Goal: Information Seeking & Learning: Learn about a topic

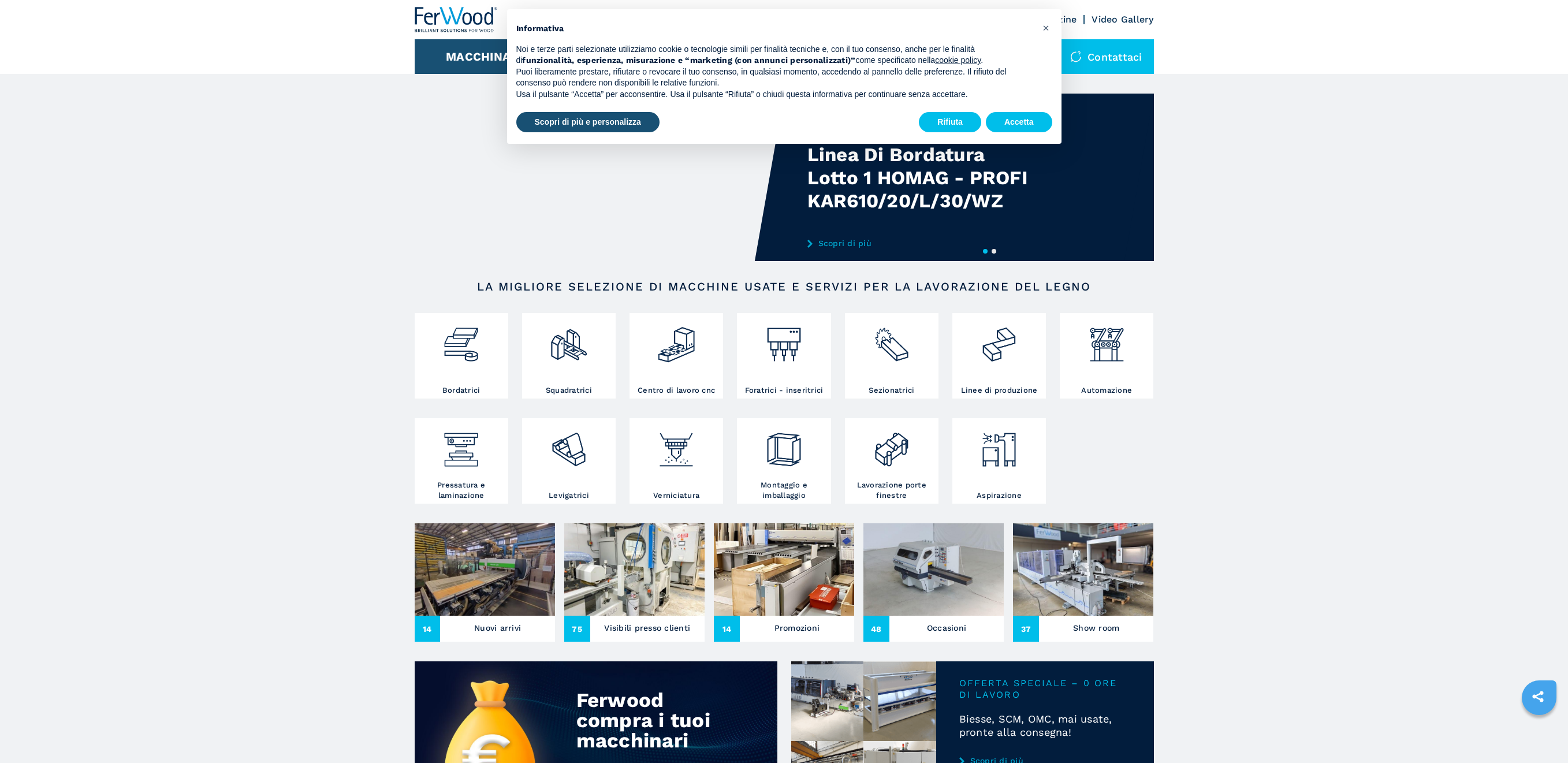
click at [472, 366] on div at bounding box center [461, 350] width 87 height 69
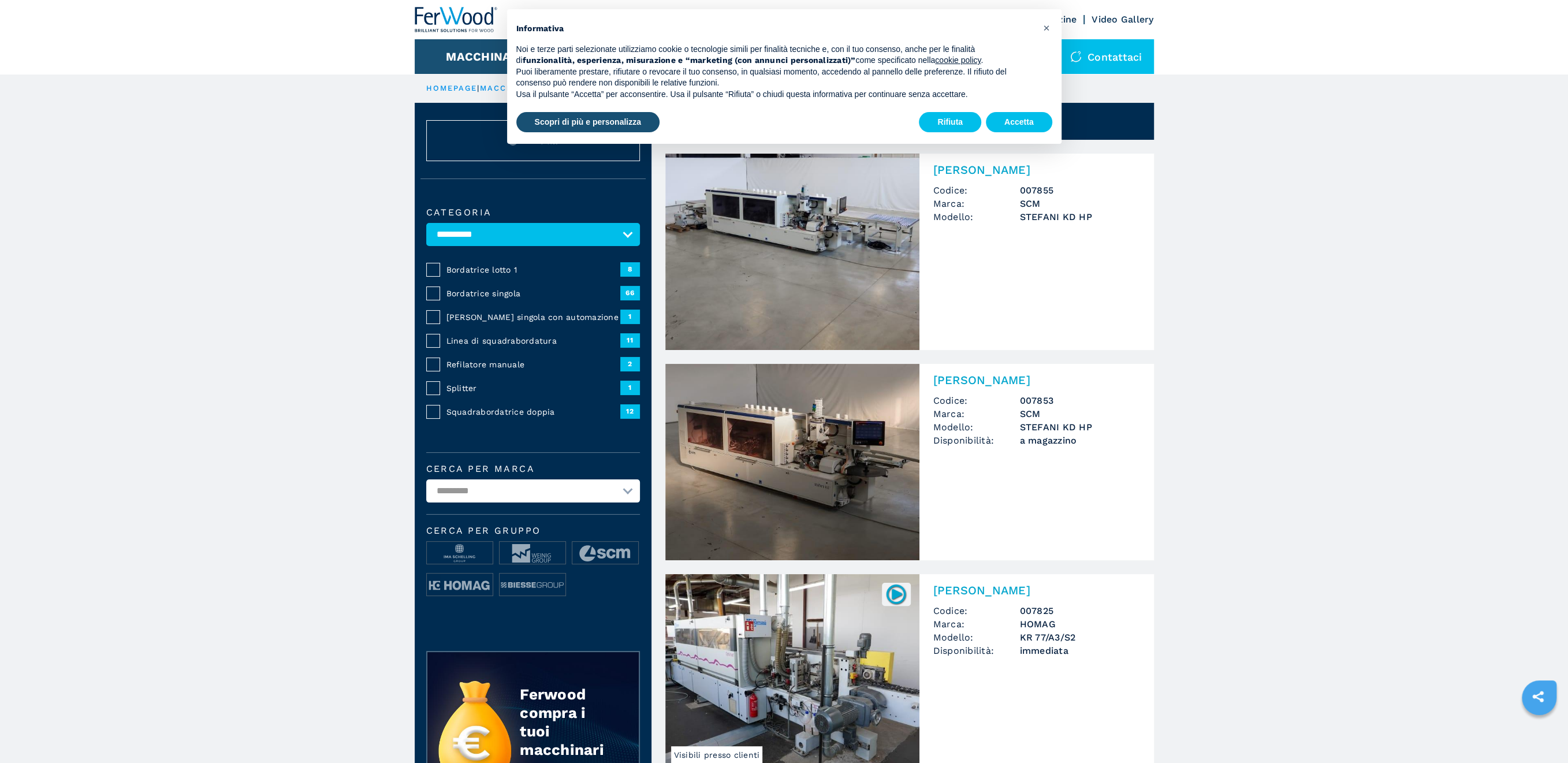
click at [466, 264] on span "Bordatrice lotto 1" at bounding box center [533, 269] width 174 height 12
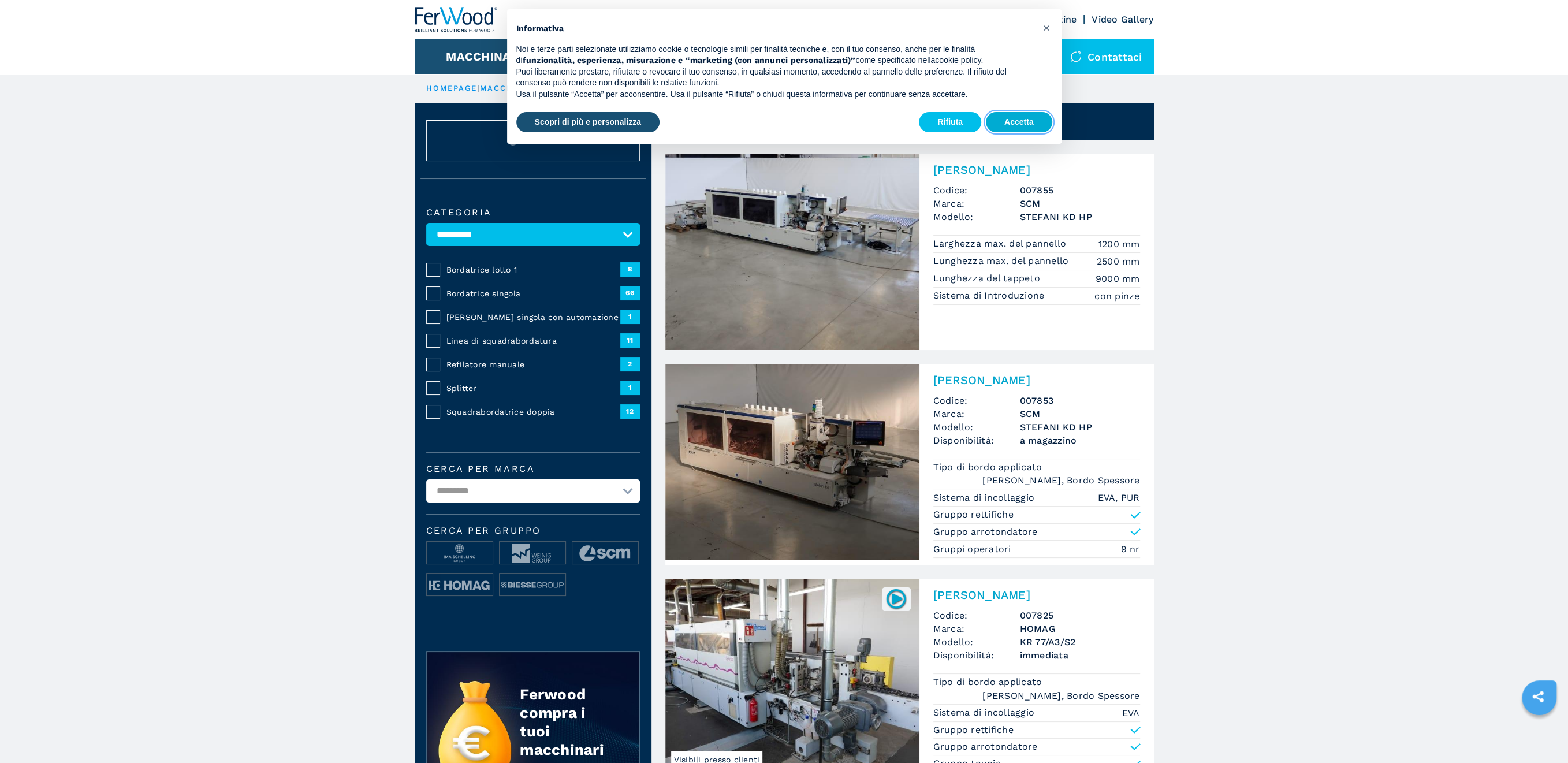
click at [1032, 120] on button "Accetta" at bounding box center [1018, 122] width 66 height 21
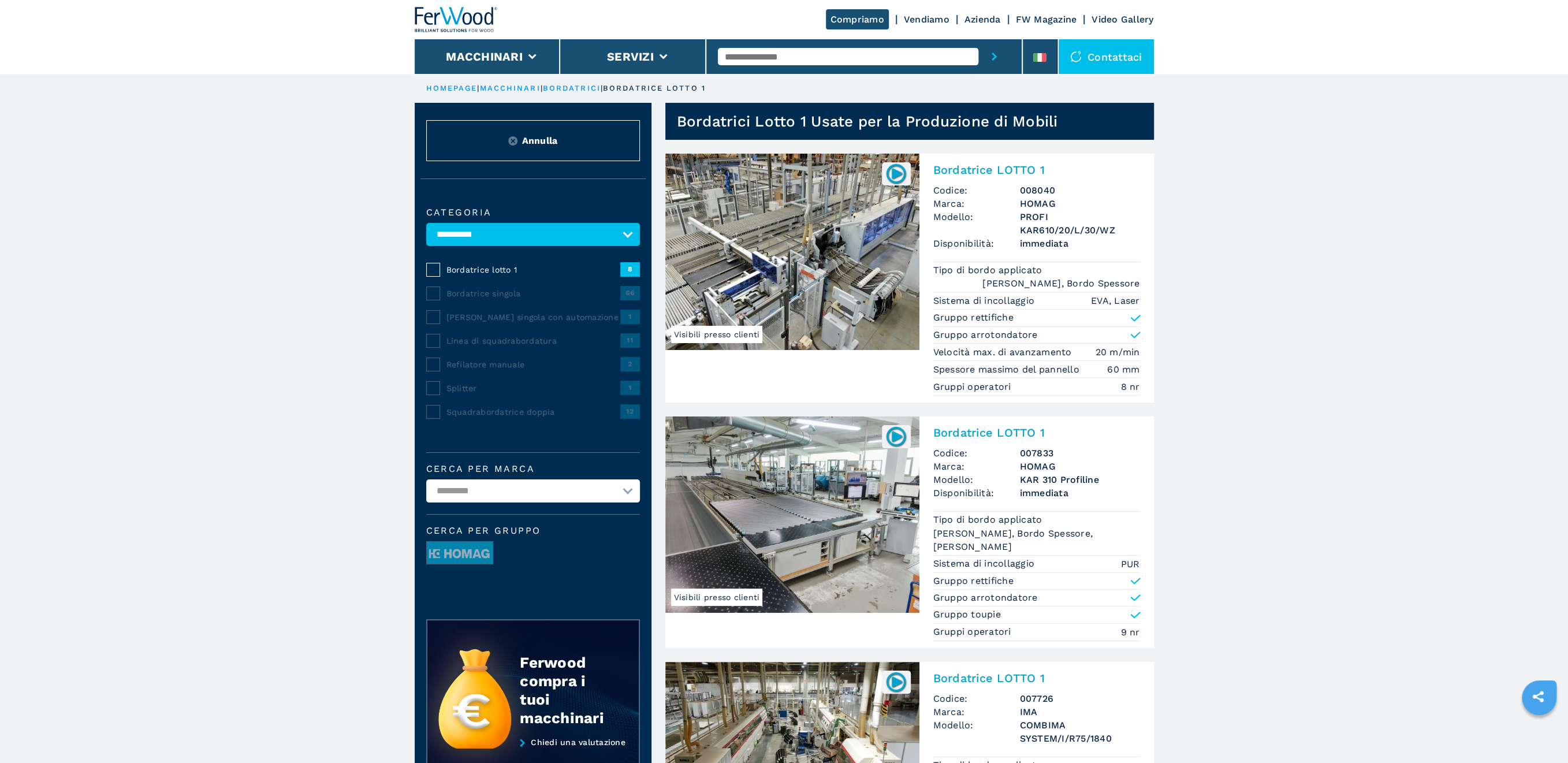
click at [778, 229] on img at bounding box center [792, 252] width 254 height 197
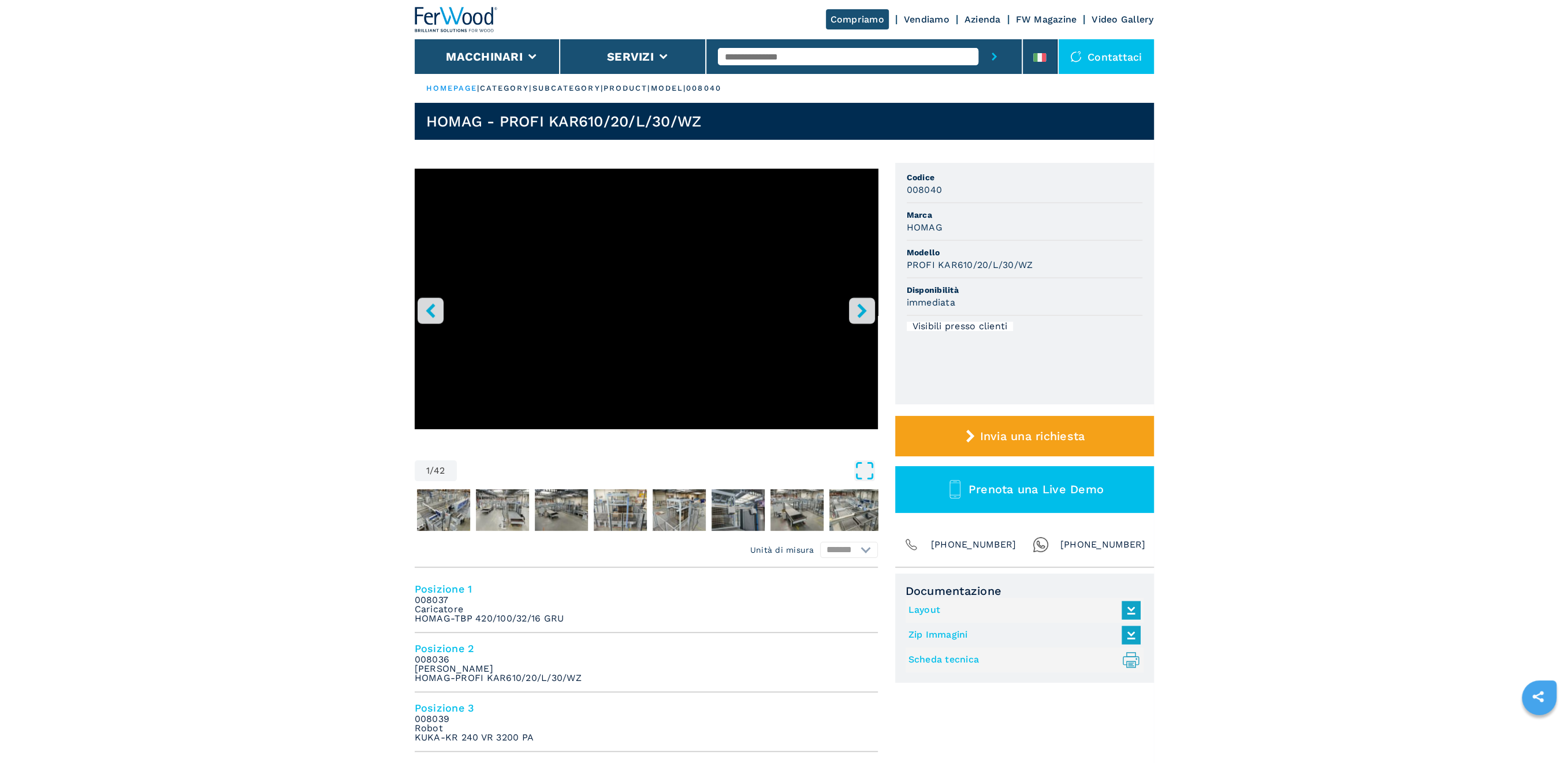
click at [866, 473] on icon "Open Fullscreen" at bounding box center [864, 471] width 21 height 21
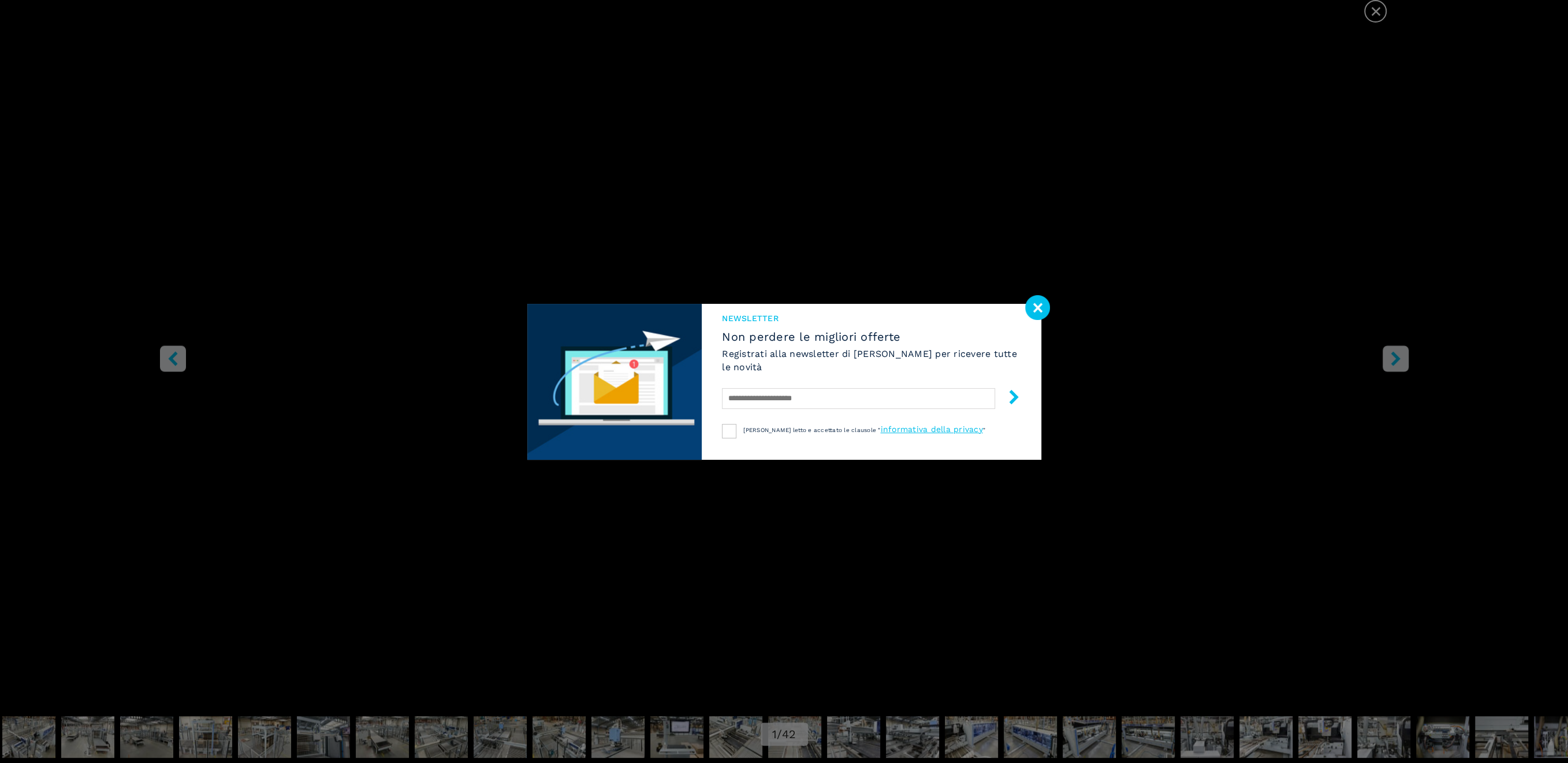
click at [1029, 304] on image at bounding box center [1037, 308] width 25 height 25
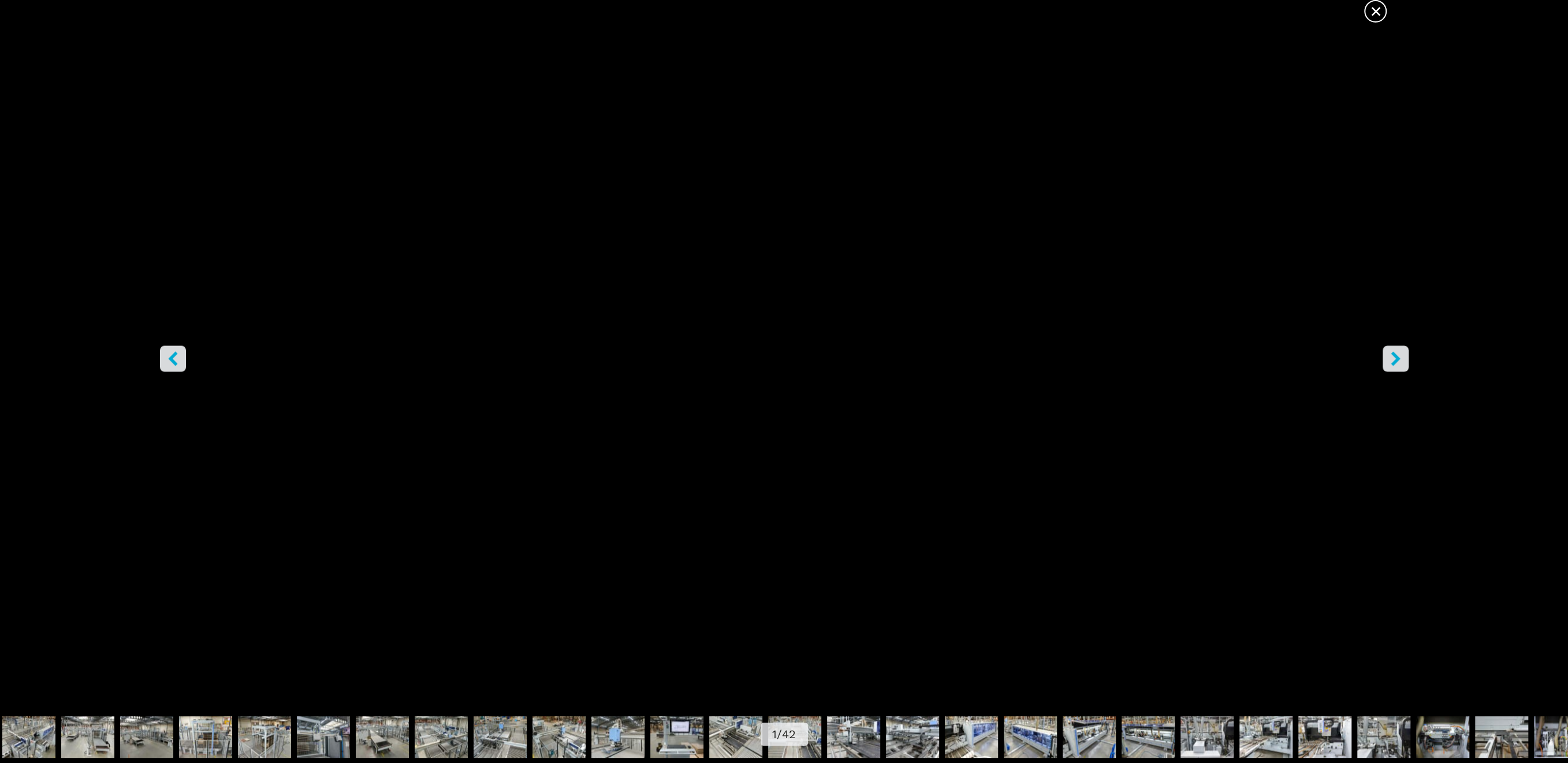
click at [1402, 357] on button "right-button" at bounding box center [1395, 358] width 26 height 26
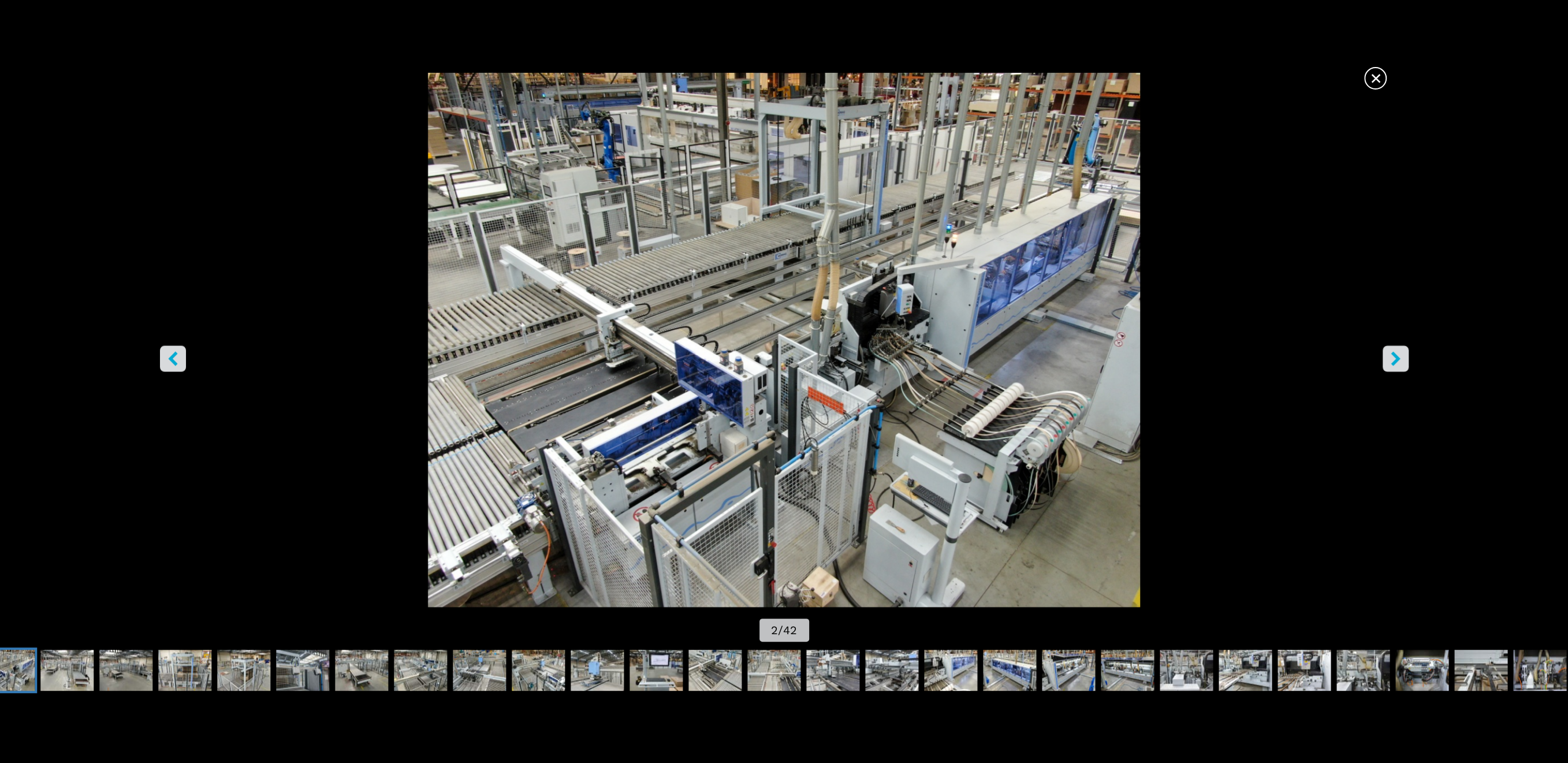
click at [1402, 357] on button "right-button" at bounding box center [1395, 358] width 26 height 26
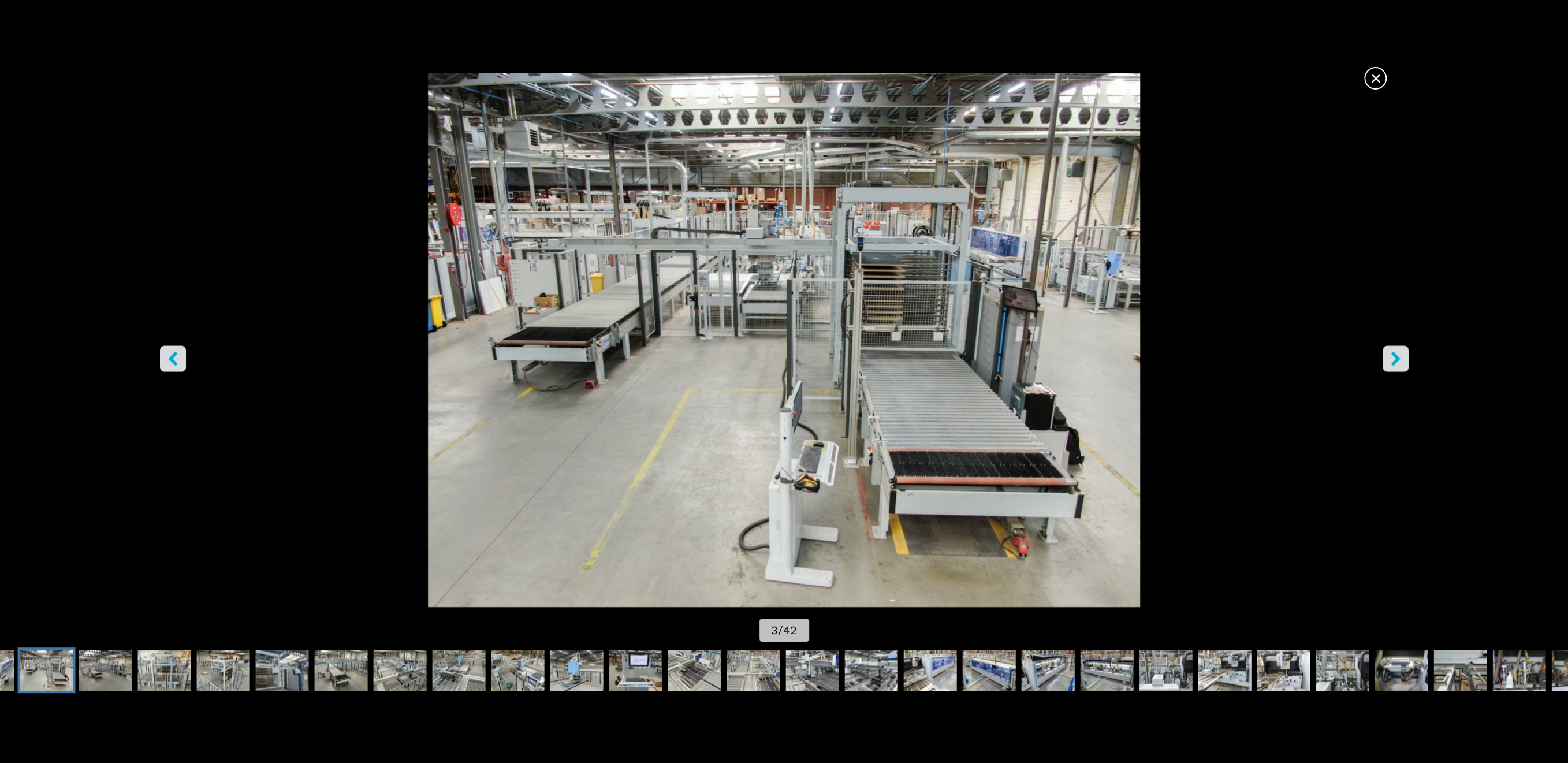
click at [1402, 357] on button "right-button" at bounding box center [1395, 358] width 26 height 26
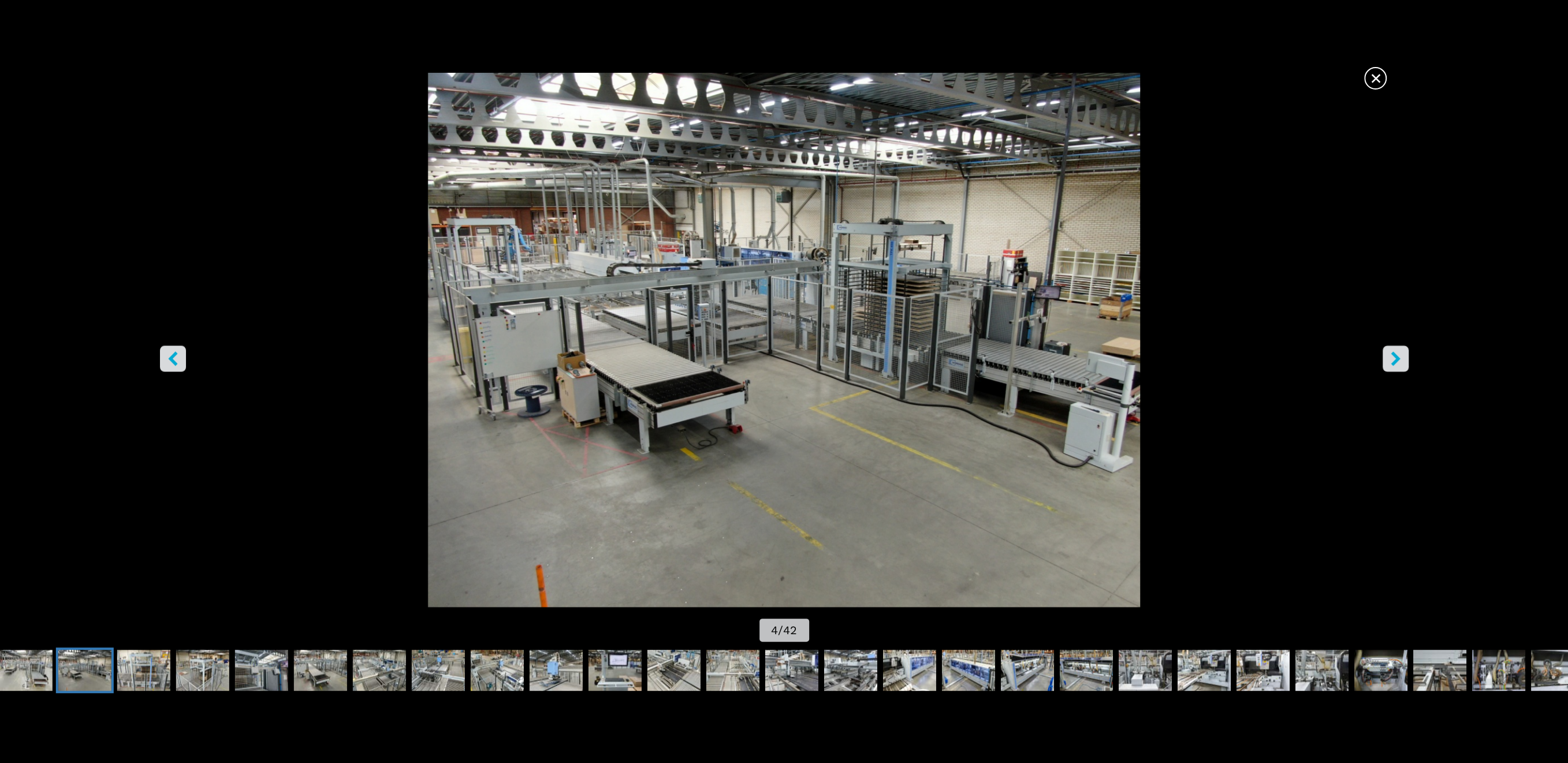
click at [1402, 357] on button "right-button" at bounding box center [1395, 358] width 26 height 26
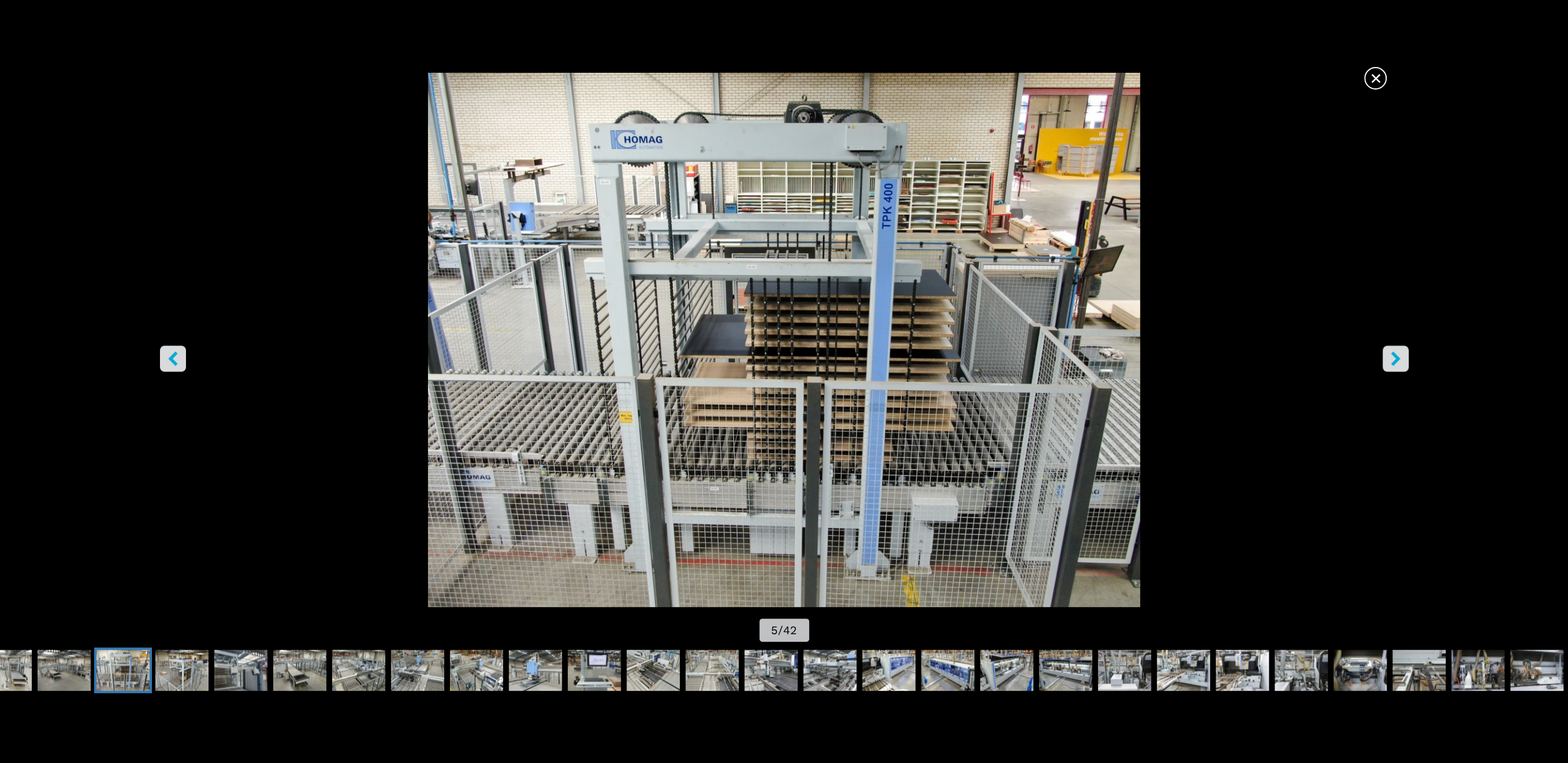
click at [1402, 357] on button "right-button" at bounding box center [1395, 358] width 26 height 26
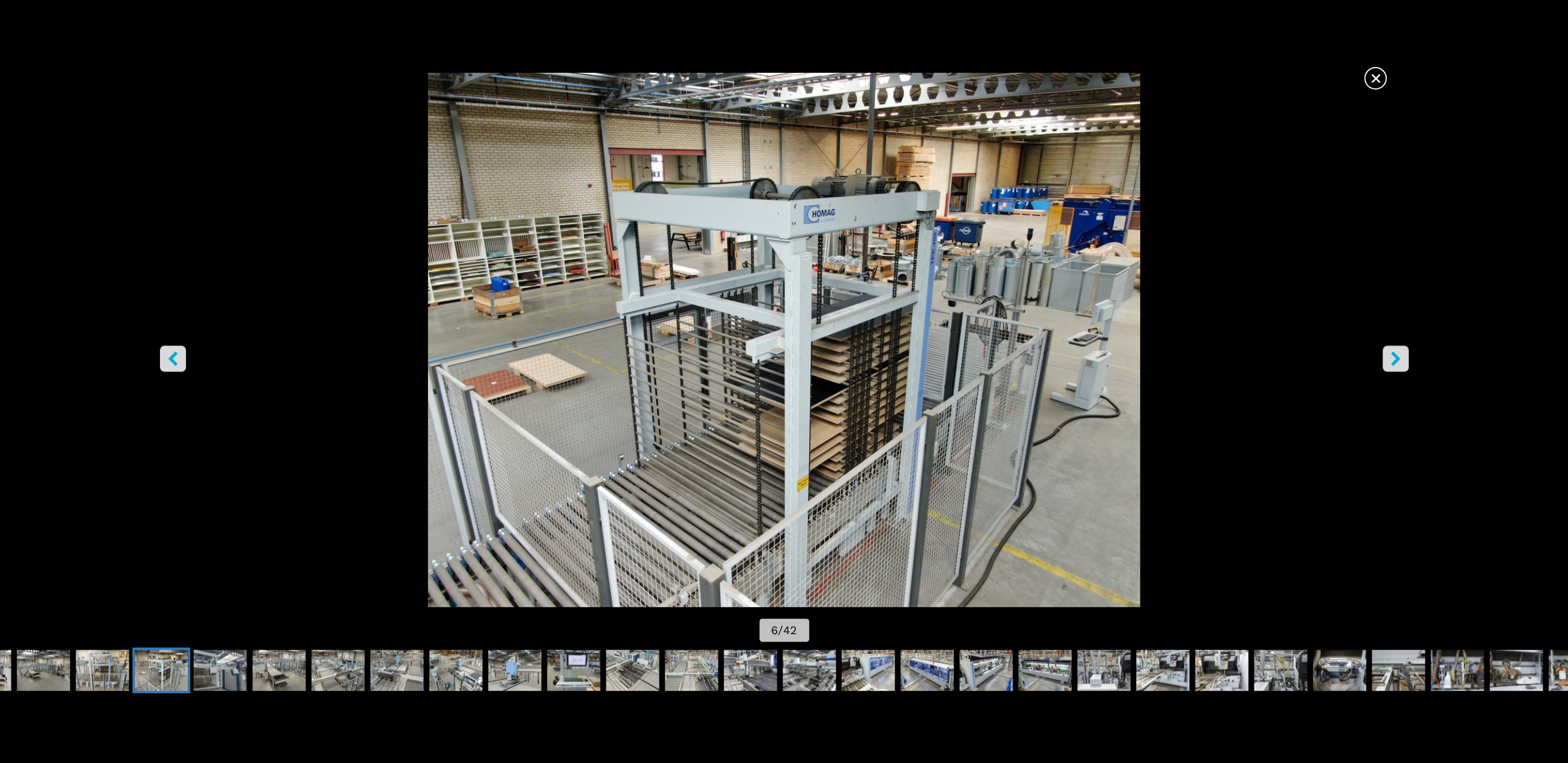
click at [1402, 357] on button "right-button" at bounding box center [1395, 358] width 26 height 26
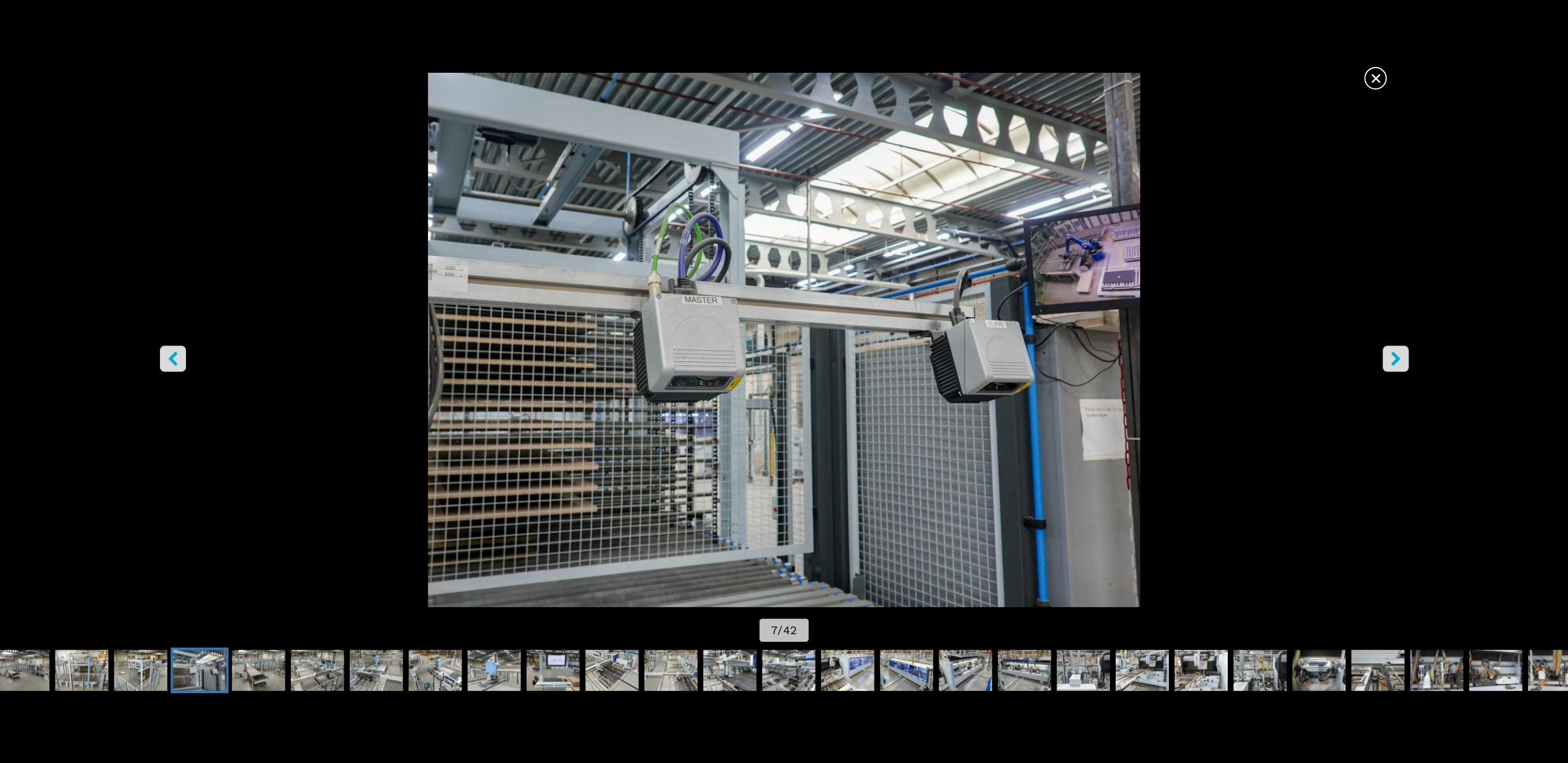
click at [1402, 357] on button "right-button" at bounding box center [1395, 358] width 26 height 26
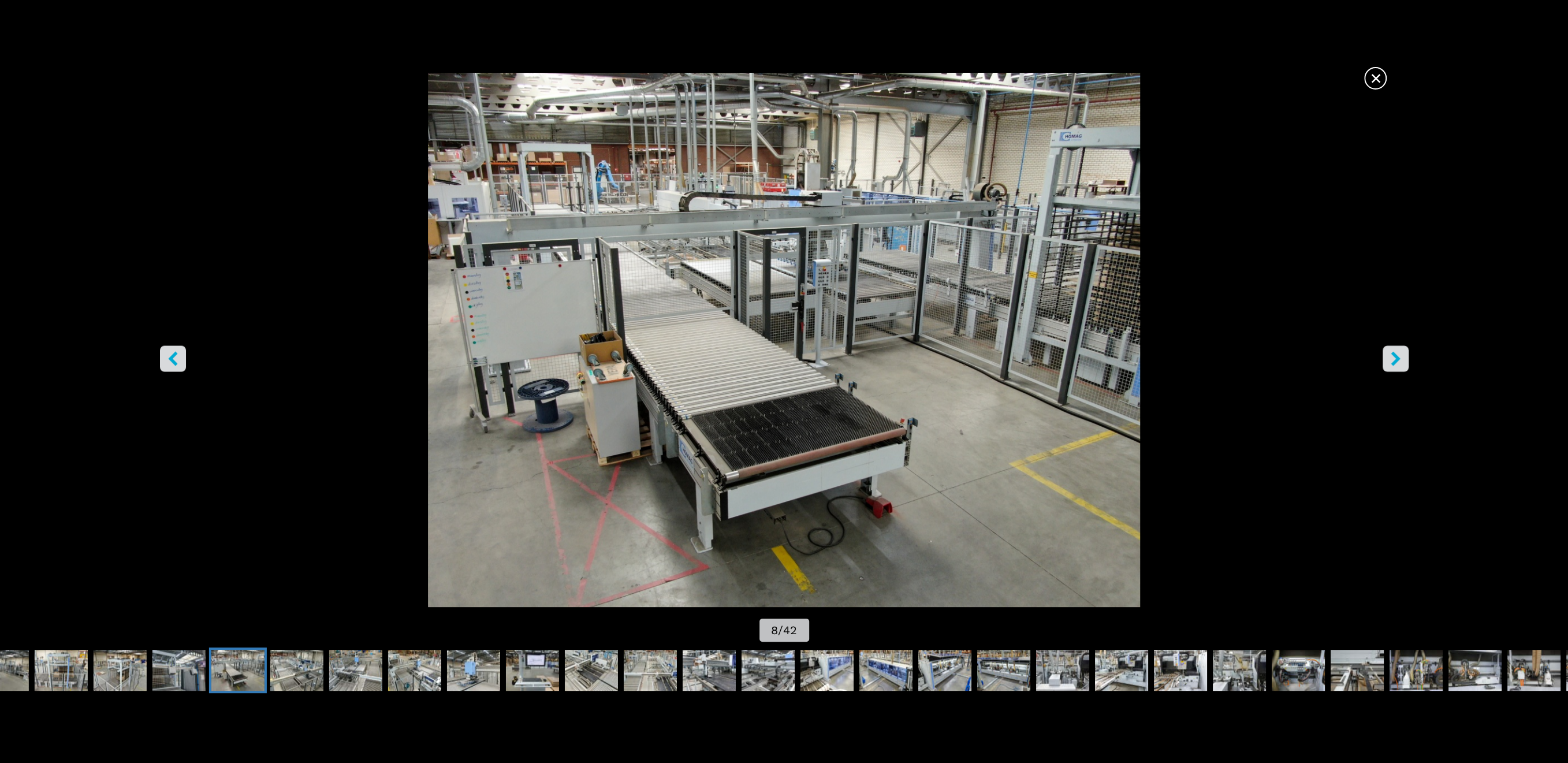
click at [1402, 357] on button "right-button" at bounding box center [1395, 358] width 26 height 26
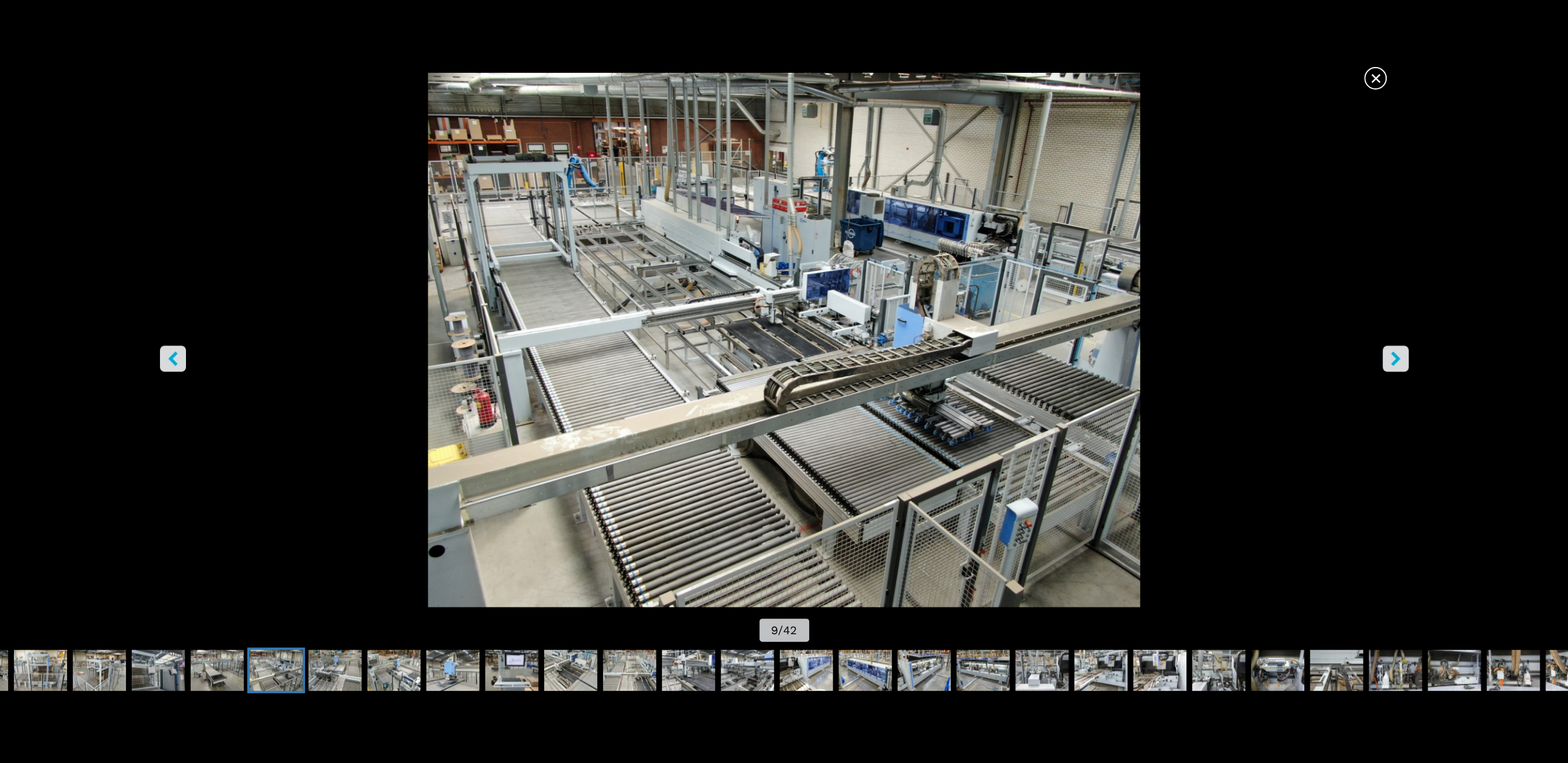
click at [179, 361] on icon "left-button" at bounding box center [173, 358] width 15 height 15
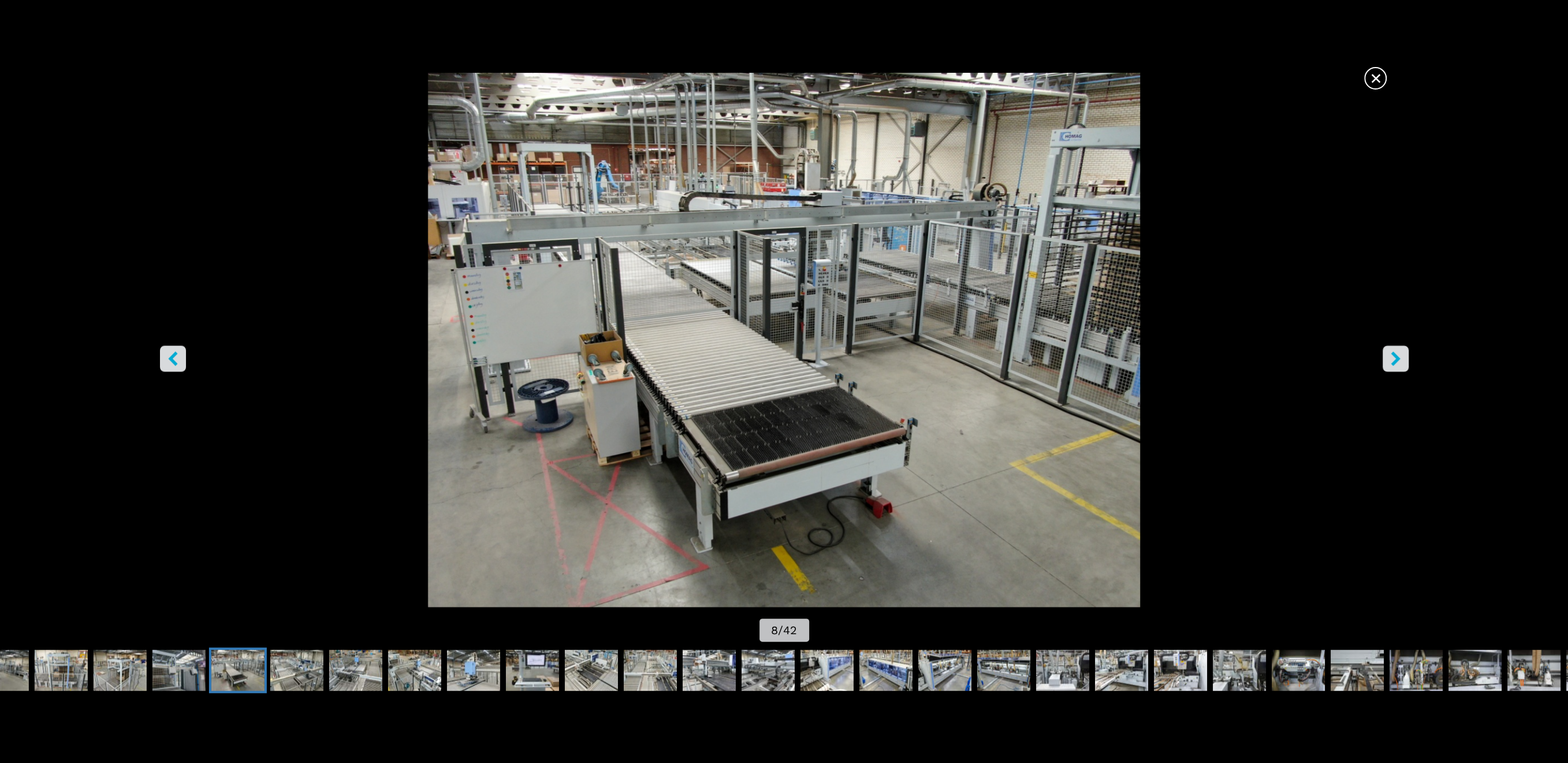
click at [179, 361] on icon "left-button" at bounding box center [173, 358] width 15 height 15
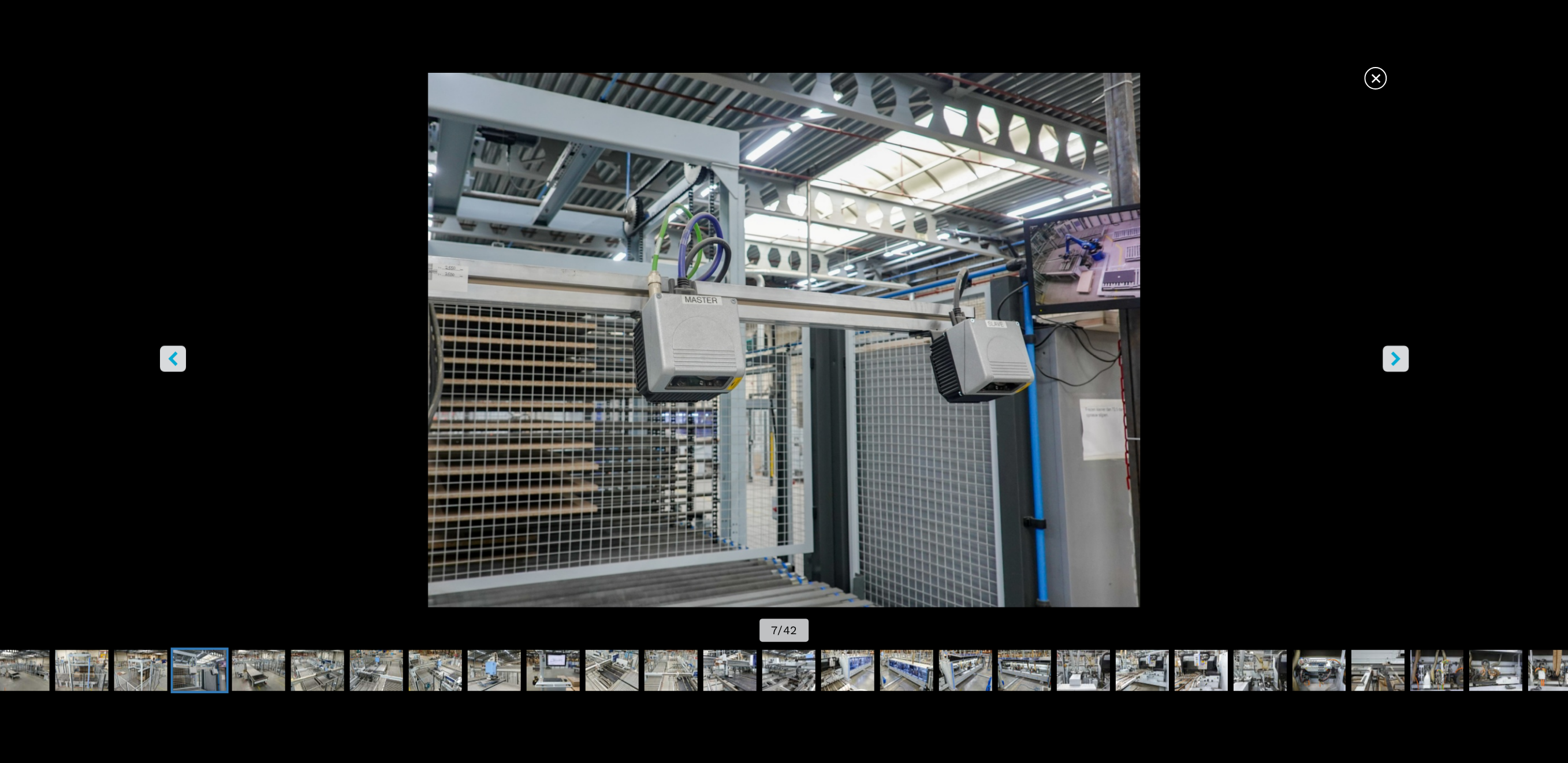
click at [1402, 366] on button "right-button" at bounding box center [1395, 358] width 26 height 26
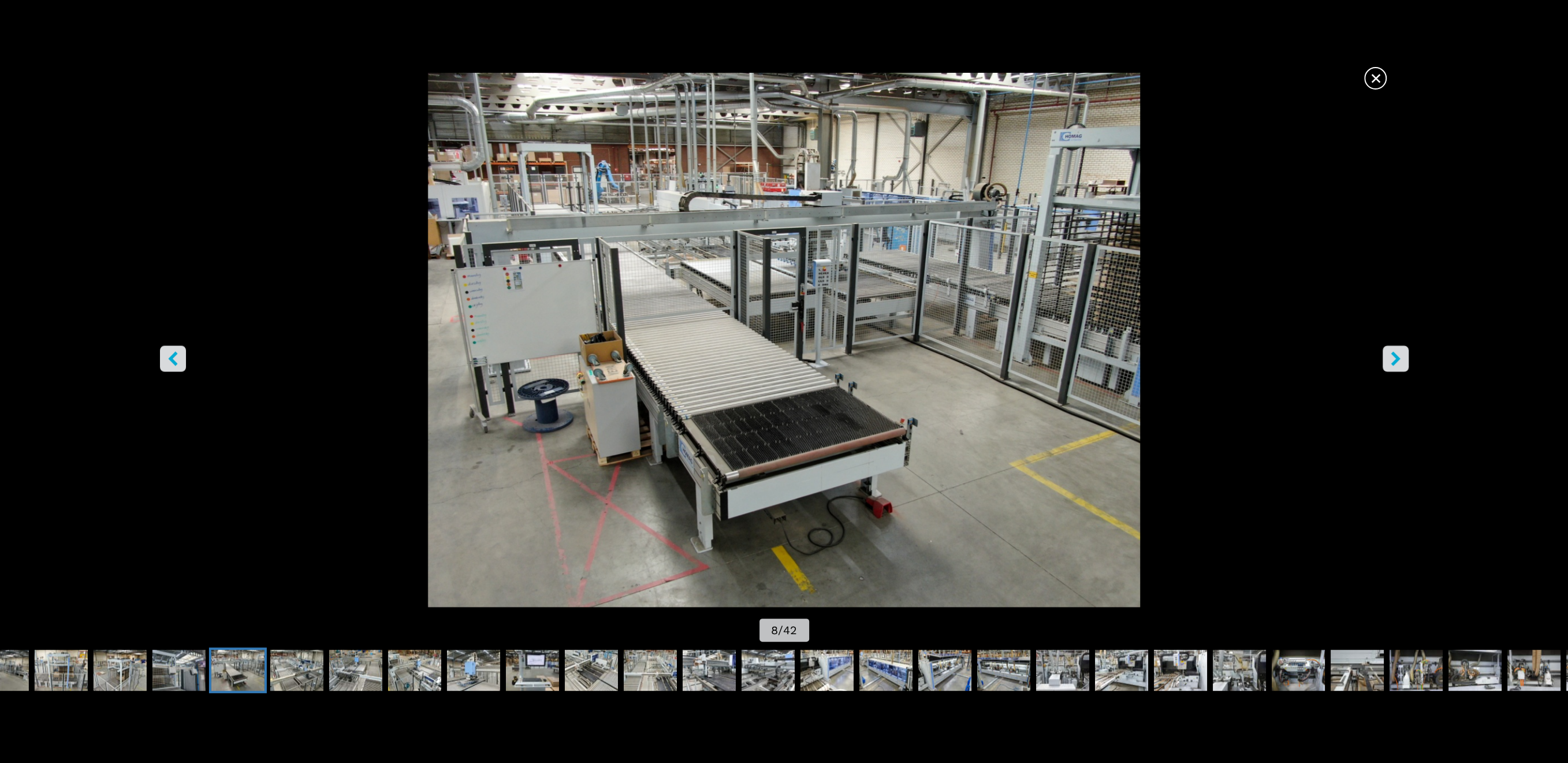
click at [1402, 366] on button "right-button" at bounding box center [1395, 358] width 26 height 26
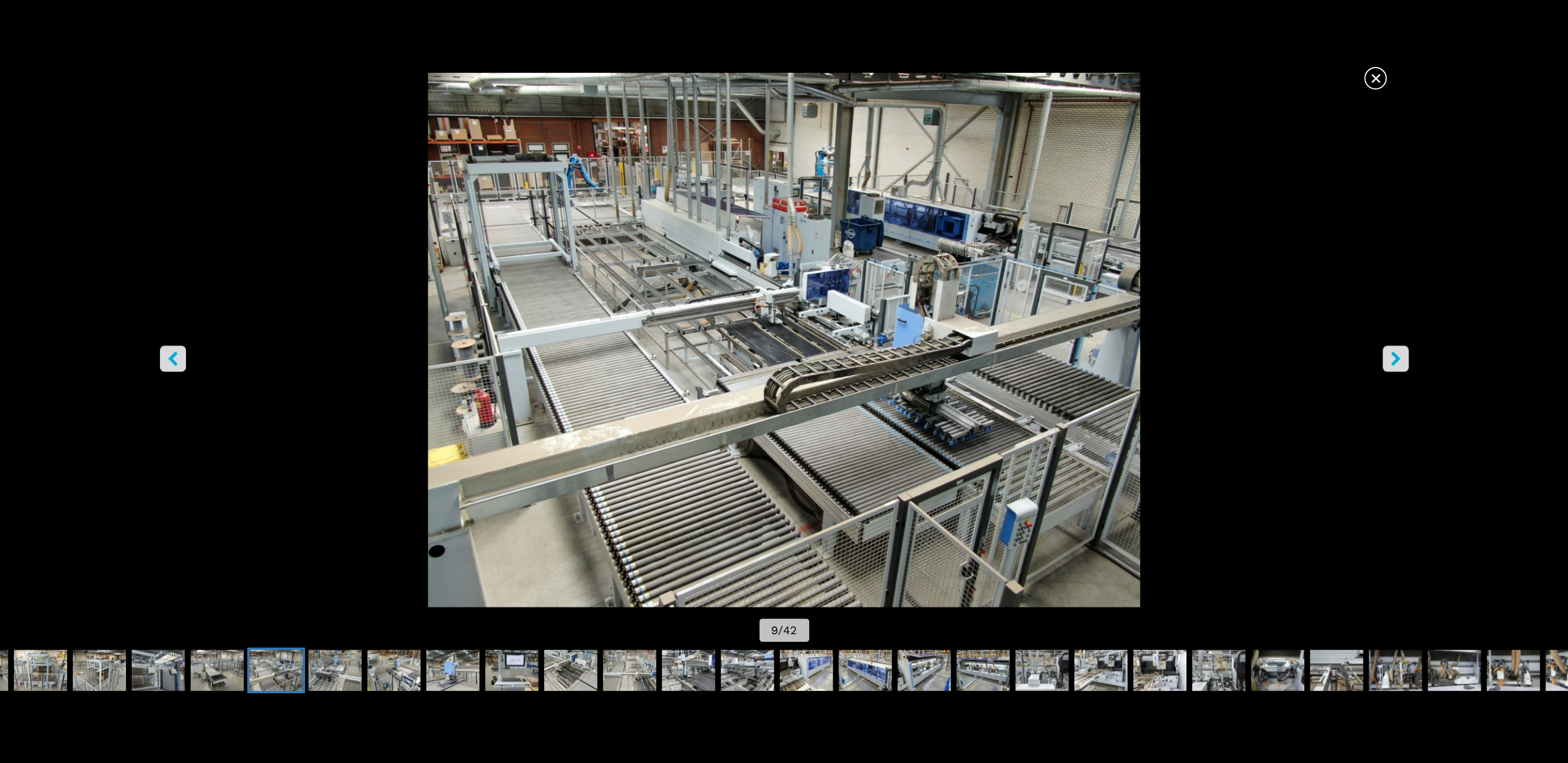
click at [1402, 366] on button "right-button" at bounding box center [1395, 358] width 26 height 26
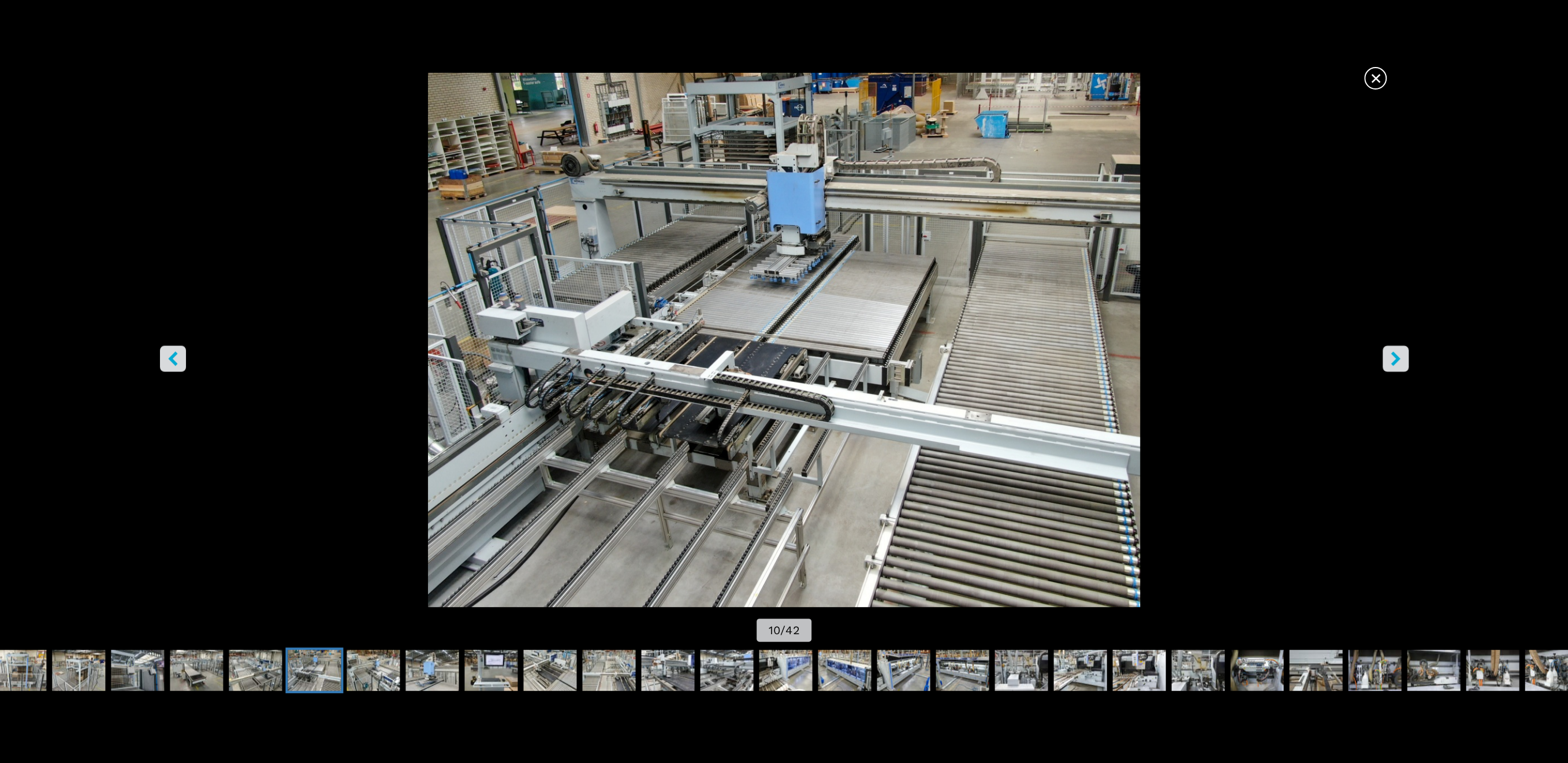
click at [1402, 366] on button "right-button" at bounding box center [1395, 358] width 26 height 26
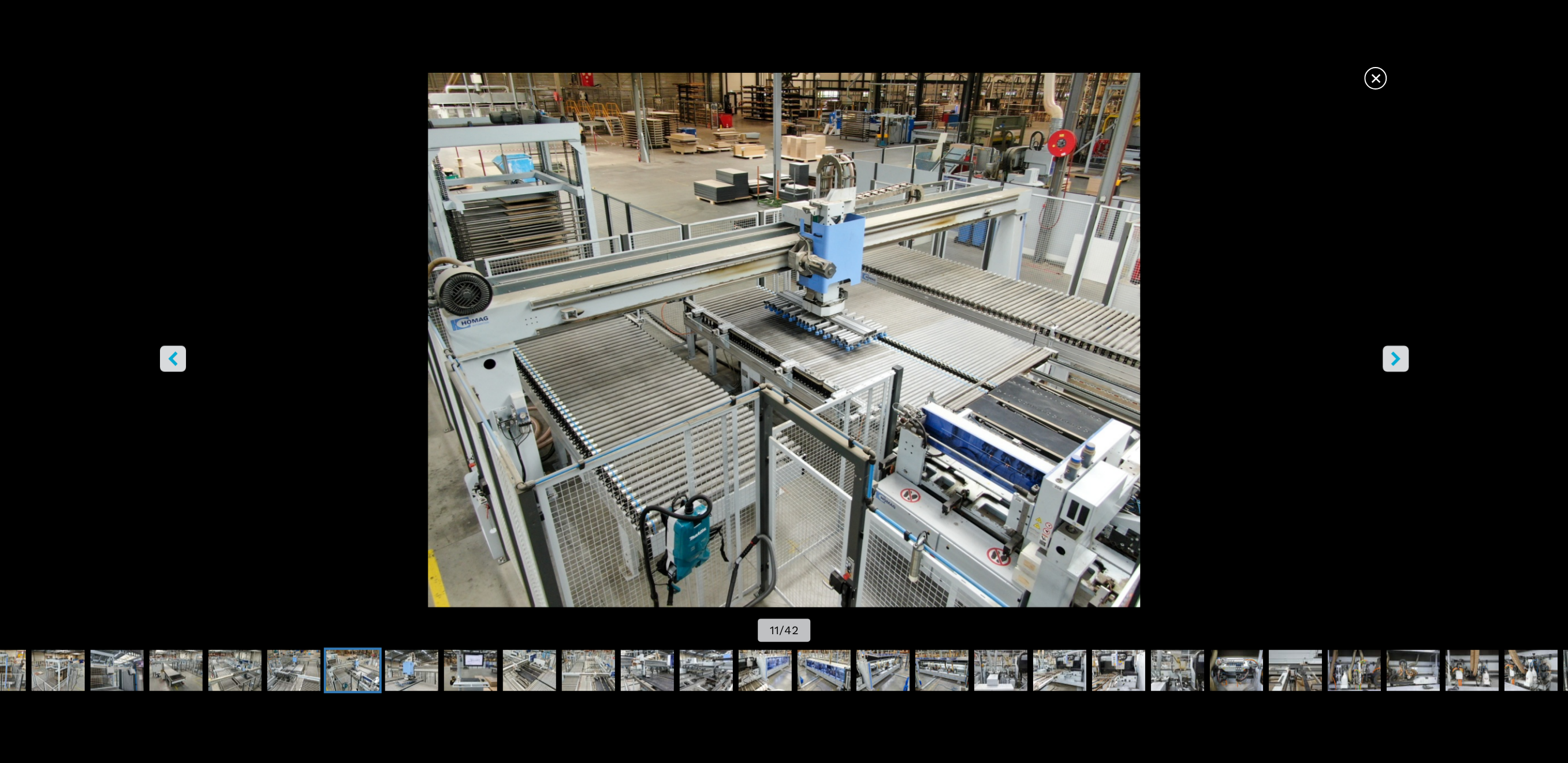
click at [1402, 366] on button "right-button" at bounding box center [1395, 358] width 26 height 26
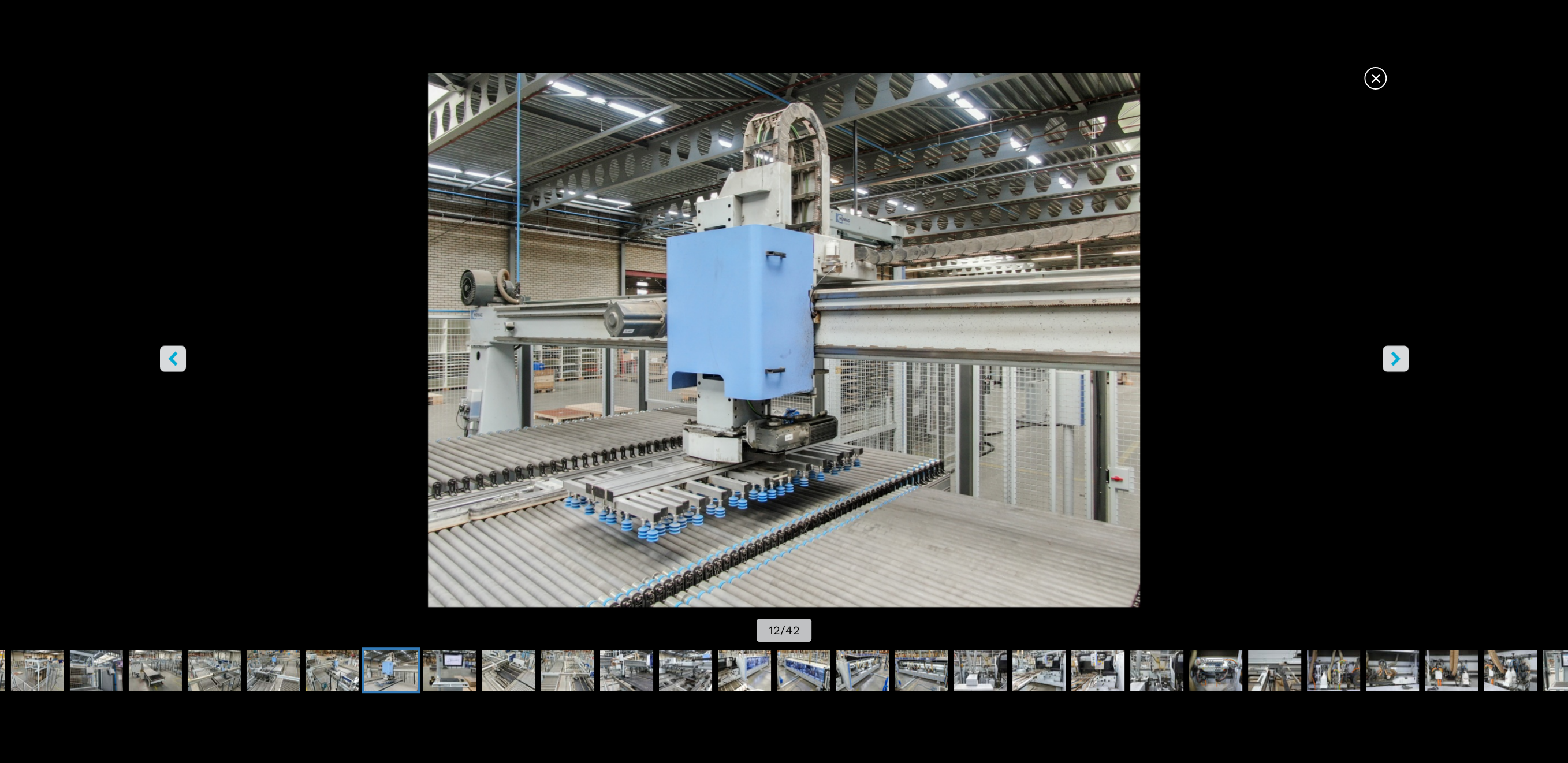
click at [1402, 366] on button "right-button" at bounding box center [1395, 358] width 26 height 26
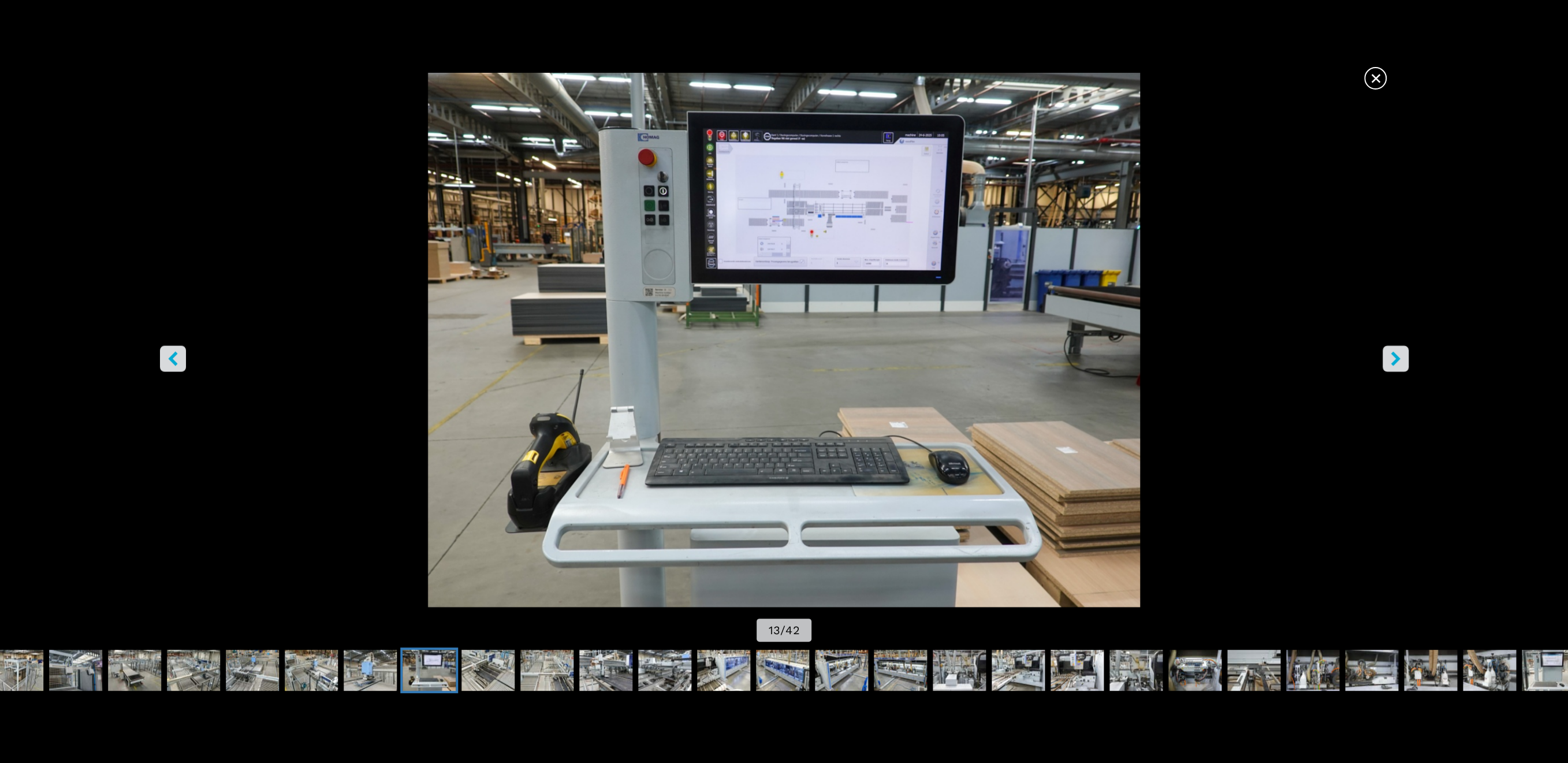
click at [1402, 366] on button "right-button" at bounding box center [1395, 358] width 26 height 26
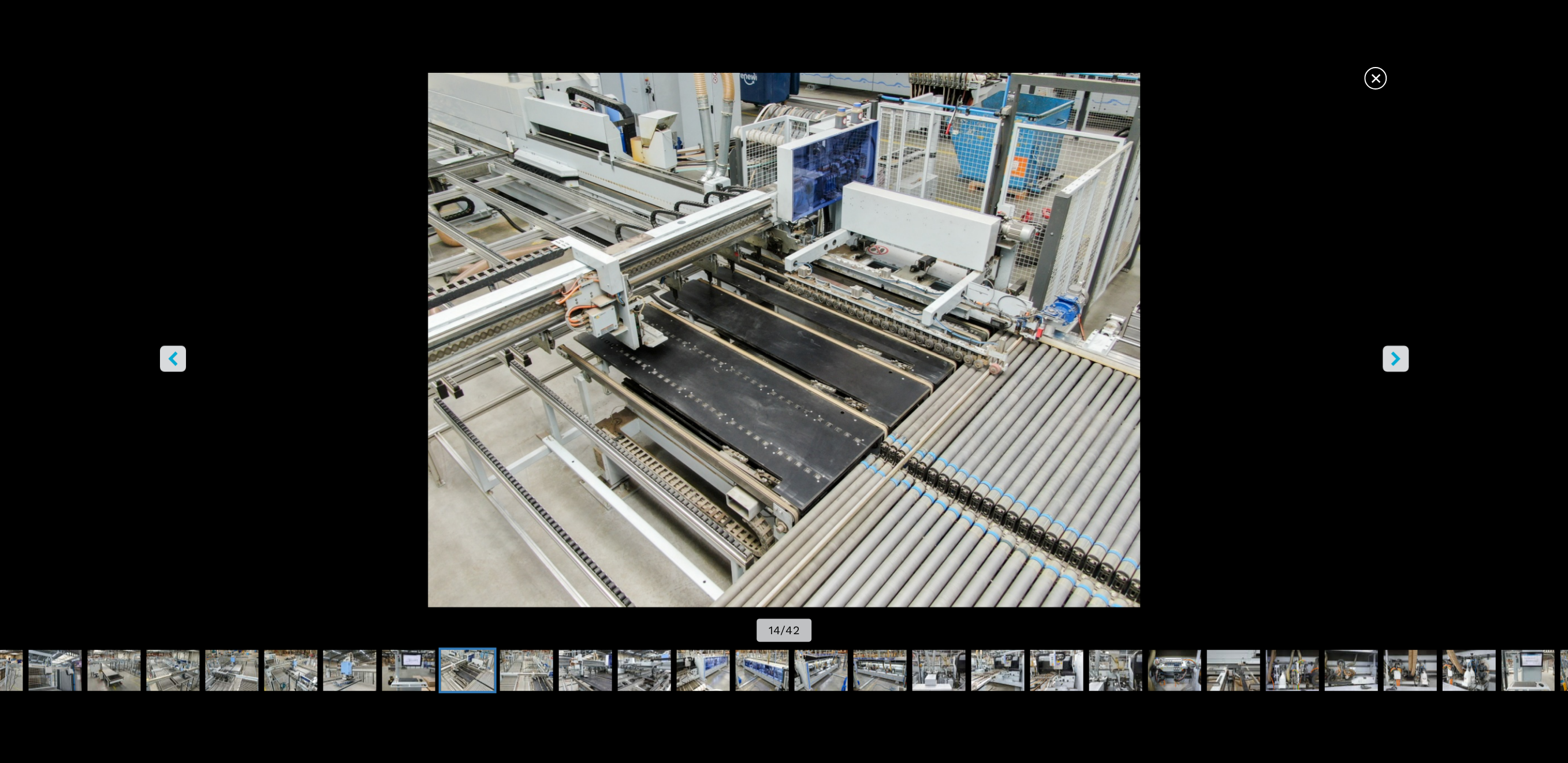
click at [1402, 366] on button "right-button" at bounding box center [1395, 358] width 26 height 26
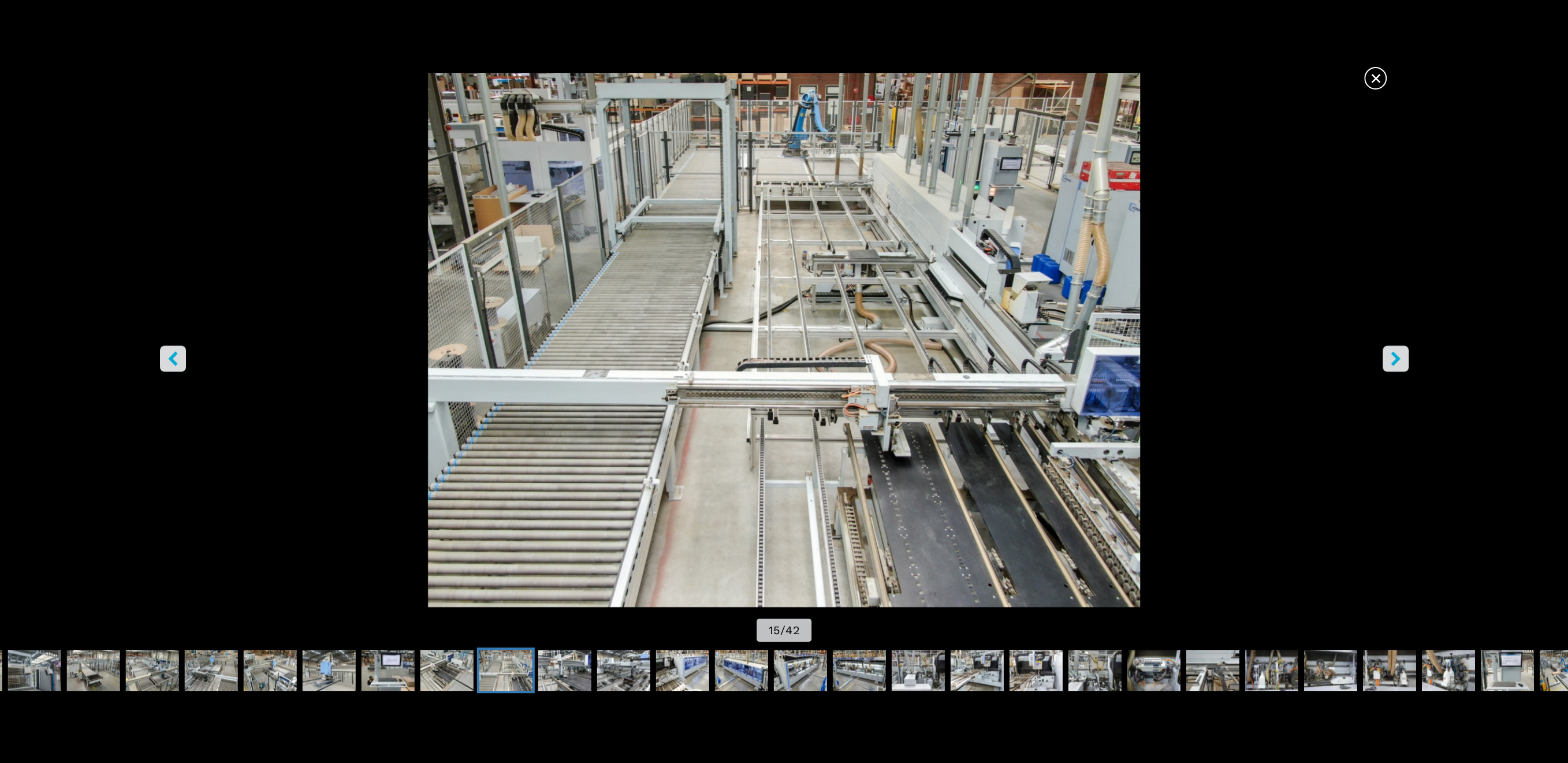
click at [1402, 366] on button "right-button" at bounding box center [1395, 358] width 26 height 26
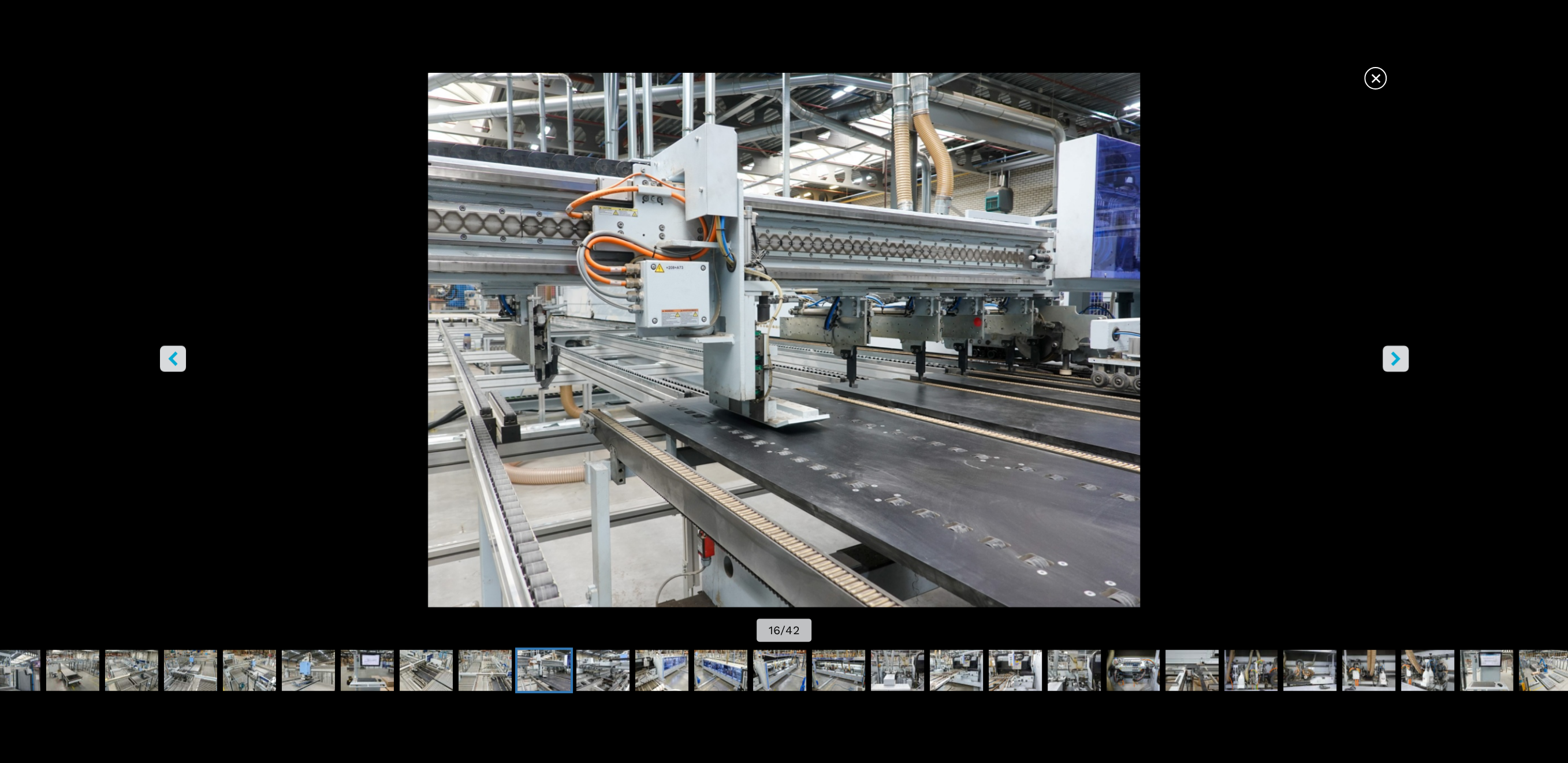
click at [1402, 366] on button "right-button" at bounding box center [1395, 358] width 26 height 26
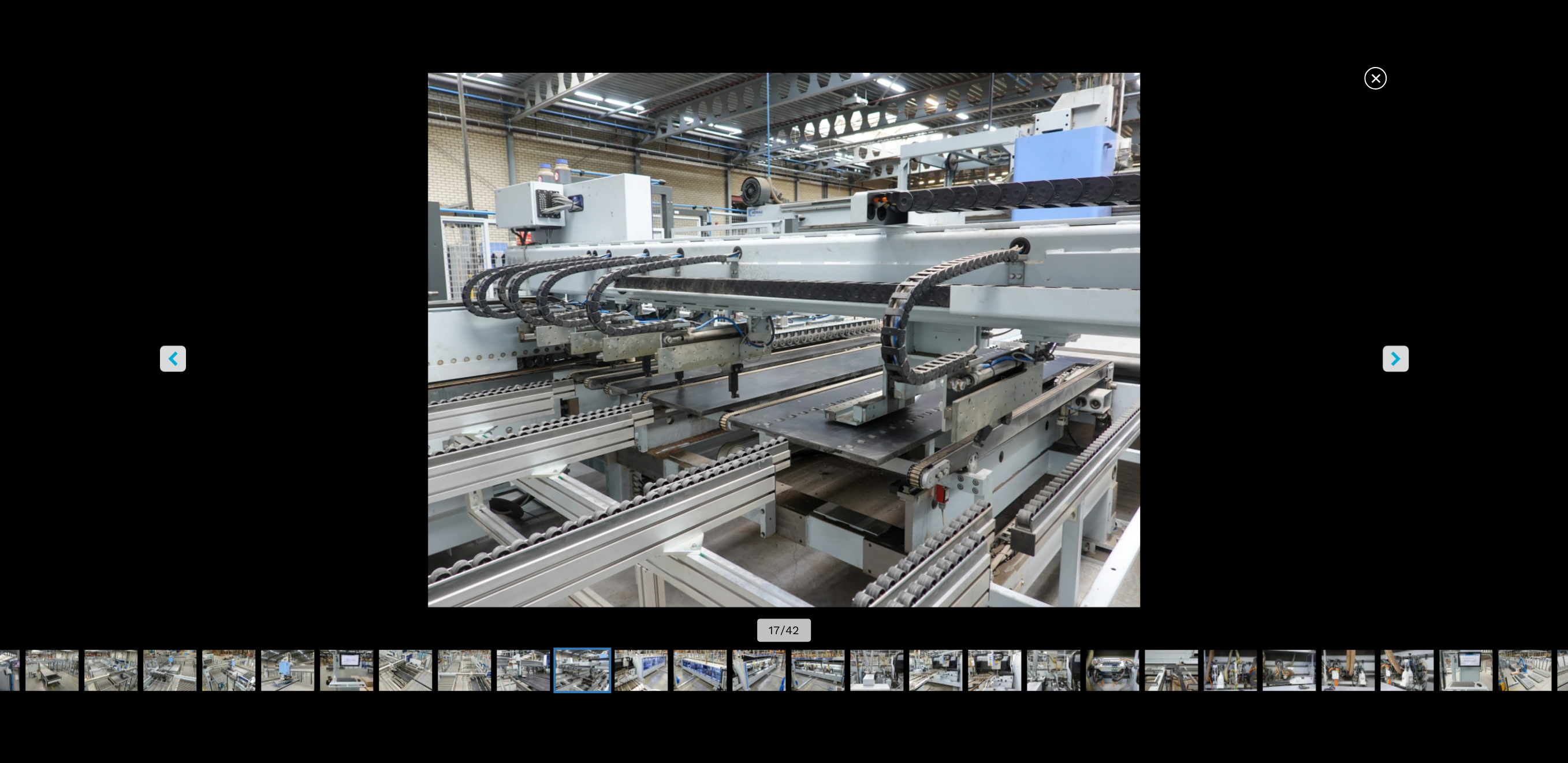
click at [1402, 366] on button "right-button" at bounding box center [1395, 358] width 26 height 26
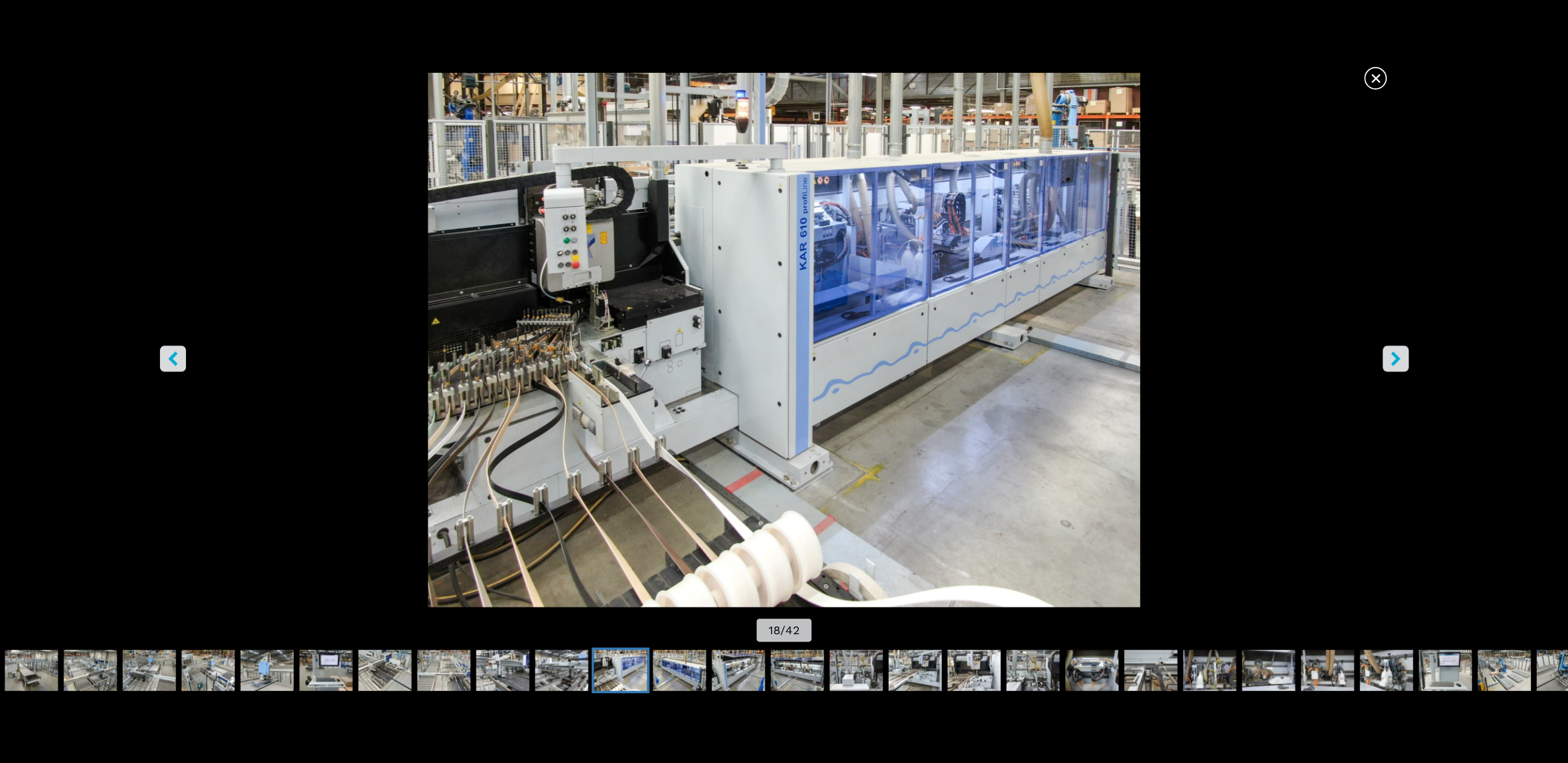
click at [1402, 366] on button "right-button" at bounding box center [1395, 358] width 26 height 26
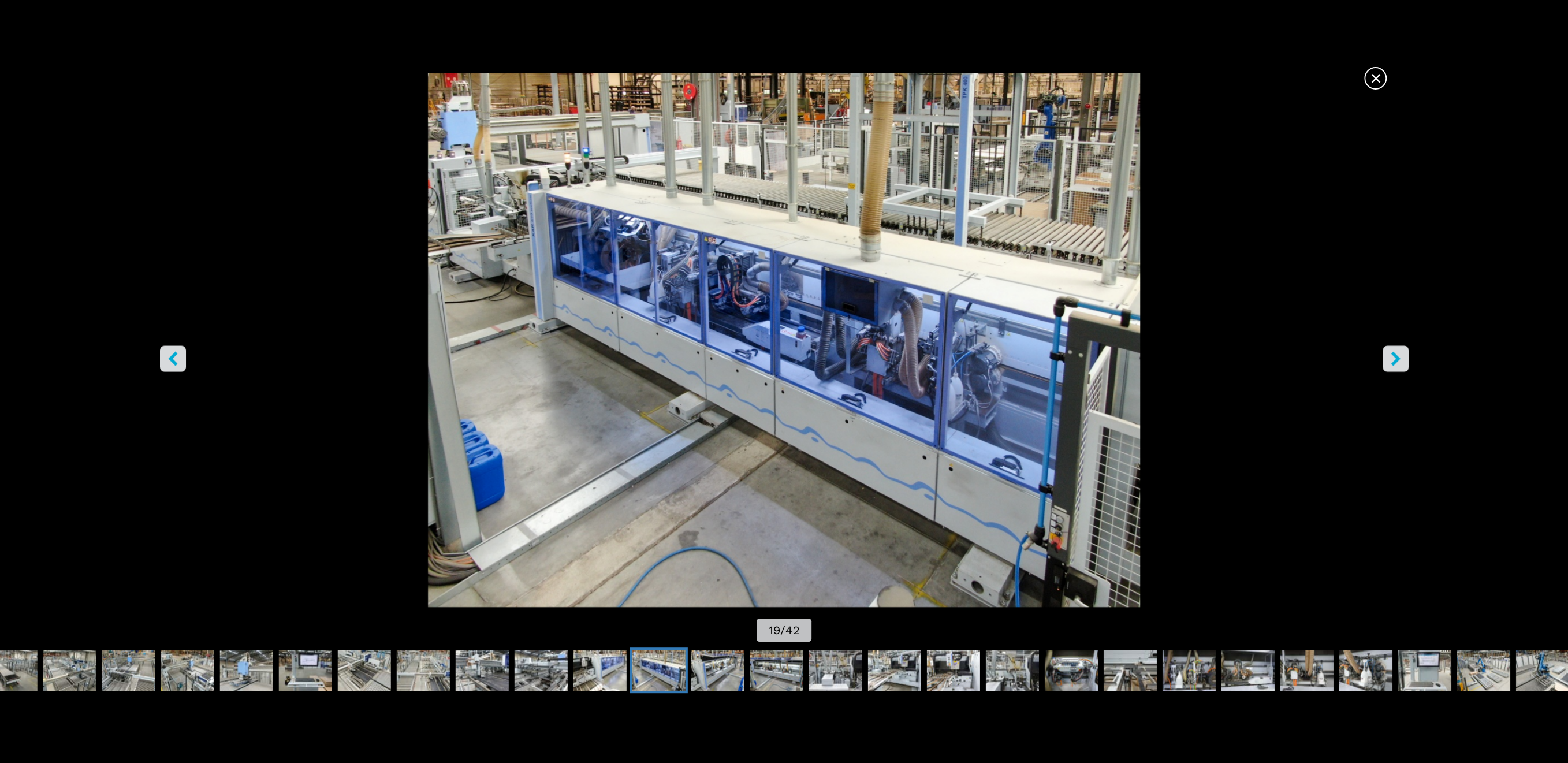
click at [1402, 366] on button "right-button" at bounding box center [1395, 358] width 26 height 26
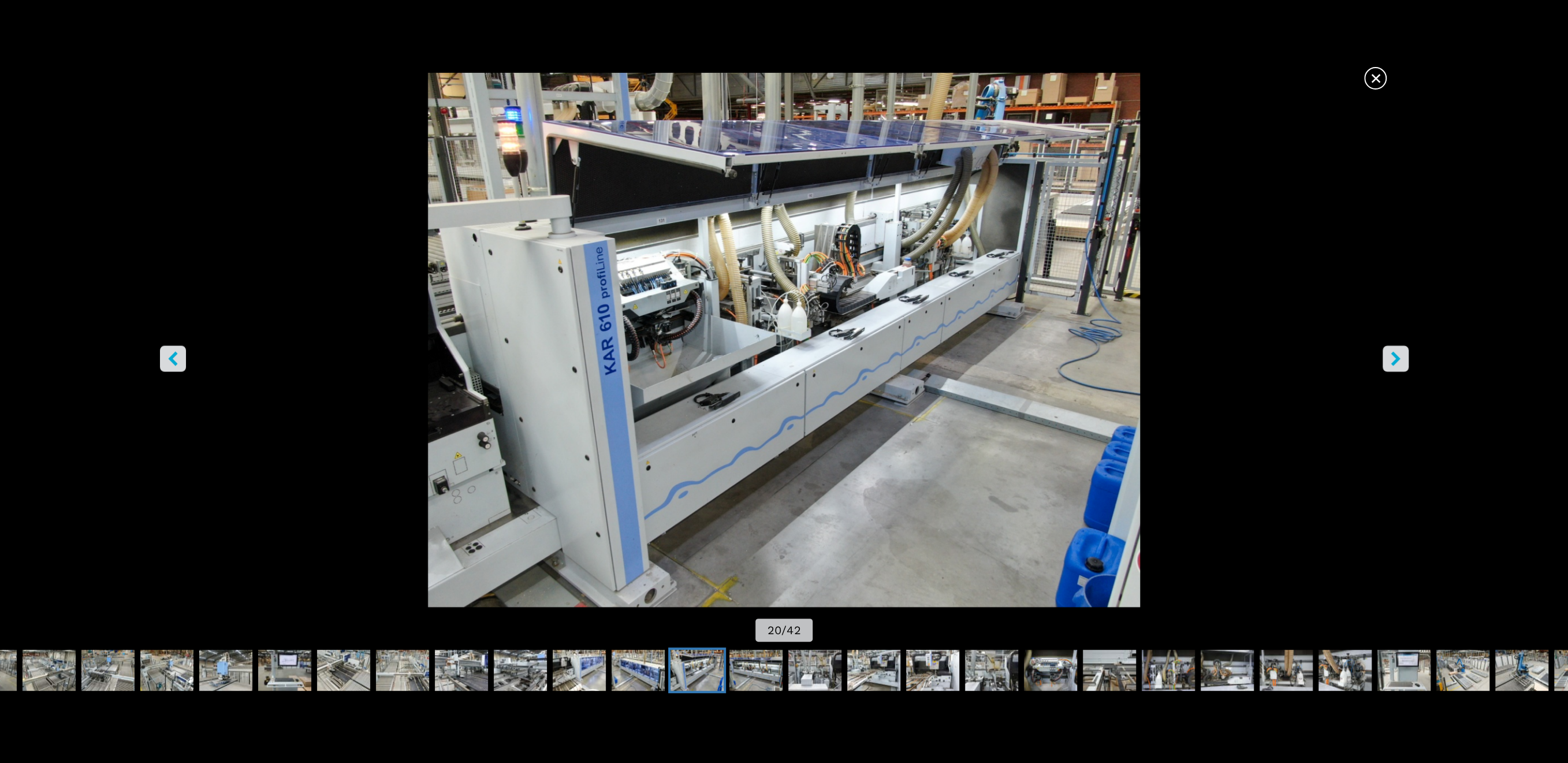
click at [1402, 366] on button "right-button" at bounding box center [1395, 358] width 26 height 26
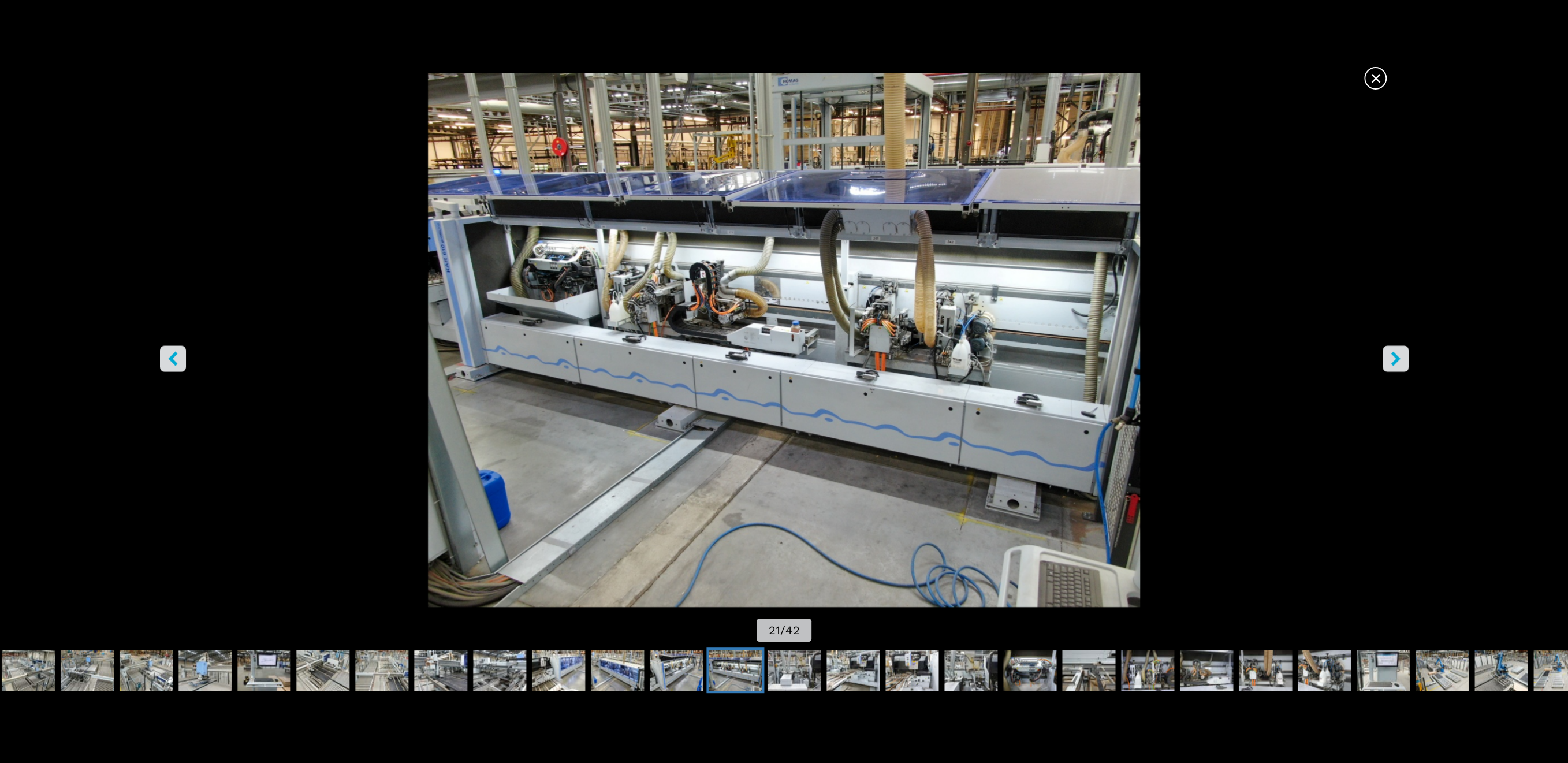
click at [1402, 366] on button "right-button" at bounding box center [1395, 358] width 26 height 26
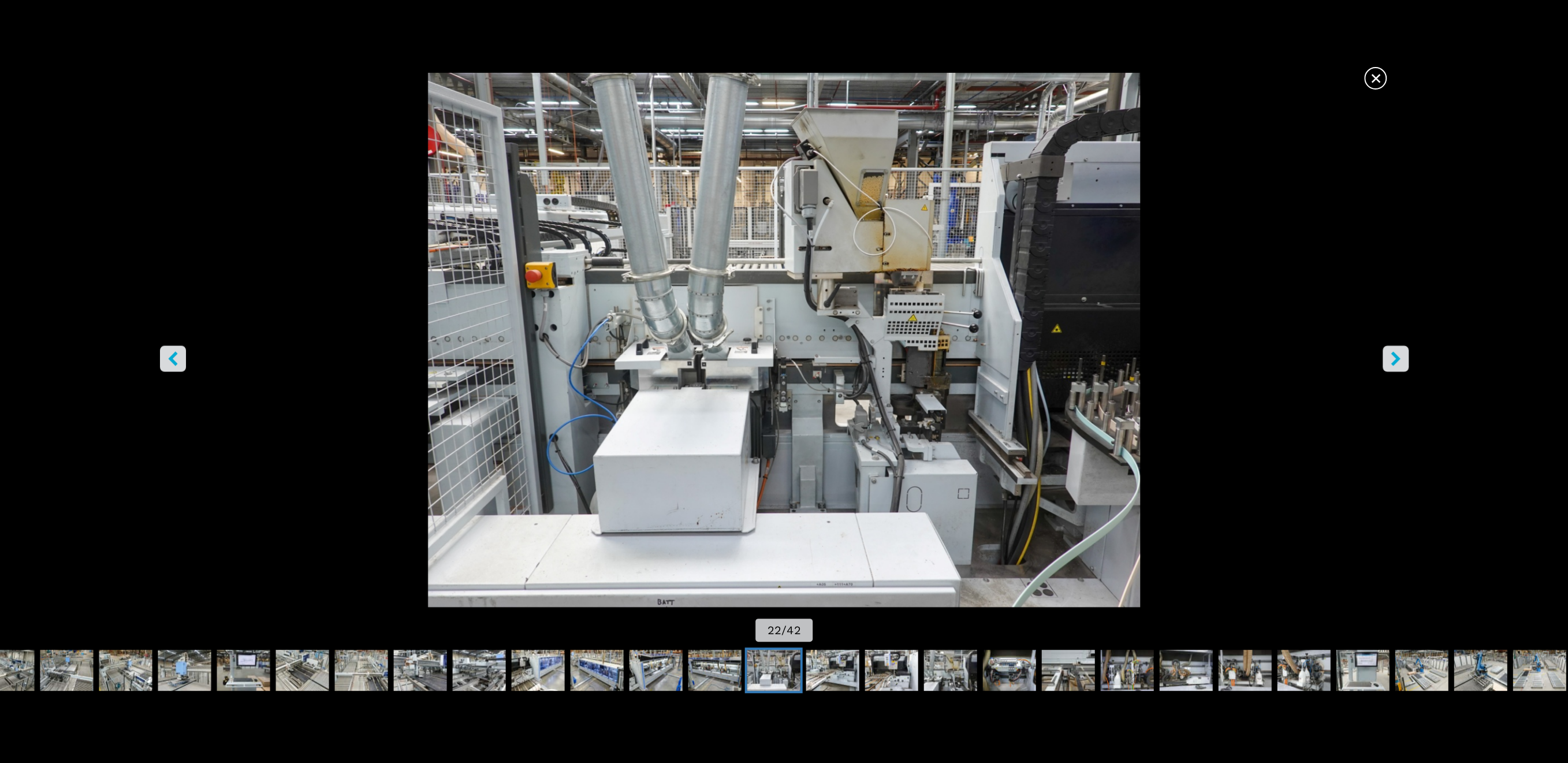
click at [1402, 366] on button "right-button" at bounding box center [1395, 358] width 26 height 26
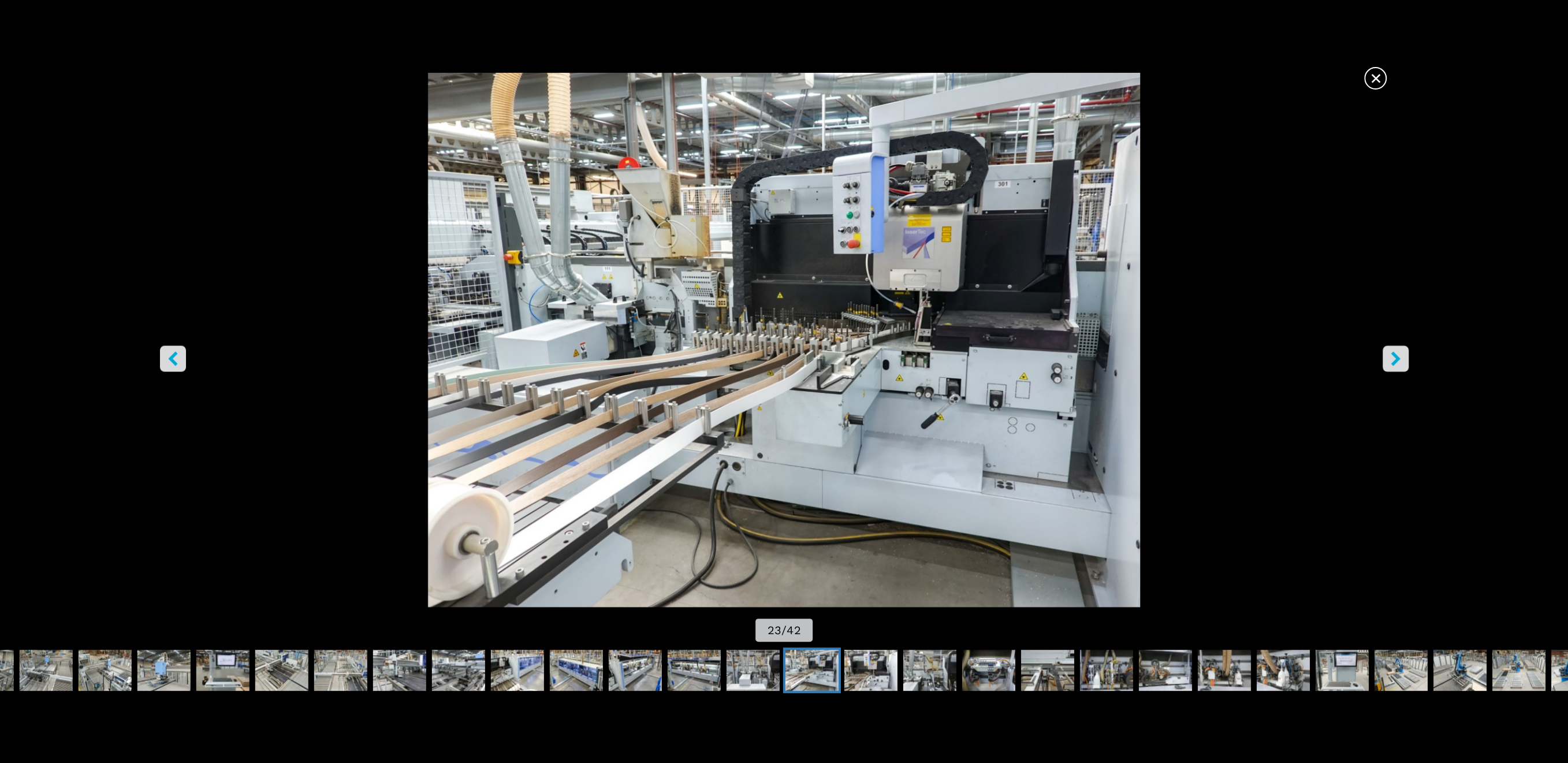
click at [1402, 366] on button "right-button" at bounding box center [1395, 358] width 26 height 26
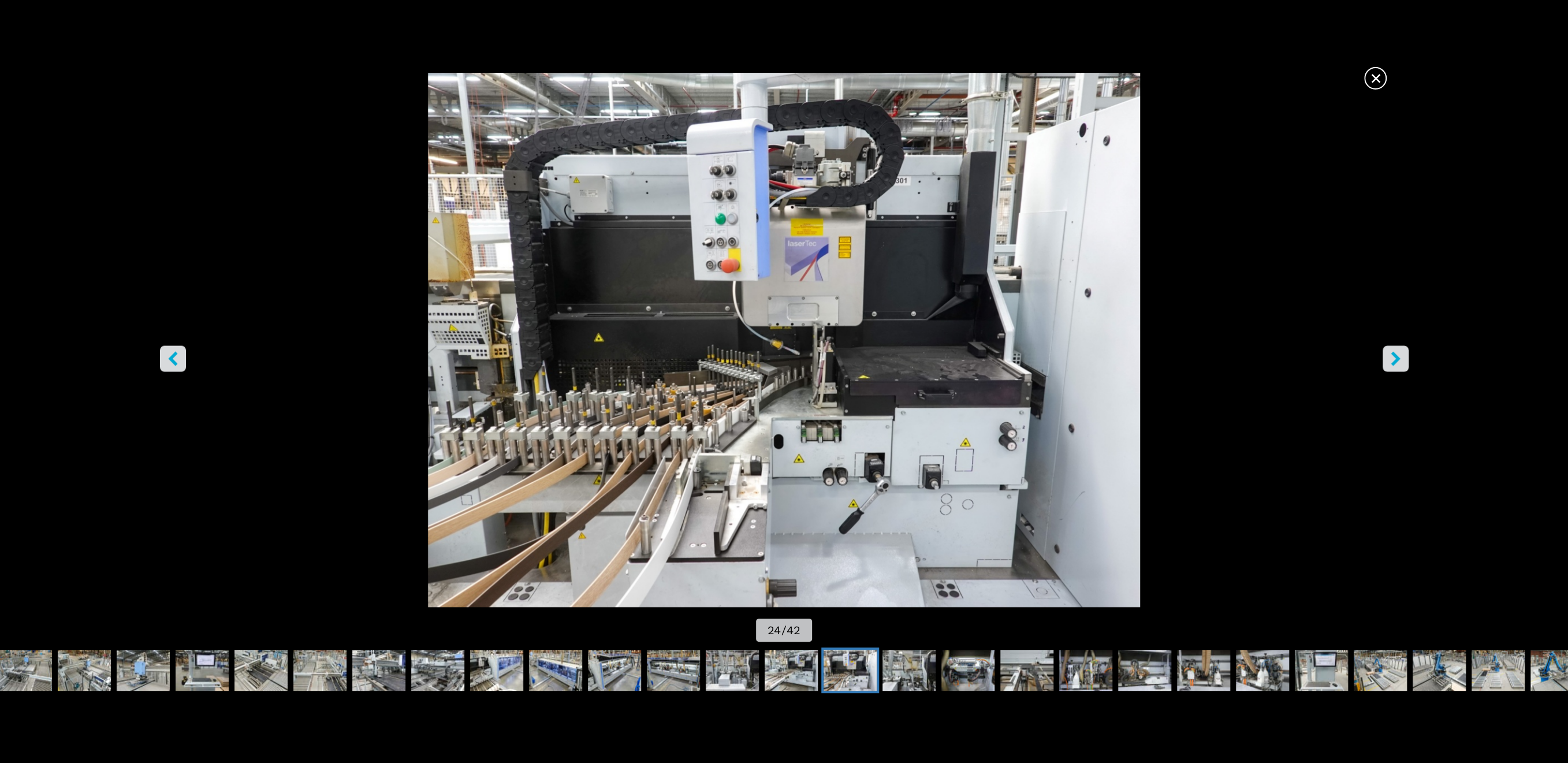
click at [1402, 366] on button "right-button" at bounding box center [1395, 358] width 26 height 26
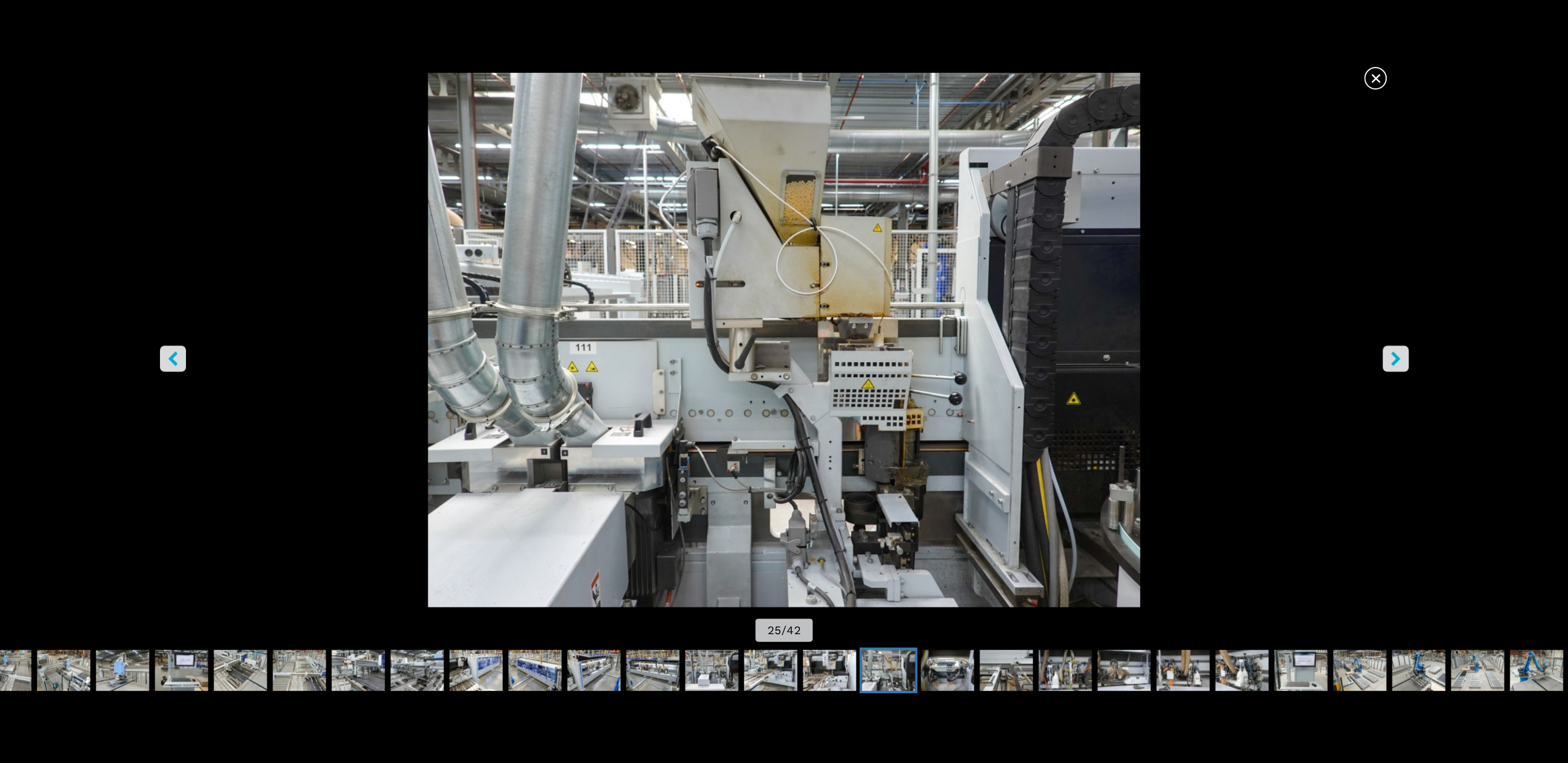
click at [1402, 366] on button "right-button" at bounding box center [1395, 358] width 26 height 26
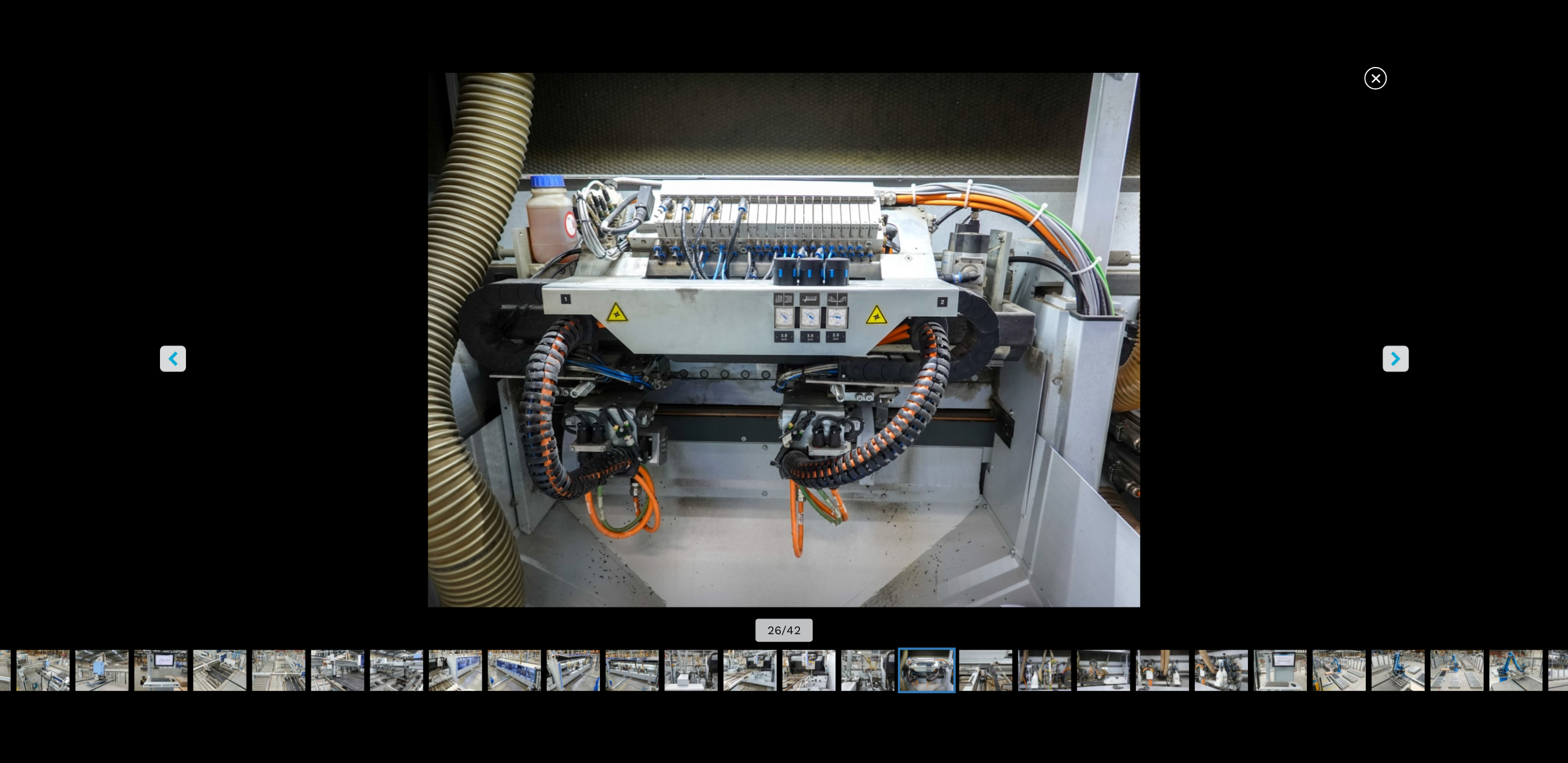
click at [1402, 366] on button "right-button" at bounding box center [1395, 358] width 26 height 26
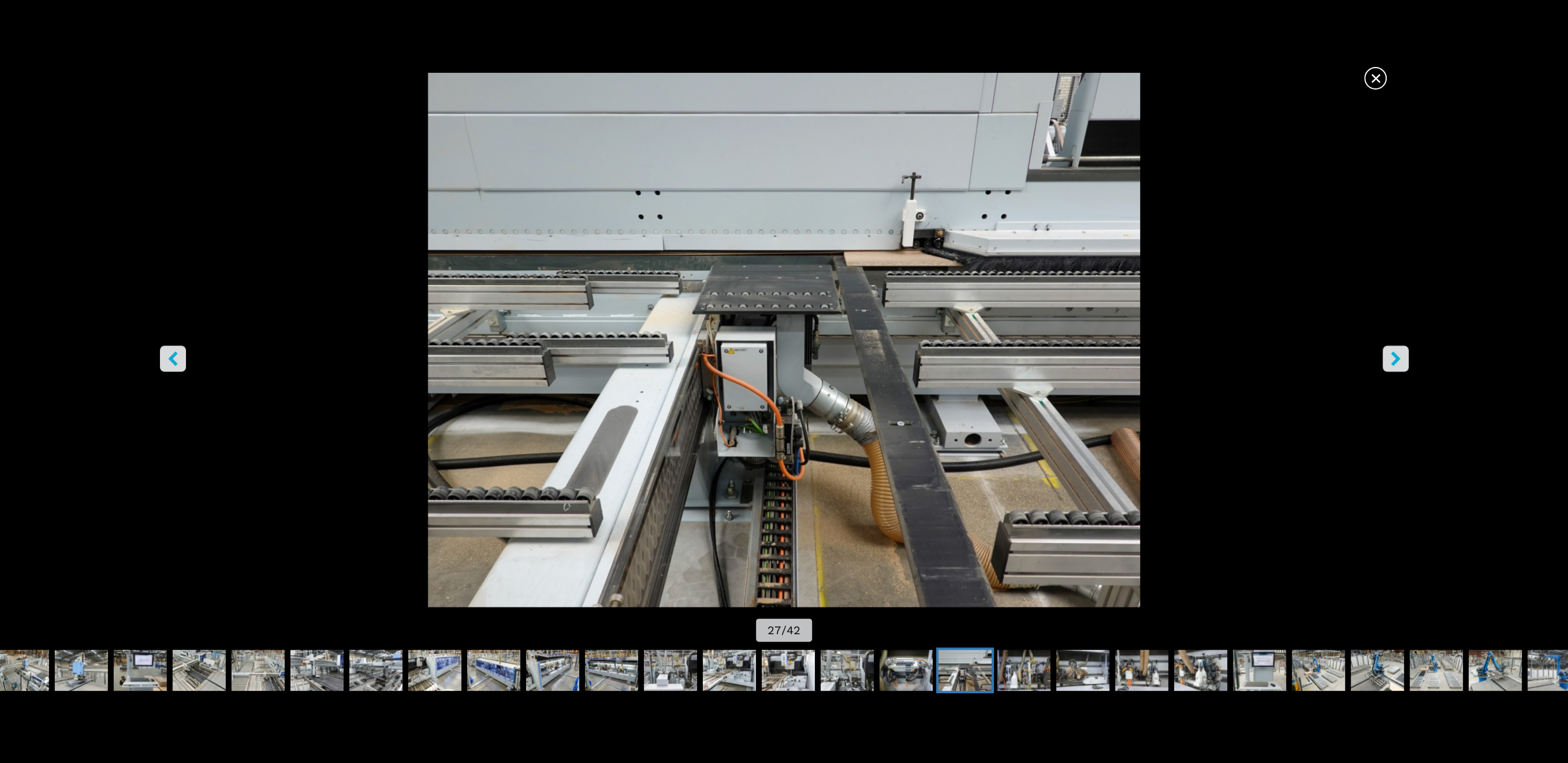
click at [1402, 362] on button "right-button" at bounding box center [1395, 358] width 26 height 26
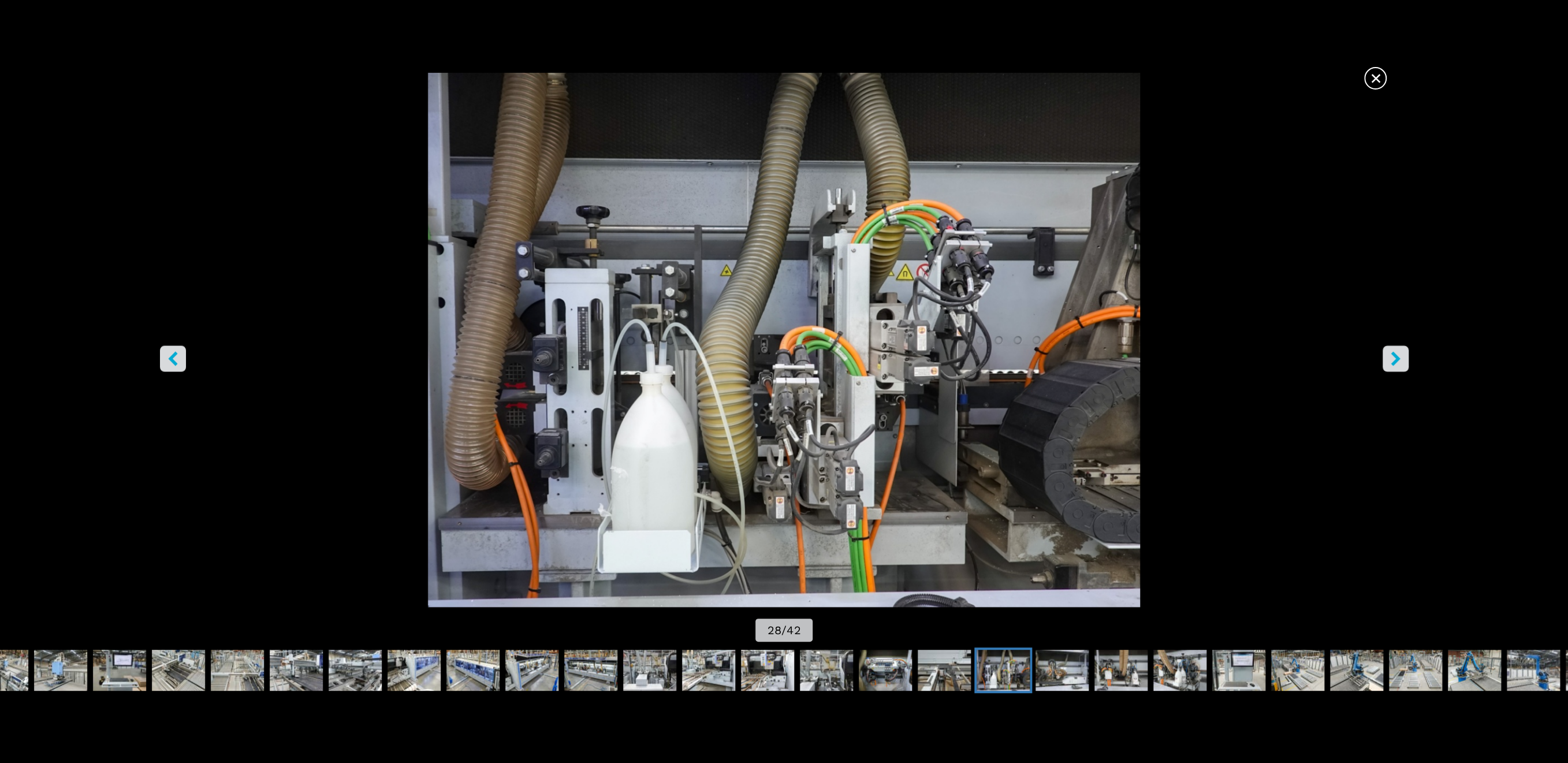
click at [1402, 362] on button "right-button" at bounding box center [1395, 358] width 26 height 26
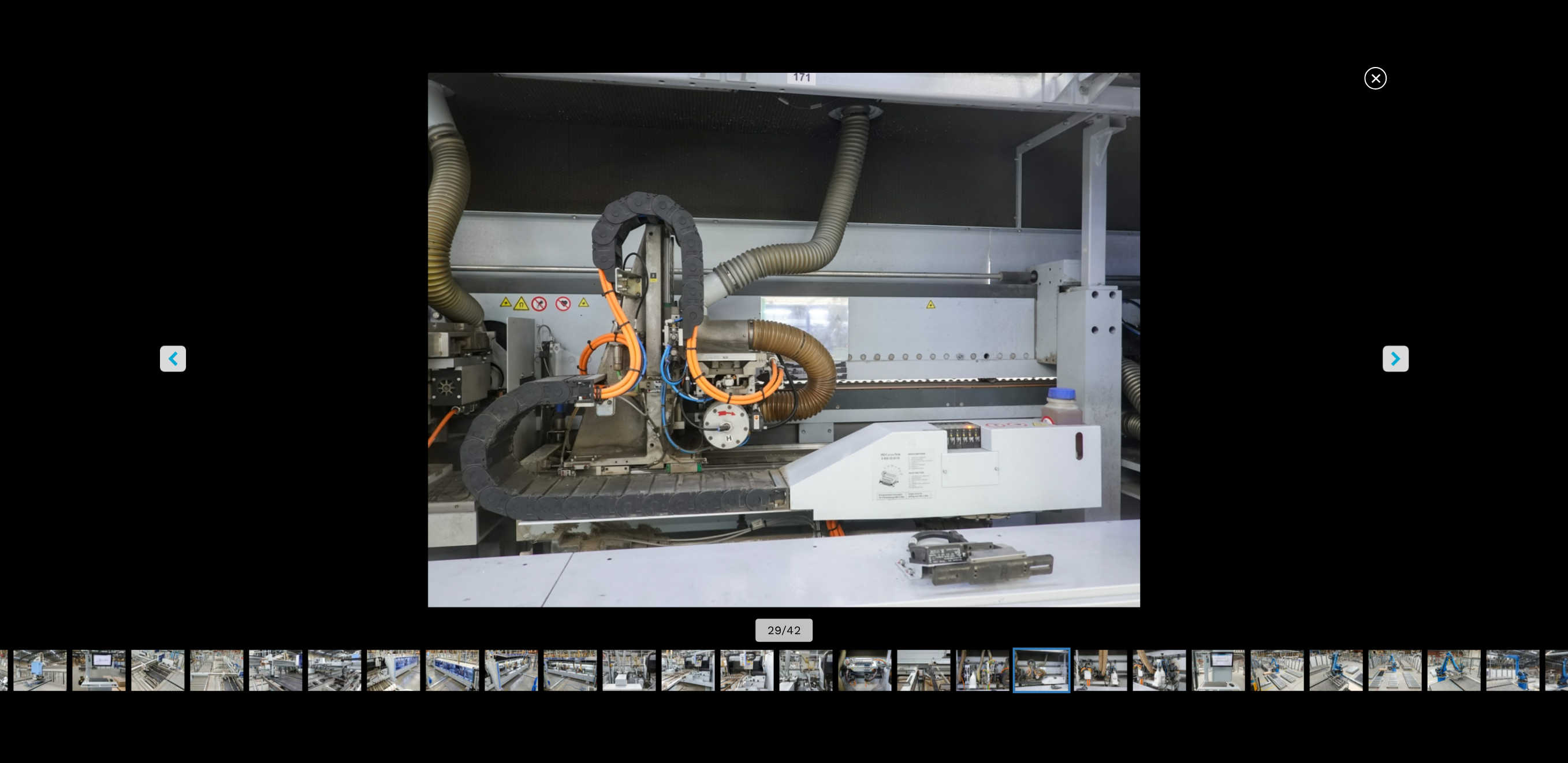
click at [1402, 362] on button "right-button" at bounding box center [1395, 358] width 26 height 26
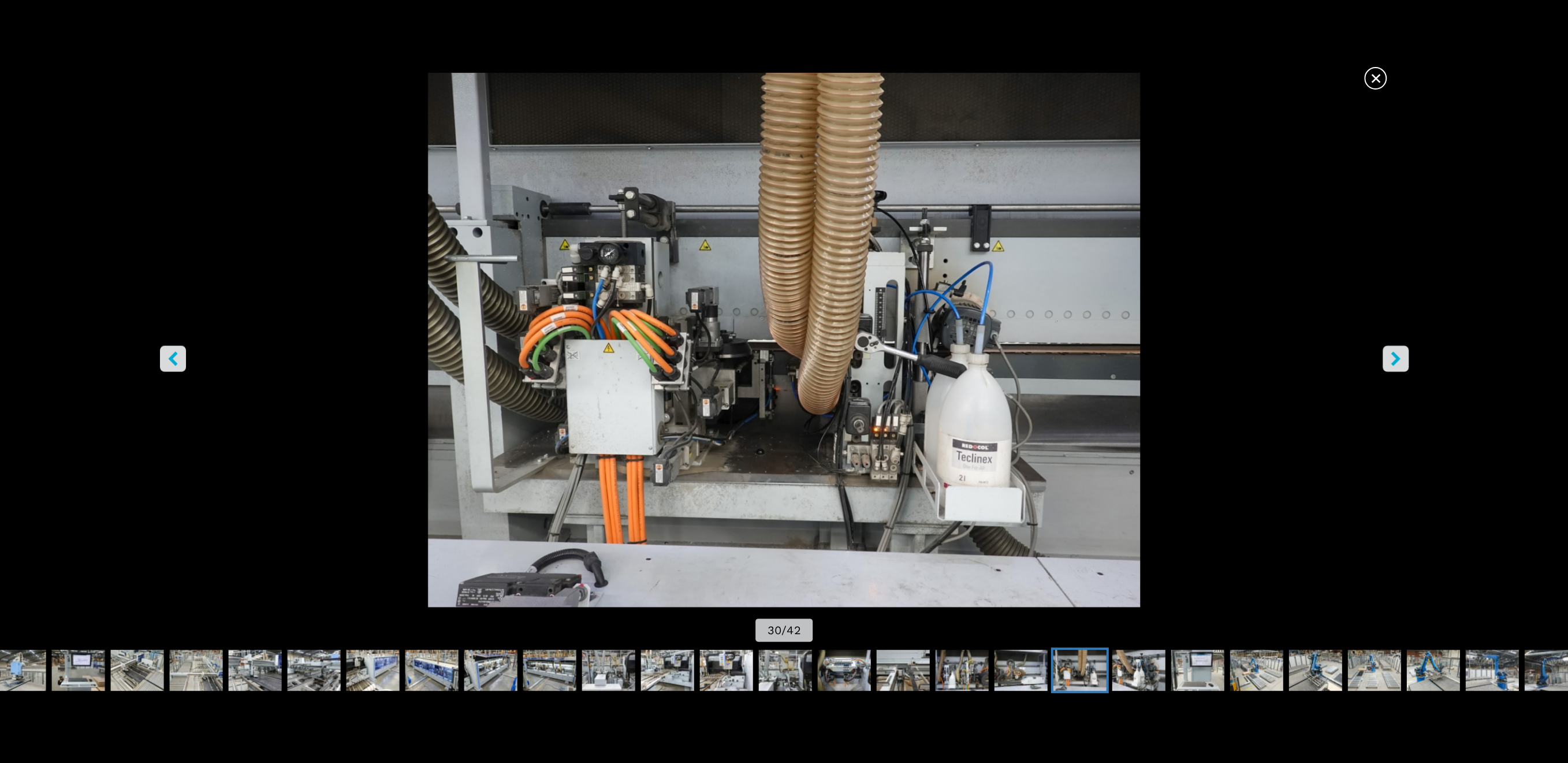
click at [1402, 362] on button "right-button" at bounding box center [1395, 358] width 26 height 26
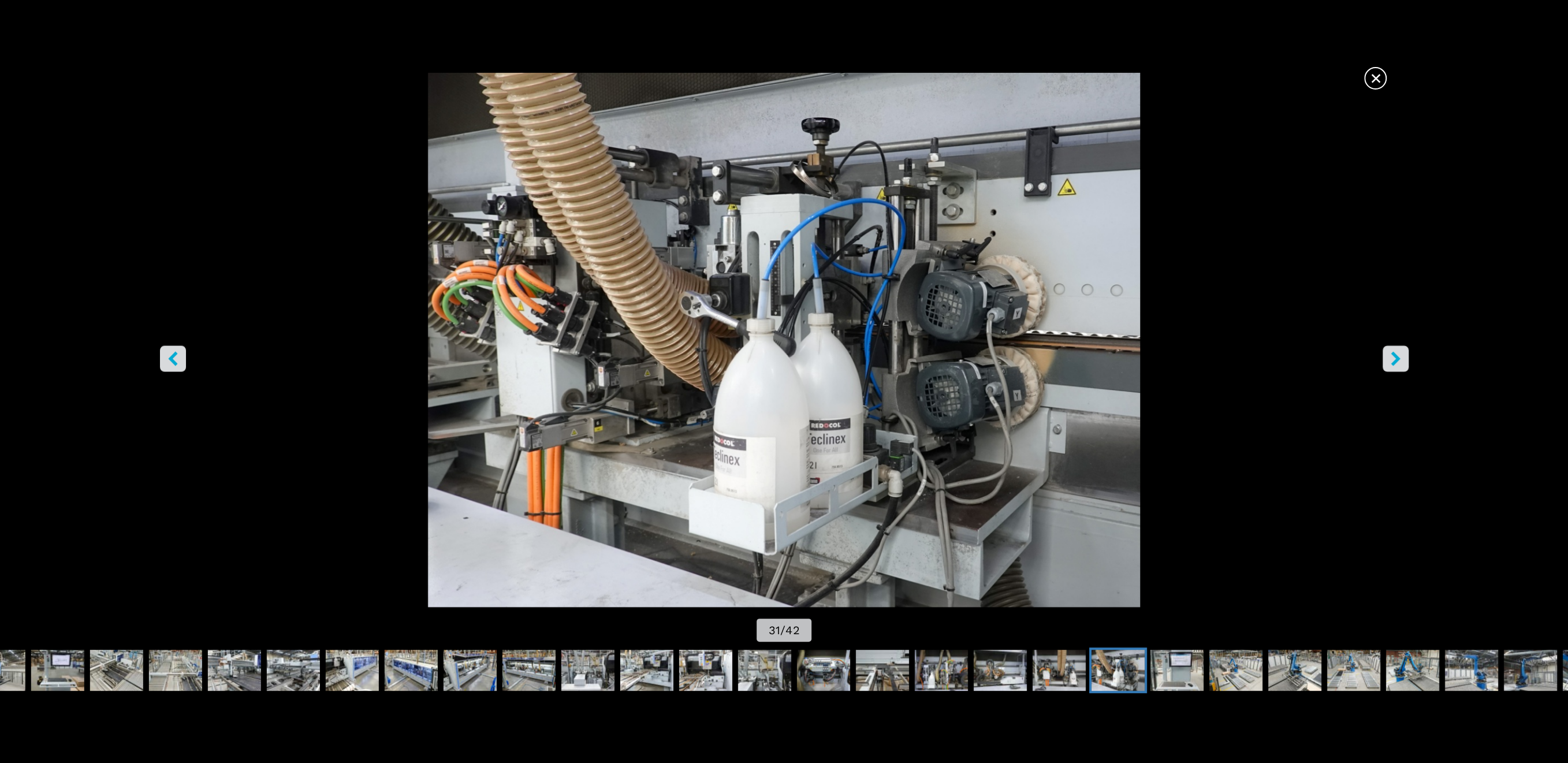
click at [1402, 362] on button "right-button" at bounding box center [1395, 358] width 26 height 26
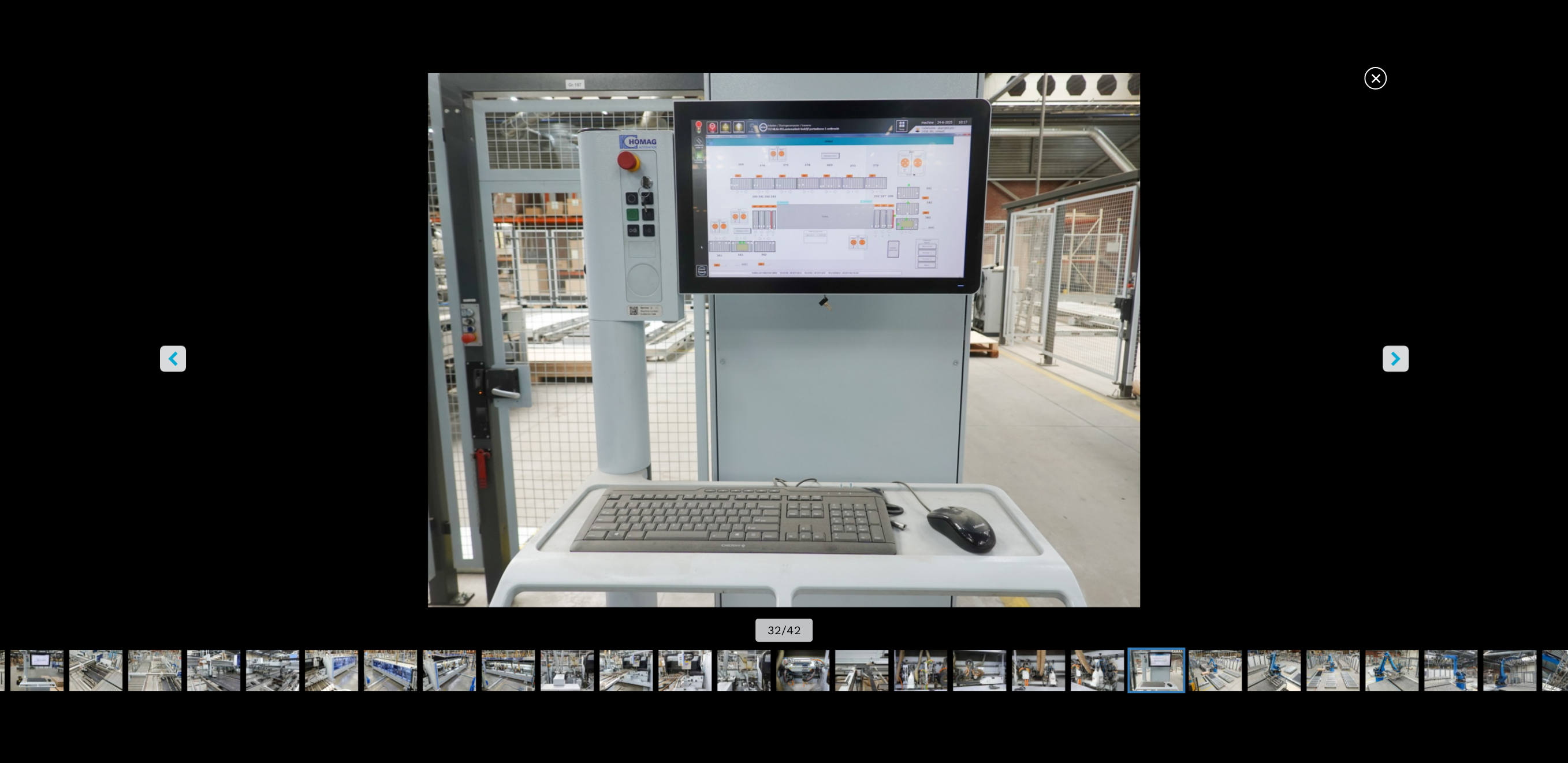
click at [1402, 362] on button "right-button" at bounding box center [1395, 358] width 26 height 26
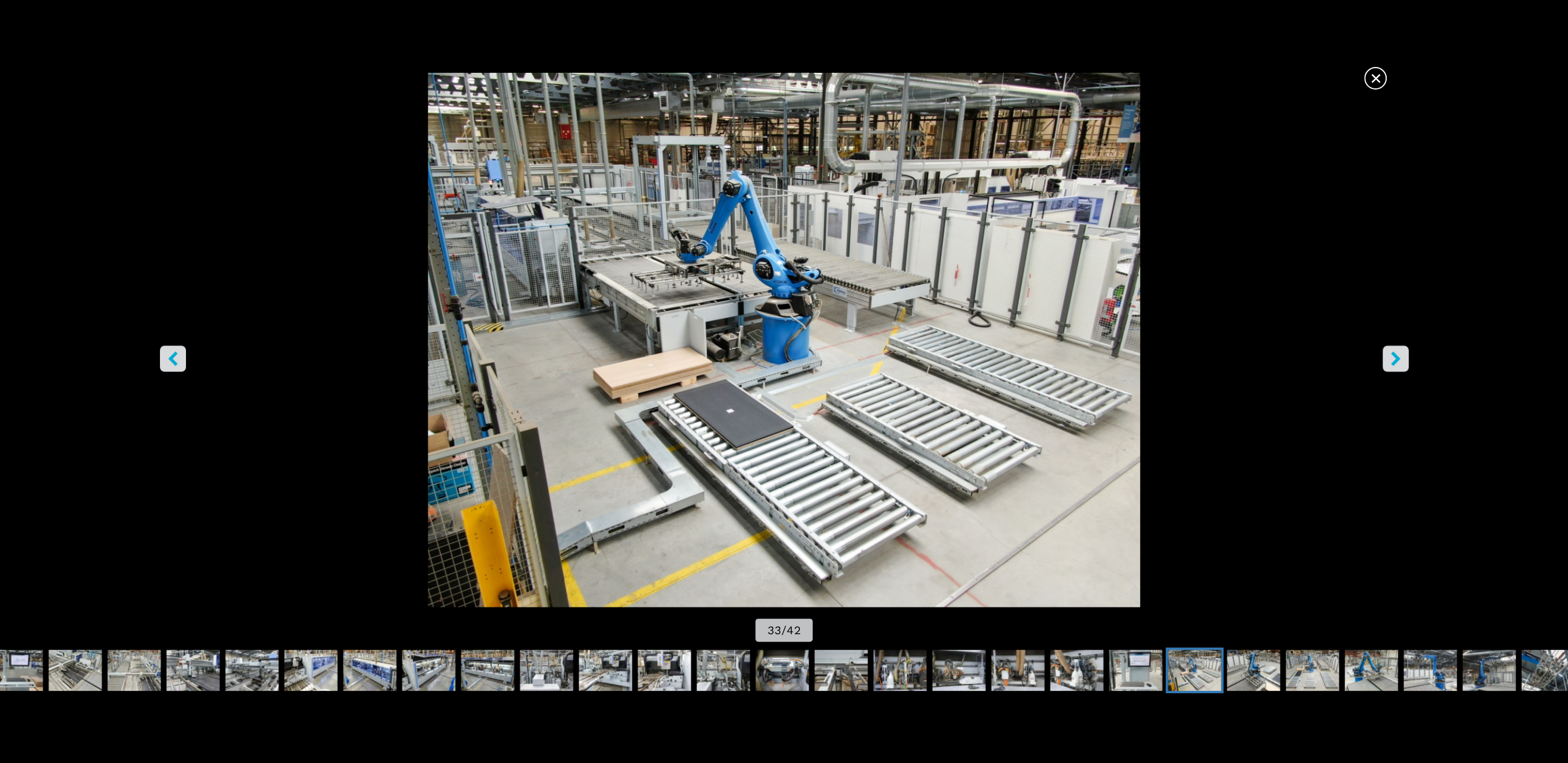
click at [1402, 362] on button "right-button" at bounding box center [1395, 358] width 26 height 26
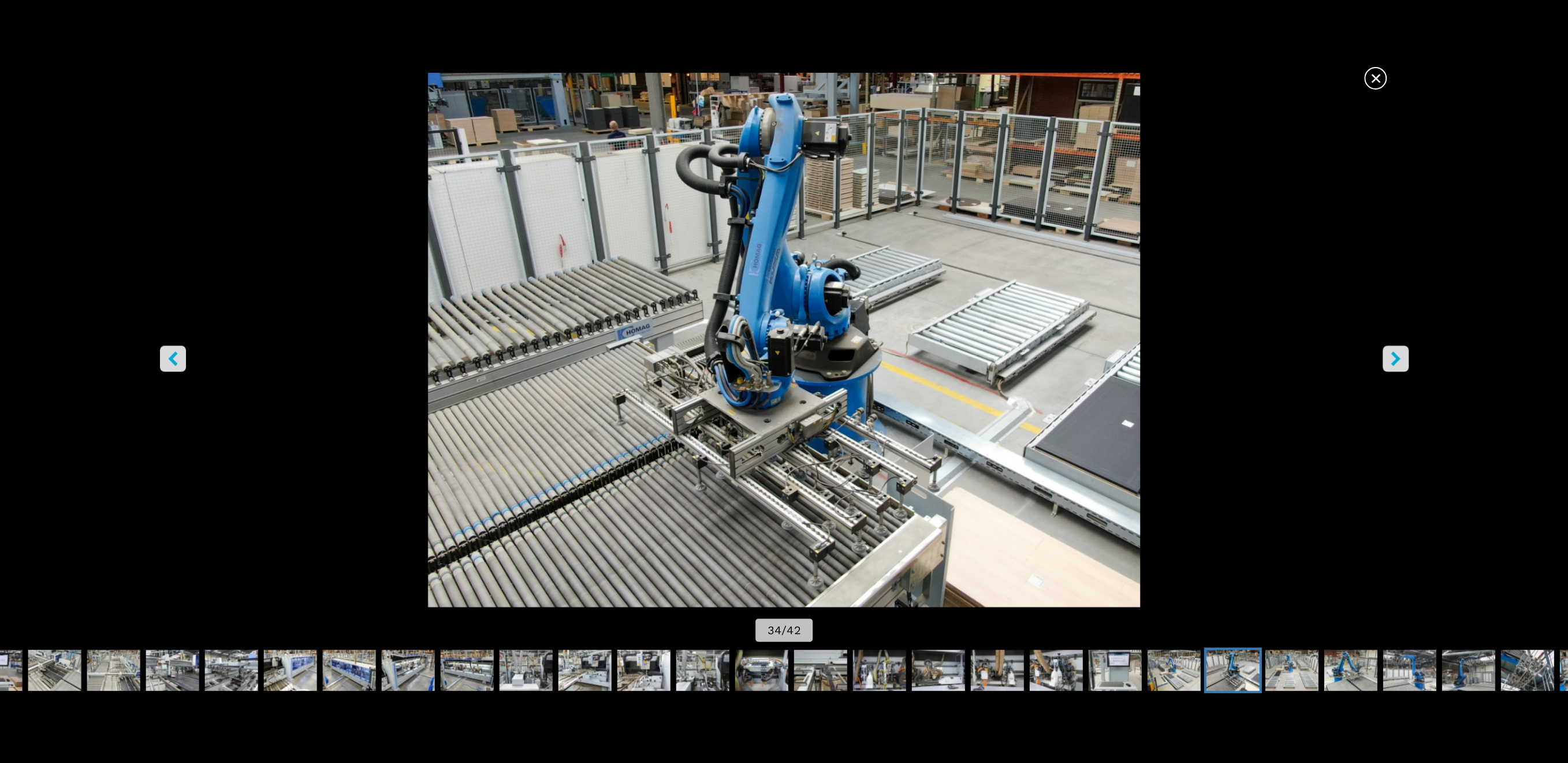
click at [1402, 362] on button "right-button" at bounding box center [1395, 358] width 26 height 26
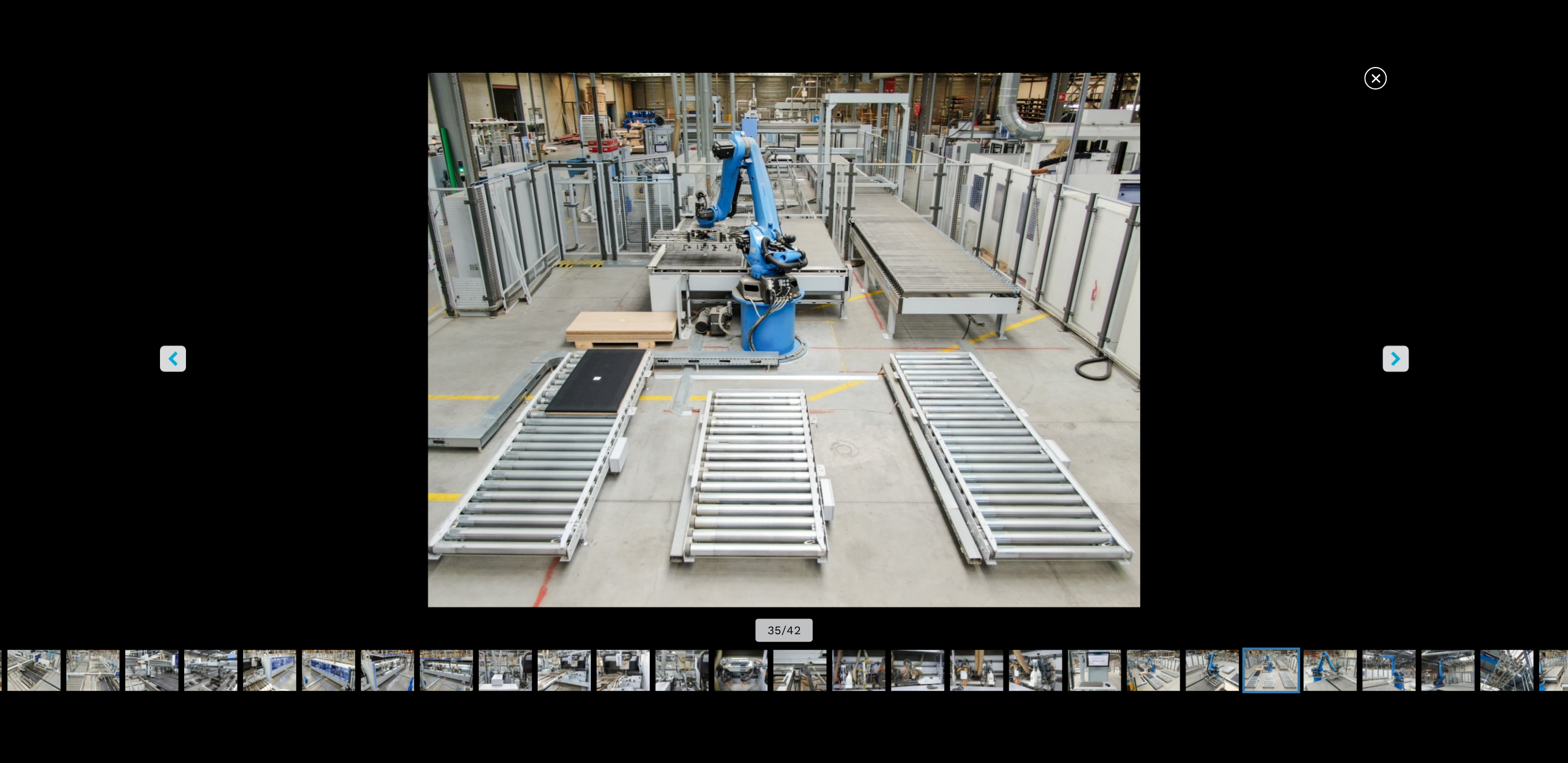
click at [1402, 362] on button "right-button" at bounding box center [1395, 358] width 26 height 26
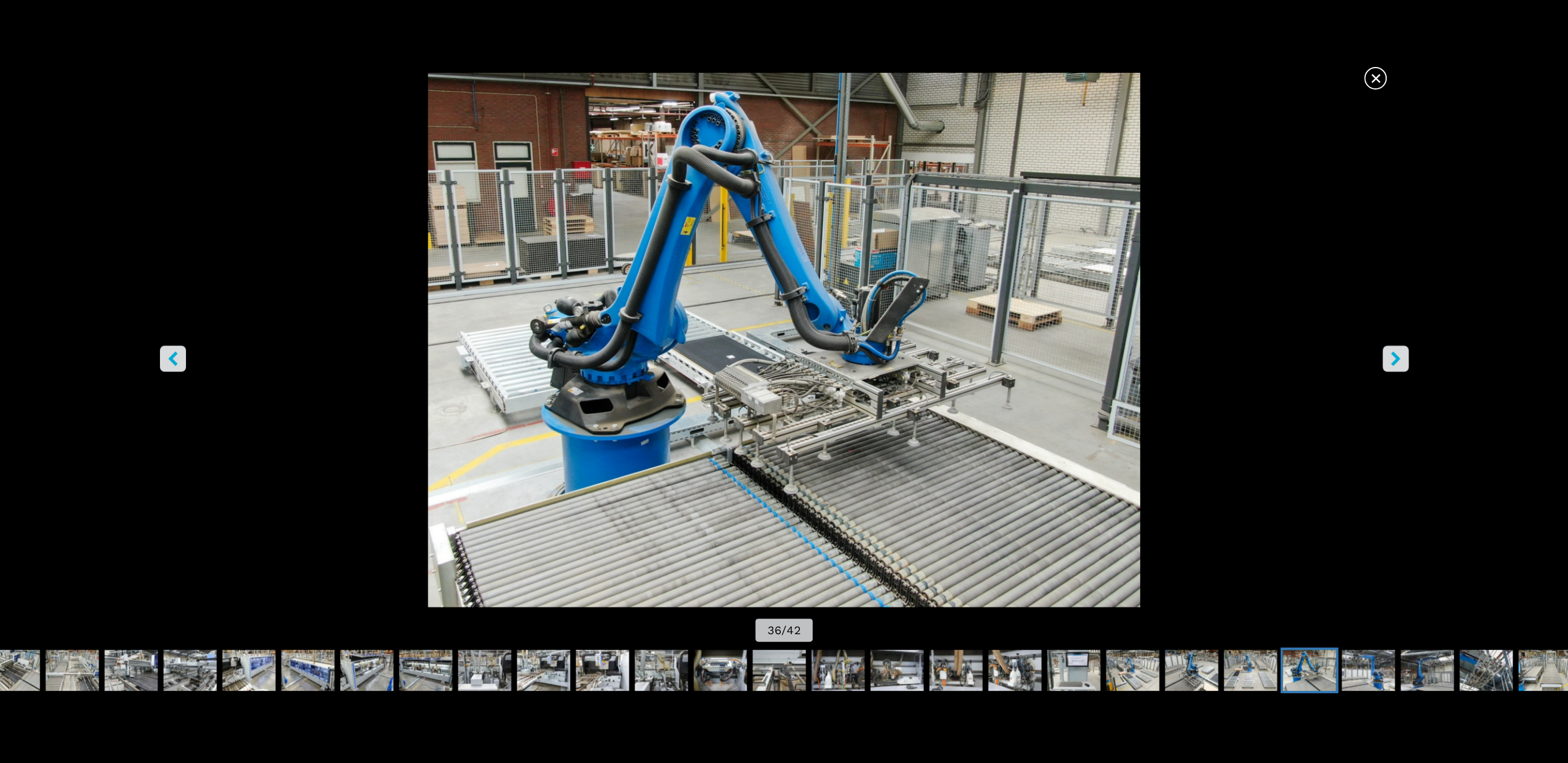
click at [1402, 362] on button "right-button" at bounding box center [1395, 358] width 26 height 26
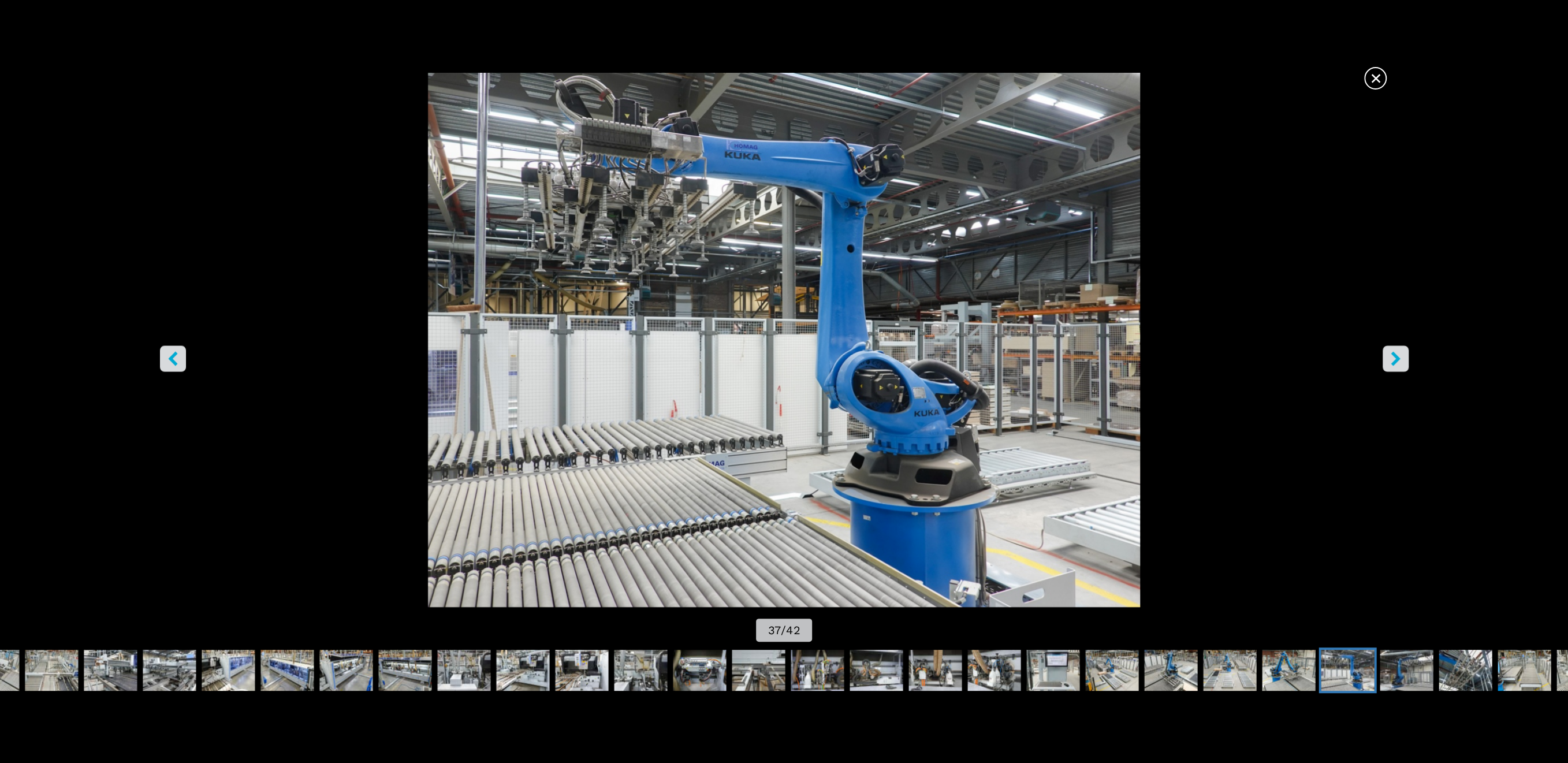
click at [1402, 362] on button "right-button" at bounding box center [1395, 358] width 26 height 26
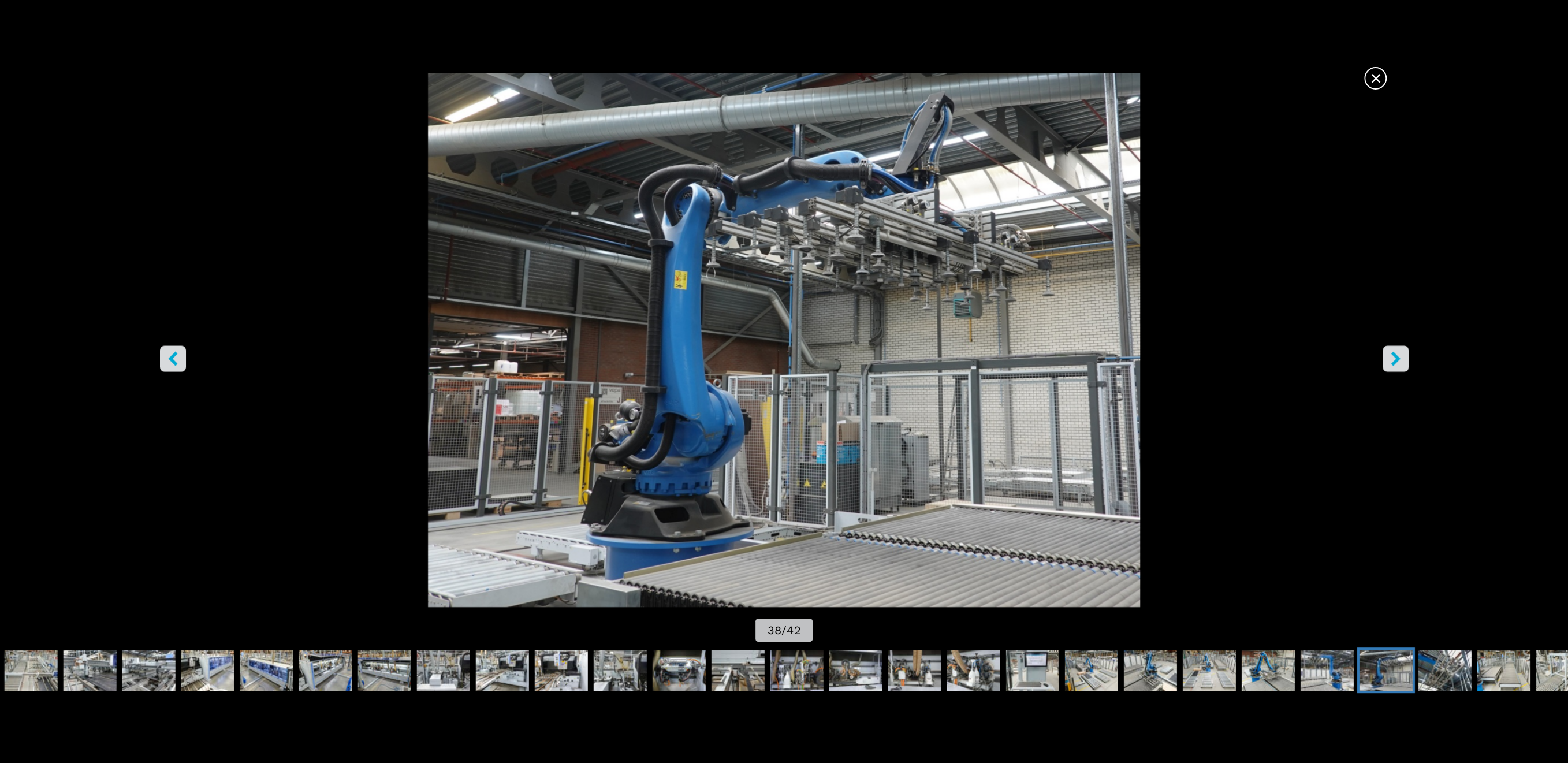
click at [1402, 362] on button "right-button" at bounding box center [1395, 358] width 26 height 26
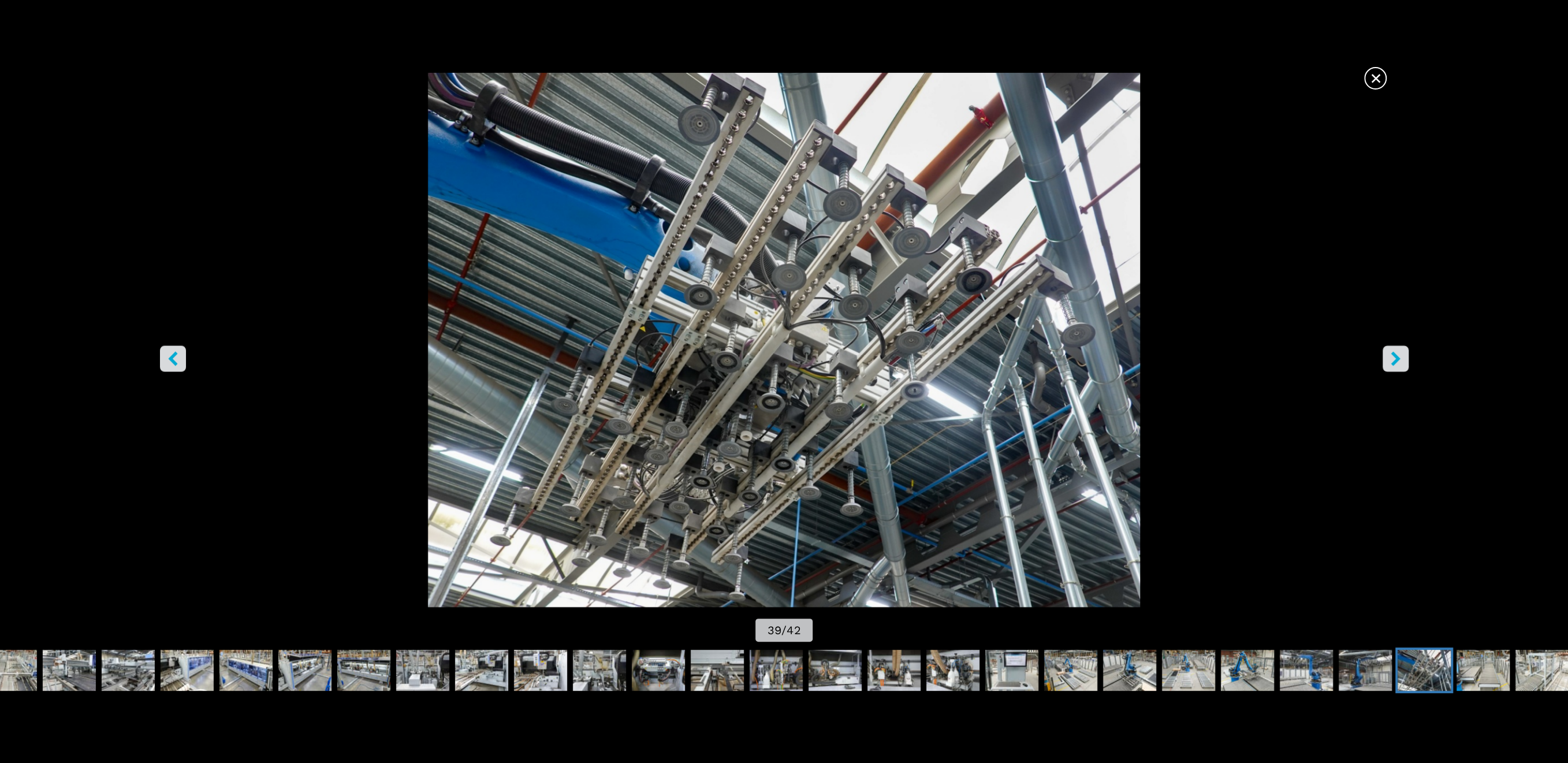
click at [1402, 362] on button "right-button" at bounding box center [1395, 358] width 26 height 26
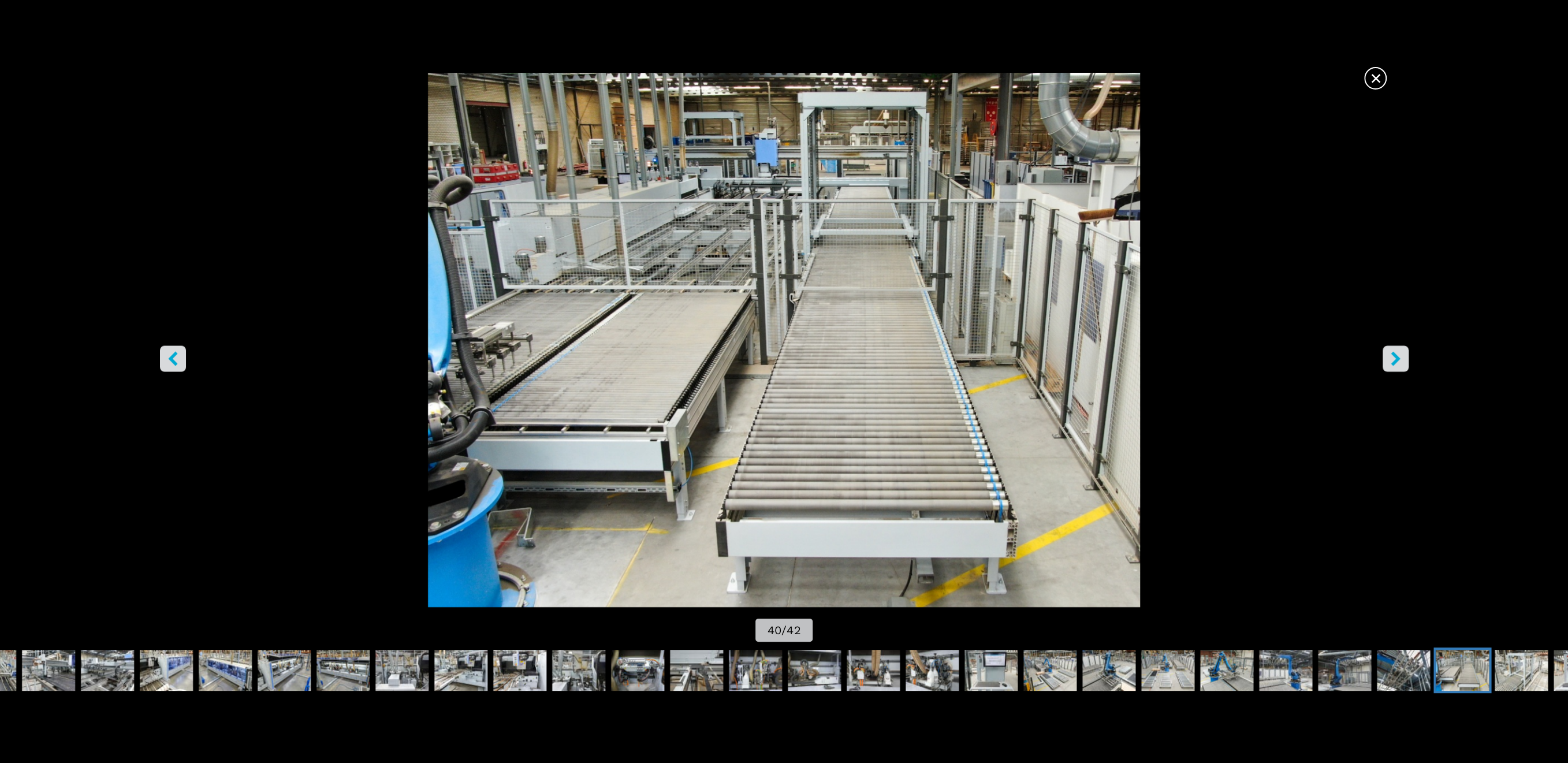
click at [1402, 362] on button "right-button" at bounding box center [1395, 358] width 26 height 26
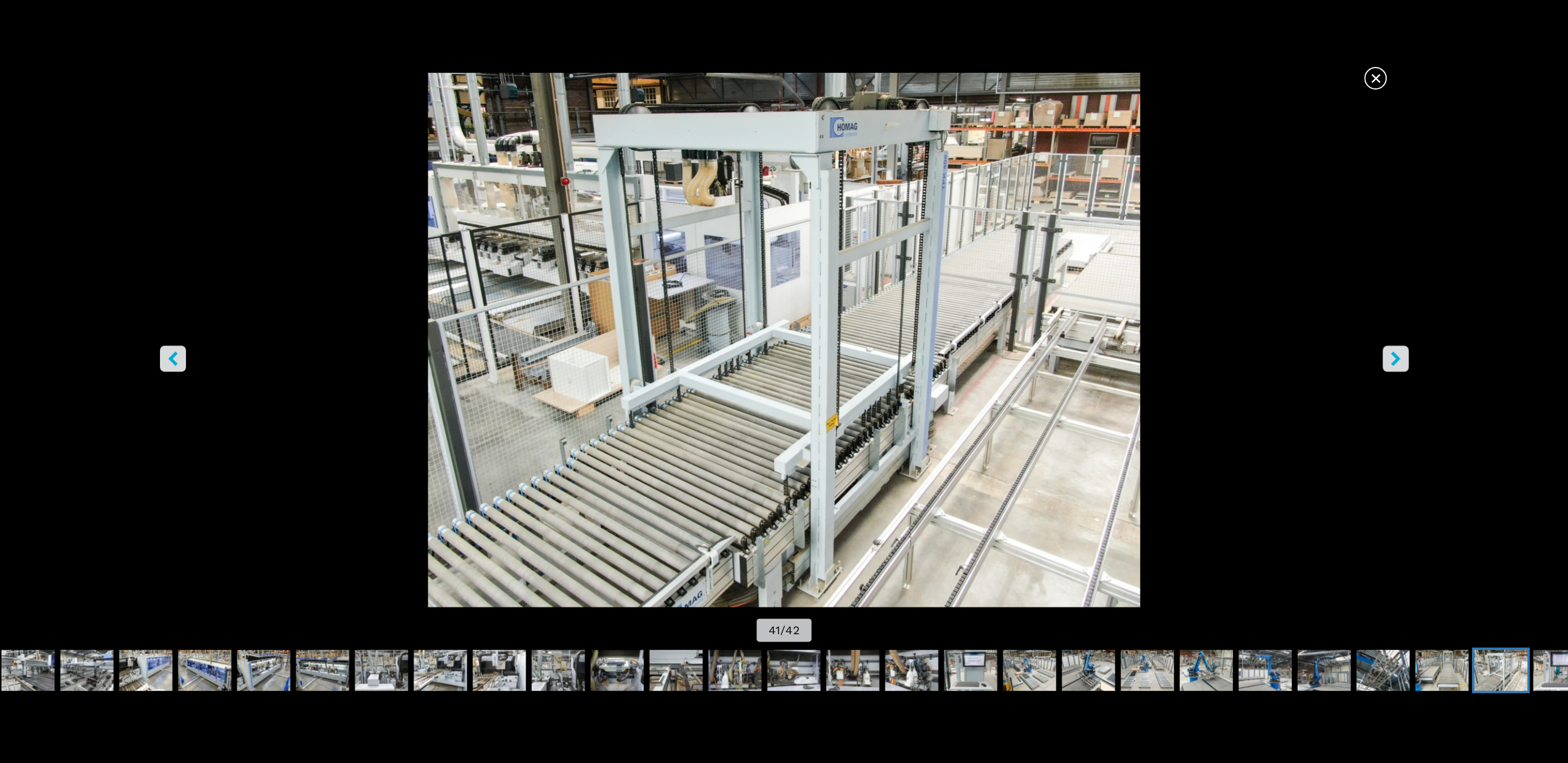
click at [1402, 362] on button "right-button" at bounding box center [1395, 358] width 26 height 26
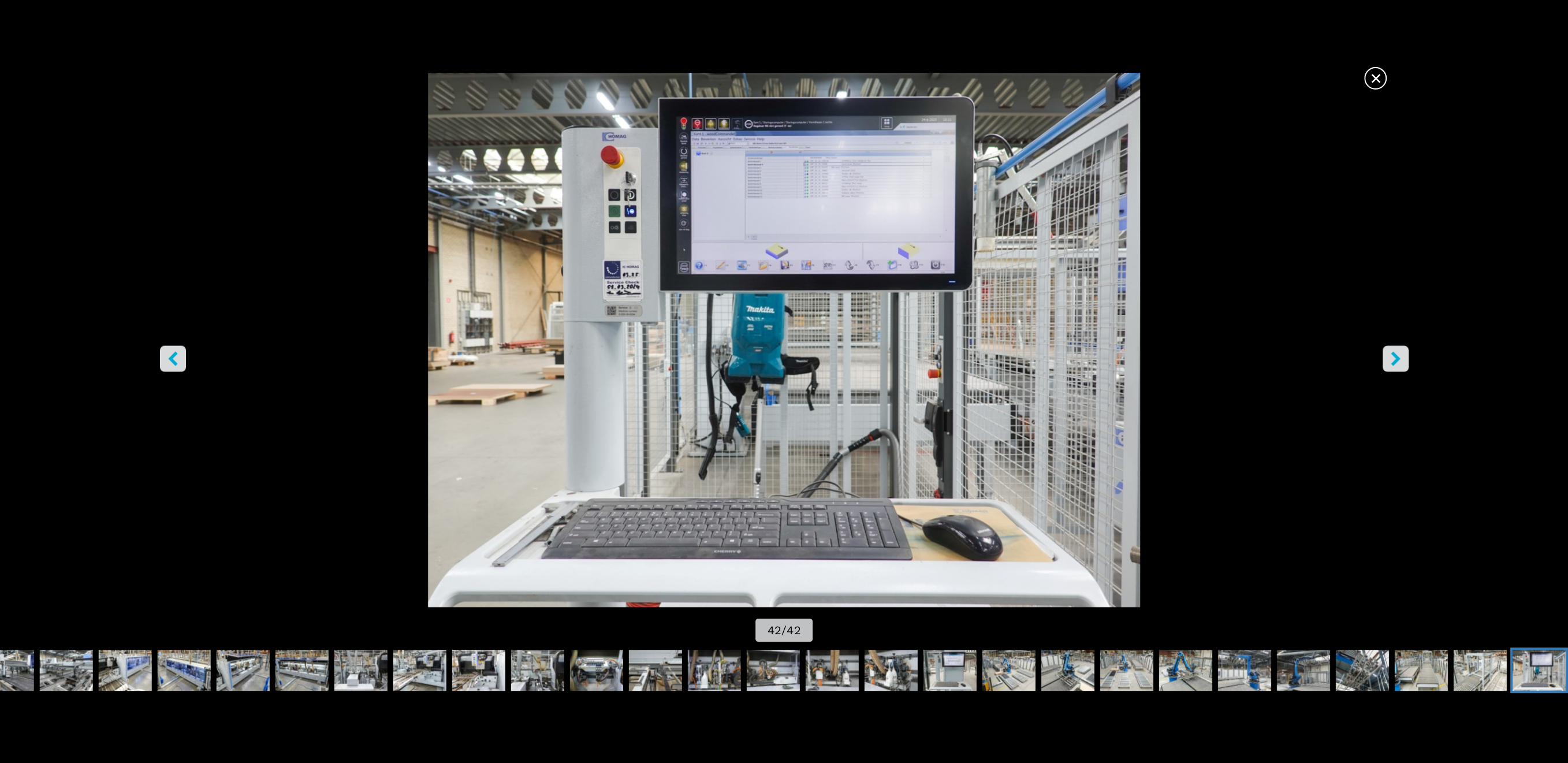
click at [1402, 362] on button "right-button" at bounding box center [1395, 358] width 26 height 26
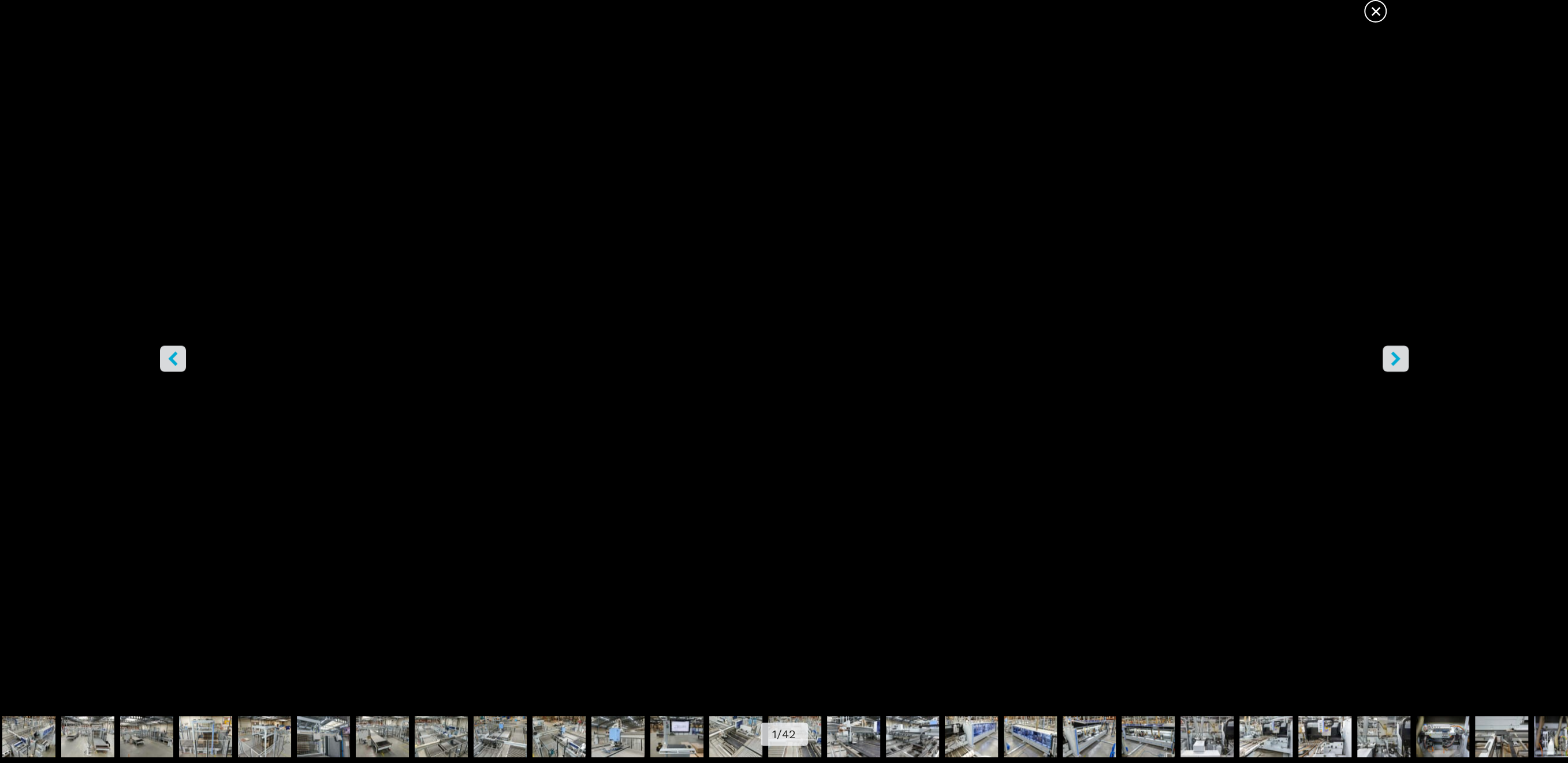
click at [1402, 362] on button "right-button" at bounding box center [1395, 358] width 26 height 26
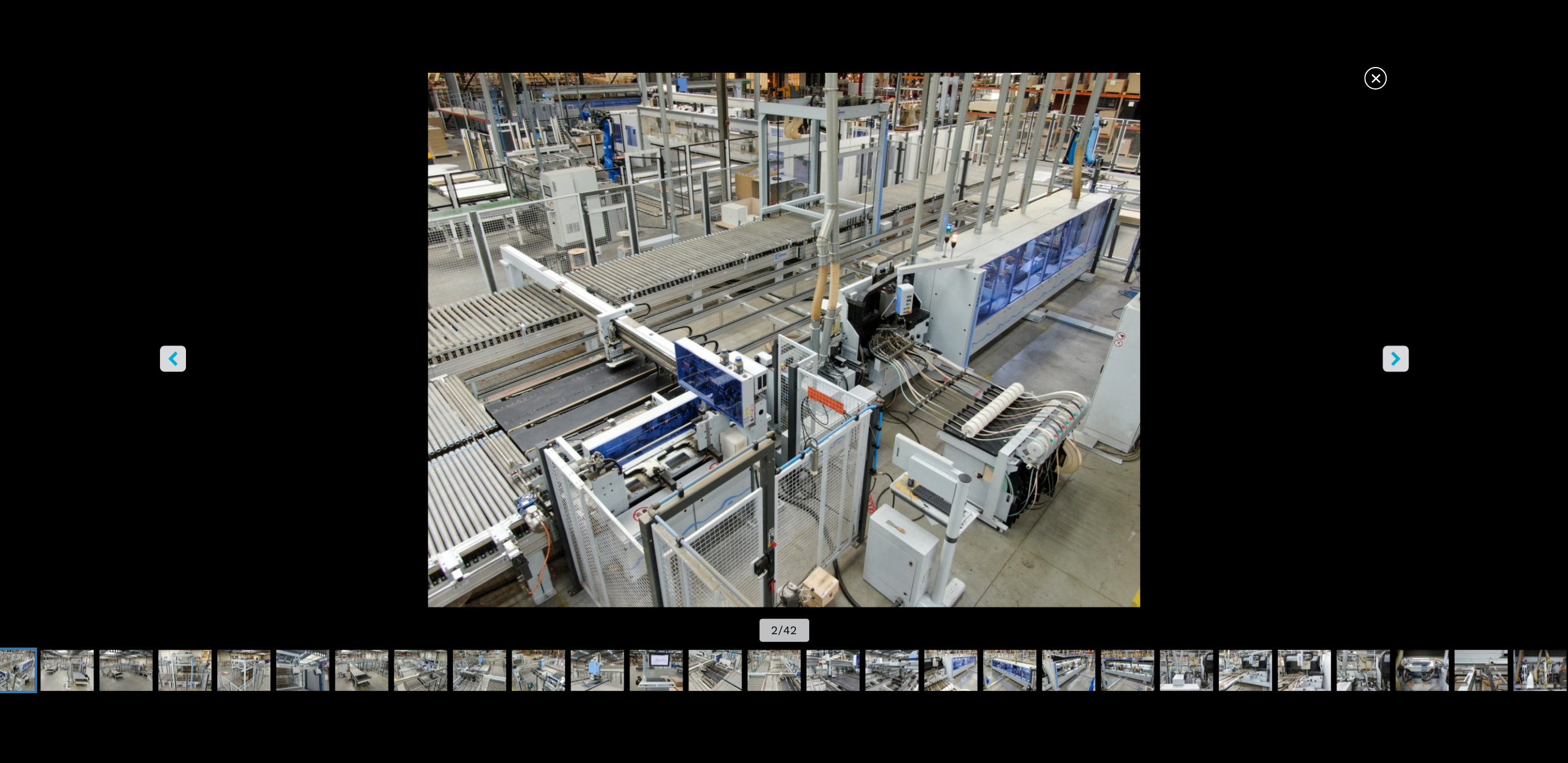
click at [1372, 71] on span "×" at bounding box center [1375, 76] width 20 height 20
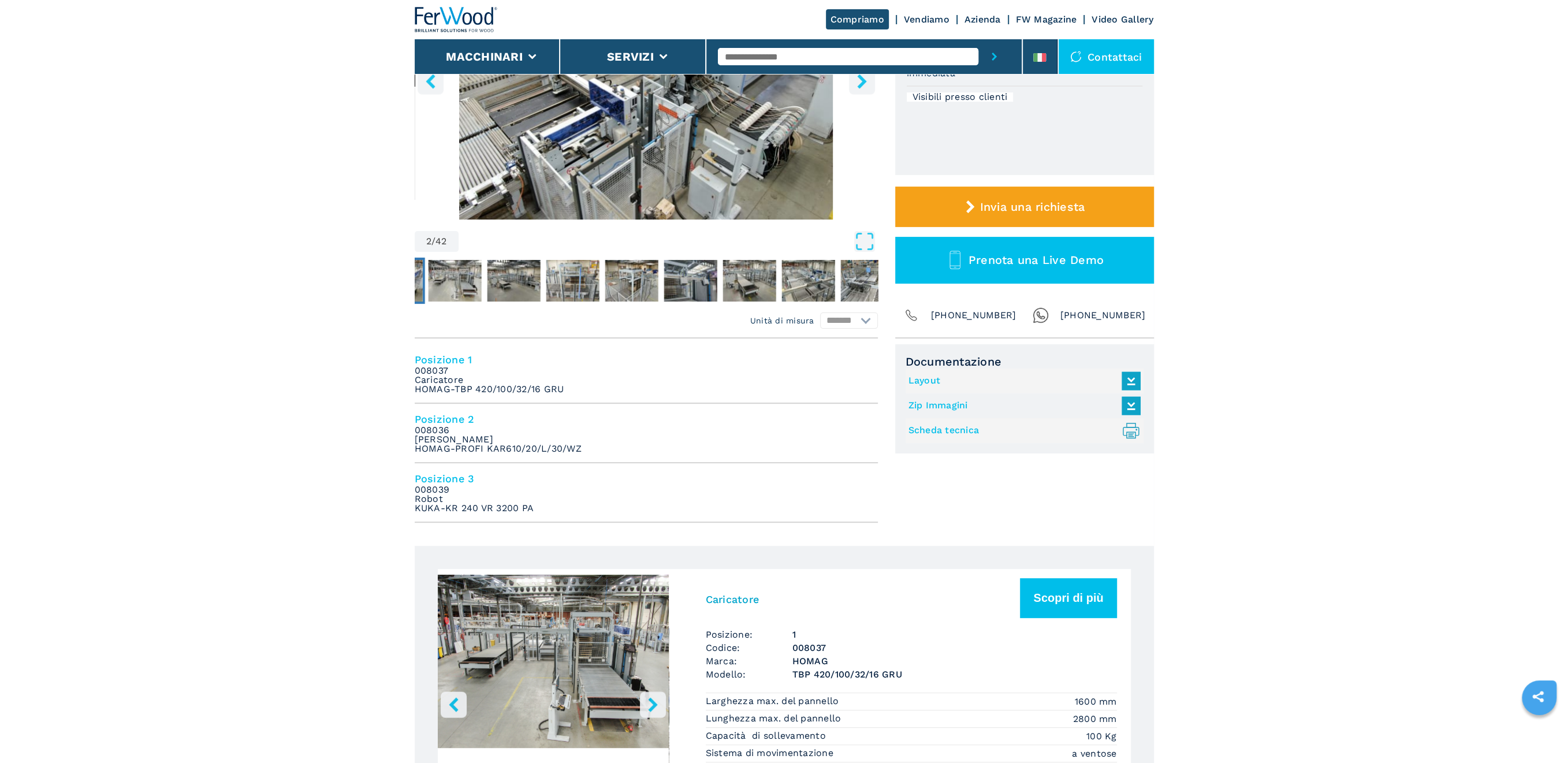
scroll to position [231, 0]
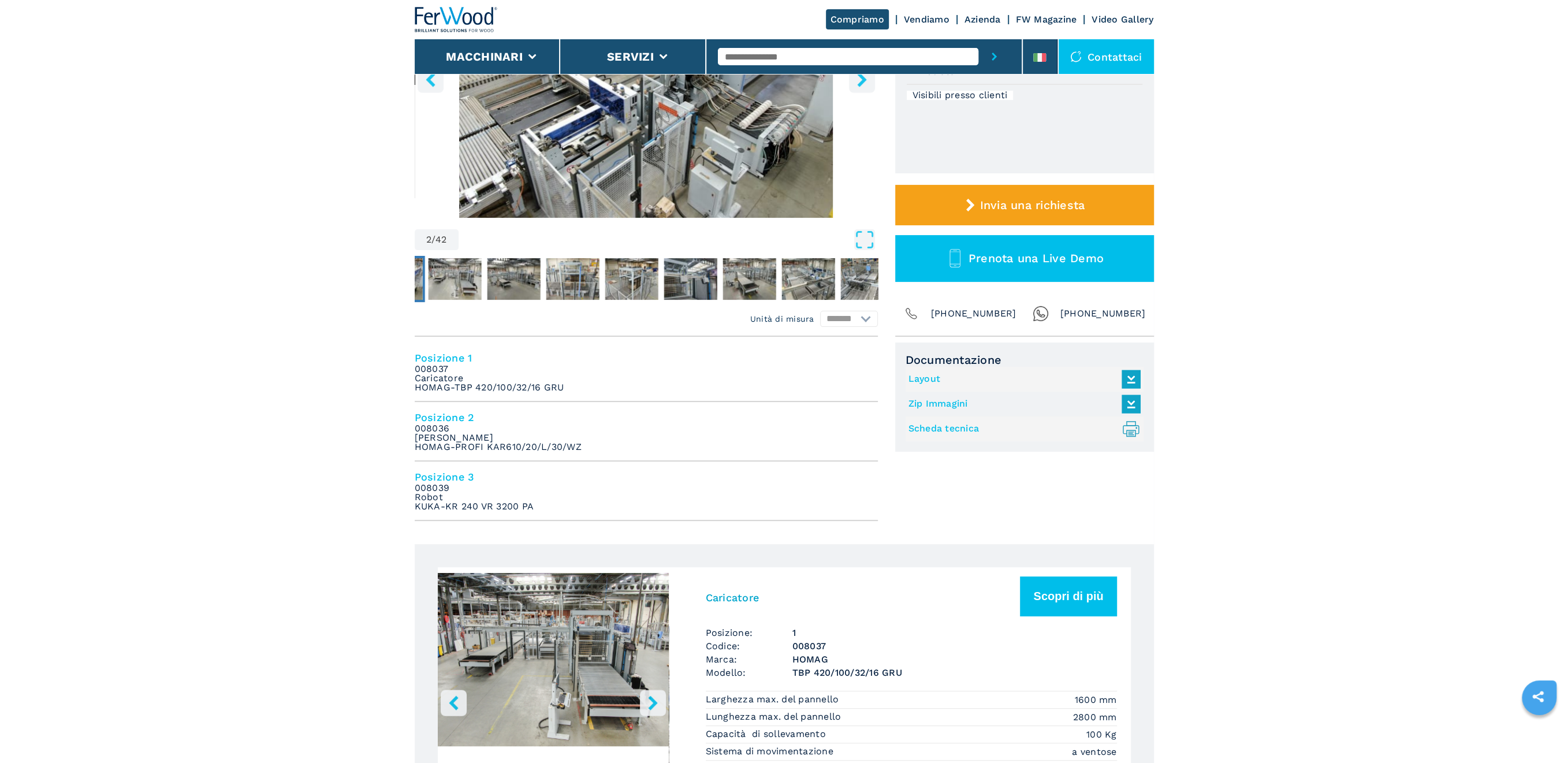
click at [438, 432] on em "008036 Bordatrice Singola HOMAG-PROFI KAR610/20/L/30/WZ" at bounding box center [498, 438] width 167 height 28
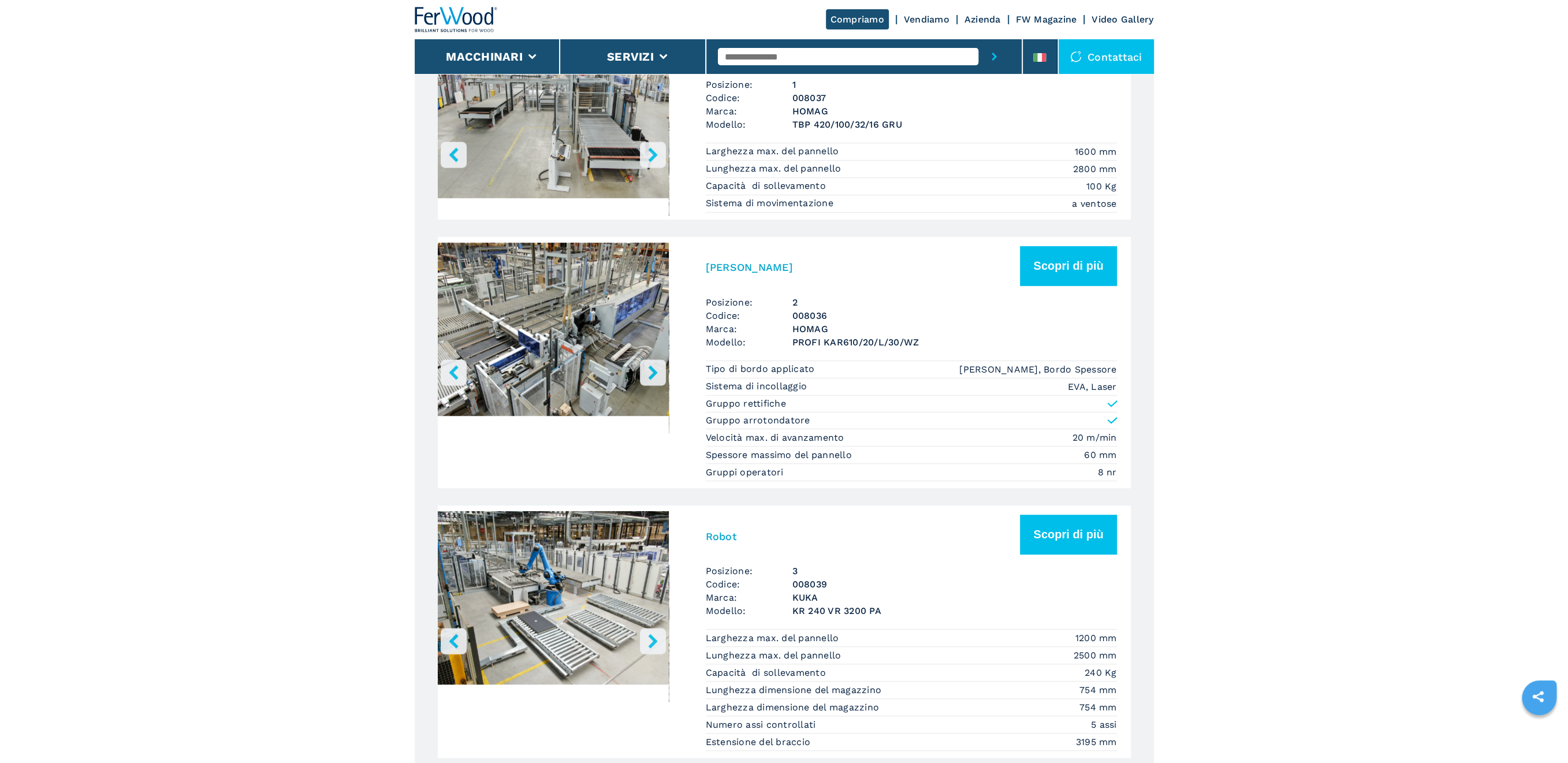
scroll to position [693, 0]
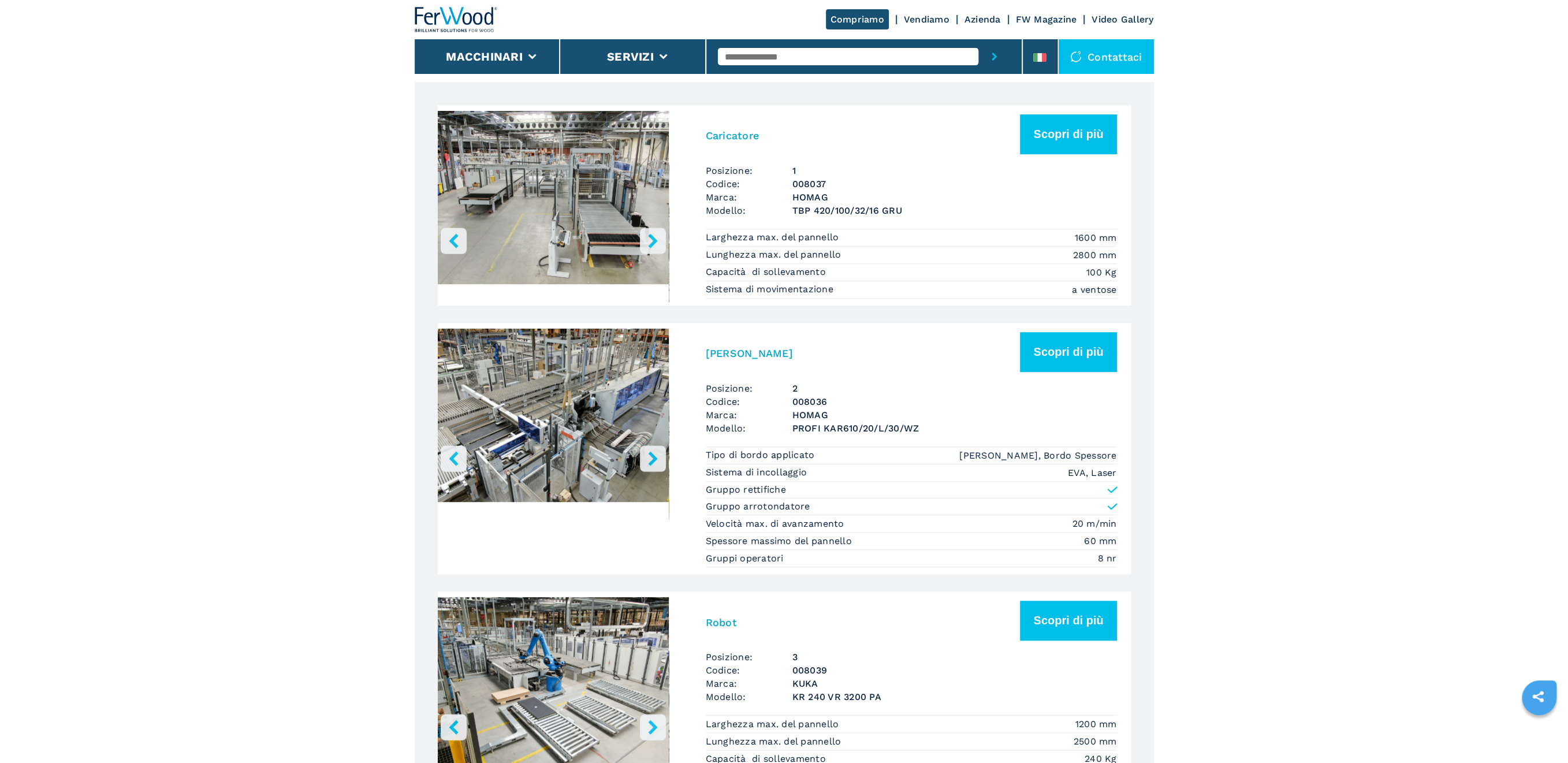
click at [730, 348] on h3 "[PERSON_NAME]" at bounding box center [749, 352] width 87 height 13
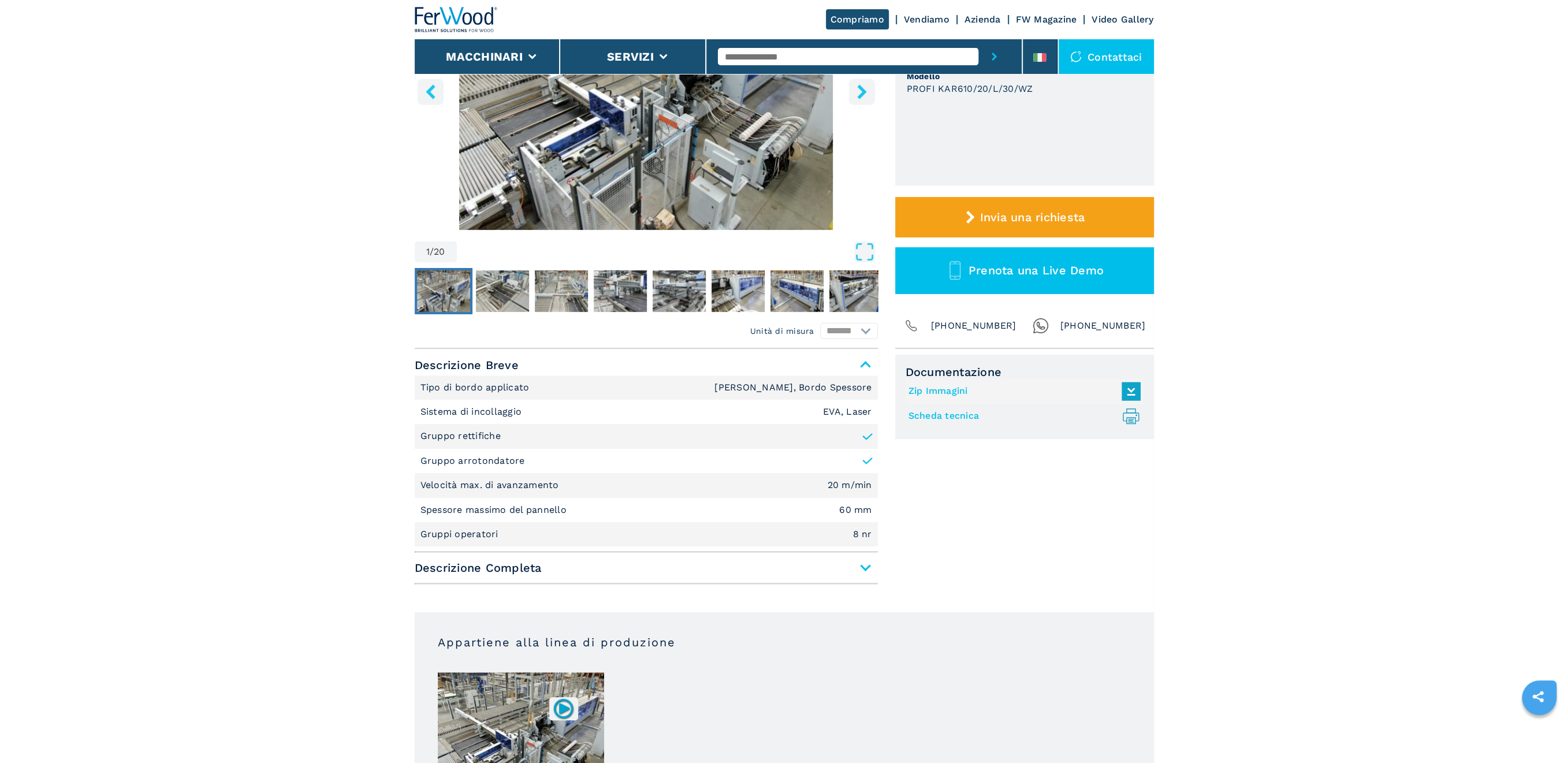
scroll to position [231, 0]
click at [527, 582] on hr at bounding box center [646, 583] width 463 height 1
click at [530, 575] on span "Descrizione Completa" at bounding box center [646, 567] width 463 height 21
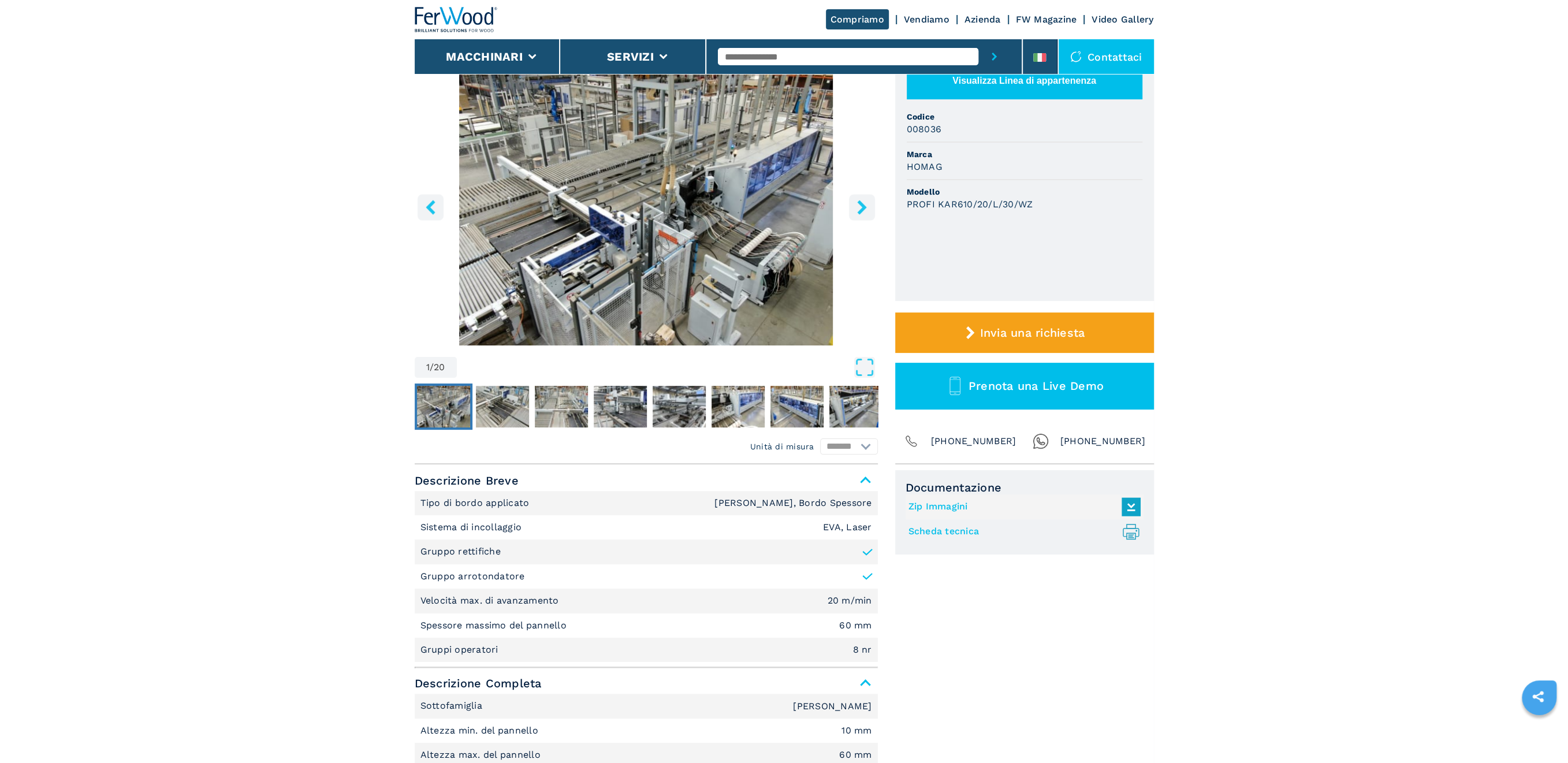
scroll to position [115, 0]
click at [857, 222] on img "Go to Slide 1" at bounding box center [646, 204] width 463 height 280
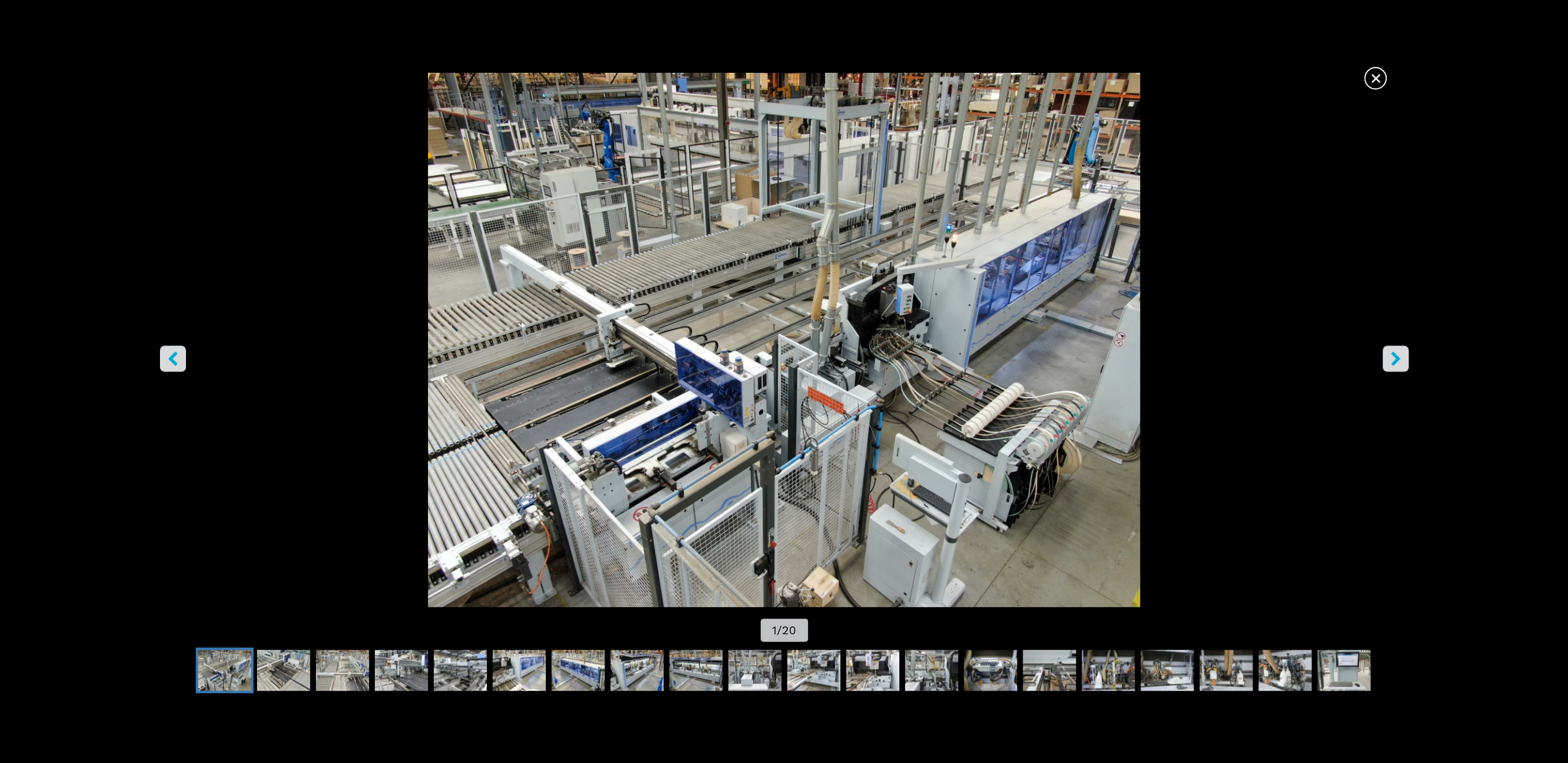
click at [1391, 359] on icon "right-button" at bounding box center [1395, 358] width 15 height 15
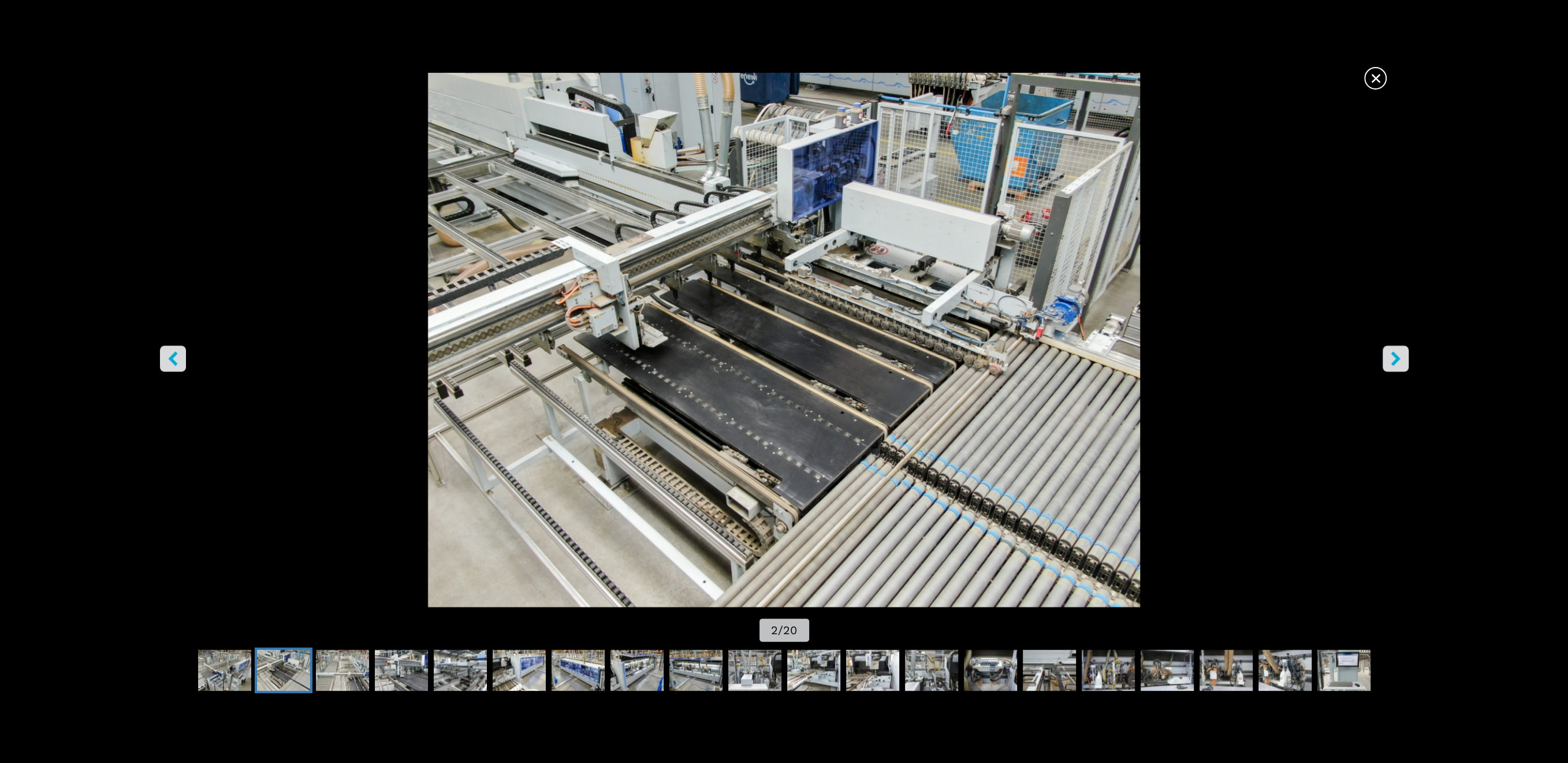
click at [1391, 359] on icon "right-button" at bounding box center [1395, 358] width 15 height 15
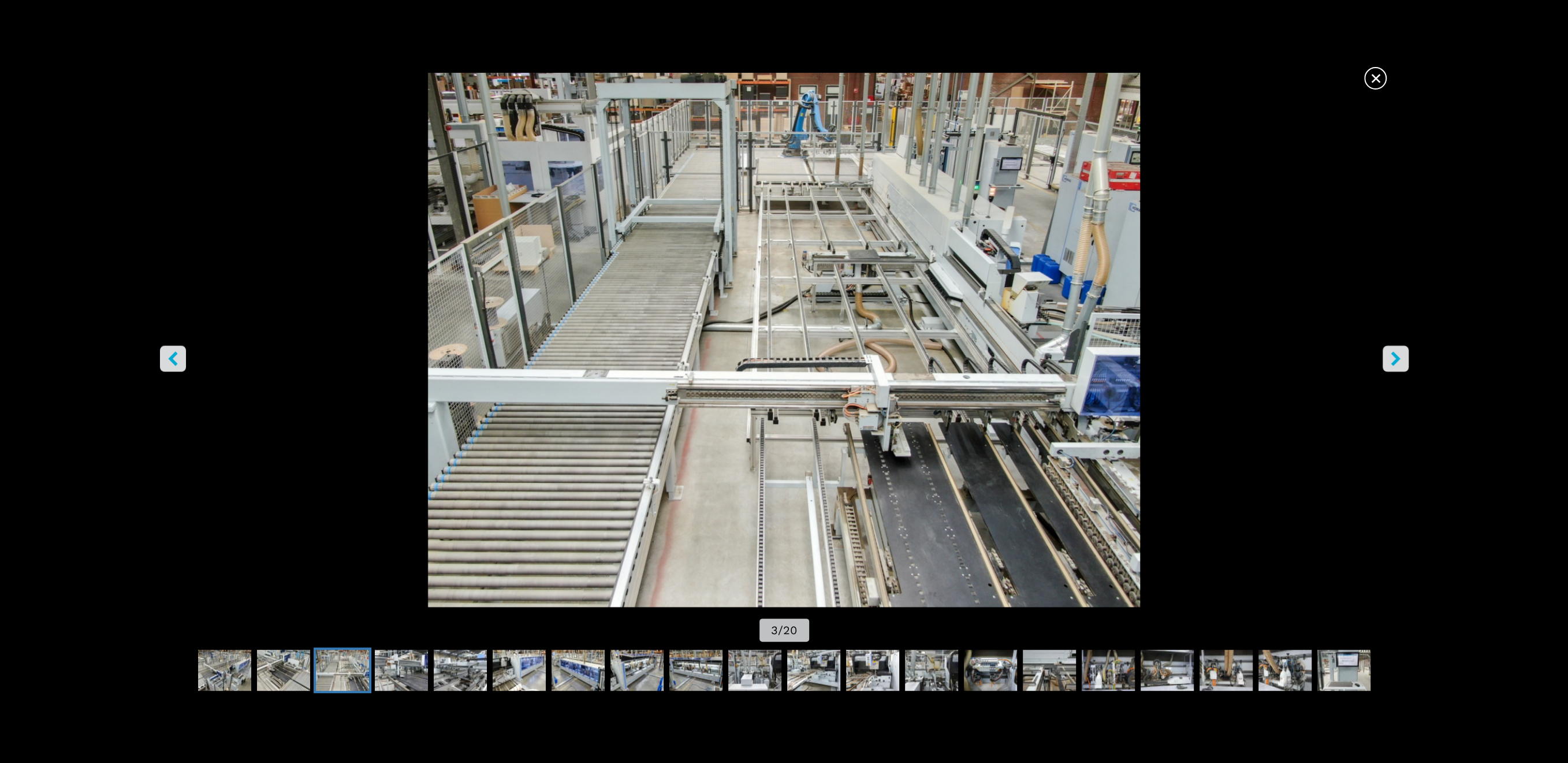
click at [1391, 359] on icon "right-button" at bounding box center [1395, 358] width 15 height 15
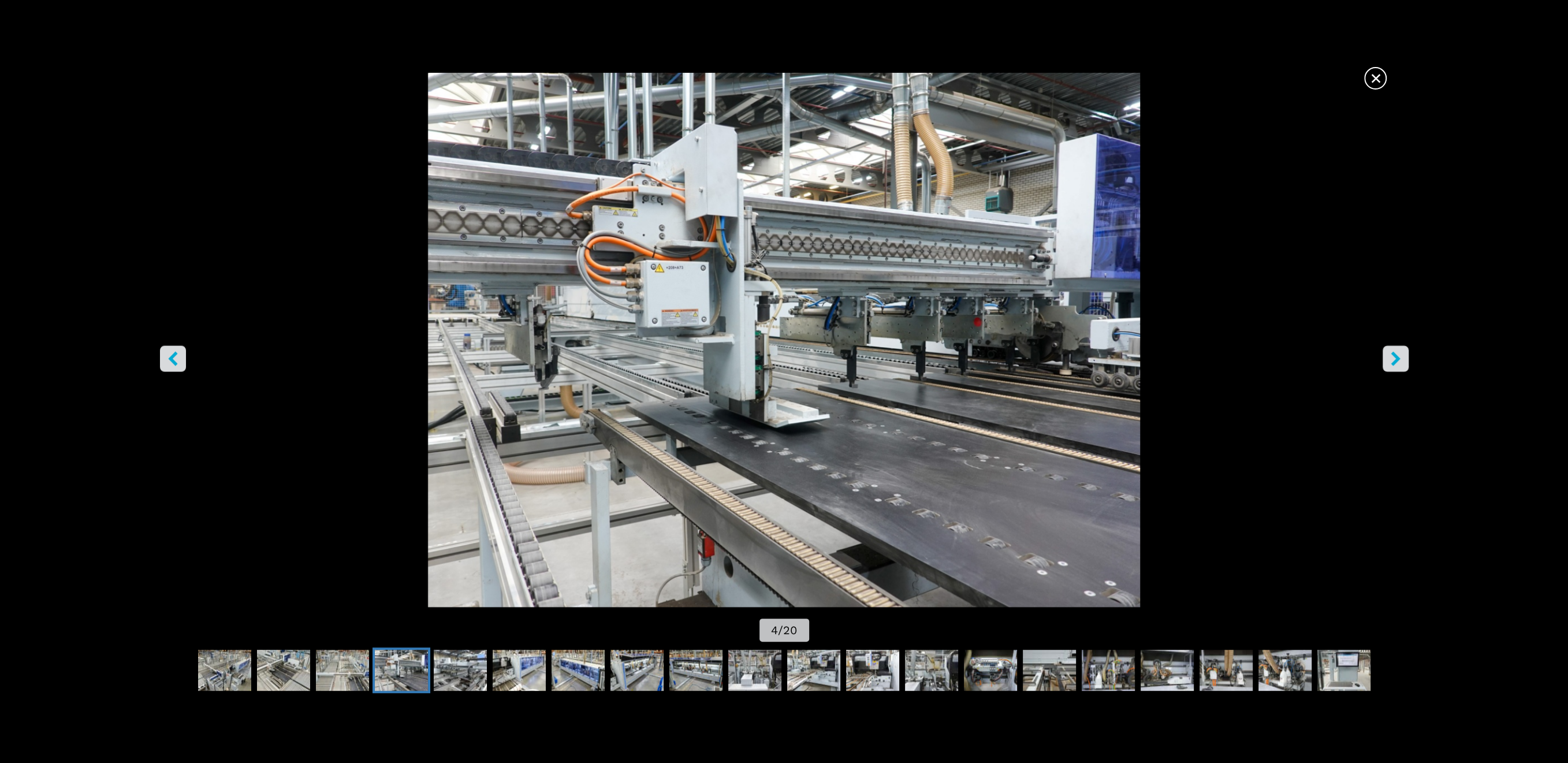
click at [1391, 359] on icon "right-button" at bounding box center [1395, 358] width 15 height 15
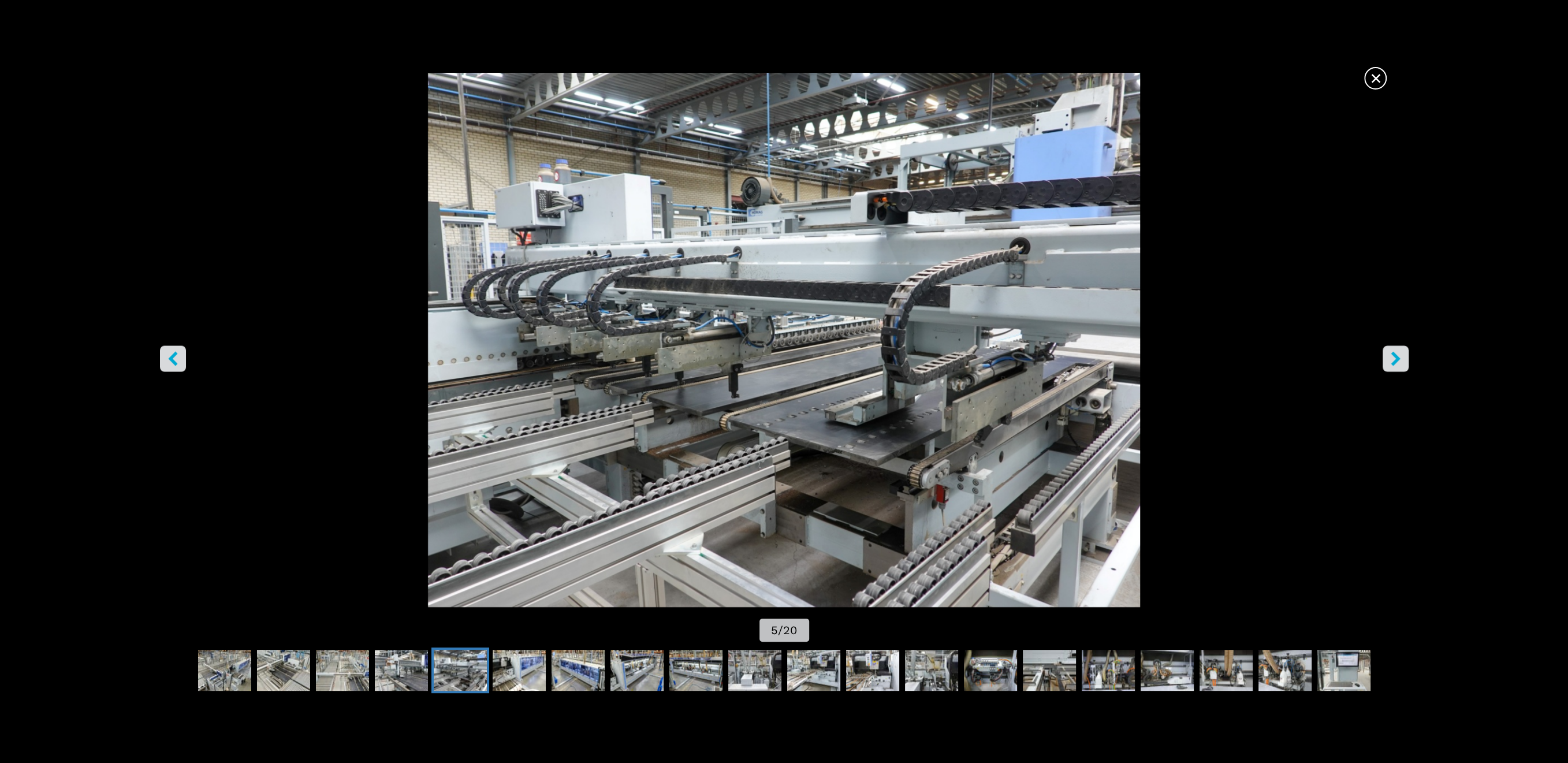
click at [1391, 359] on icon "right-button" at bounding box center [1395, 358] width 15 height 15
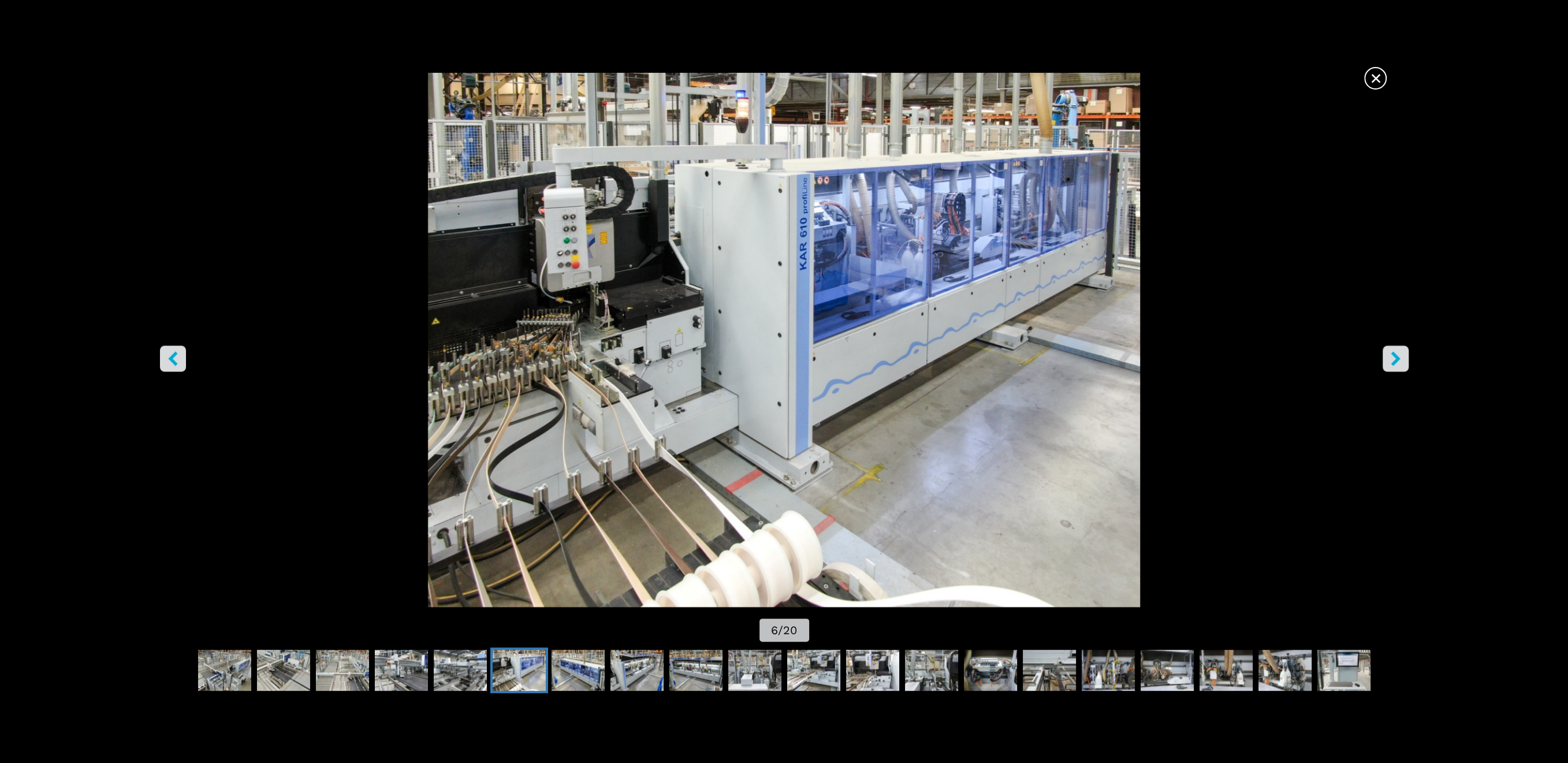
click at [1391, 359] on icon "right-button" at bounding box center [1395, 358] width 15 height 15
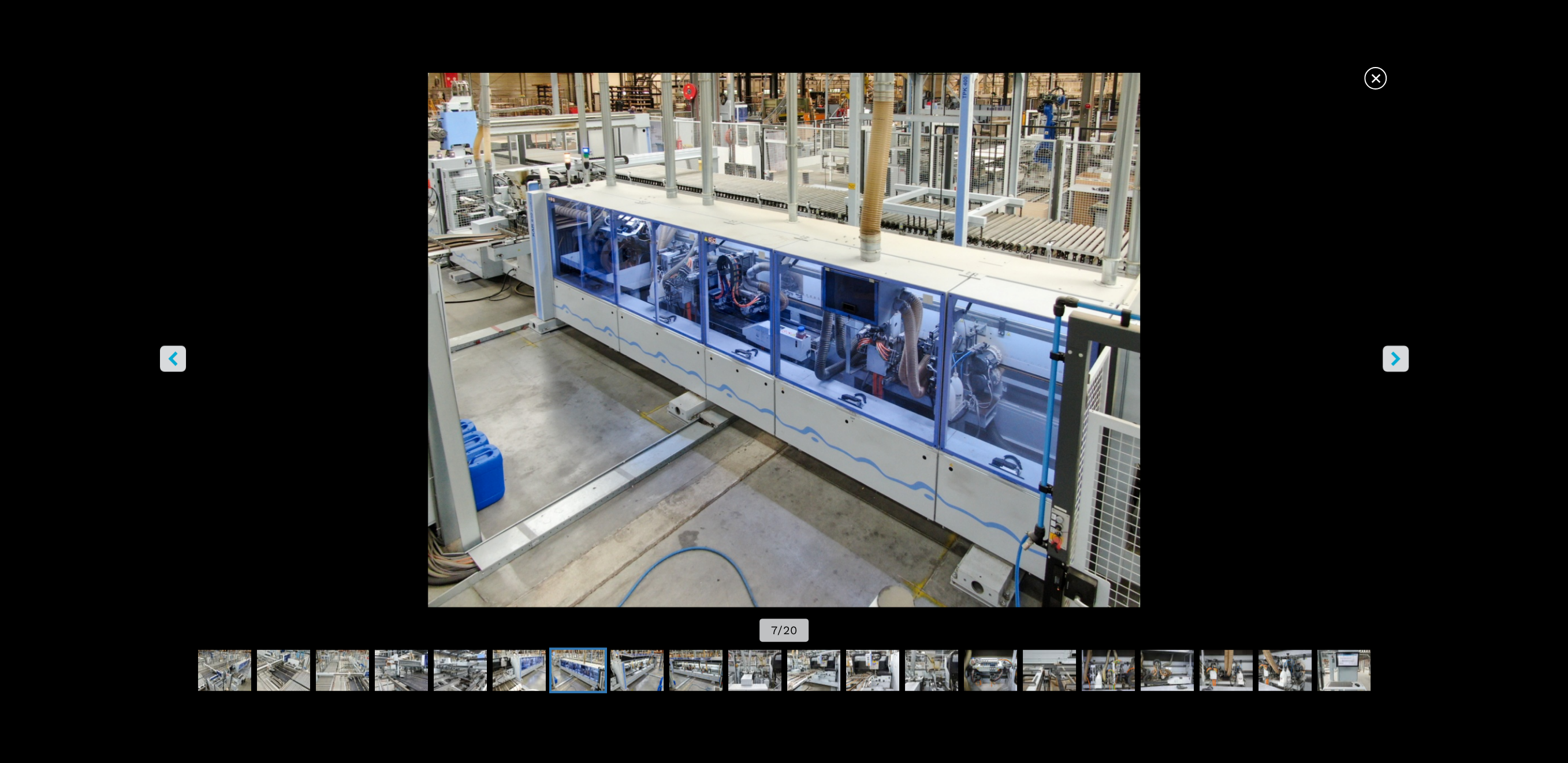
click at [1391, 359] on icon "right-button" at bounding box center [1395, 358] width 15 height 15
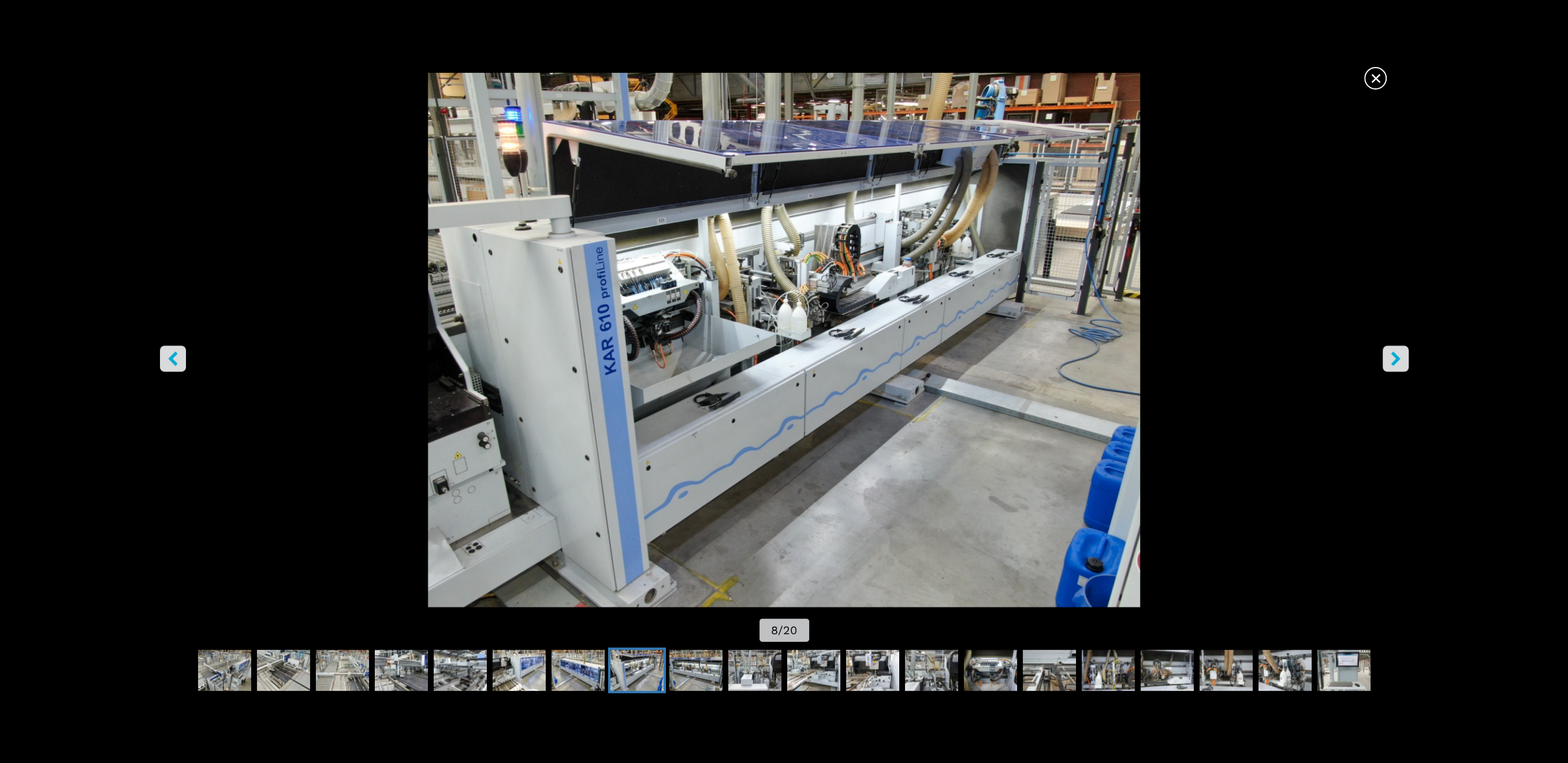
click at [1391, 359] on icon "right-button" at bounding box center [1395, 358] width 15 height 15
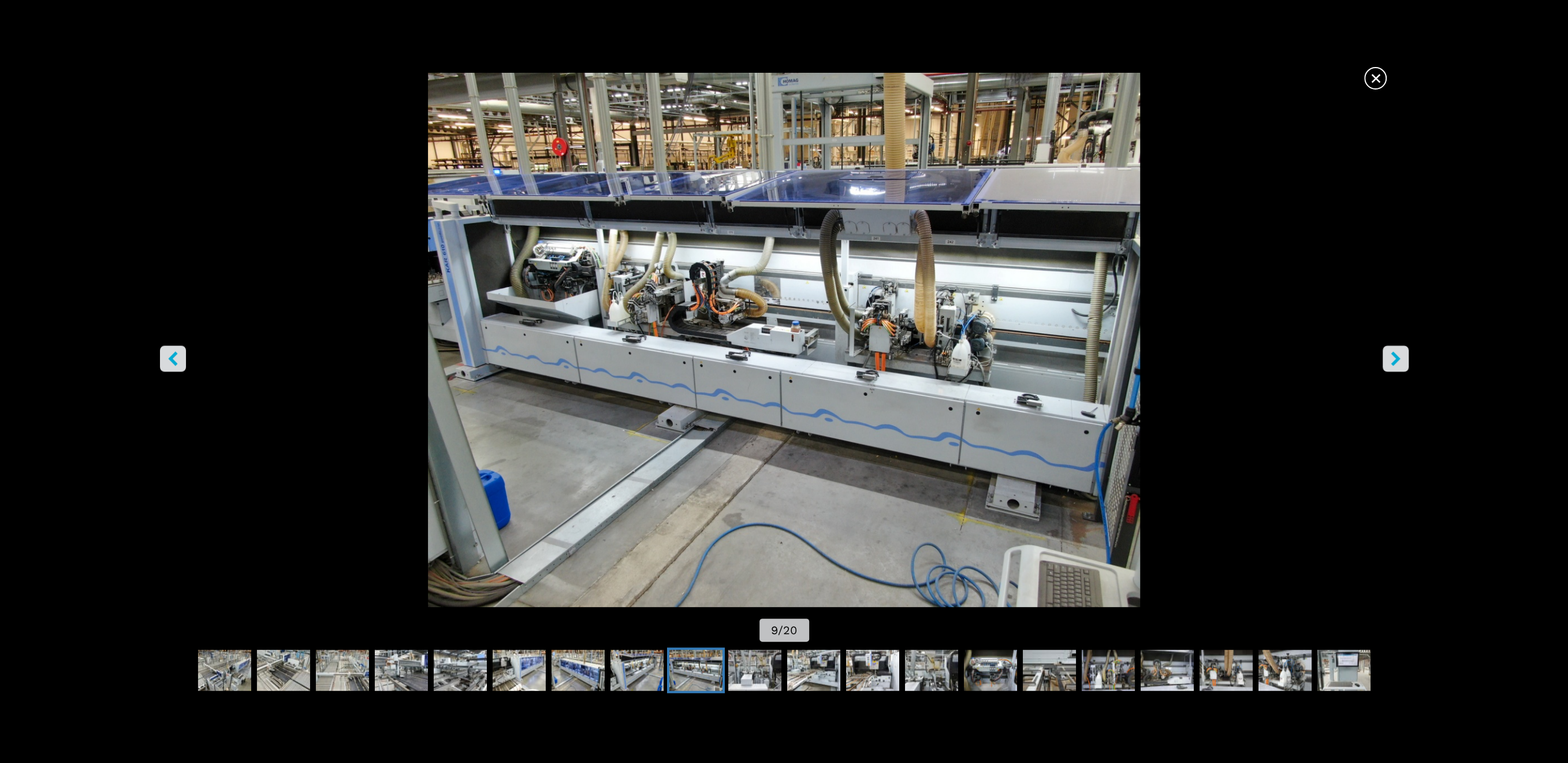
click at [1391, 359] on icon "right-button" at bounding box center [1395, 358] width 15 height 15
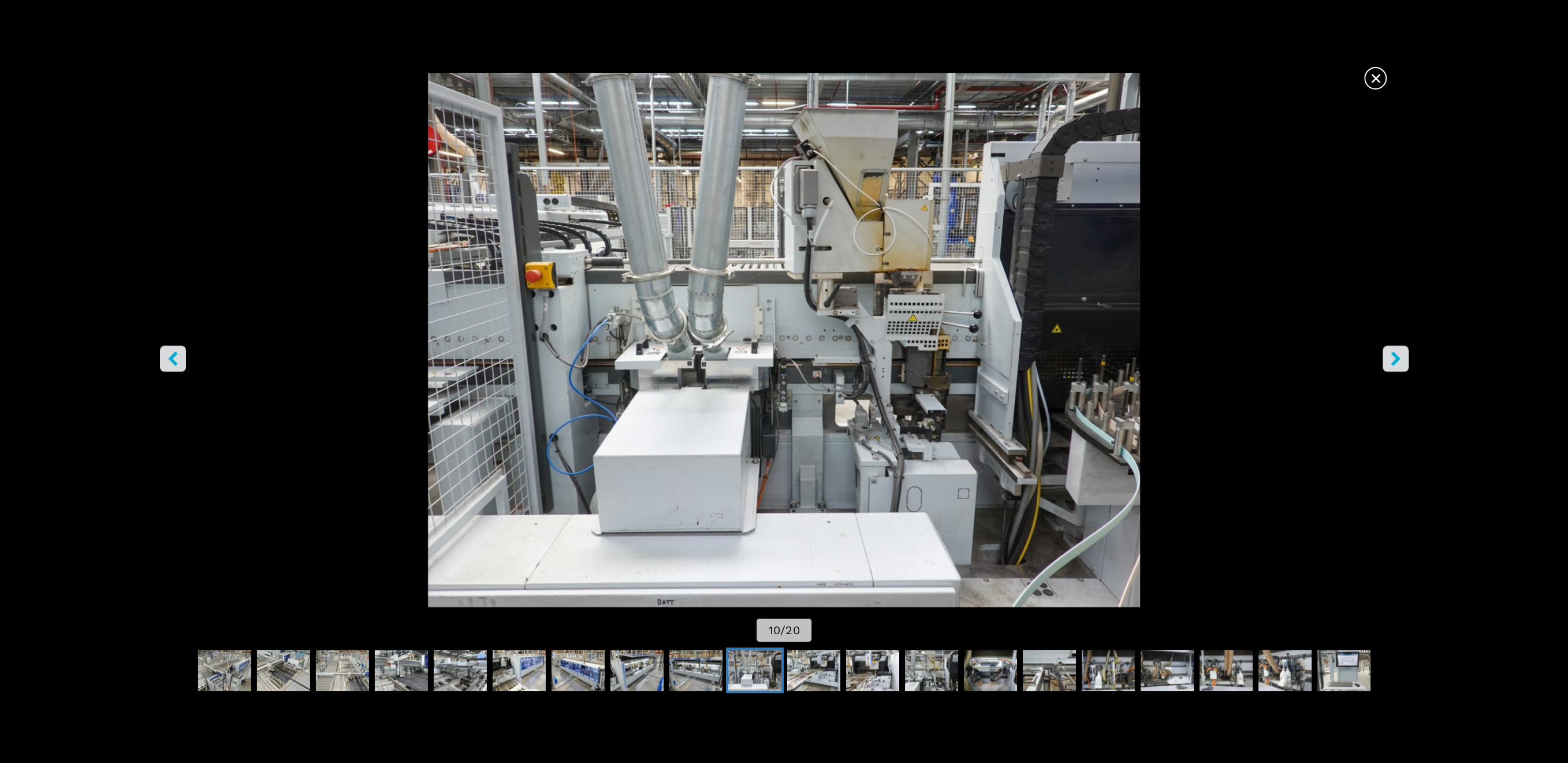
click at [1391, 359] on icon "right-button" at bounding box center [1395, 358] width 15 height 15
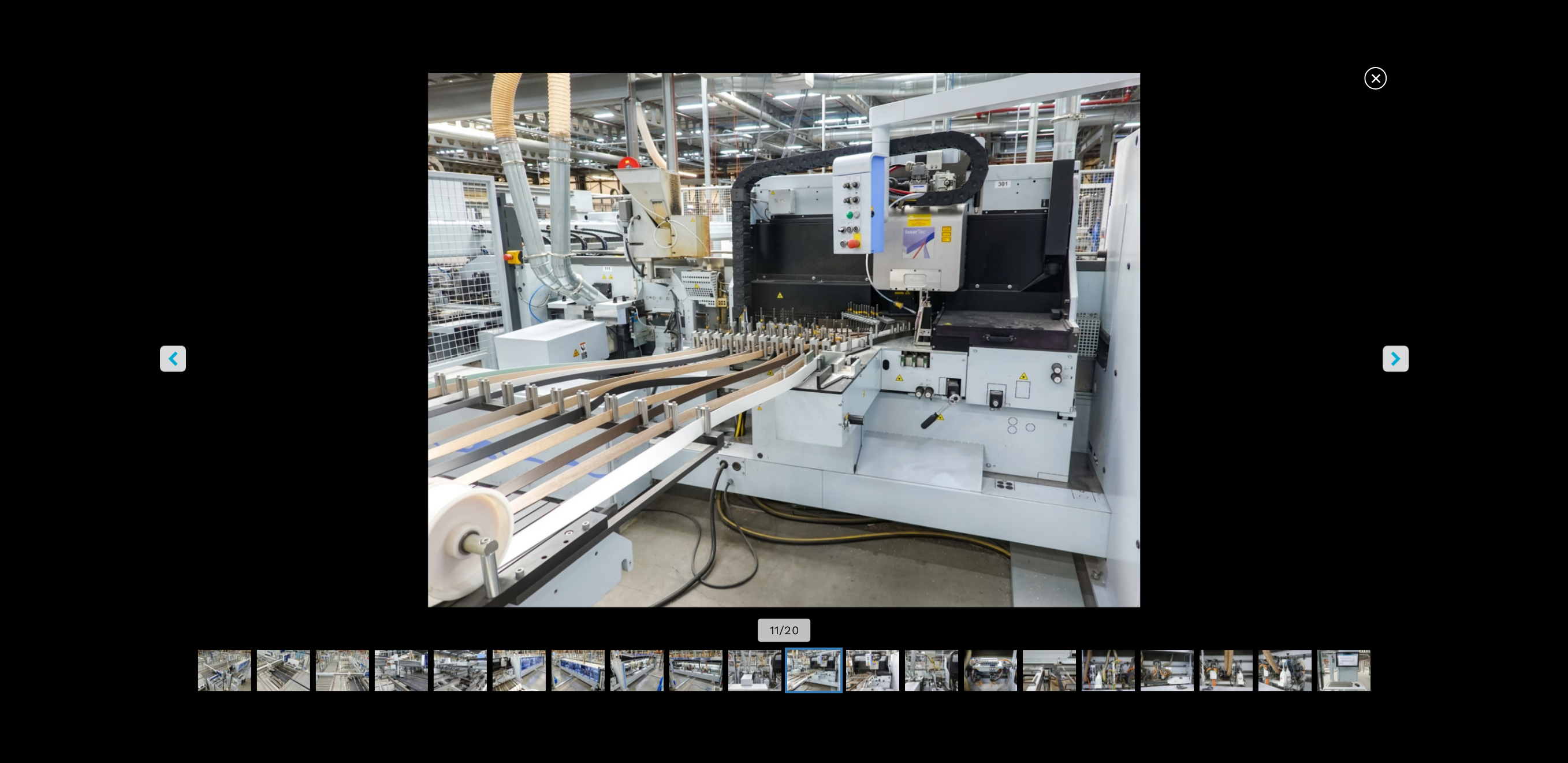
click at [1391, 359] on icon "right-button" at bounding box center [1395, 358] width 15 height 15
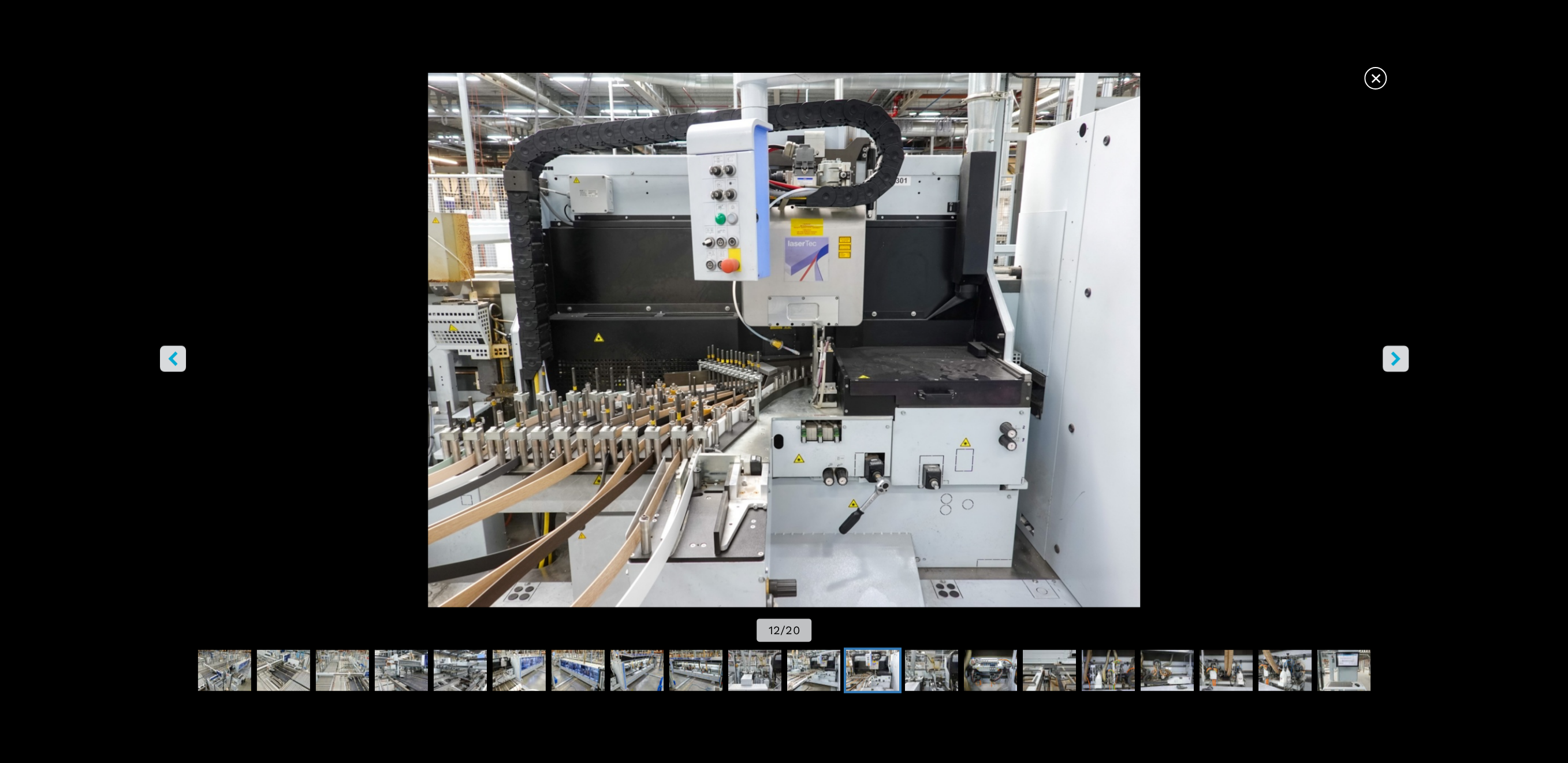
click at [1391, 359] on icon "right-button" at bounding box center [1395, 358] width 15 height 15
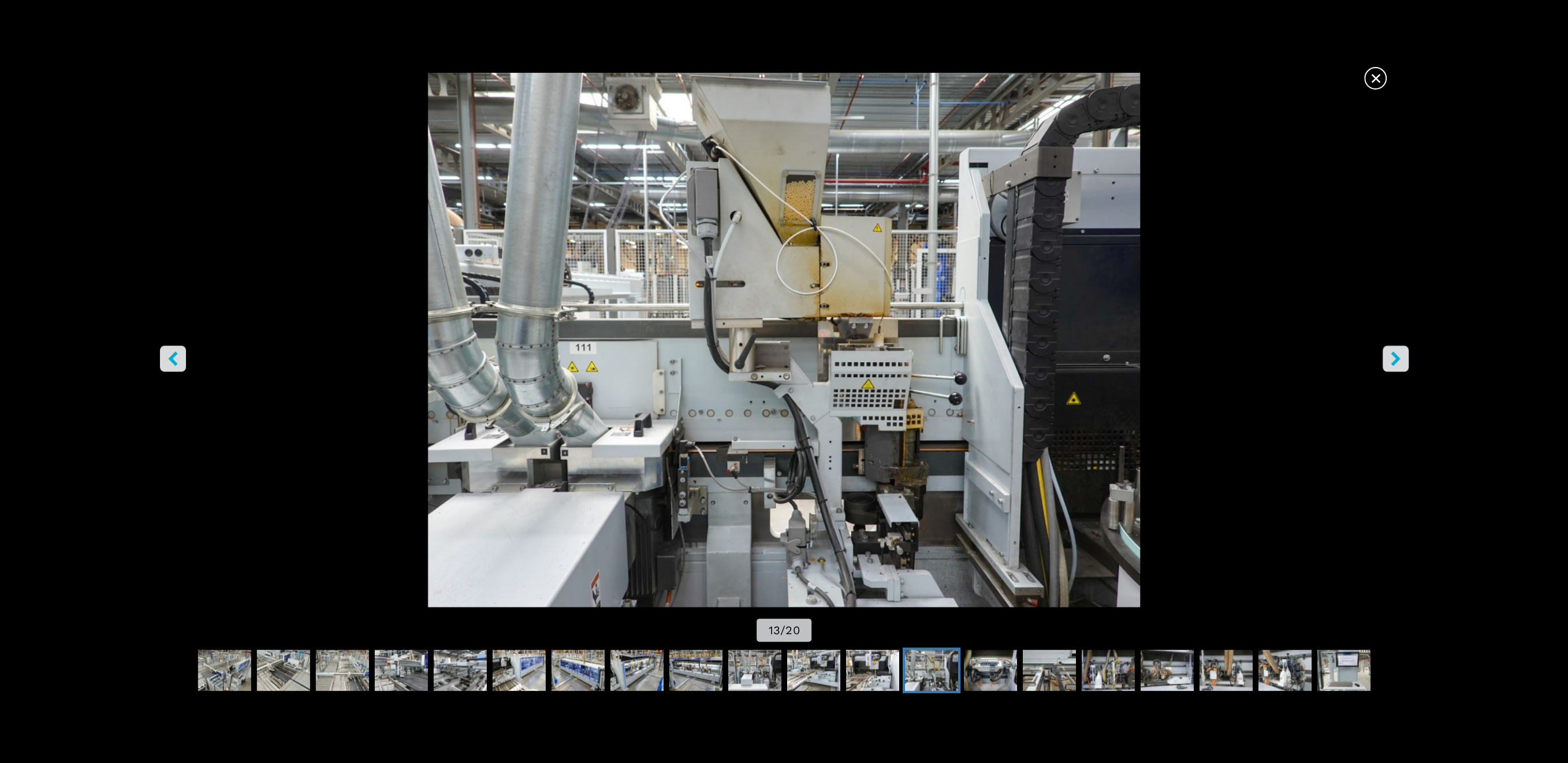
click at [1391, 359] on icon "right-button" at bounding box center [1395, 358] width 15 height 15
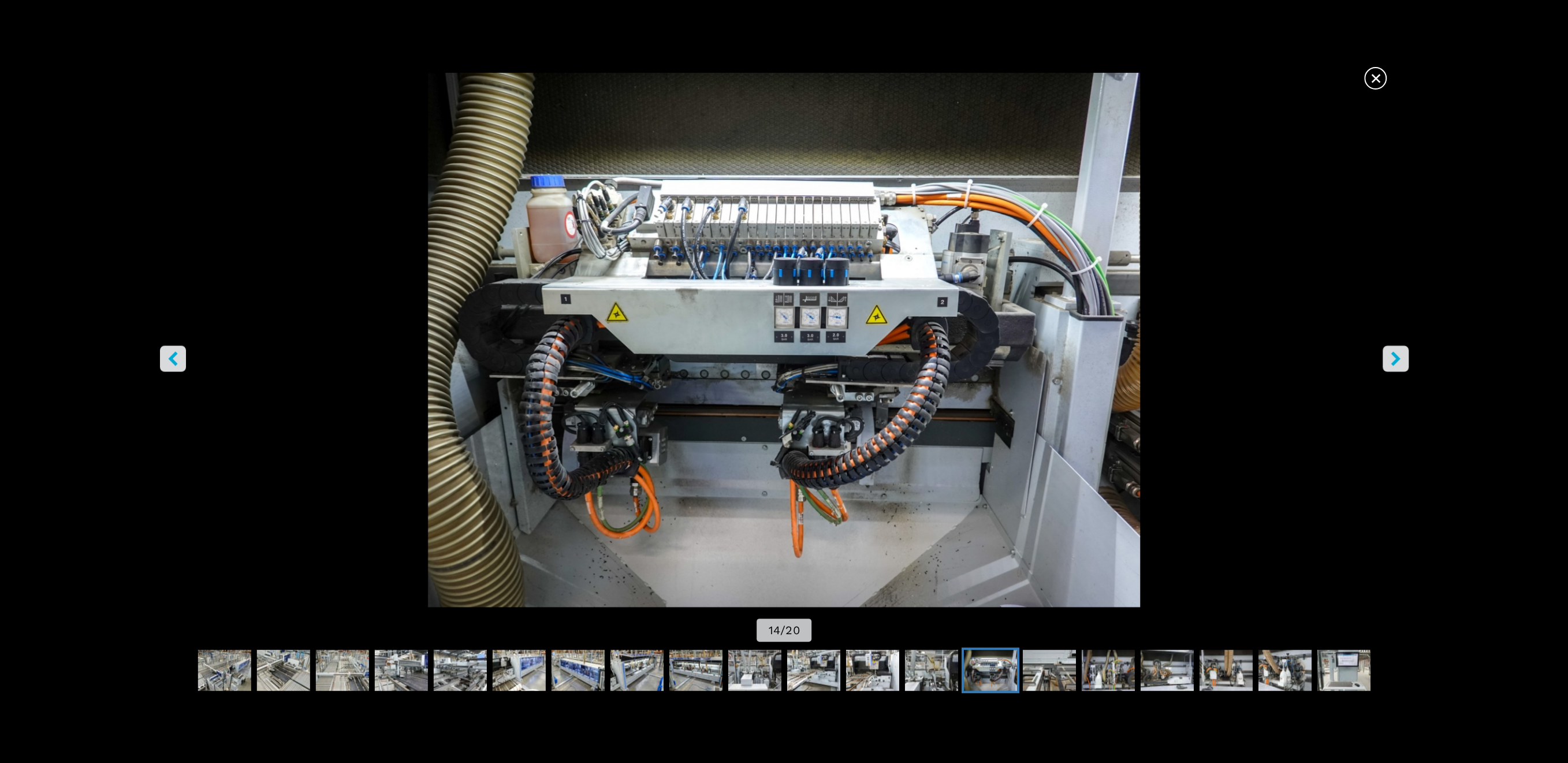
click at [1391, 359] on icon "right-button" at bounding box center [1395, 358] width 15 height 15
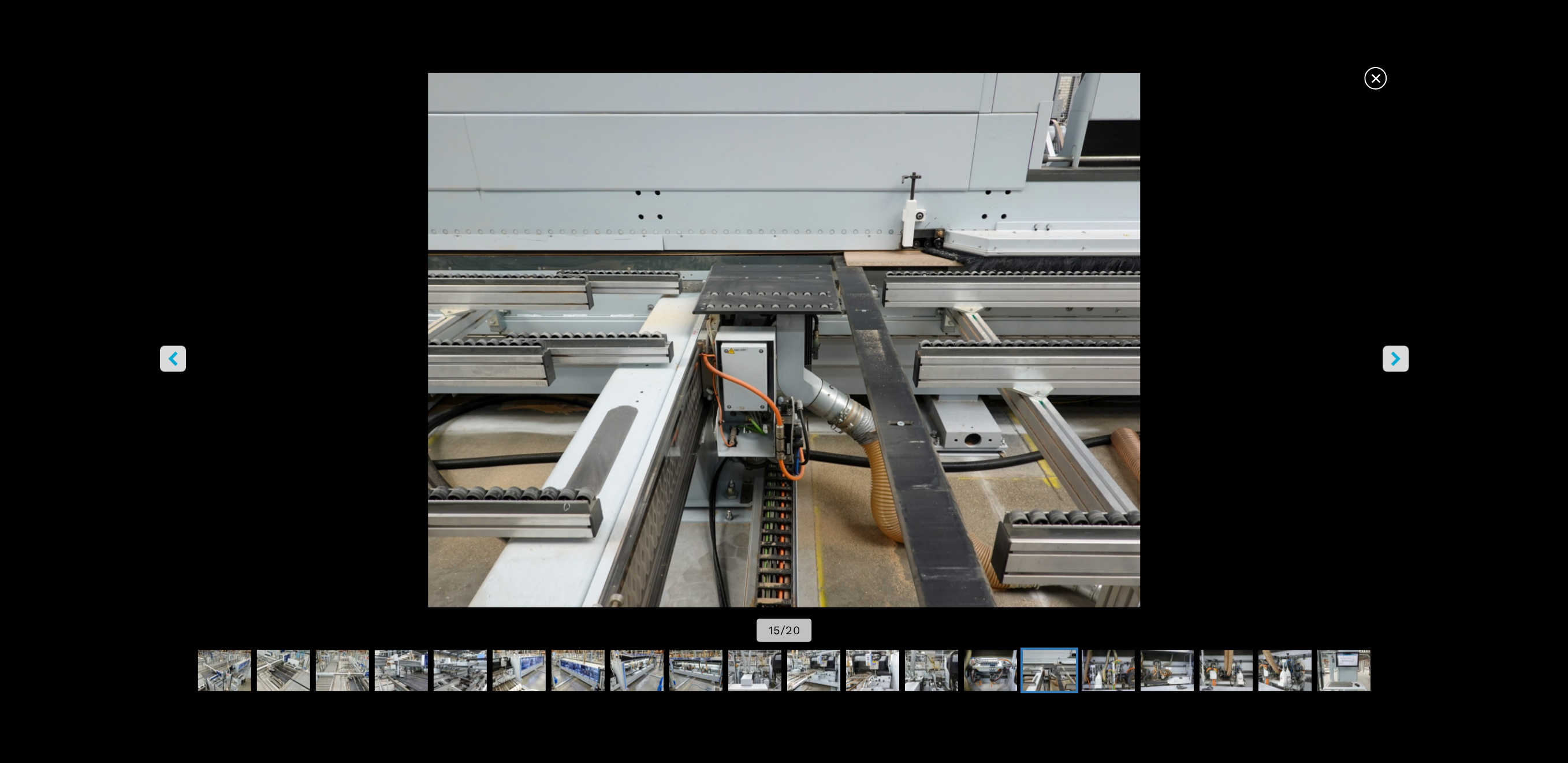
click at [1391, 359] on icon "right-button" at bounding box center [1395, 358] width 15 height 15
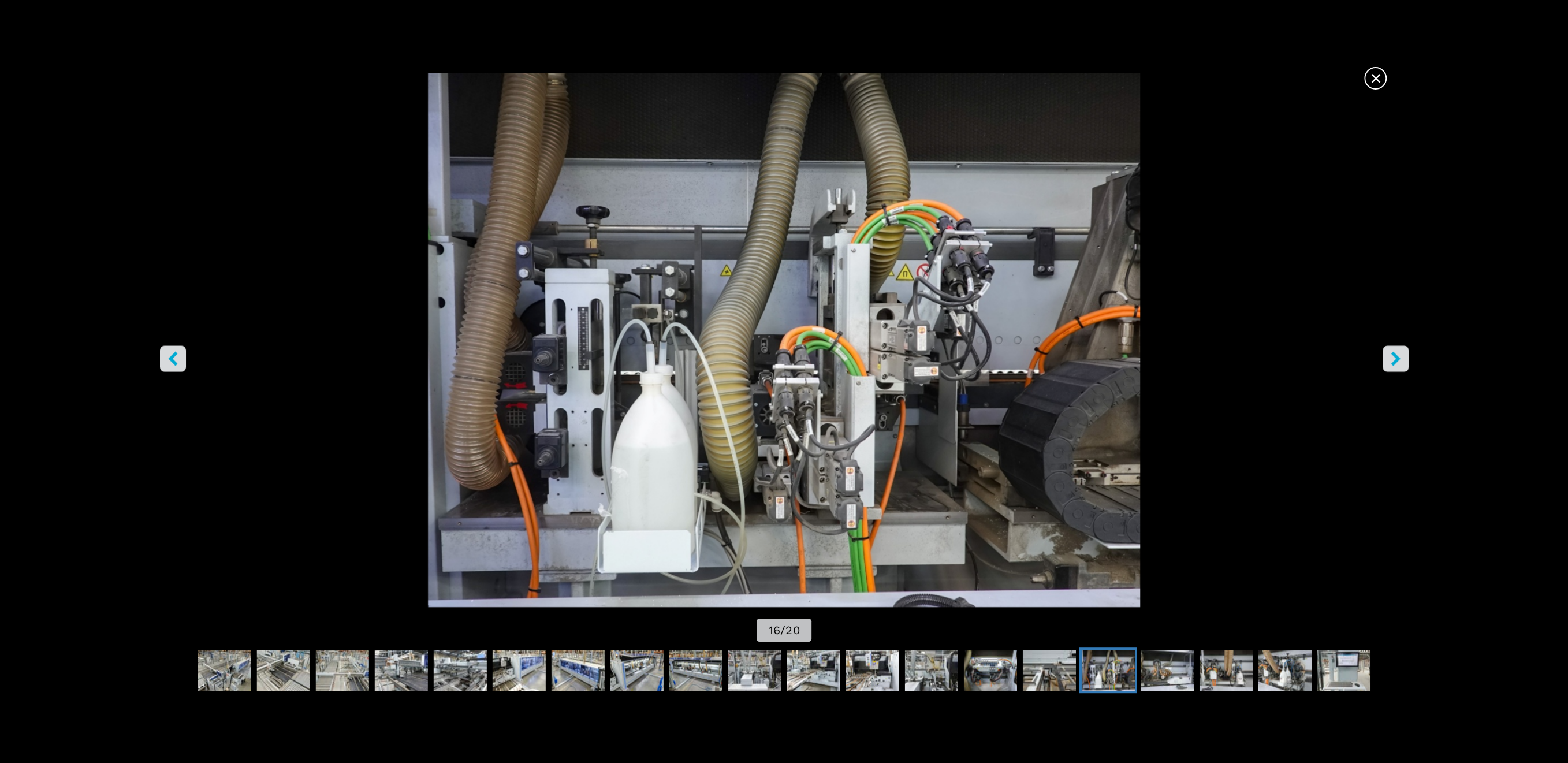
click at [197, 350] on img "Go to Slide 16" at bounding box center [784, 340] width 1411 height 534
click at [171, 364] on icon "left-button" at bounding box center [173, 358] width 15 height 15
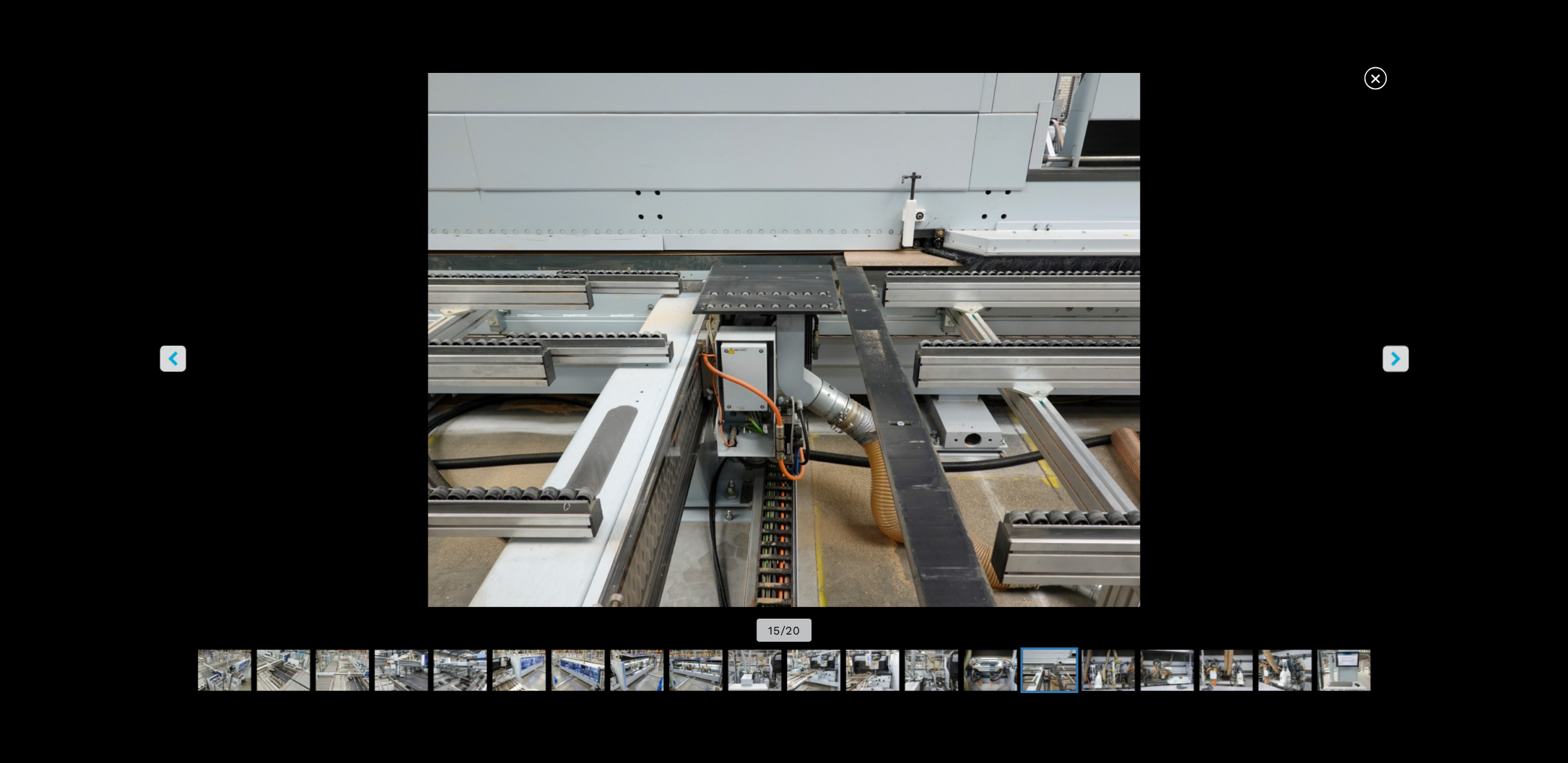
scroll to position [0, 0]
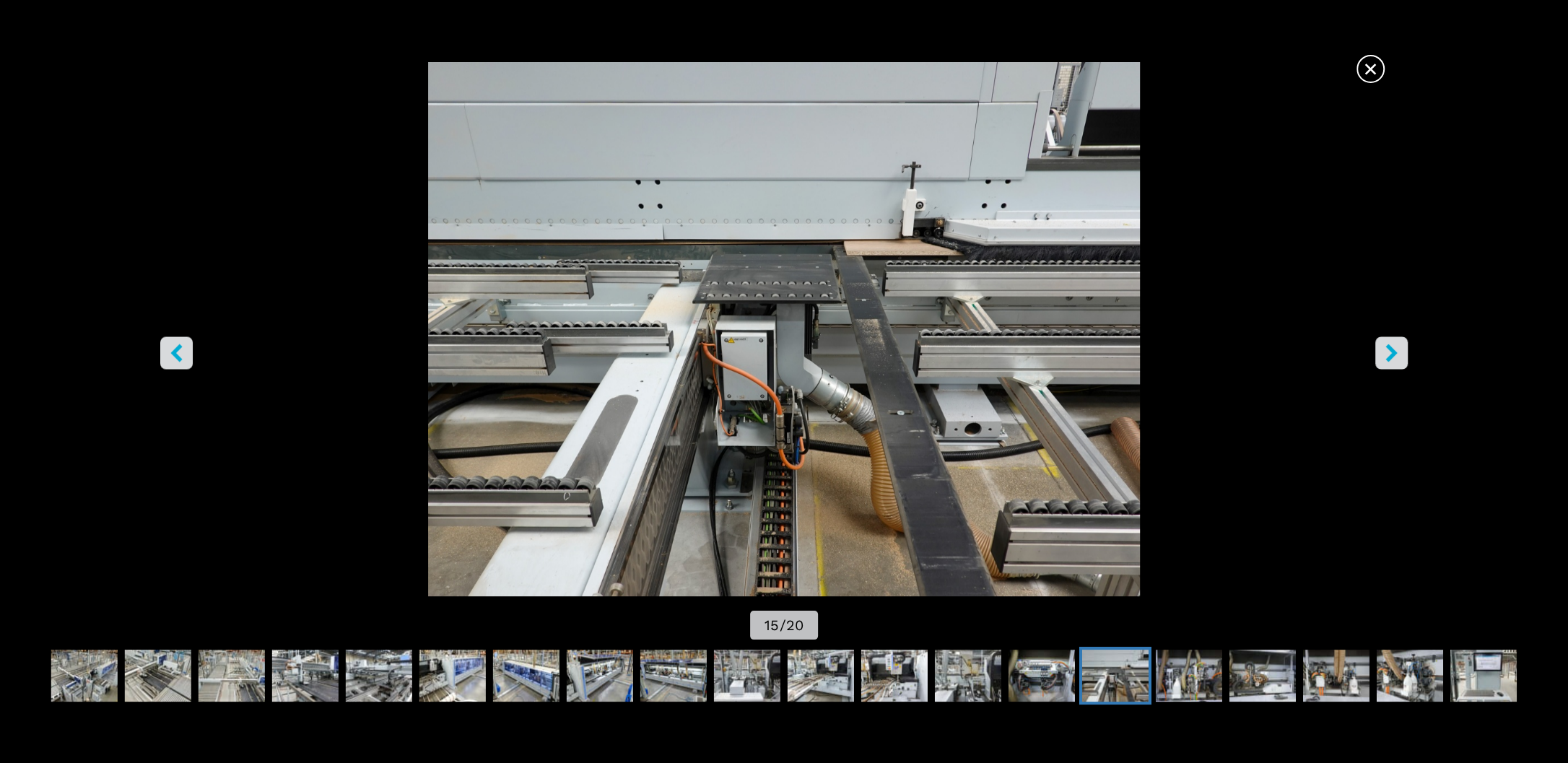
click at [1385, 81] on img "Go to Slide 15" at bounding box center [784, 329] width 1411 height 534
click at [1376, 74] on span "×" at bounding box center [1370, 66] width 25 height 25
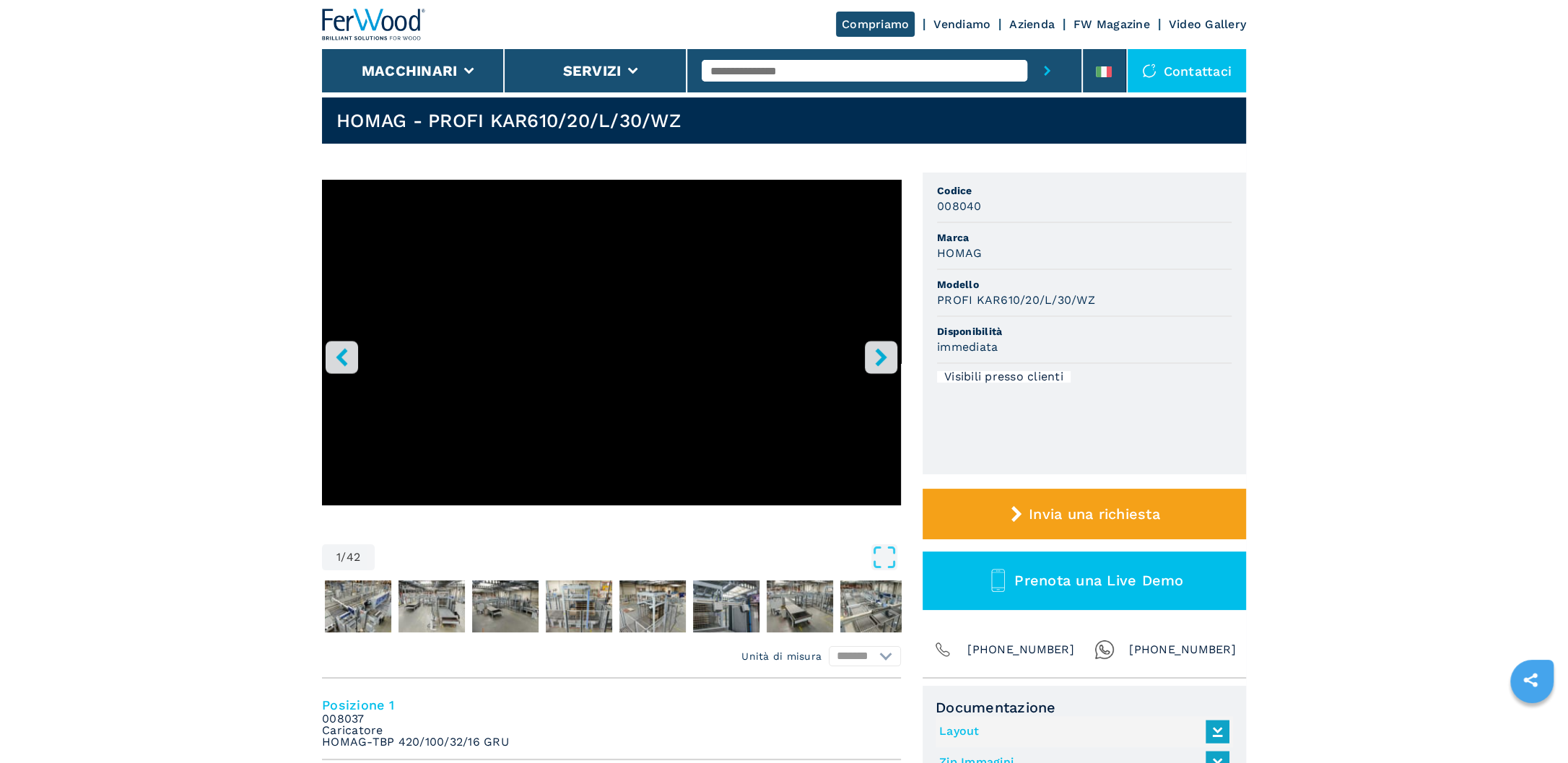
scroll to position [58, 0]
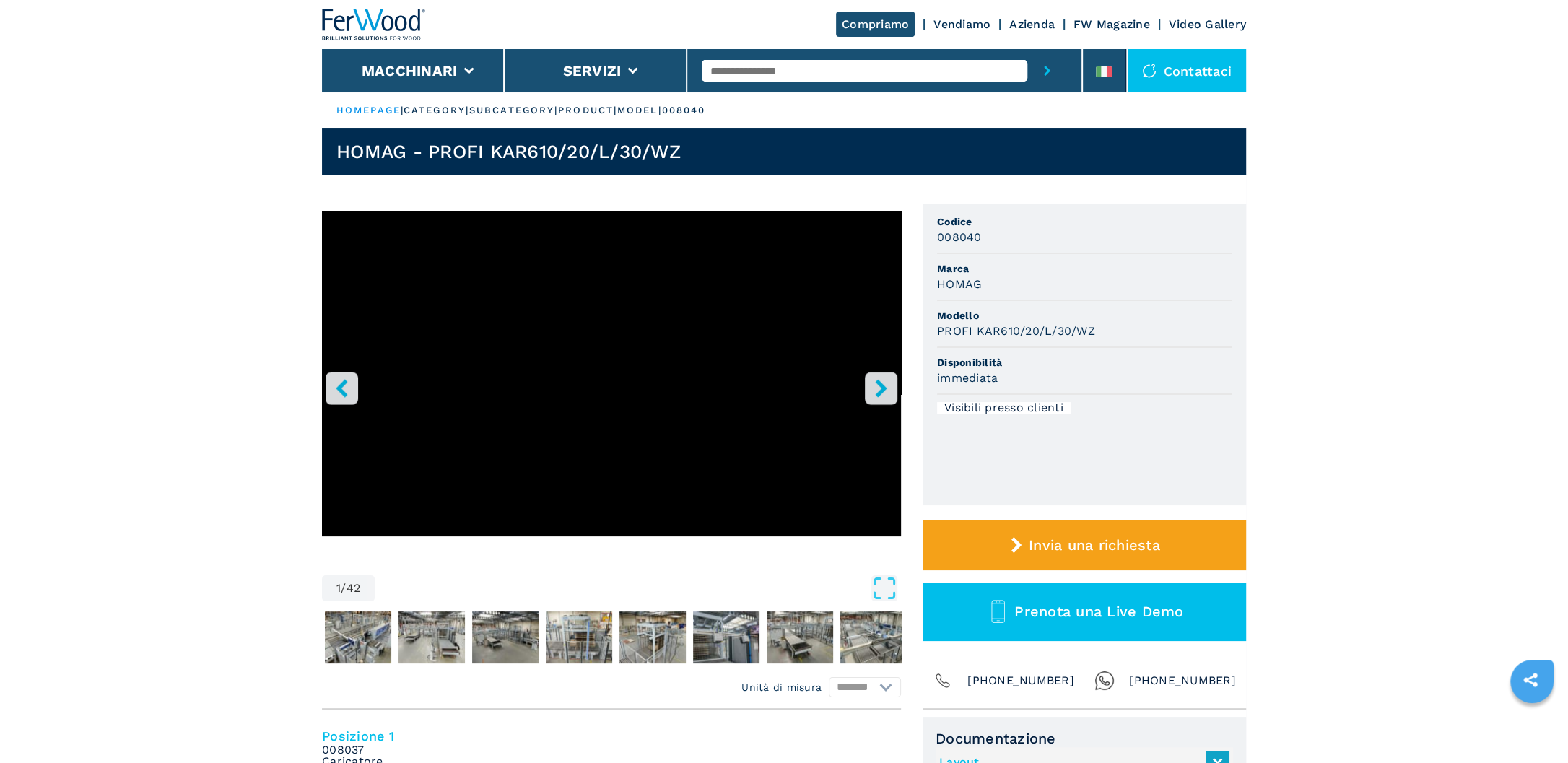
select select "**********"
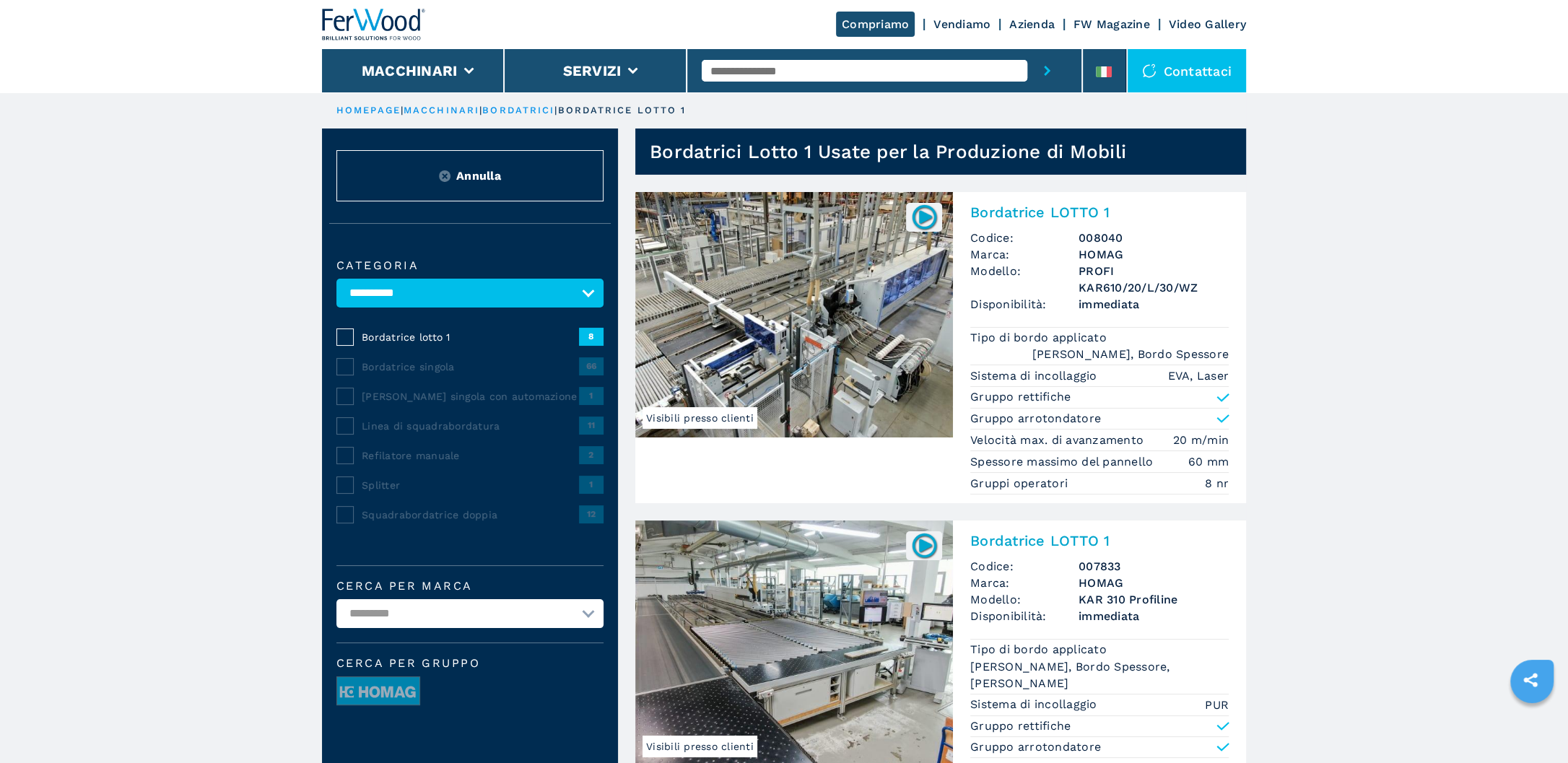
click at [824, 311] on img at bounding box center [794, 315] width 317 height 246
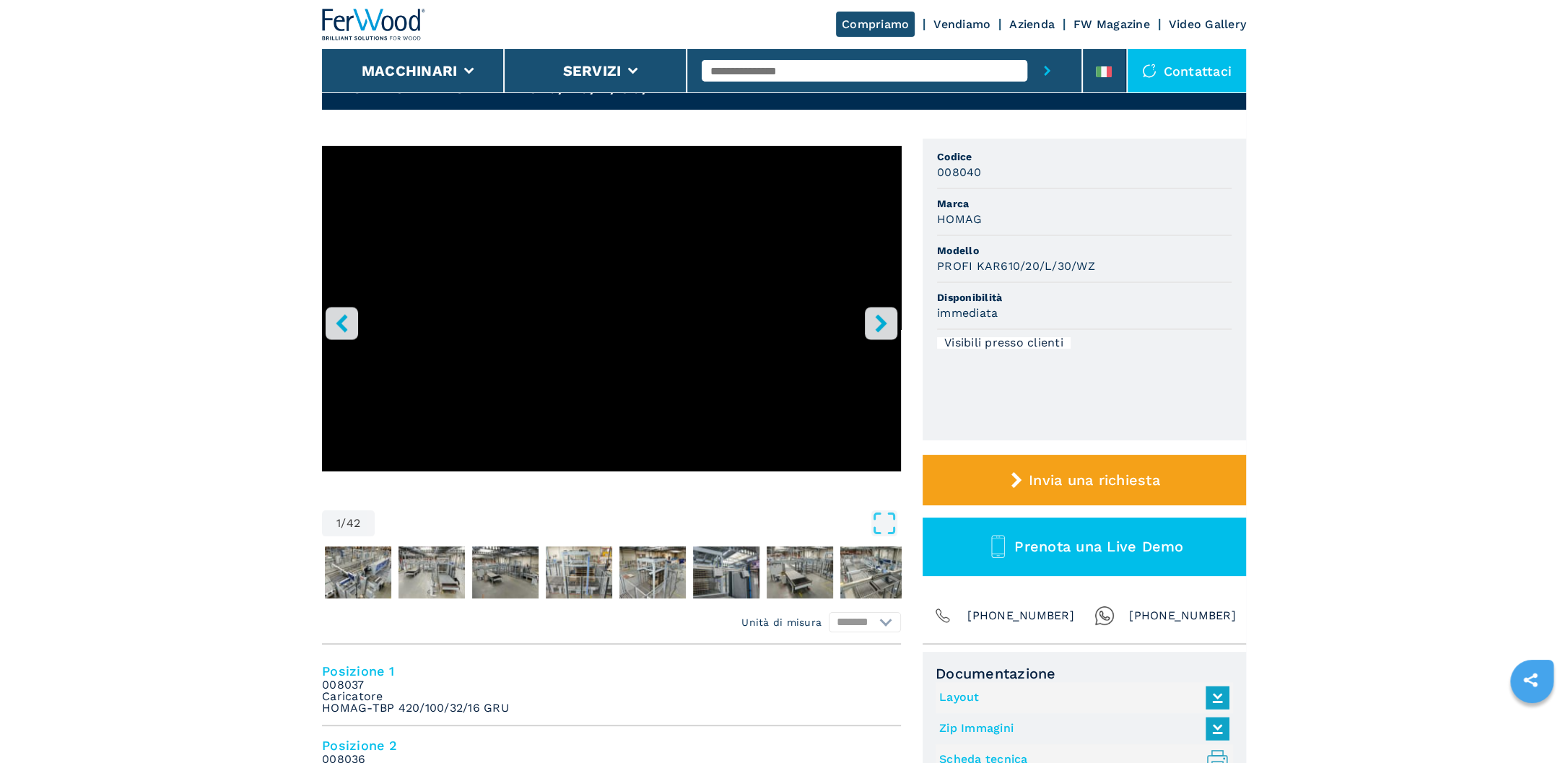
scroll to position [115, 0]
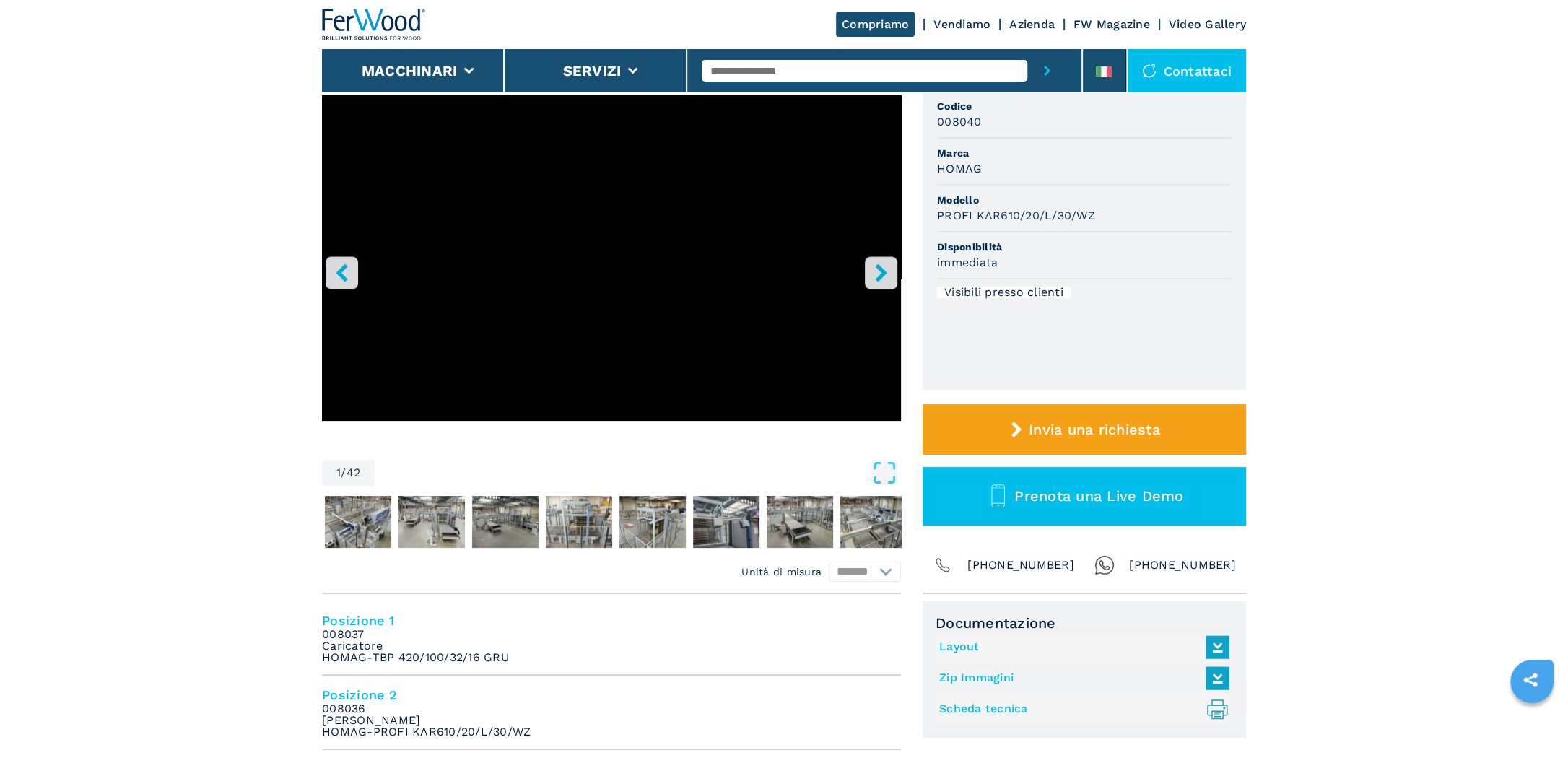
click at [963, 643] on link "Layout" at bounding box center [1081, 647] width 283 height 24
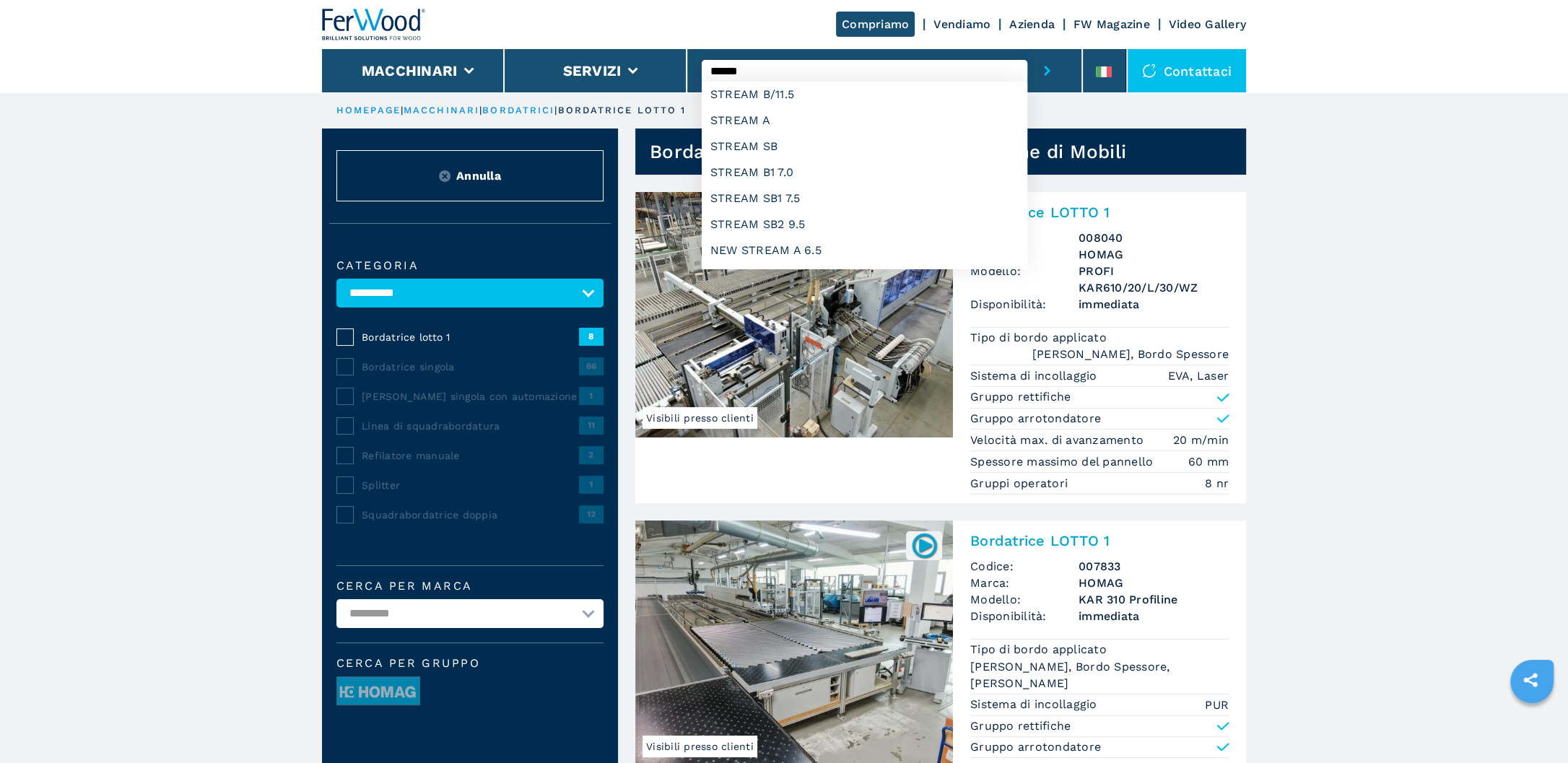
type input "******"
click at [1028, 49] on button "submit-button" at bounding box center [1047, 71] width 39 height 44
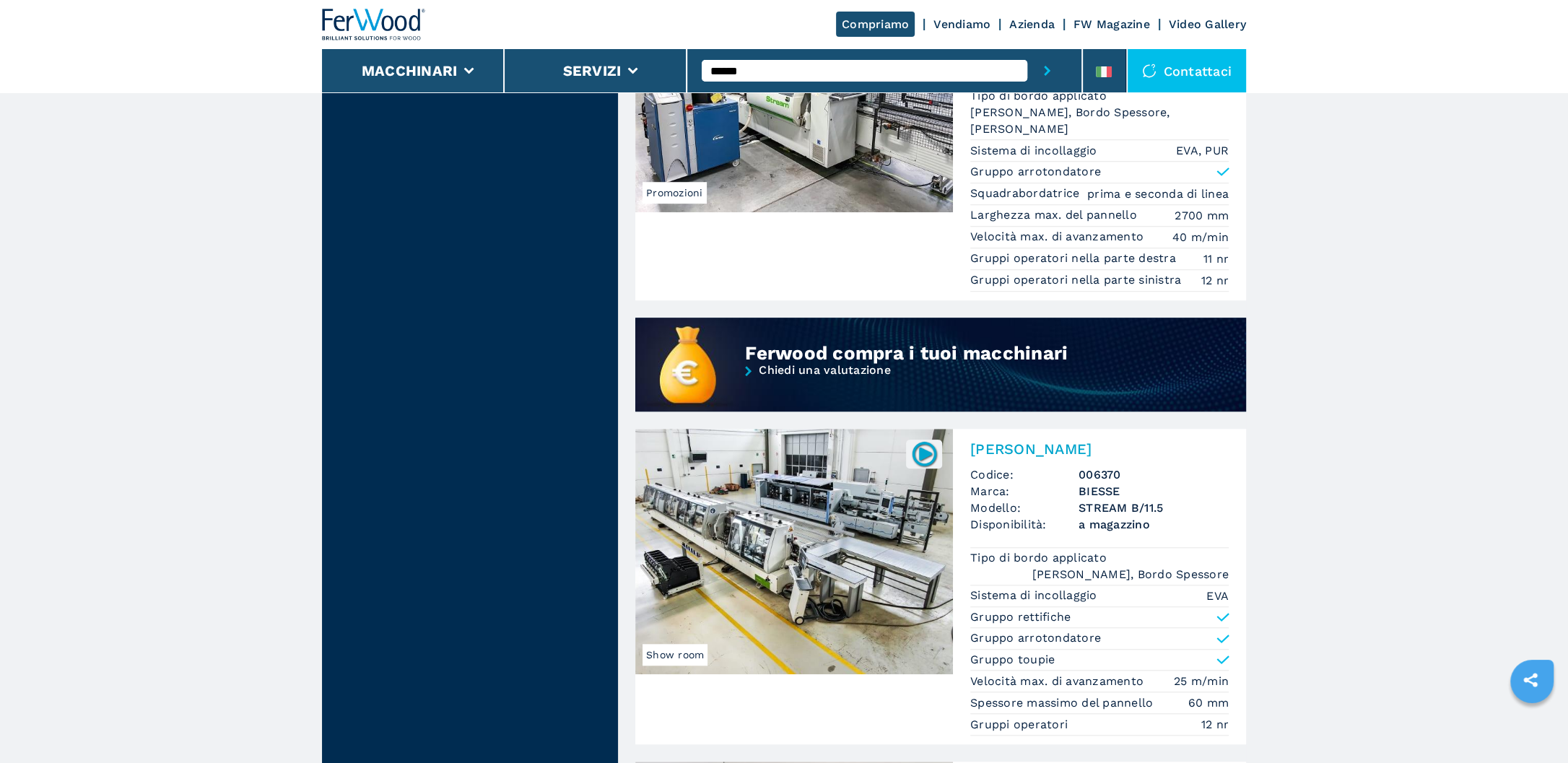
scroll to position [1212, 0]
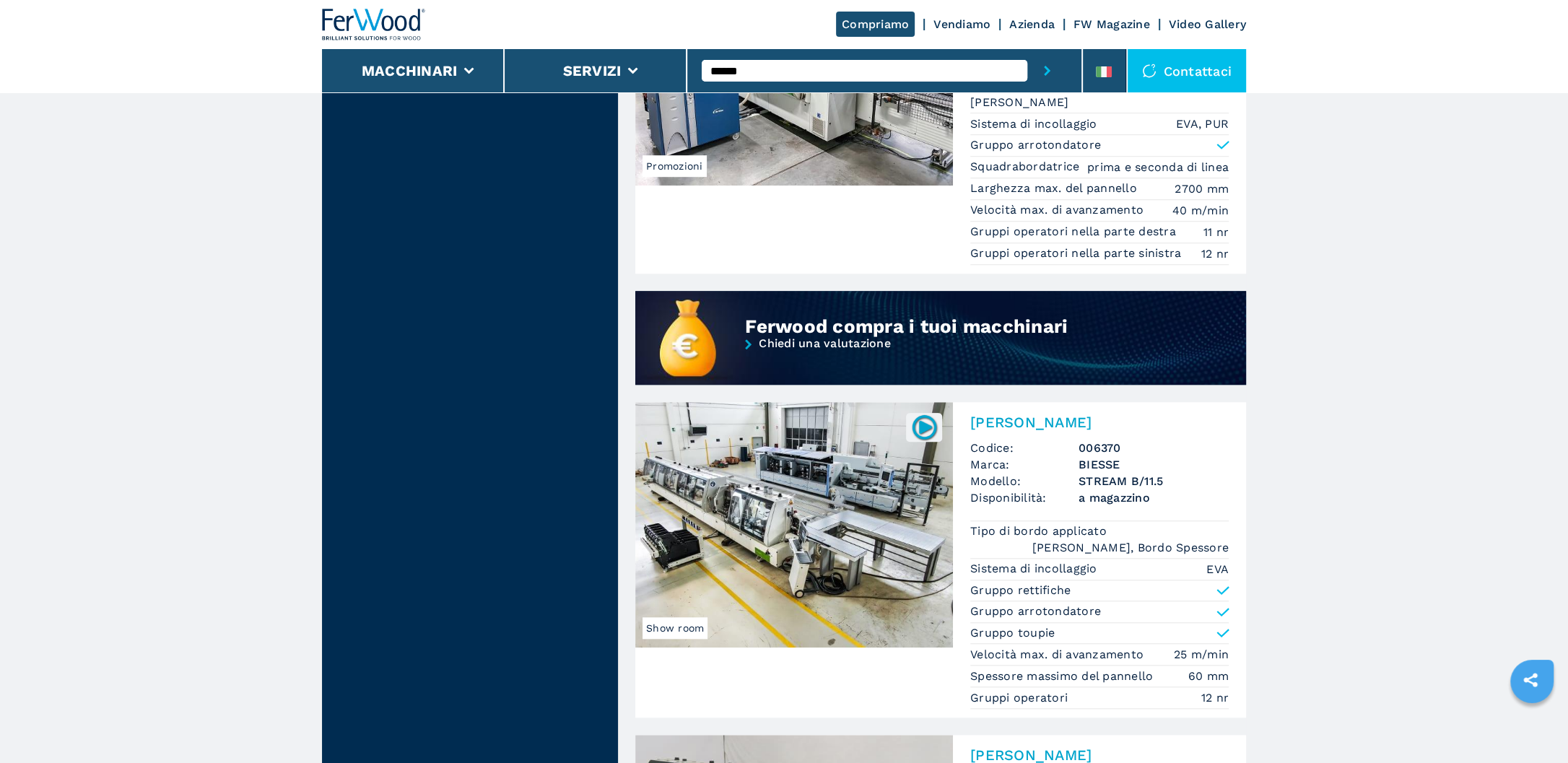
click at [819, 478] on img at bounding box center [794, 524] width 317 height 246
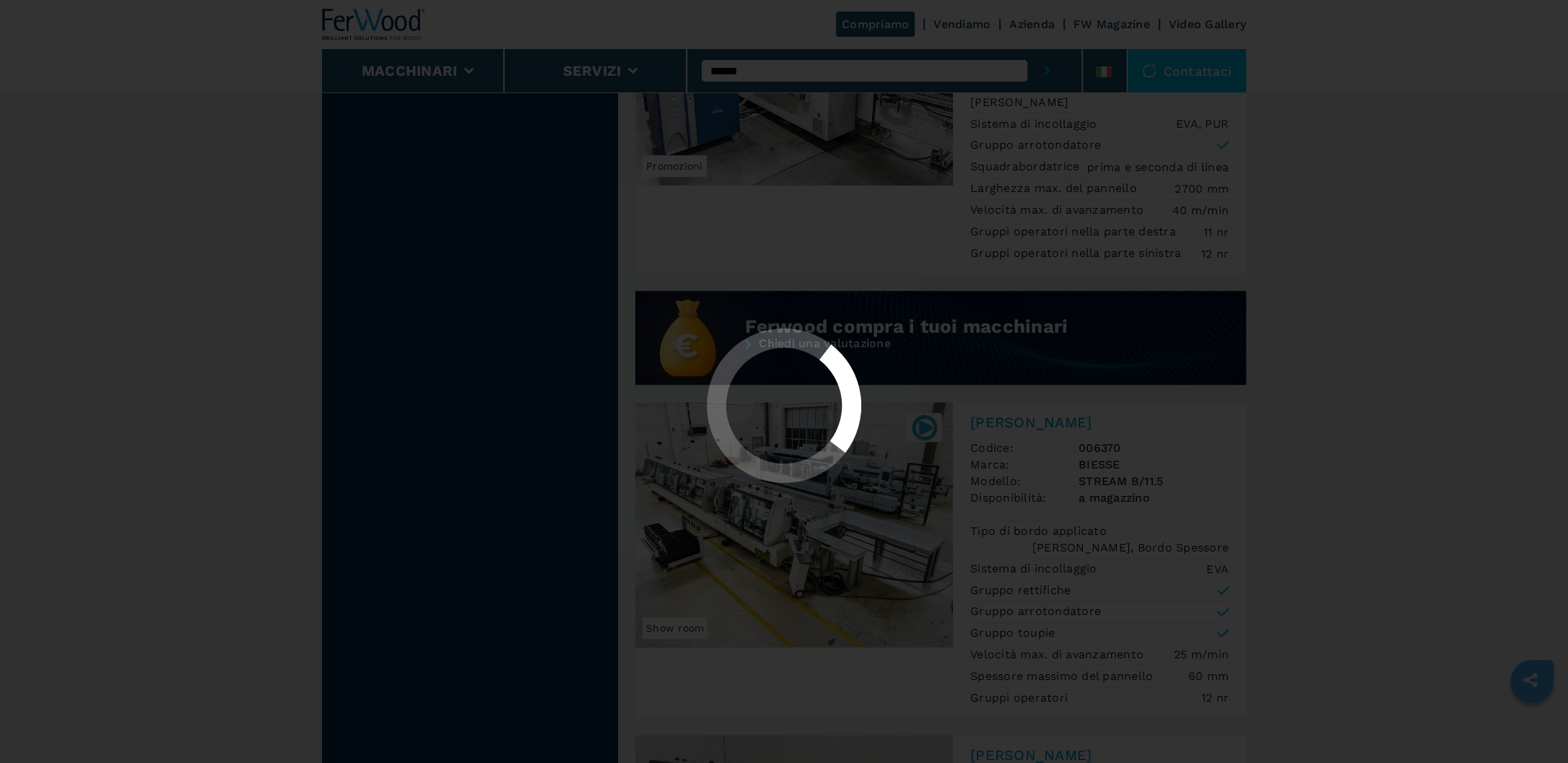
scroll to position [0, 0]
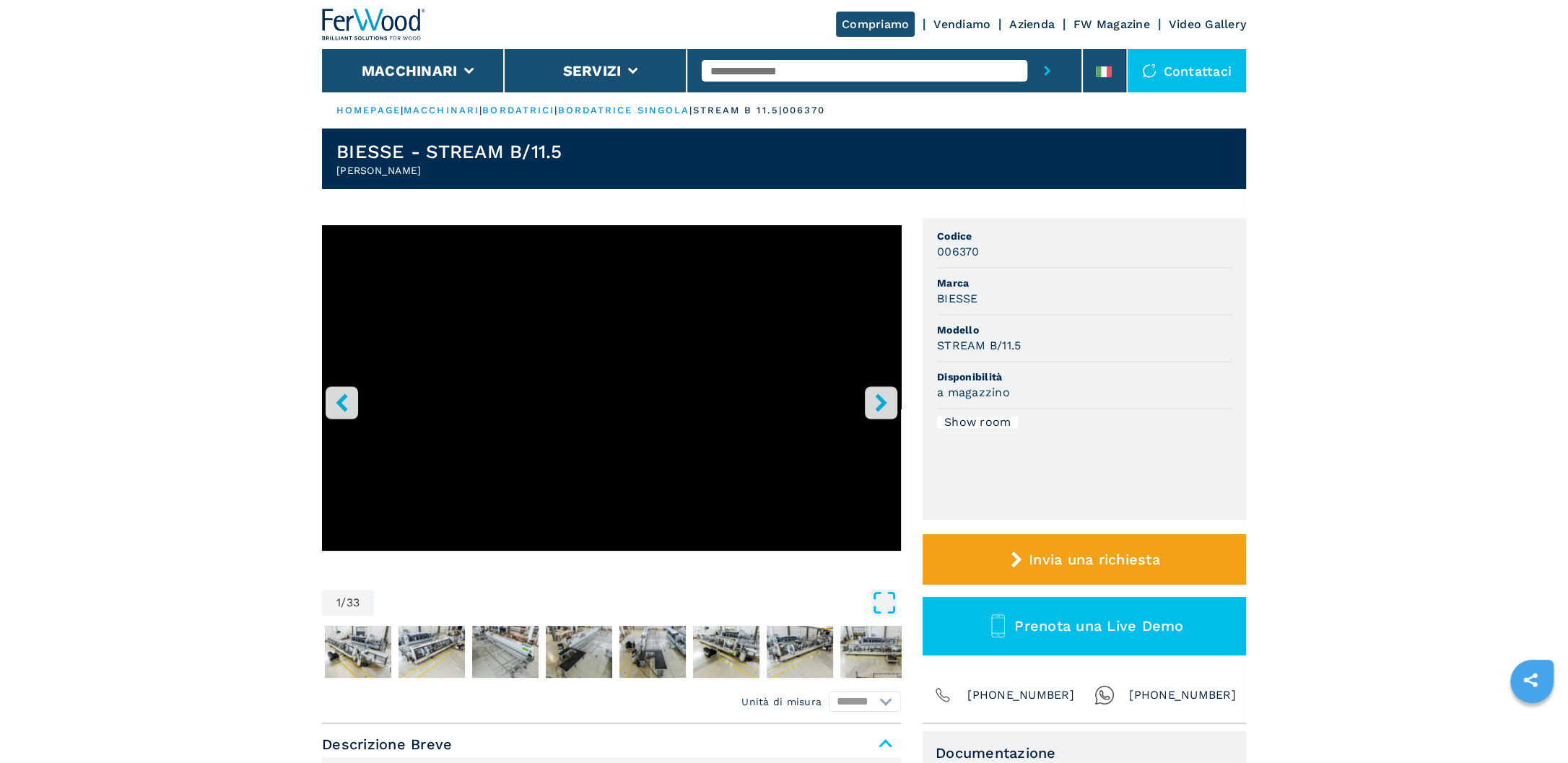
click at [889, 602] on icon "Open Fullscreen" at bounding box center [885, 603] width 26 height 26
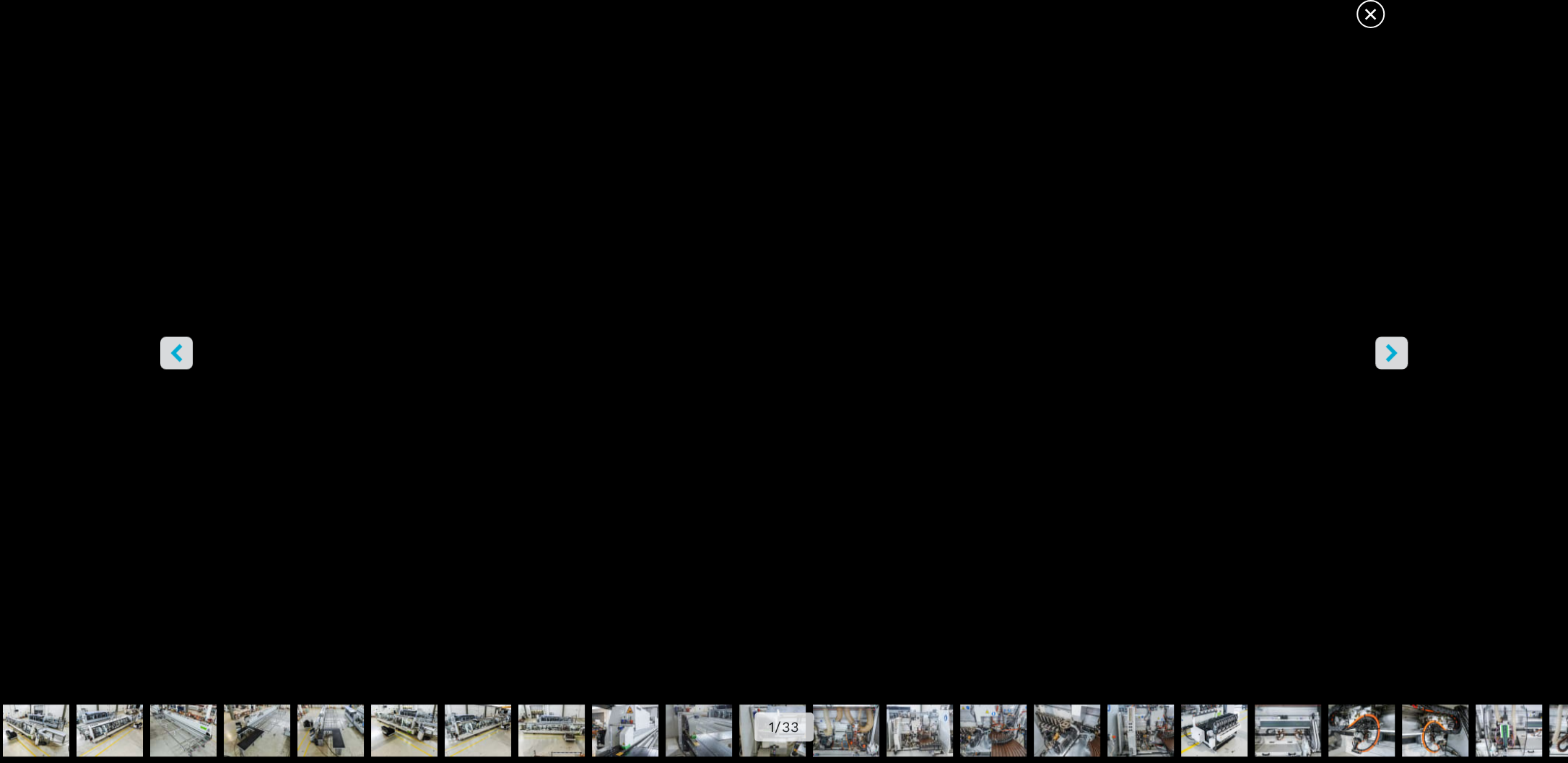
click at [192, 364] on button "left-button" at bounding box center [176, 352] width 32 height 32
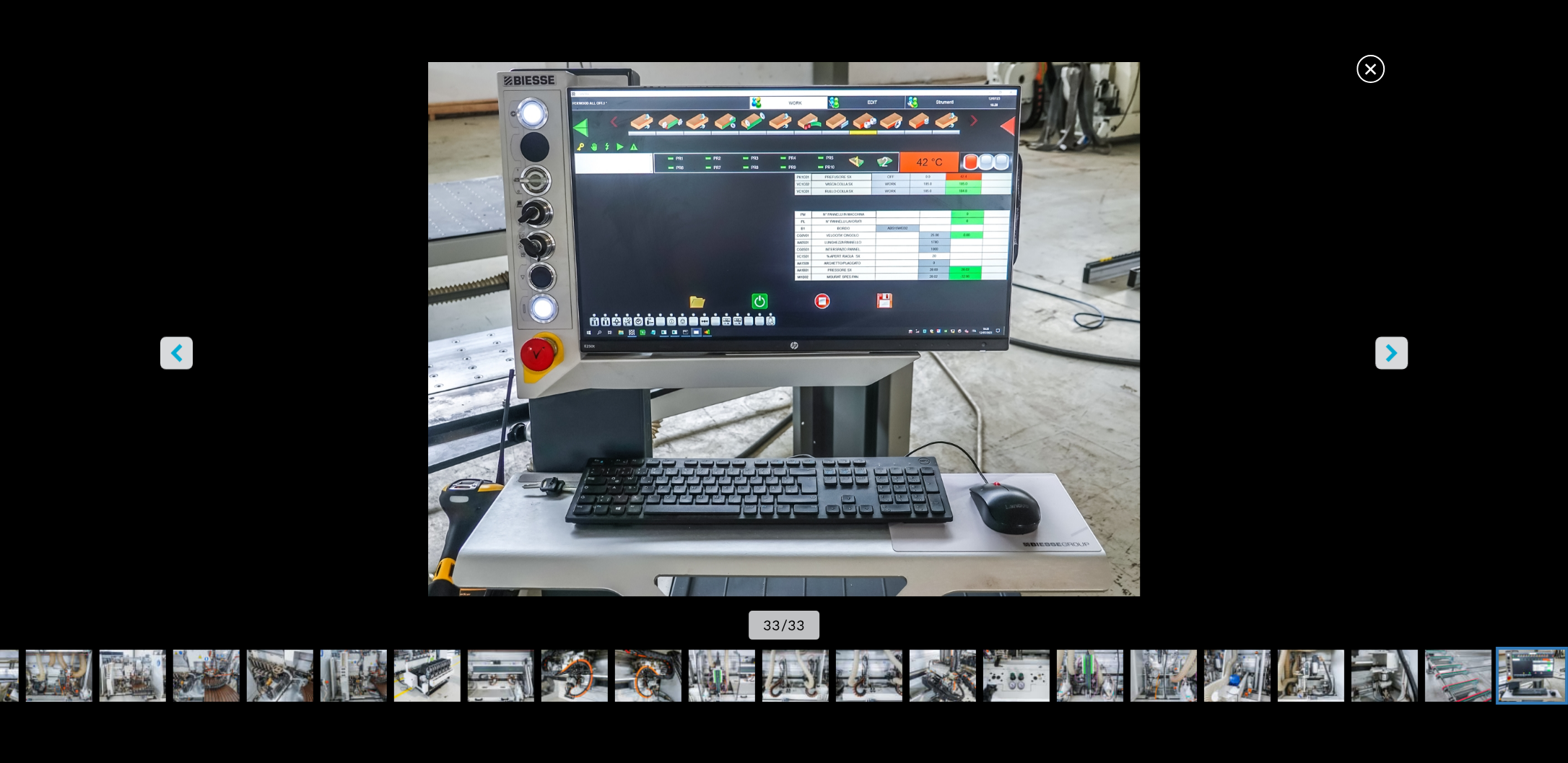
click at [192, 364] on button "left-button" at bounding box center [176, 352] width 32 height 32
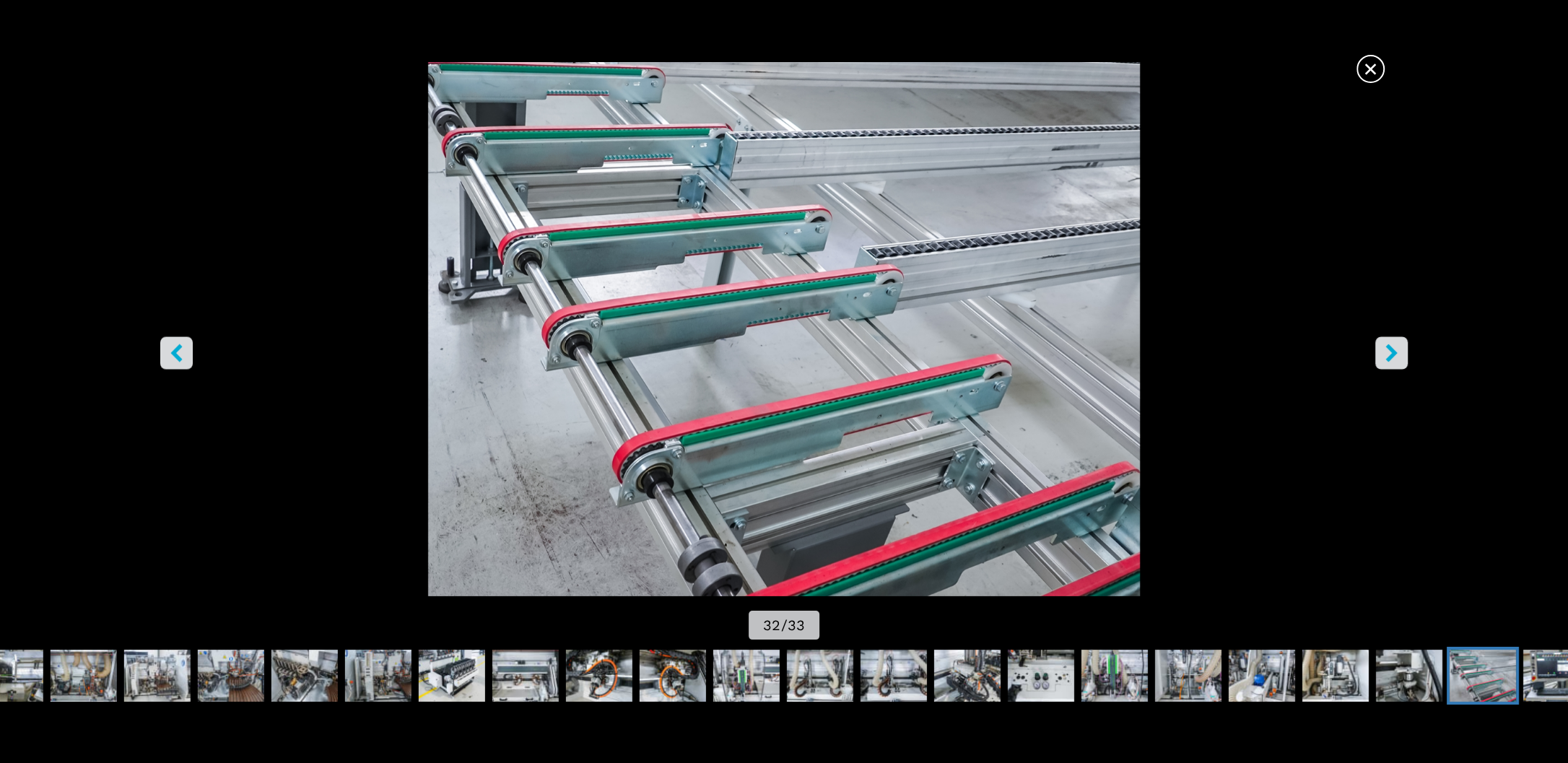
click at [170, 360] on icon "left-button" at bounding box center [177, 352] width 18 height 18
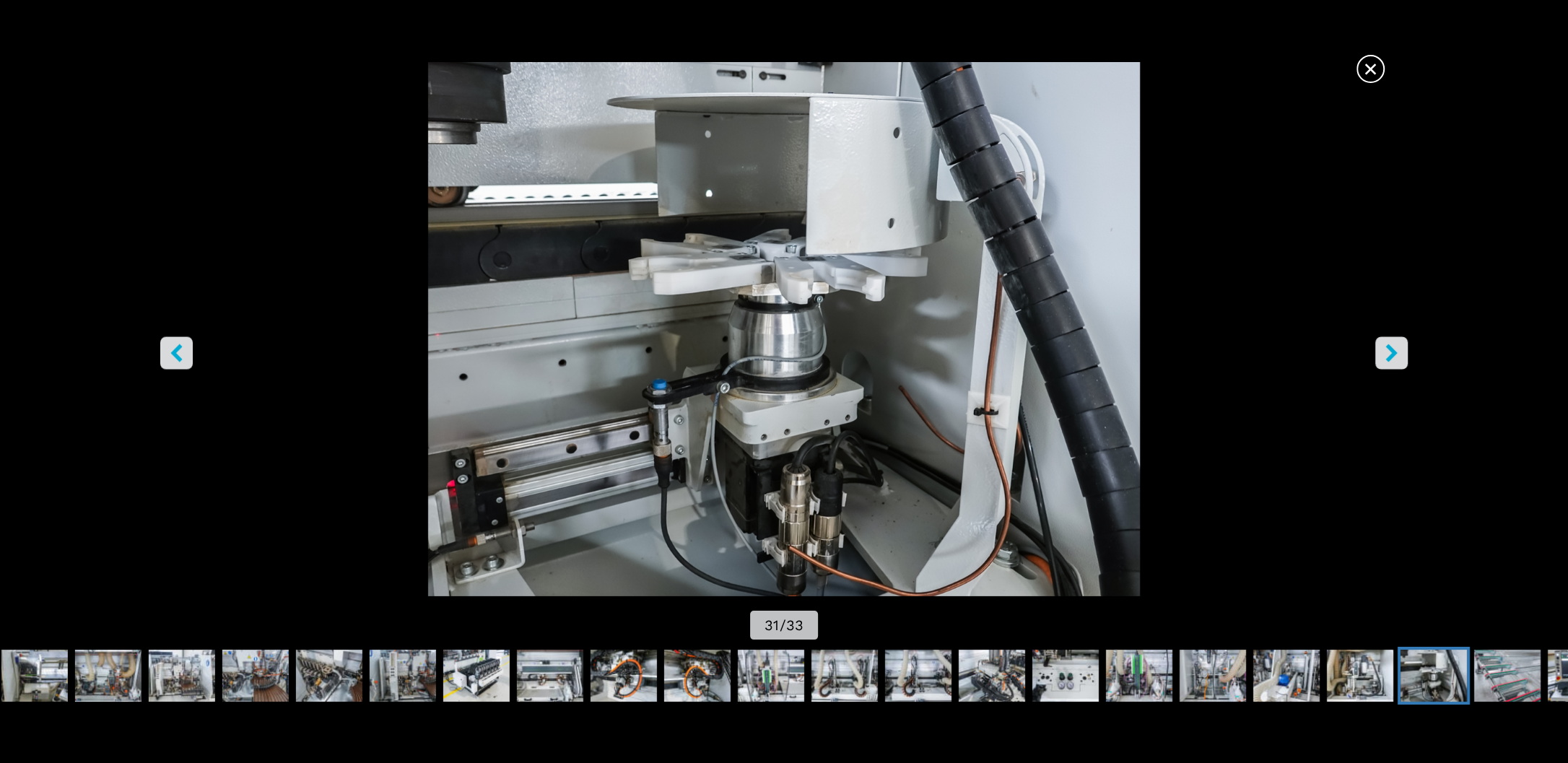
click at [170, 360] on icon "left-button" at bounding box center [177, 352] width 18 height 18
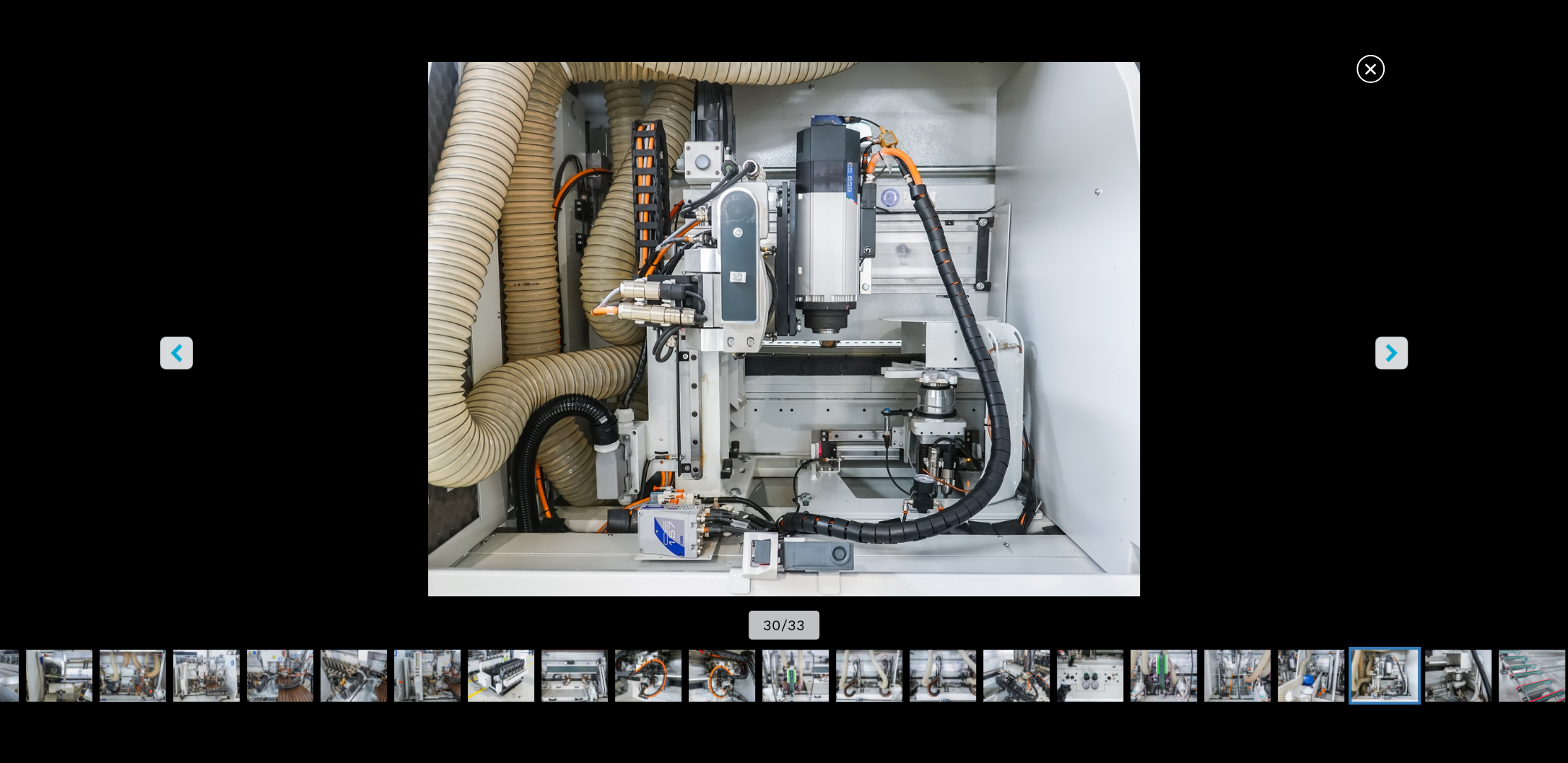
click at [170, 360] on icon "left-button" at bounding box center [177, 352] width 18 height 18
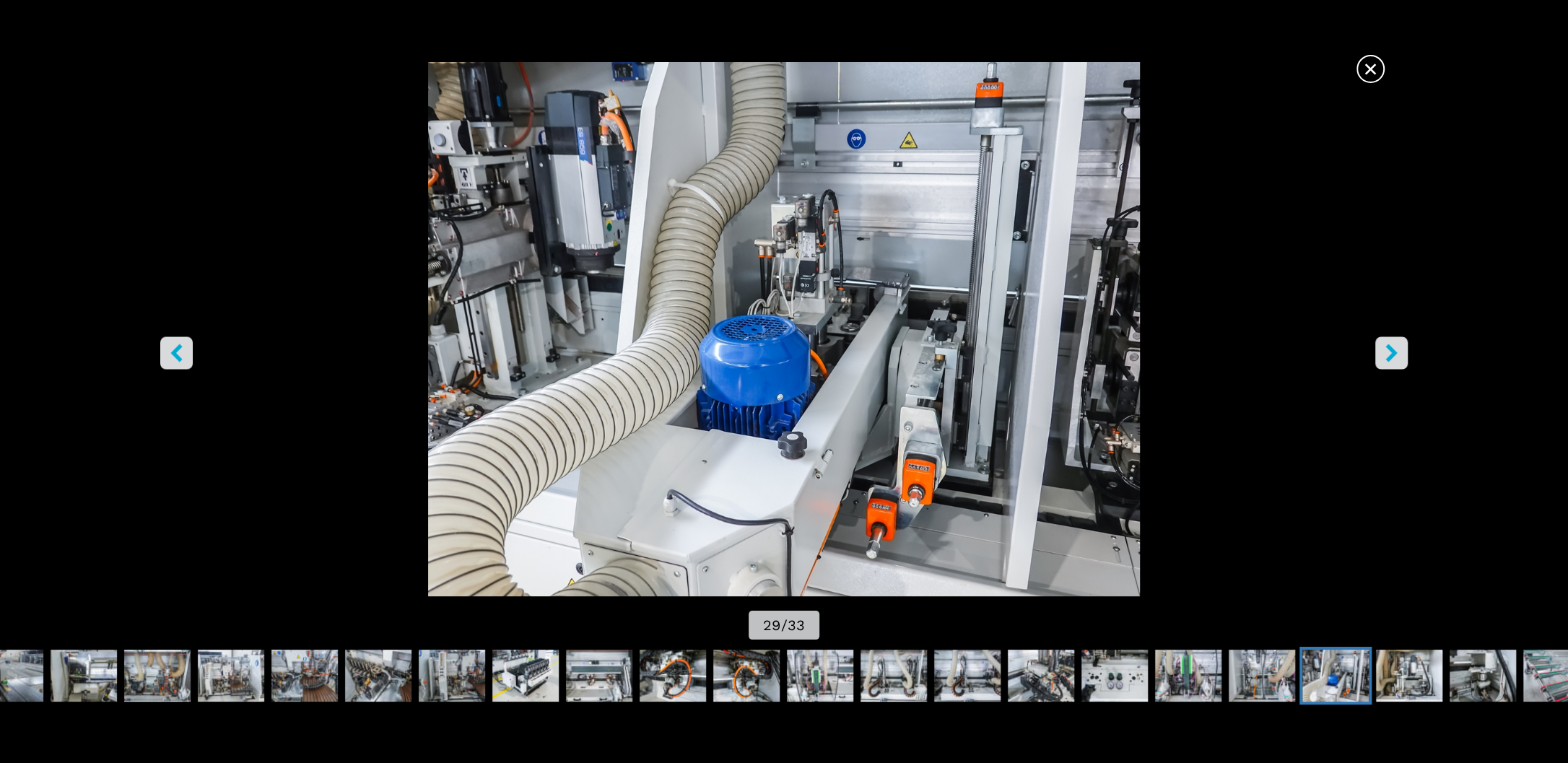
click at [170, 360] on icon "left-button" at bounding box center [177, 352] width 18 height 18
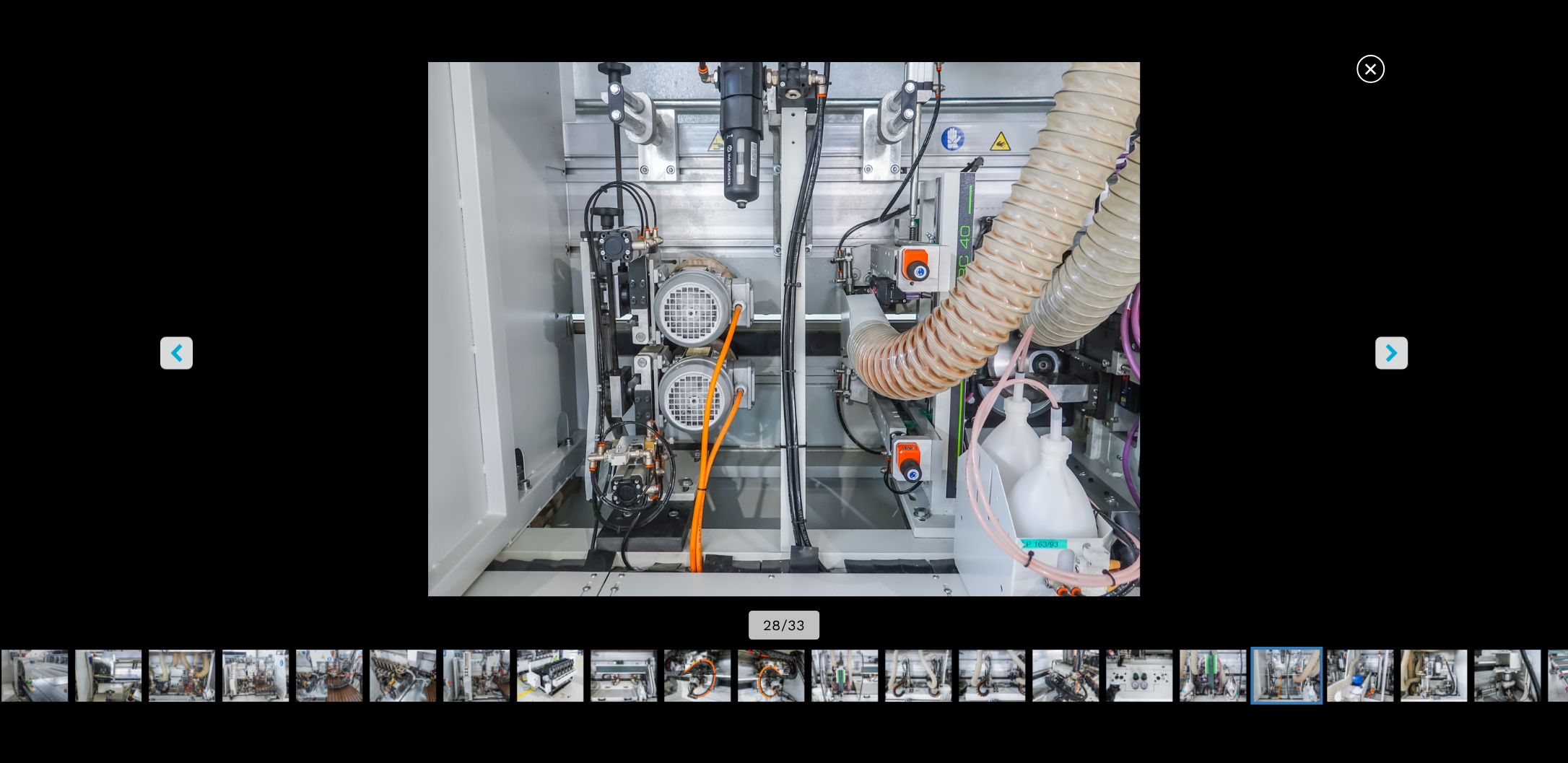
click at [170, 360] on icon "left-button" at bounding box center [177, 352] width 18 height 18
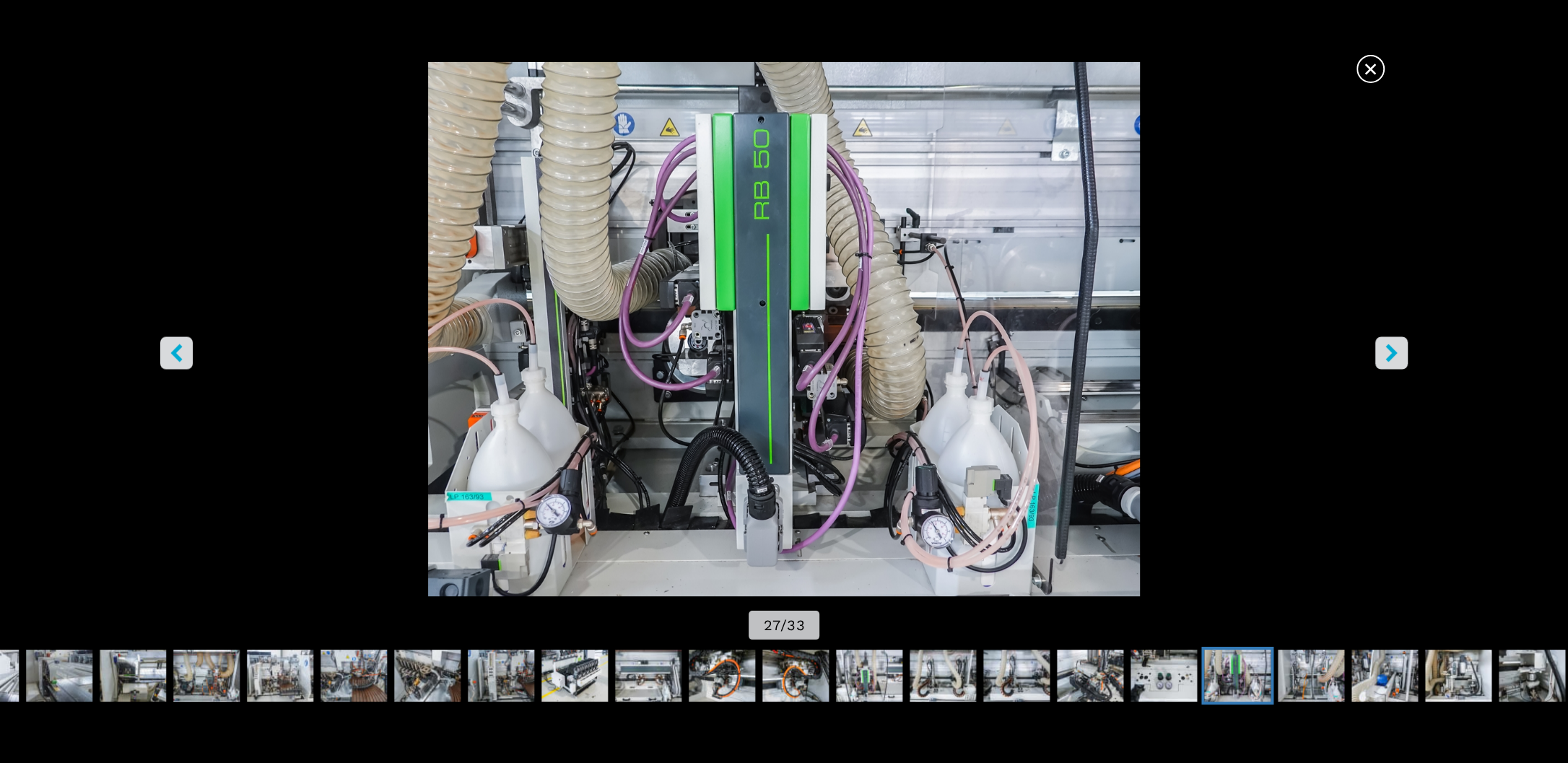
click at [170, 360] on icon "left-button" at bounding box center [177, 352] width 18 height 18
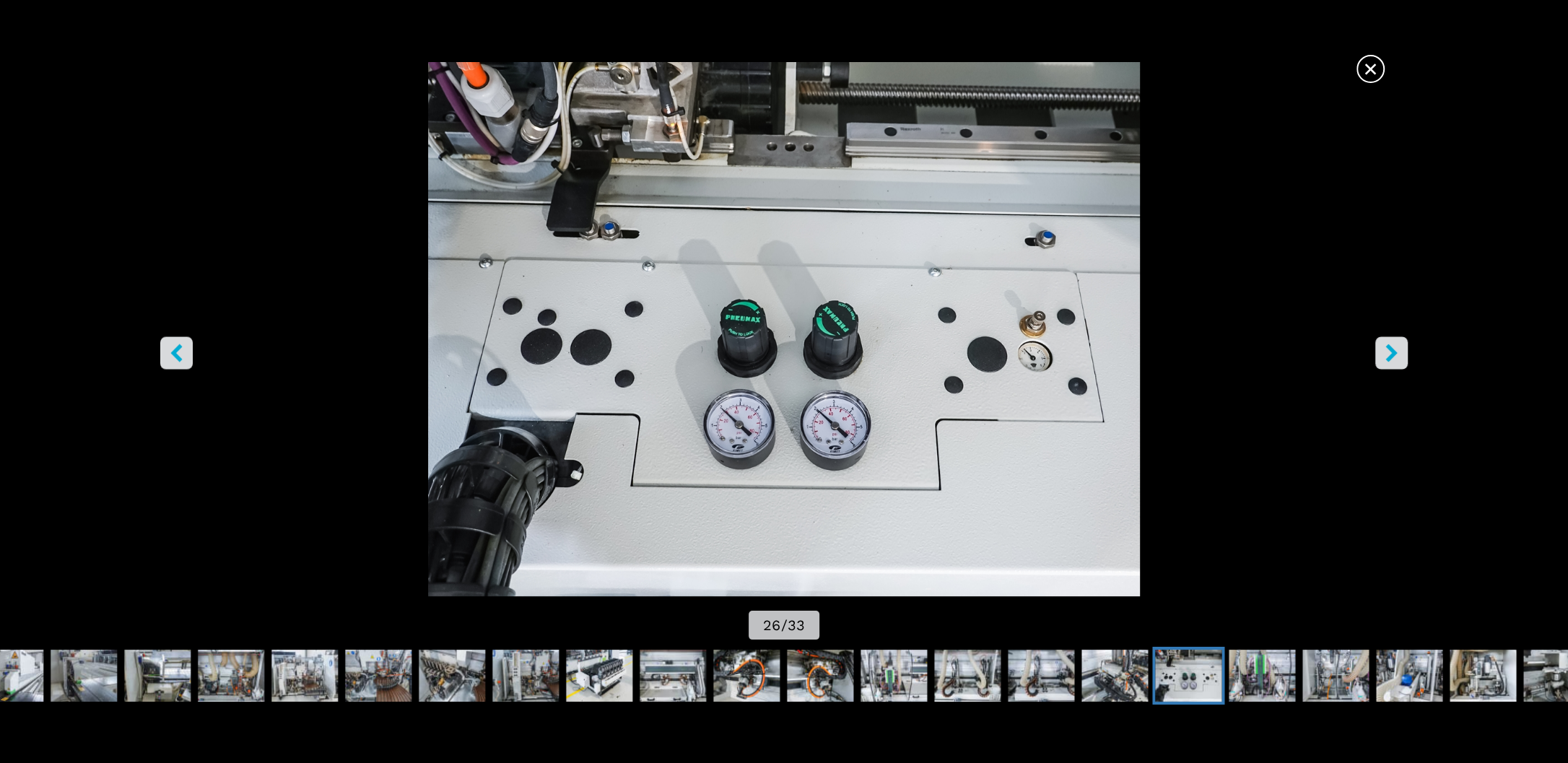
click at [170, 360] on icon "left-button" at bounding box center [177, 352] width 18 height 18
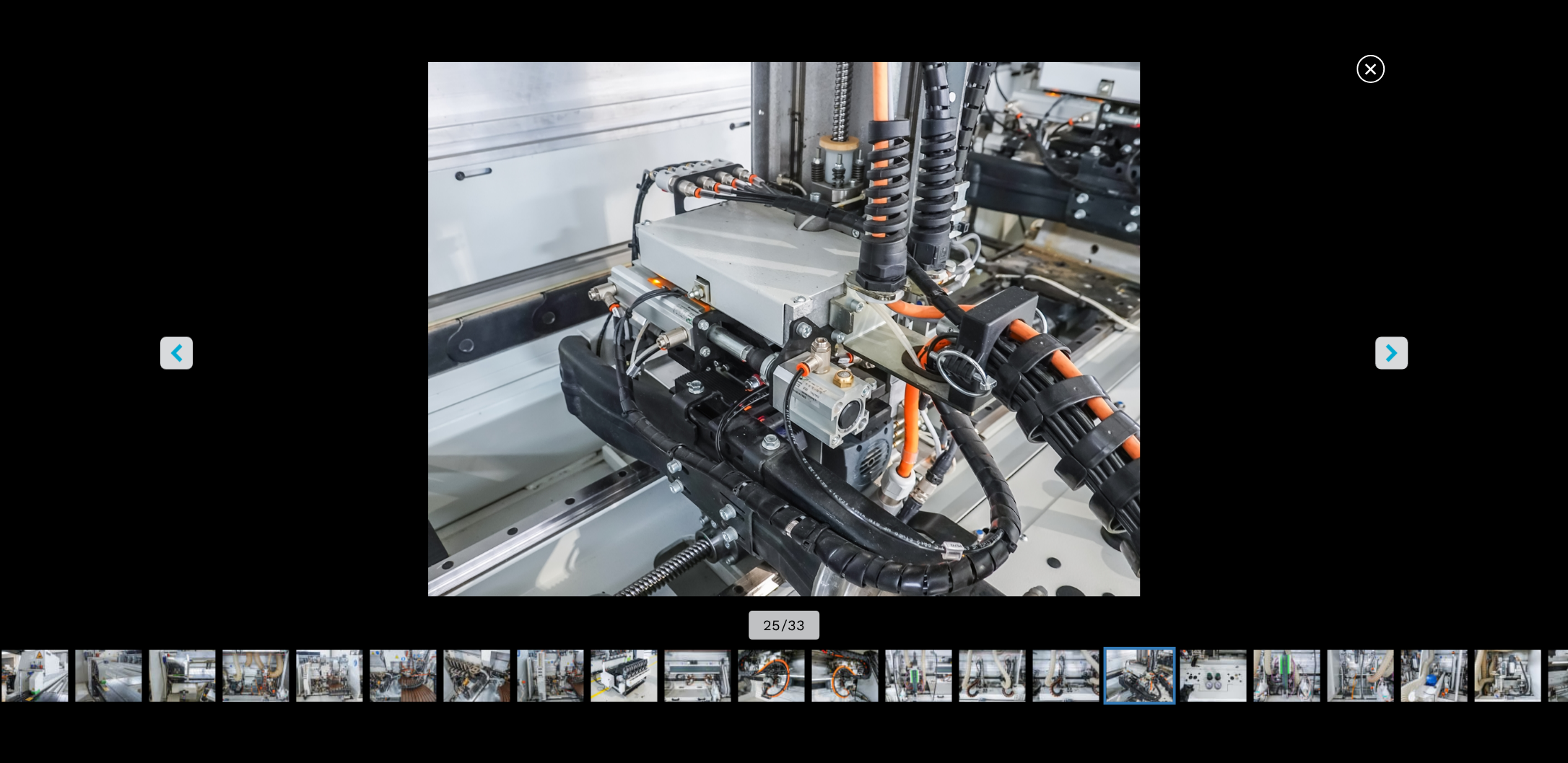
click at [170, 360] on icon "left-button" at bounding box center [177, 352] width 18 height 18
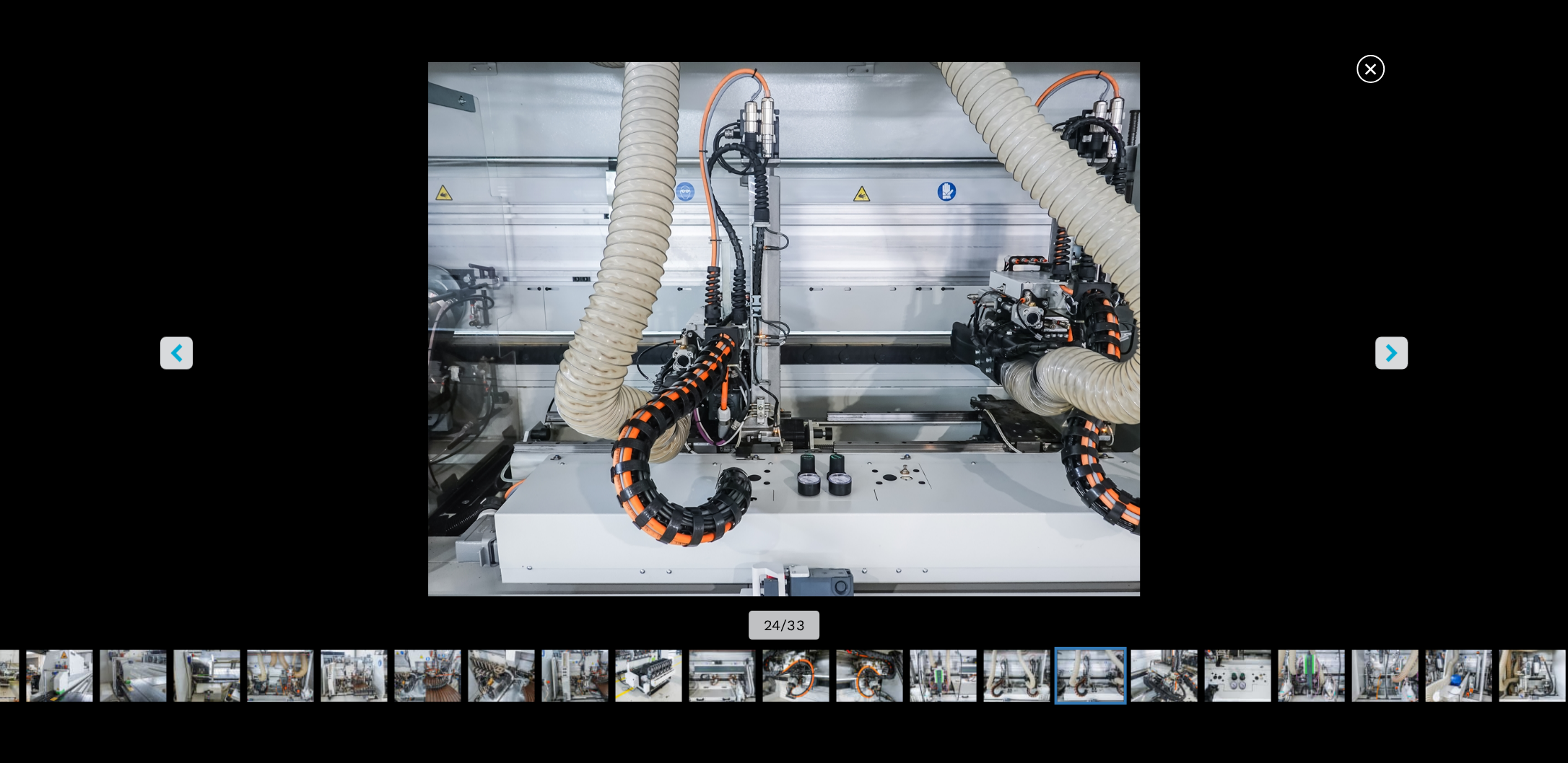
click at [170, 360] on icon "left-button" at bounding box center [177, 352] width 18 height 18
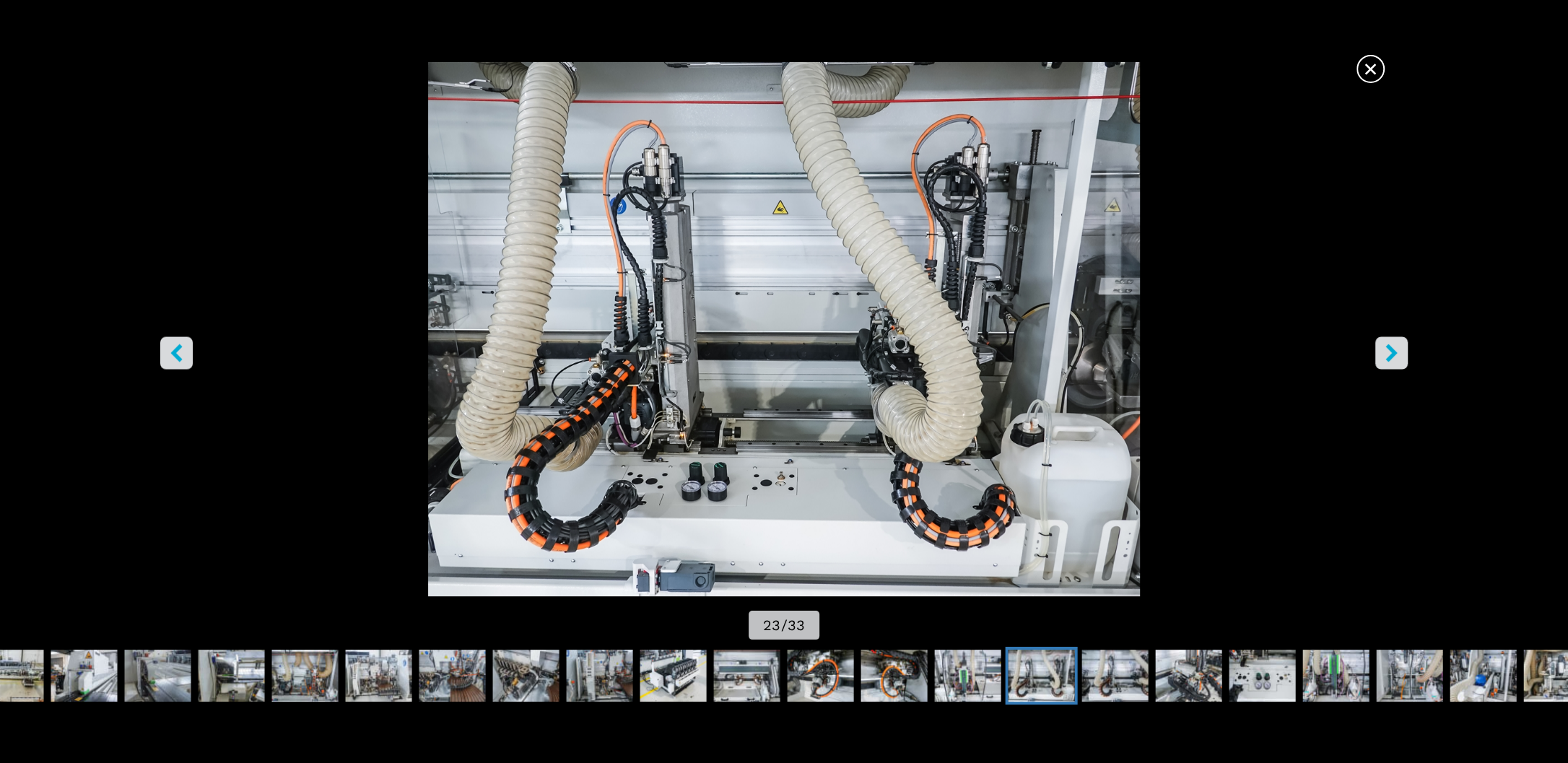
click at [170, 360] on icon "left-button" at bounding box center [177, 352] width 18 height 18
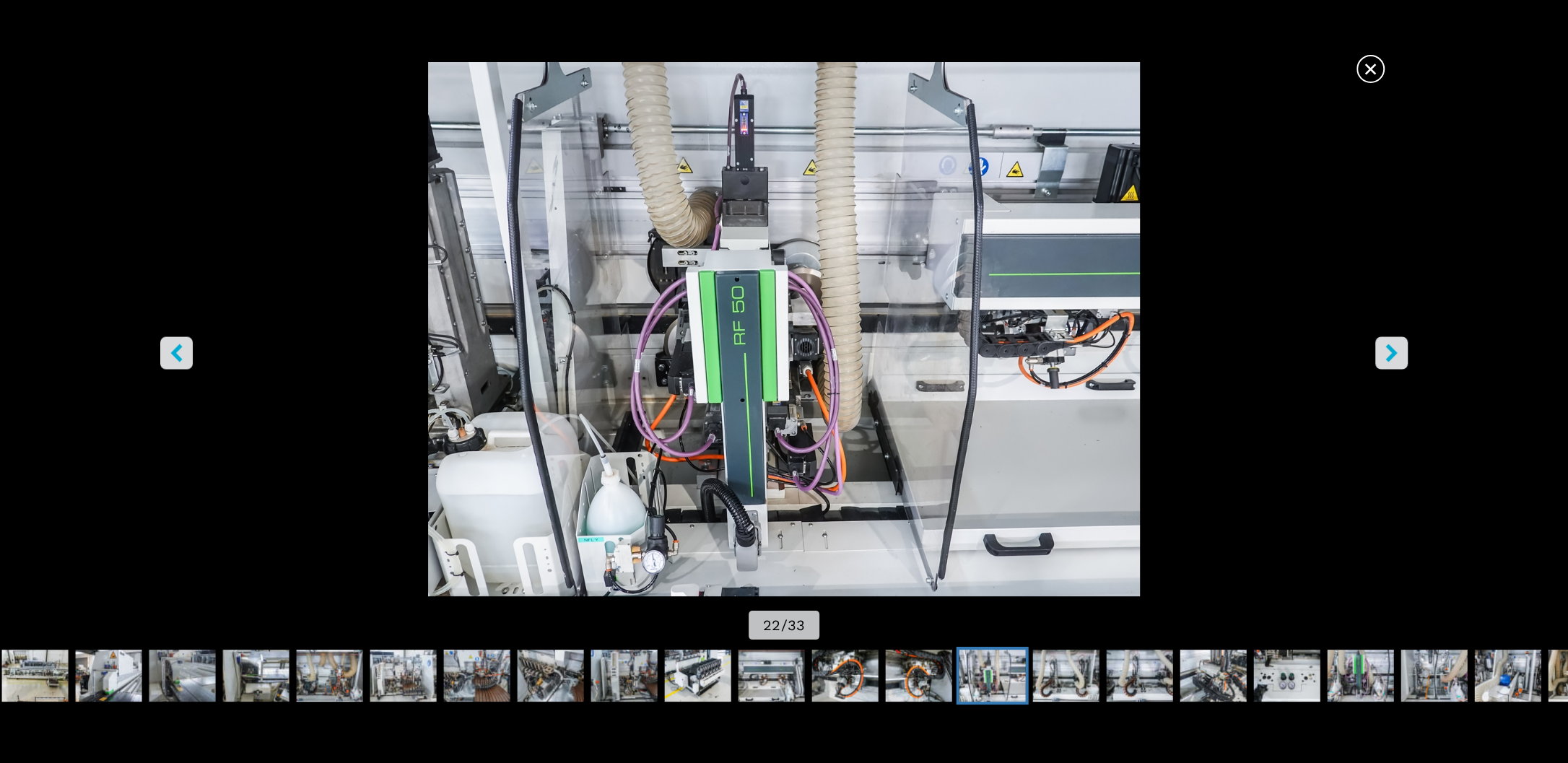
click at [170, 360] on icon "left-button" at bounding box center [177, 352] width 18 height 18
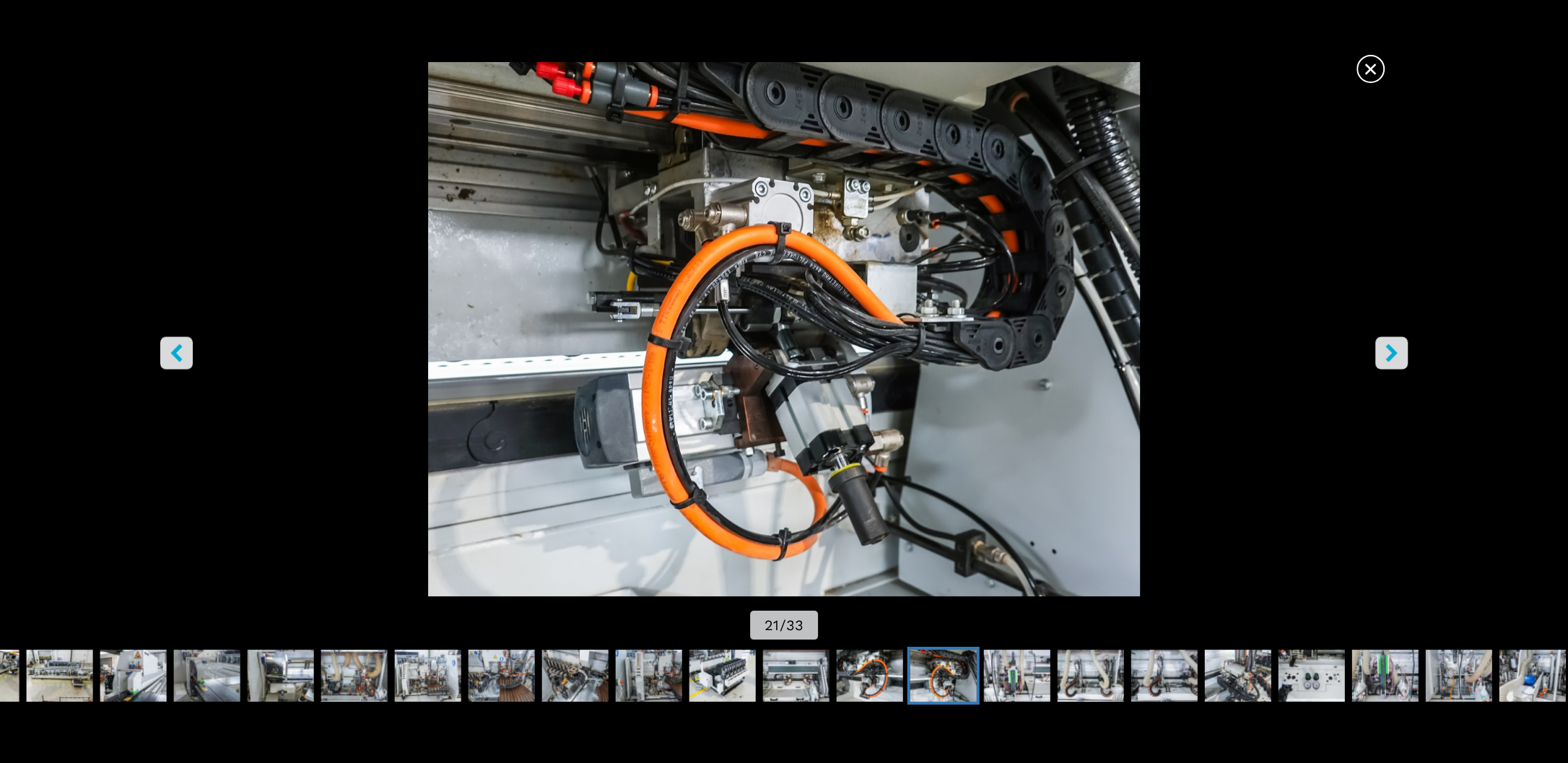
click at [170, 360] on icon "left-button" at bounding box center [177, 352] width 18 height 18
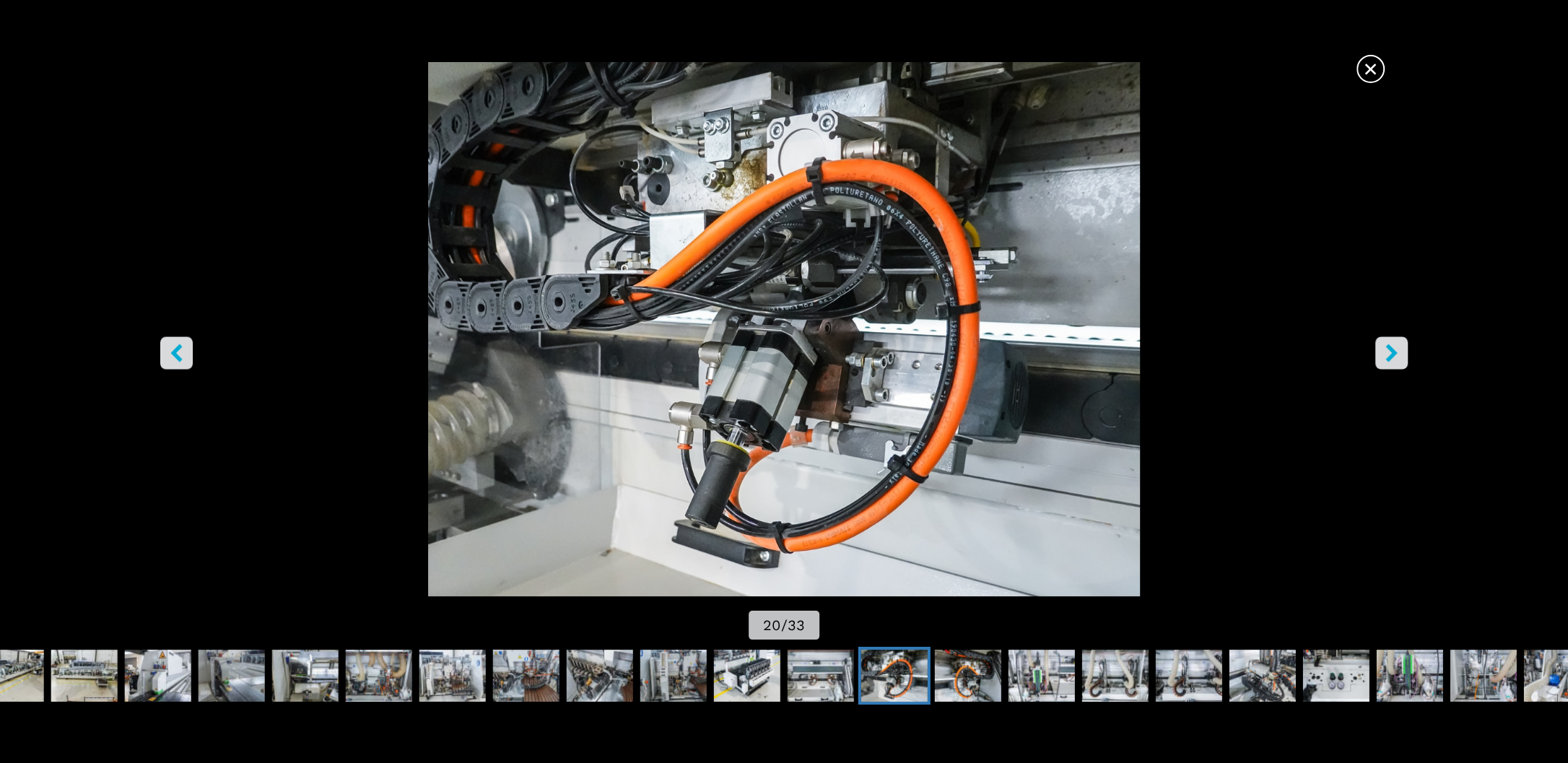
click at [170, 360] on icon "left-button" at bounding box center [177, 352] width 18 height 18
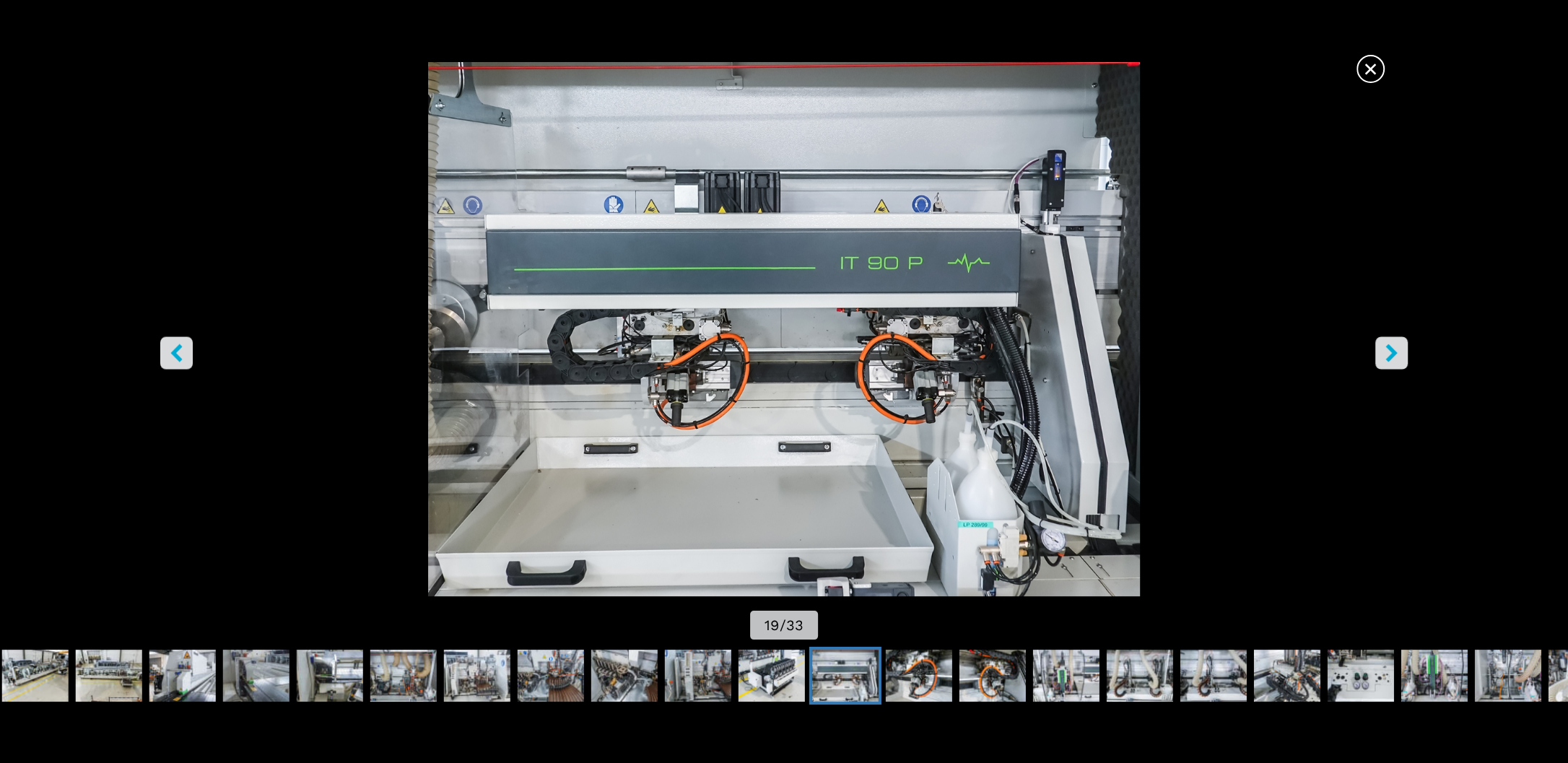
click at [170, 360] on icon "left-button" at bounding box center [177, 352] width 18 height 18
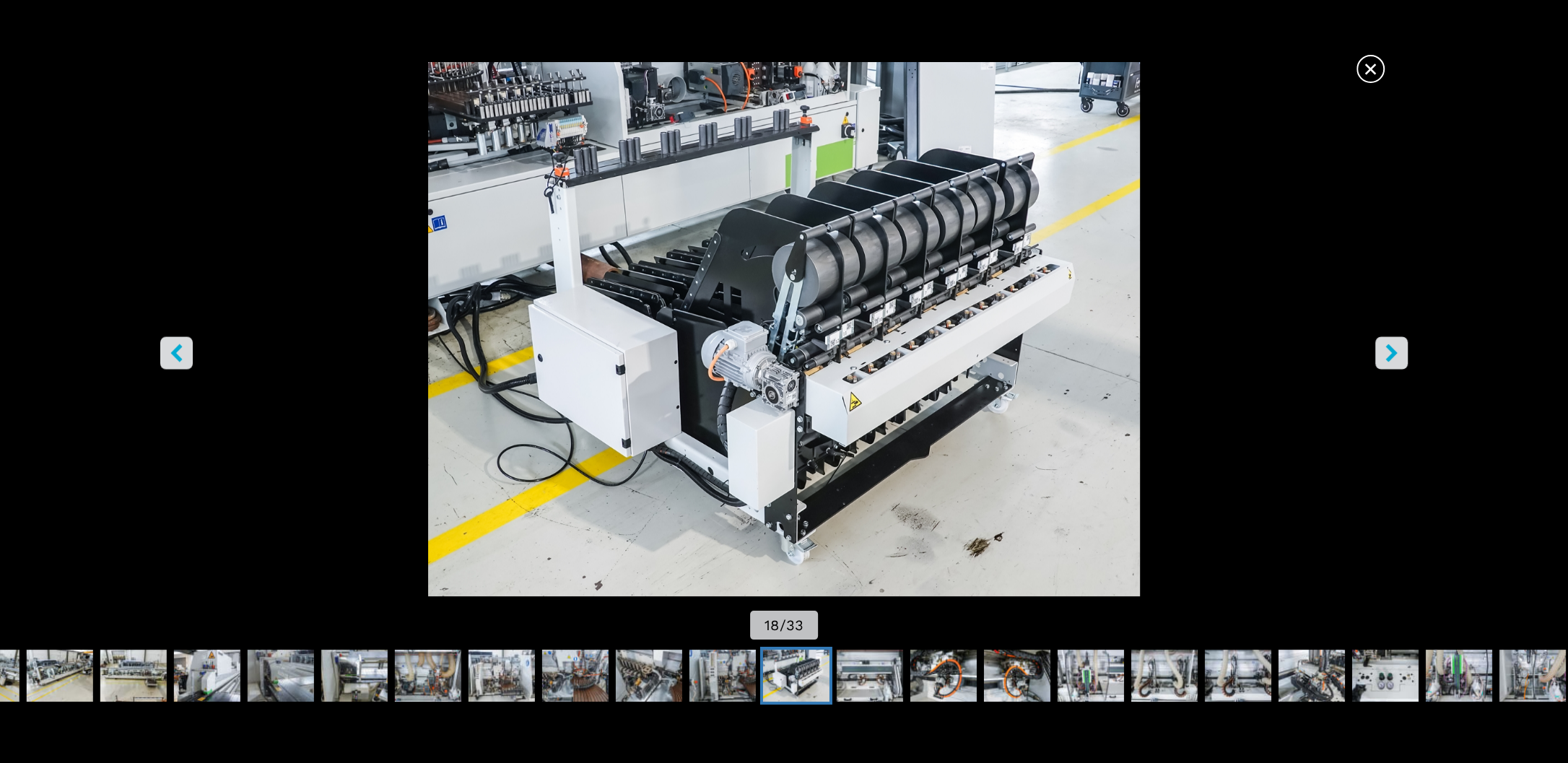
click at [170, 360] on icon "left-button" at bounding box center [177, 352] width 18 height 18
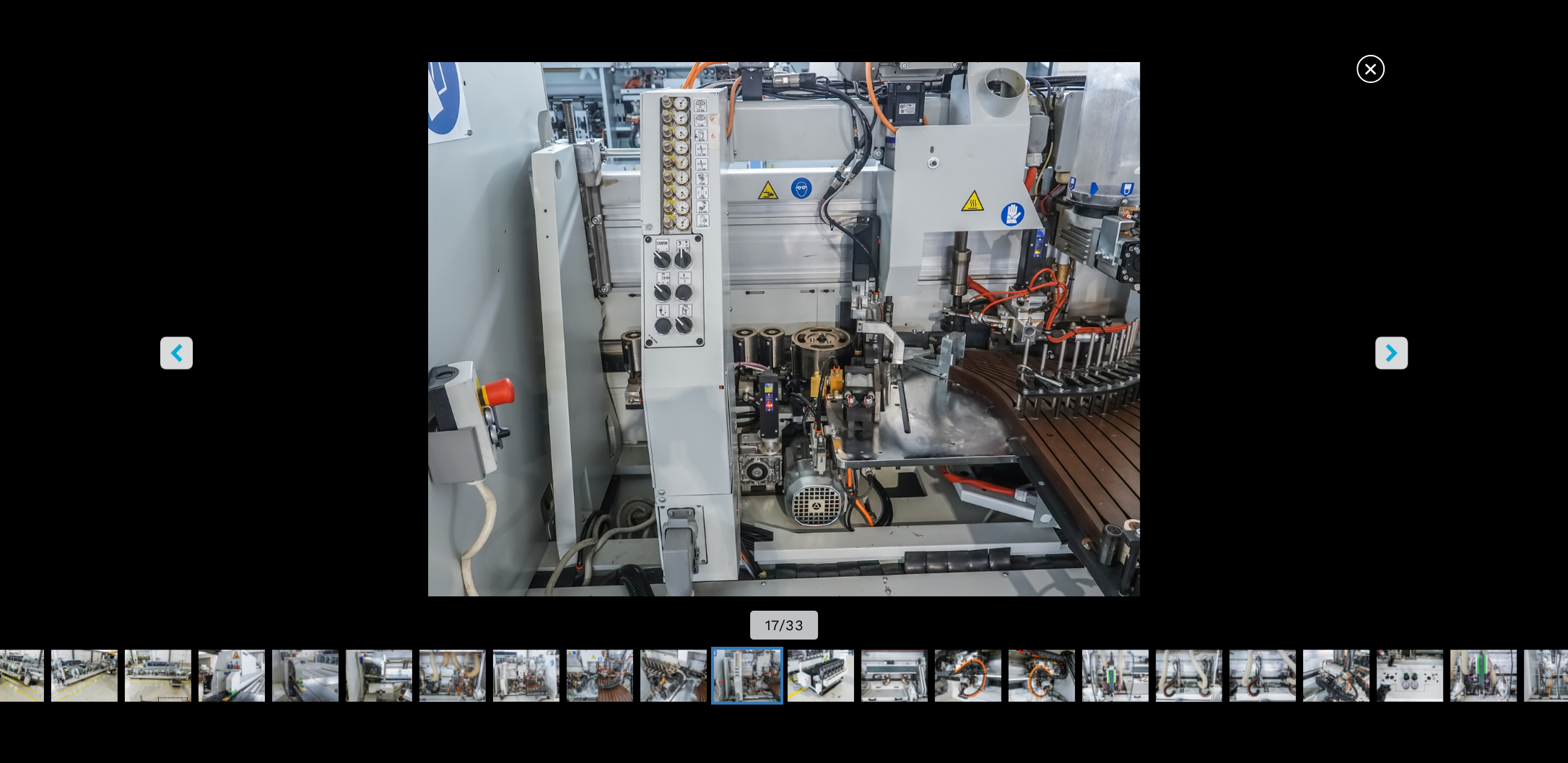
click at [170, 360] on icon "left-button" at bounding box center [177, 352] width 18 height 18
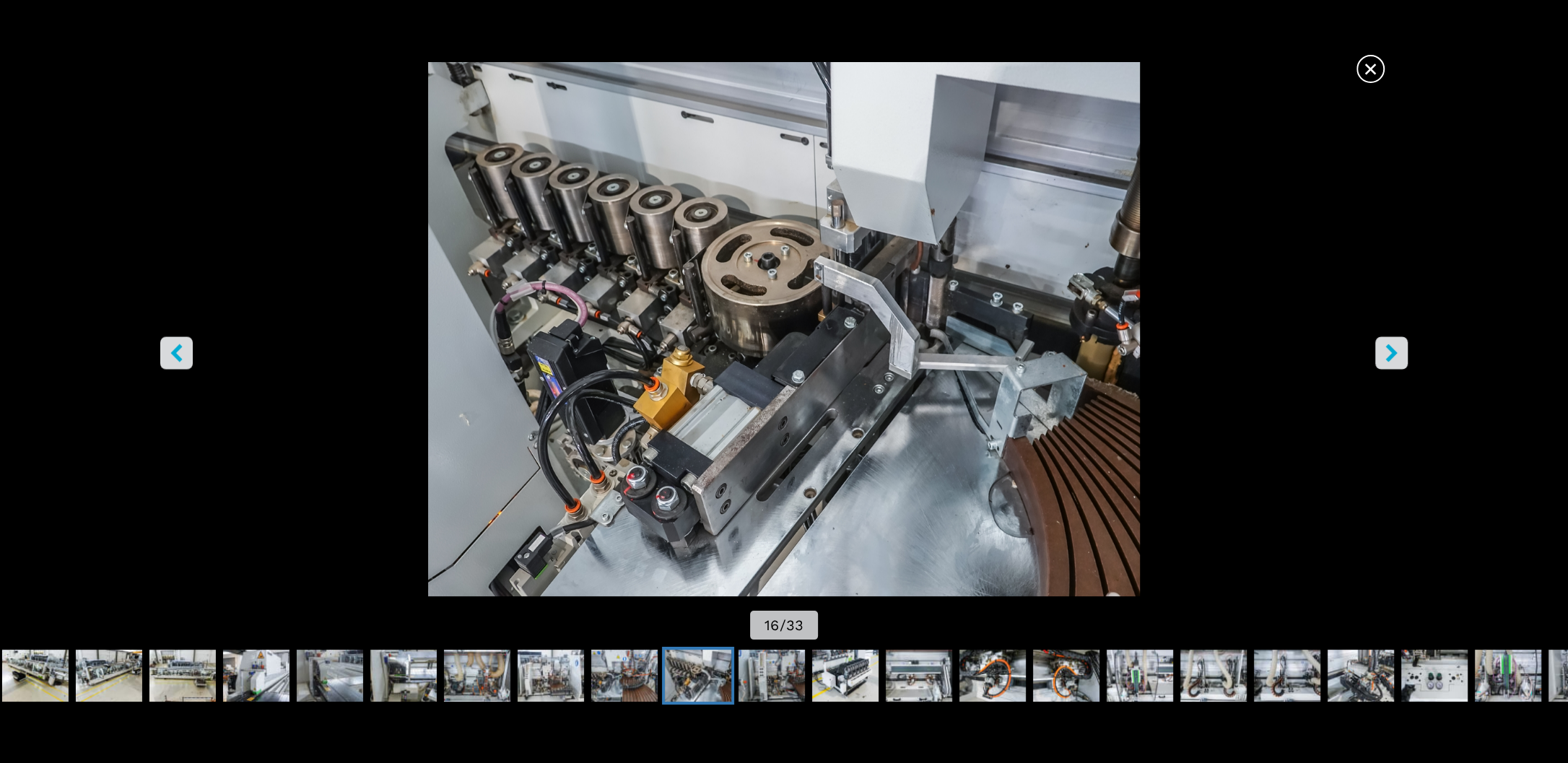
click at [170, 360] on icon "left-button" at bounding box center [177, 352] width 18 height 18
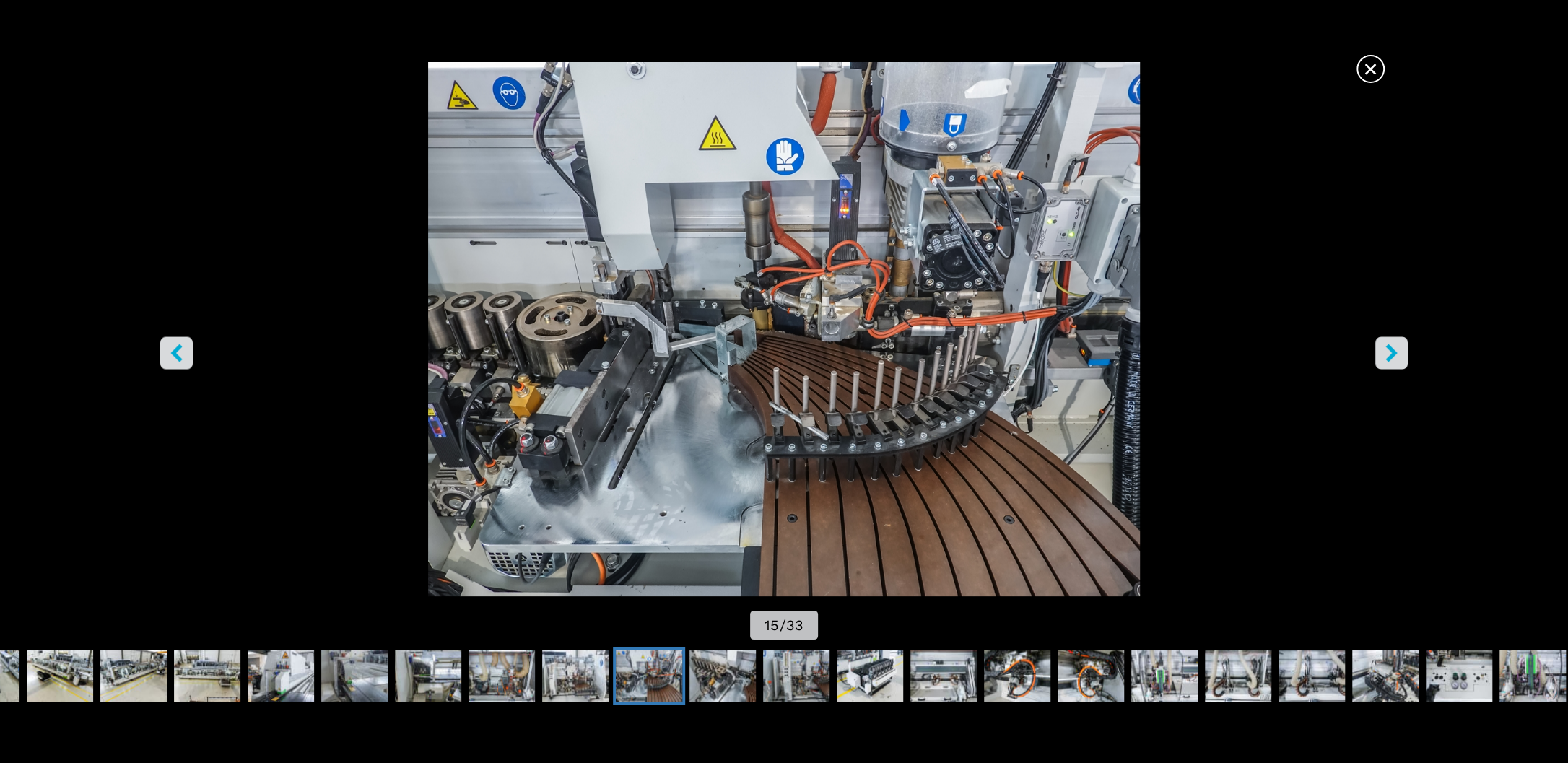
click at [170, 360] on icon "left-button" at bounding box center [177, 352] width 18 height 18
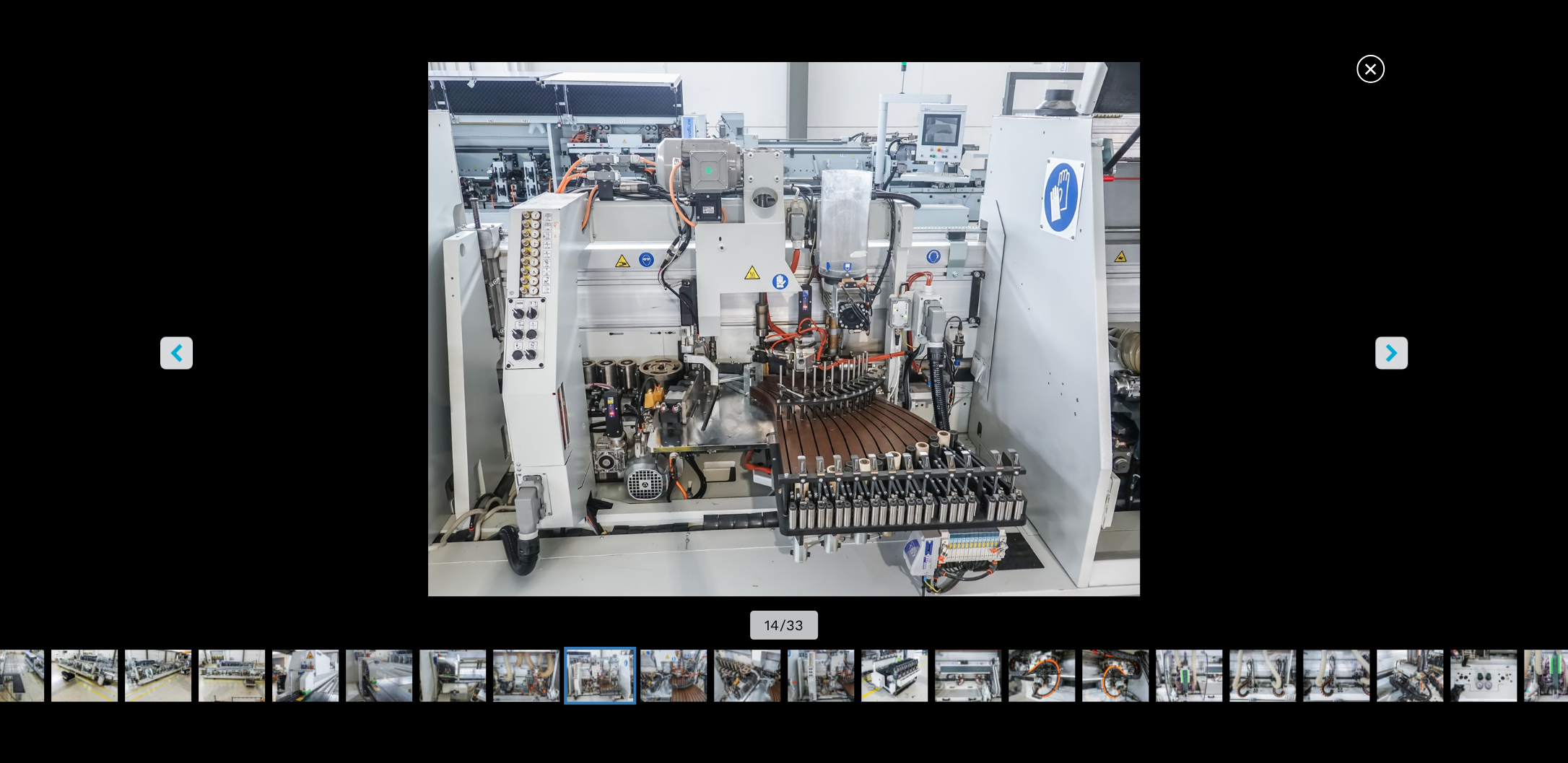
click at [170, 360] on icon "left-button" at bounding box center [177, 352] width 18 height 18
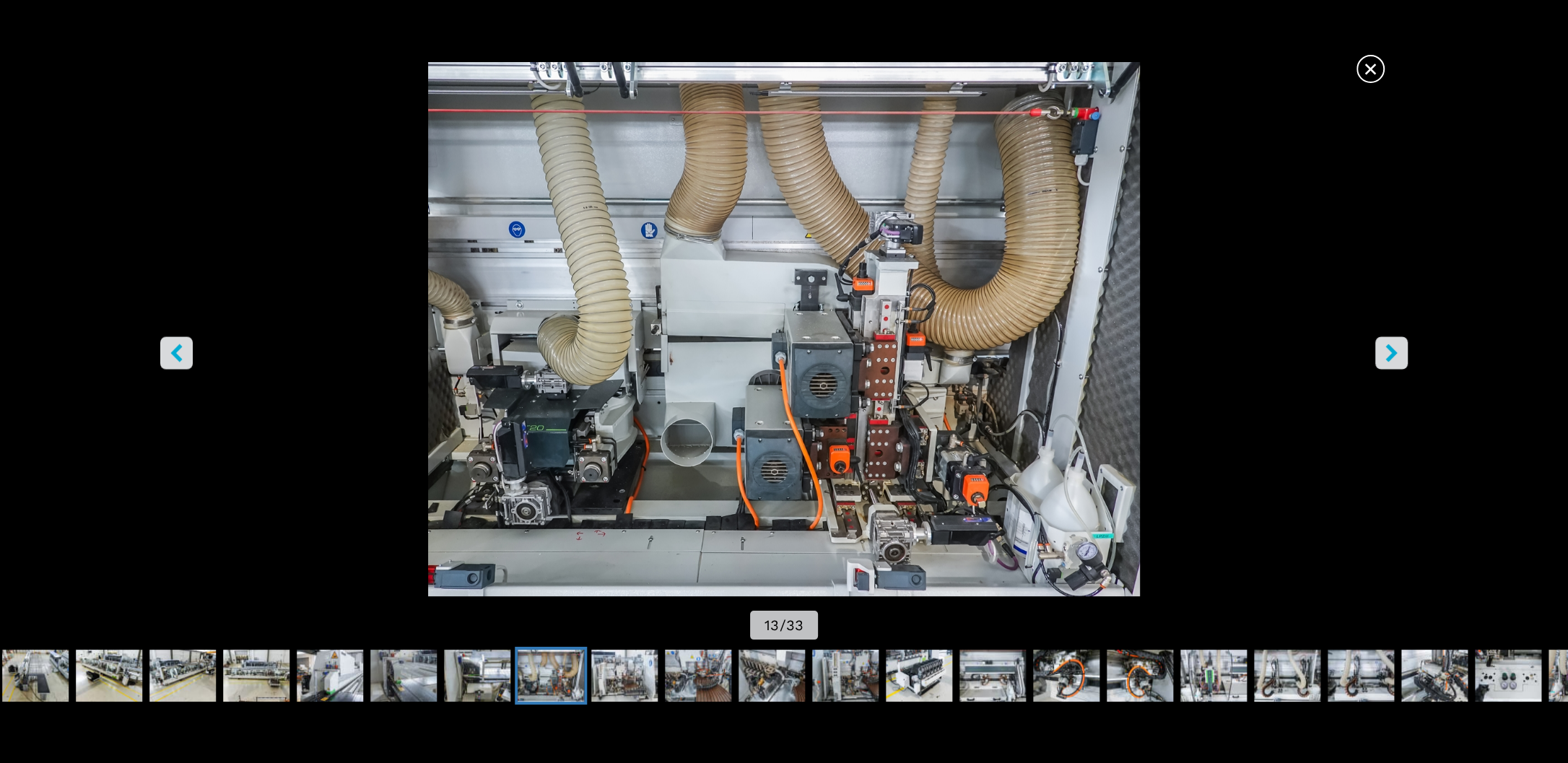
click at [170, 360] on icon "left-button" at bounding box center [177, 352] width 18 height 18
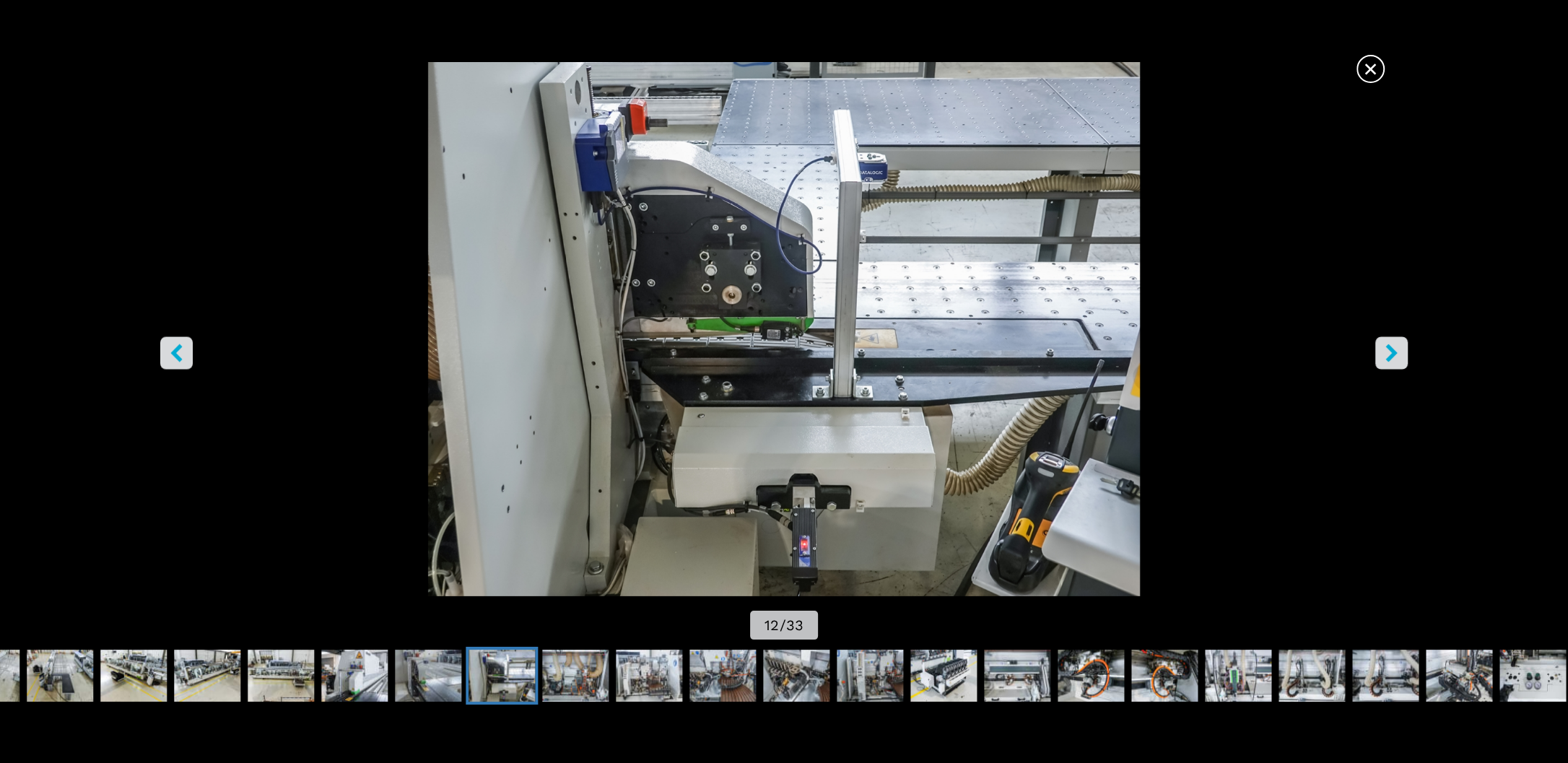
click at [170, 360] on icon "left-button" at bounding box center [177, 352] width 18 height 18
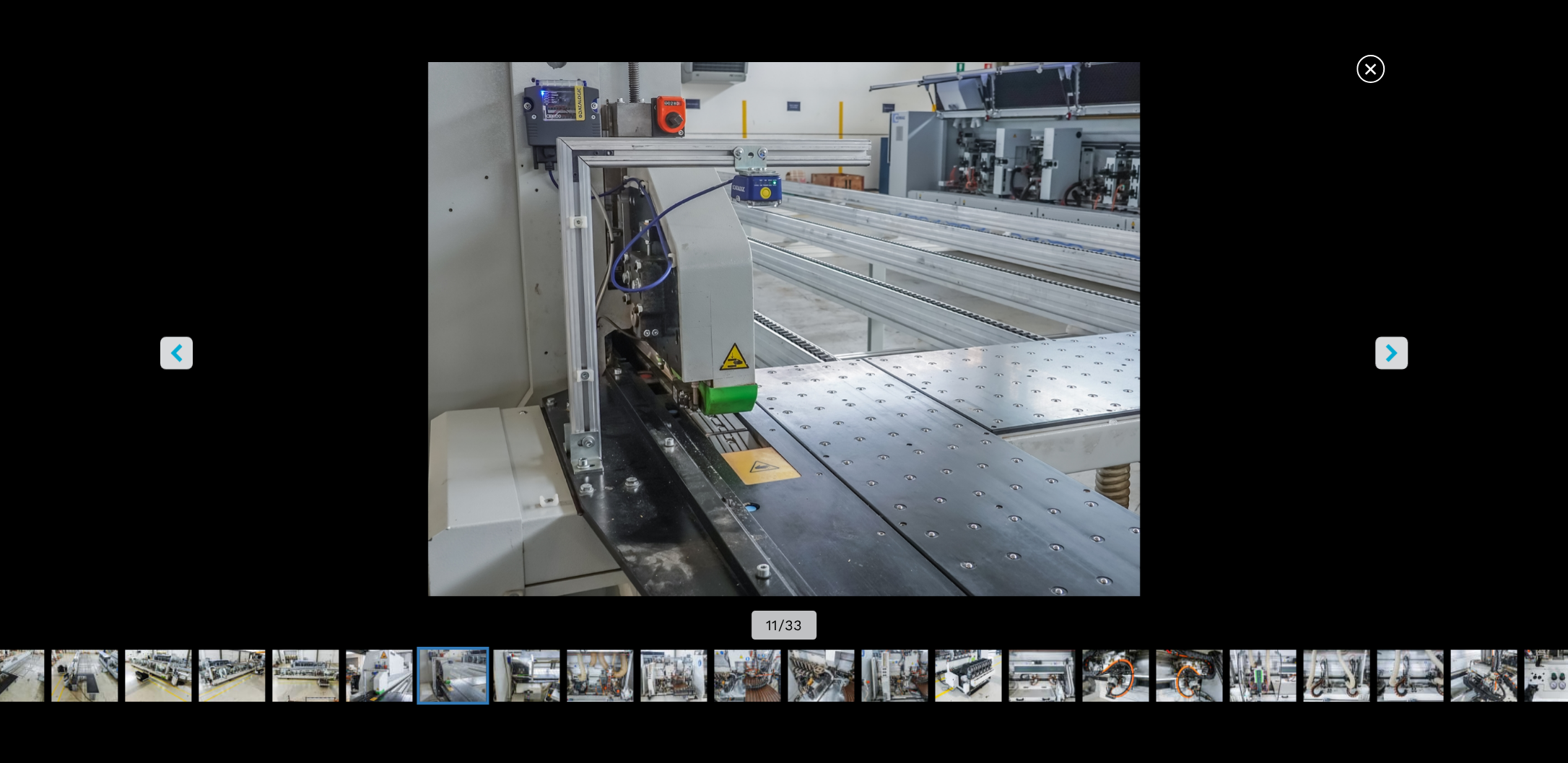
click at [170, 360] on icon "left-button" at bounding box center [177, 352] width 18 height 18
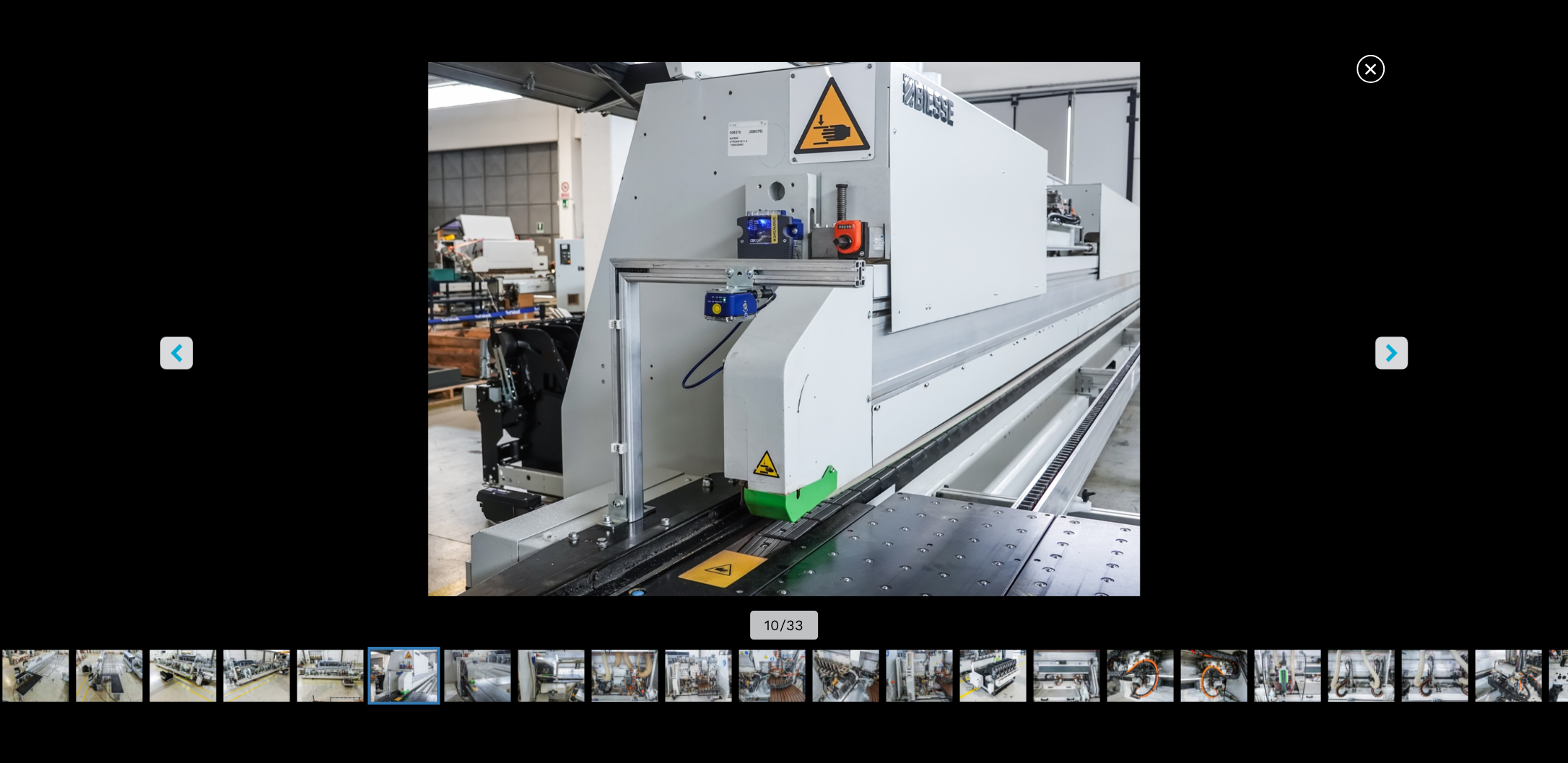
click at [170, 360] on icon "left-button" at bounding box center [177, 352] width 18 height 18
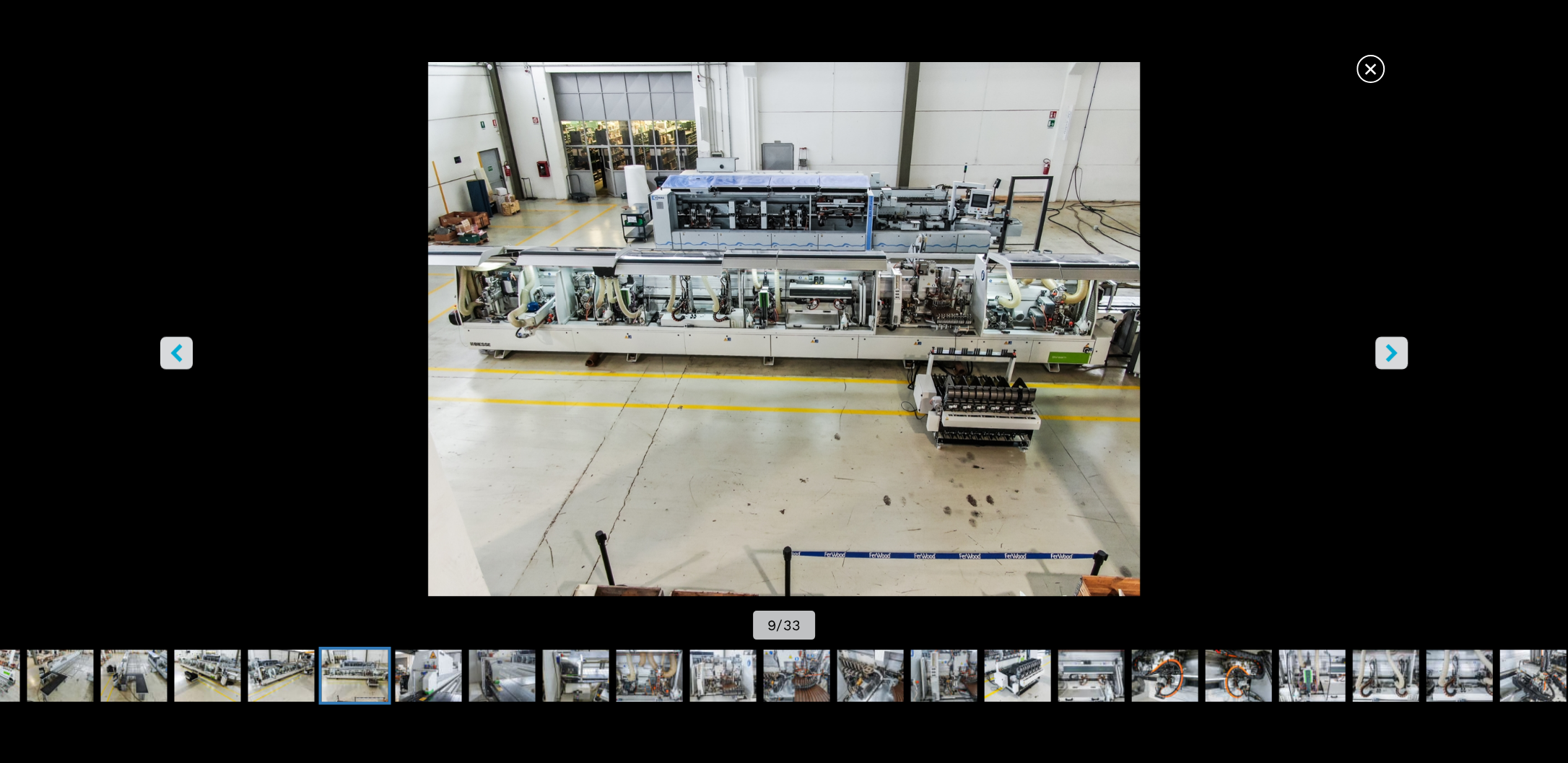
click at [170, 360] on icon "left-button" at bounding box center [177, 352] width 18 height 18
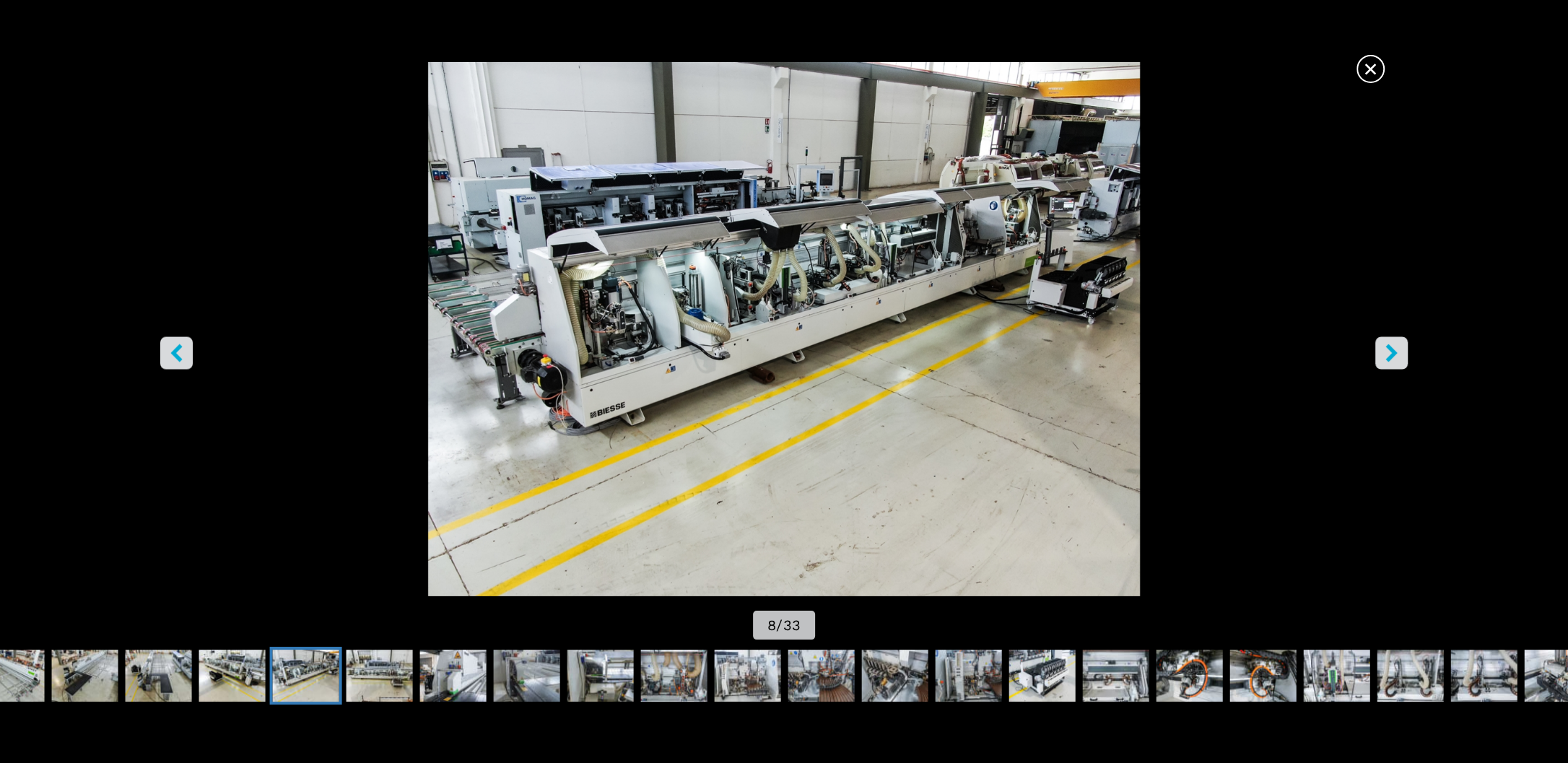
click at [170, 360] on icon "left-button" at bounding box center [177, 352] width 18 height 18
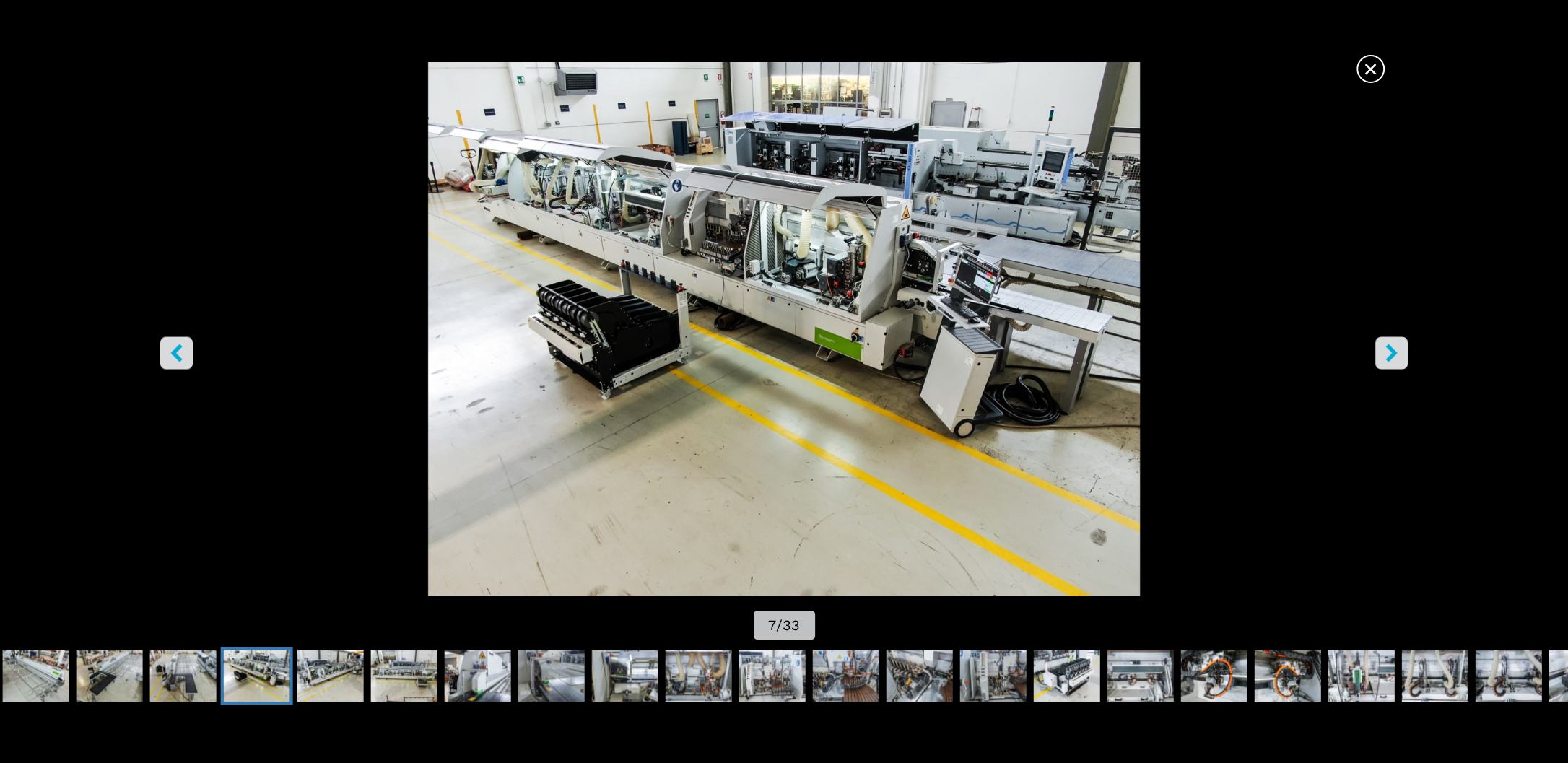
click at [170, 360] on icon "left-button" at bounding box center [177, 352] width 18 height 18
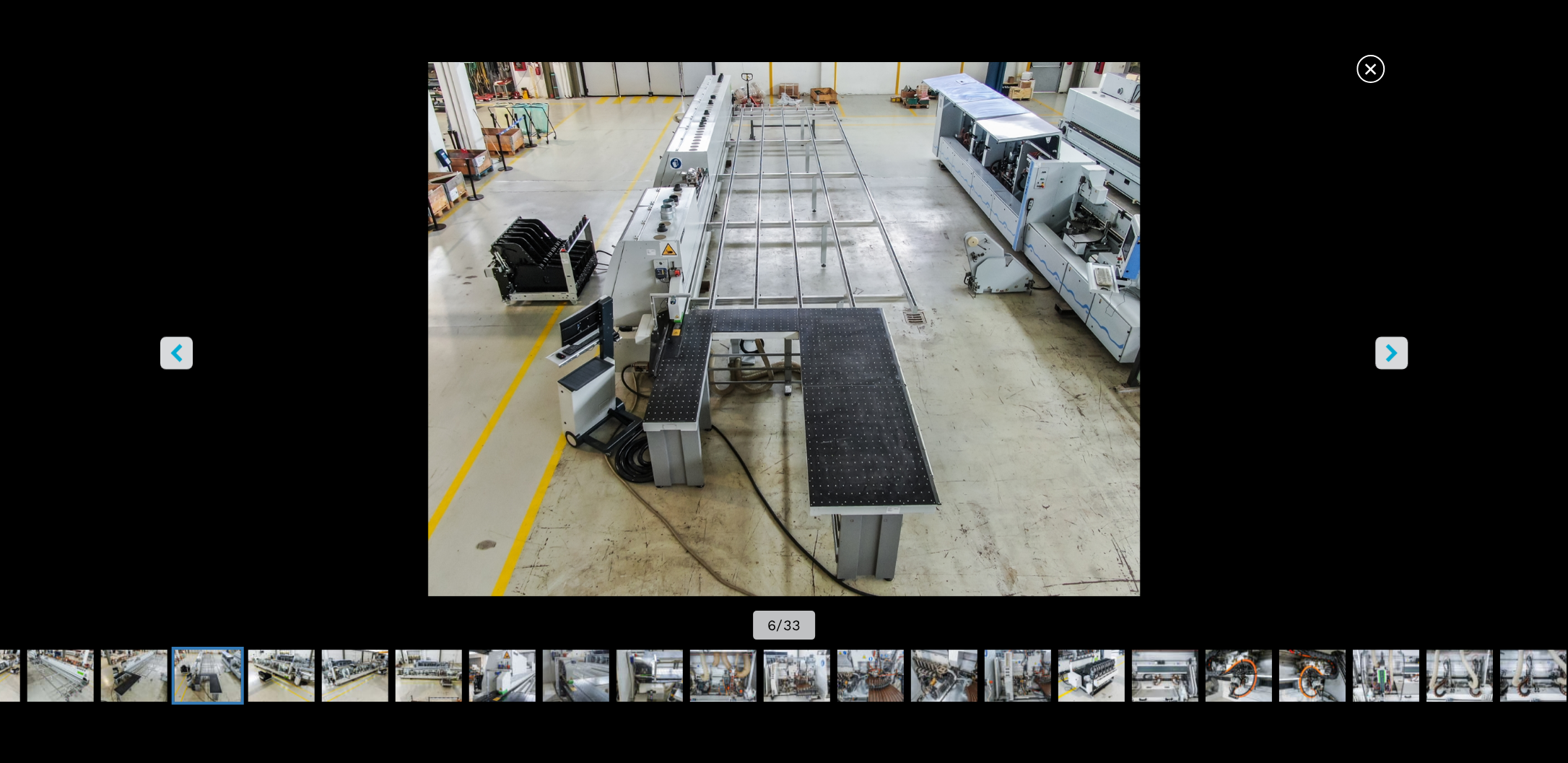
click at [1419, 350] on img "Go to Slide 6" at bounding box center [784, 329] width 1411 height 534
click at [1397, 355] on icon "right-button" at bounding box center [1391, 352] width 18 height 18
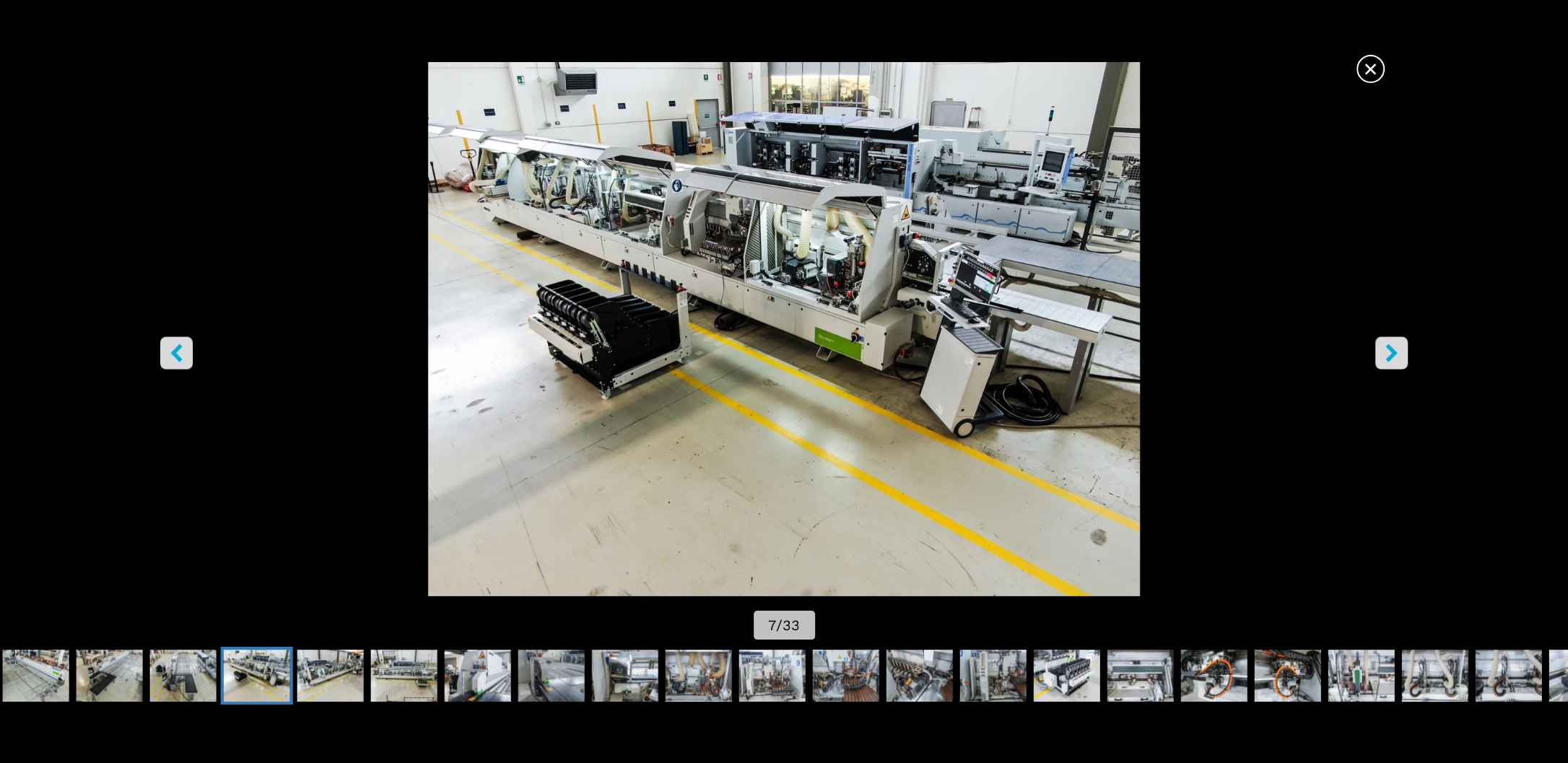
click at [181, 361] on icon "left-button" at bounding box center [177, 352] width 18 height 18
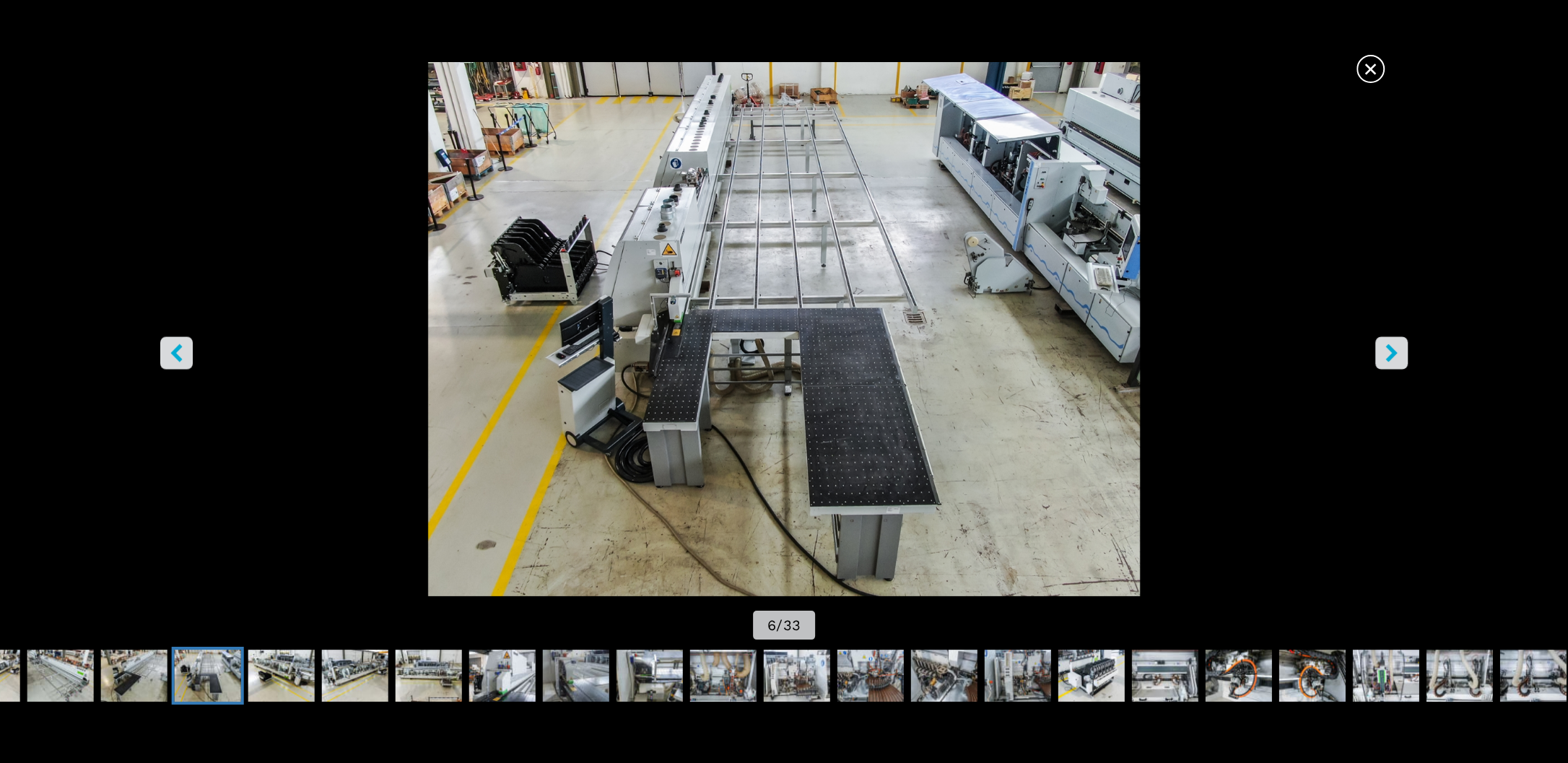
click at [181, 361] on icon "left-button" at bounding box center [177, 352] width 18 height 18
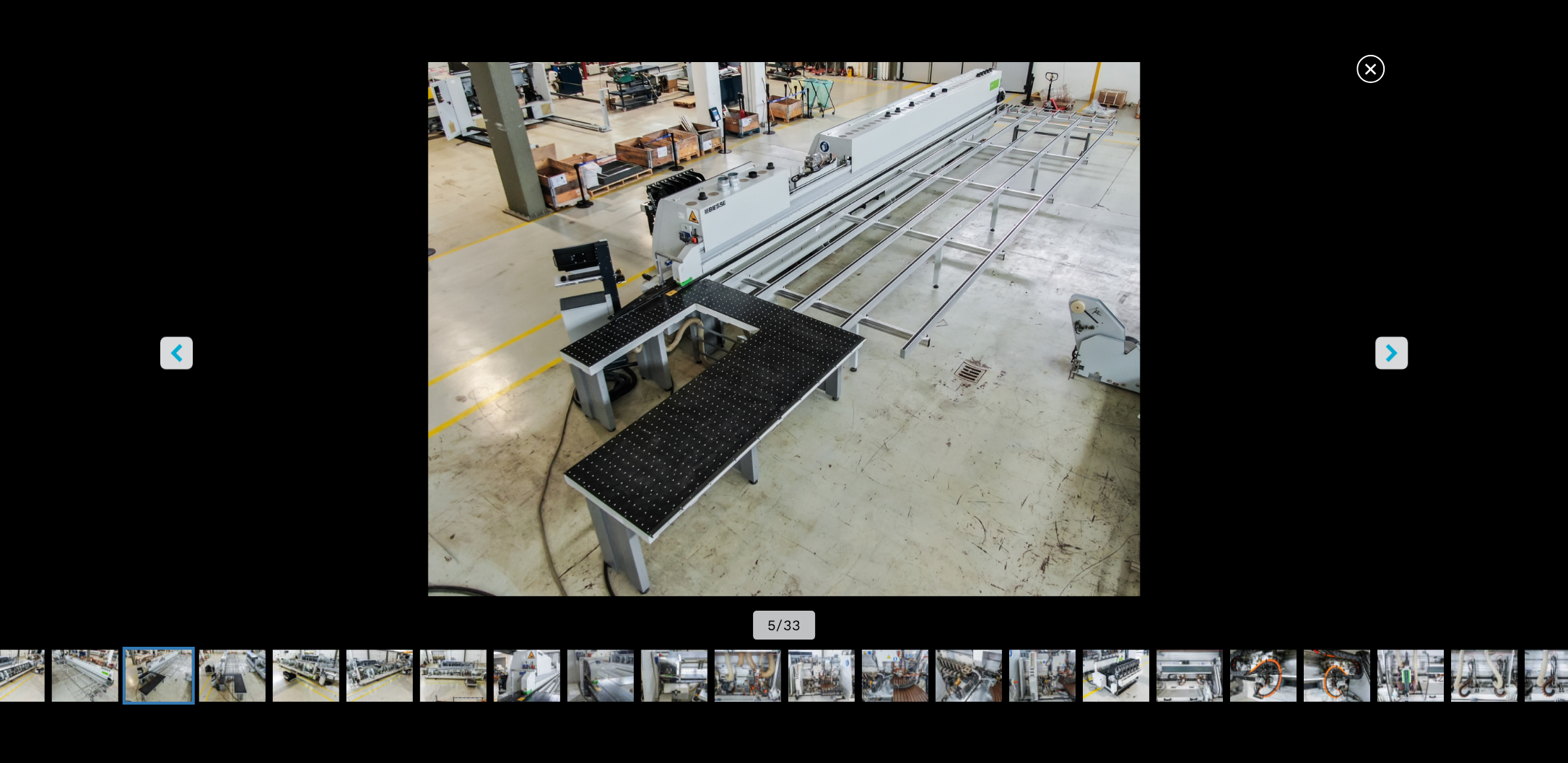
click at [181, 361] on icon "left-button" at bounding box center [177, 352] width 18 height 18
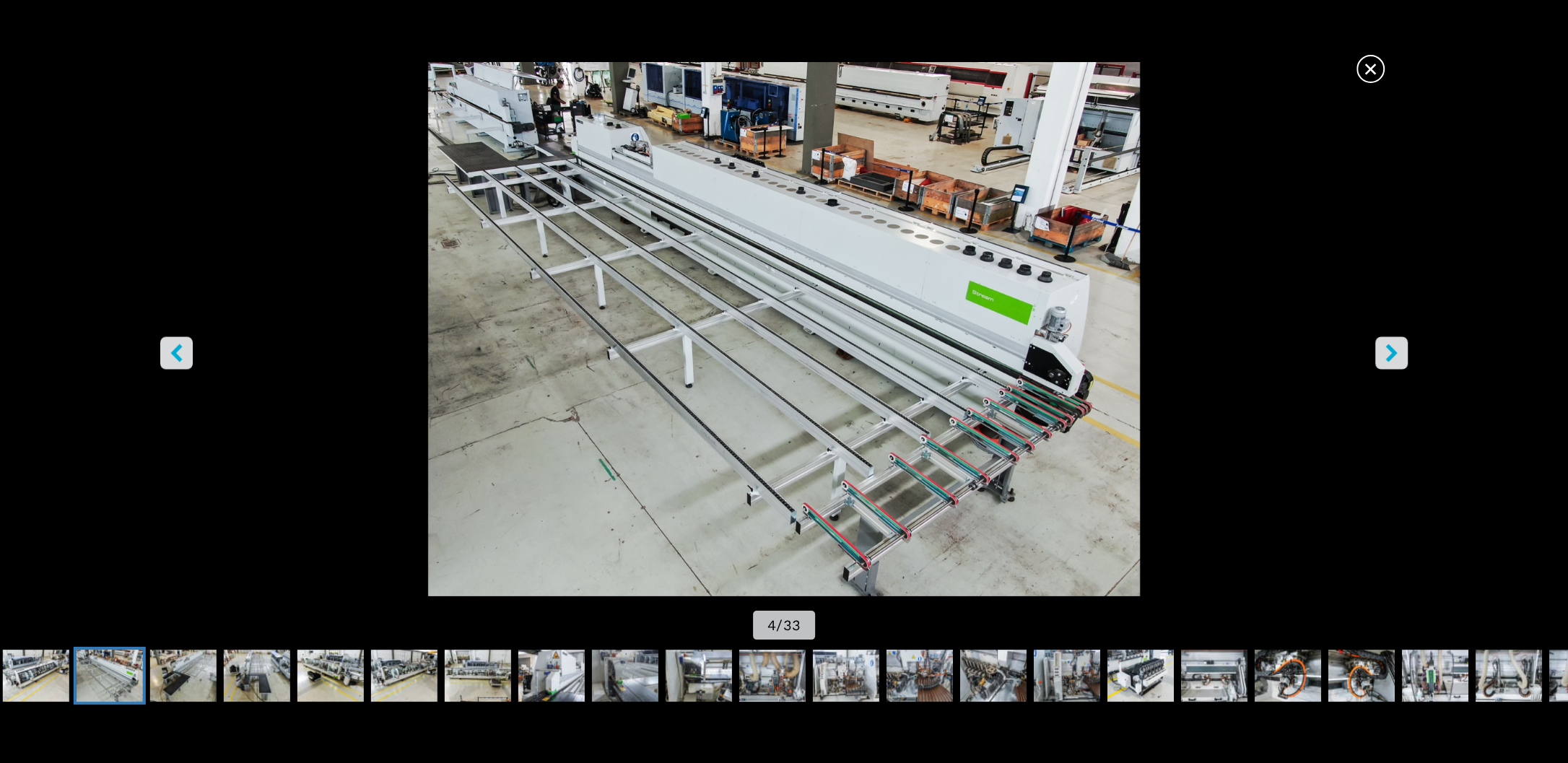
click at [181, 361] on icon "left-button" at bounding box center [177, 352] width 18 height 18
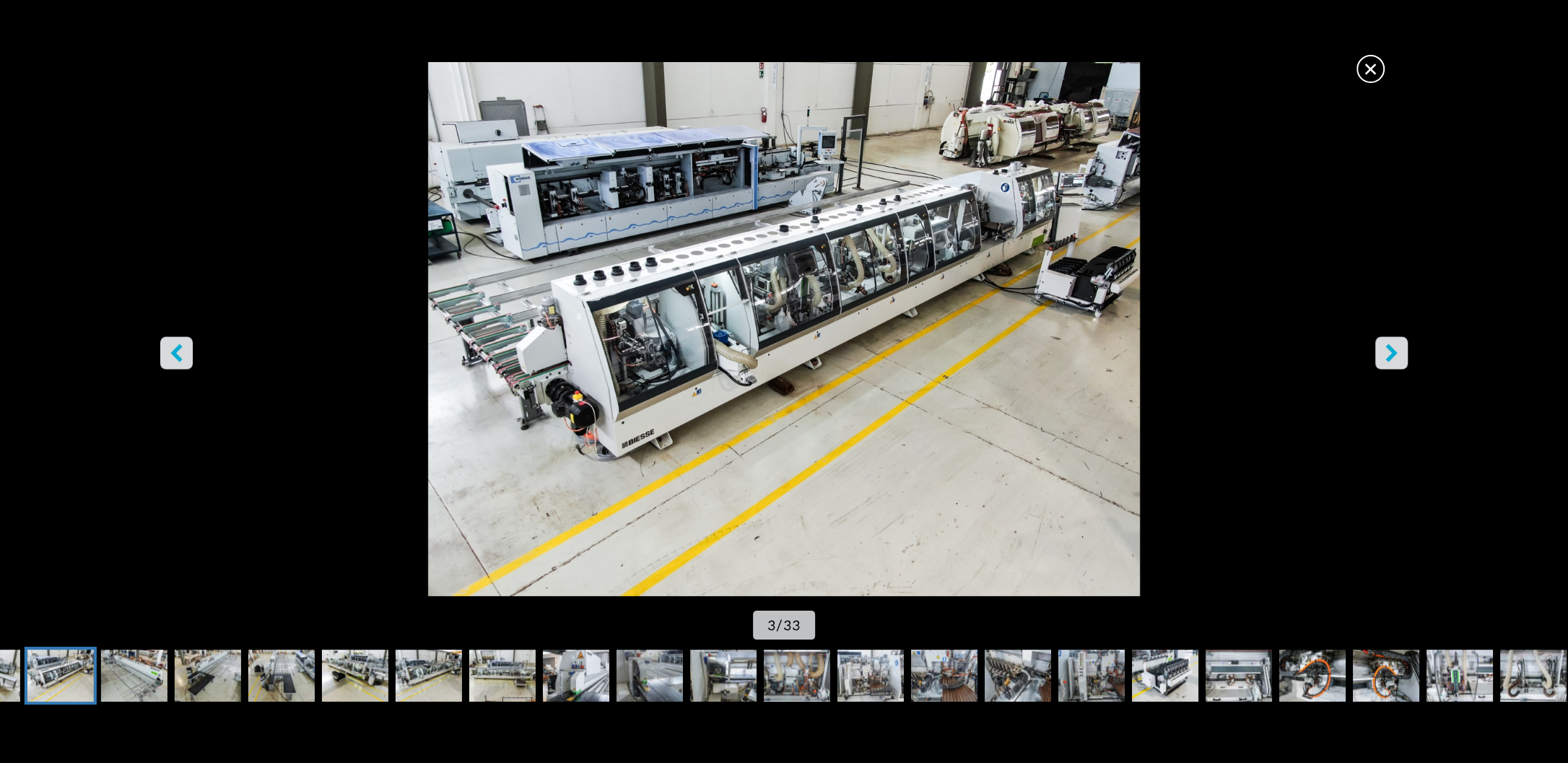
click at [181, 361] on icon "left-button" at bounding box center [177, 352] width 18 height 18
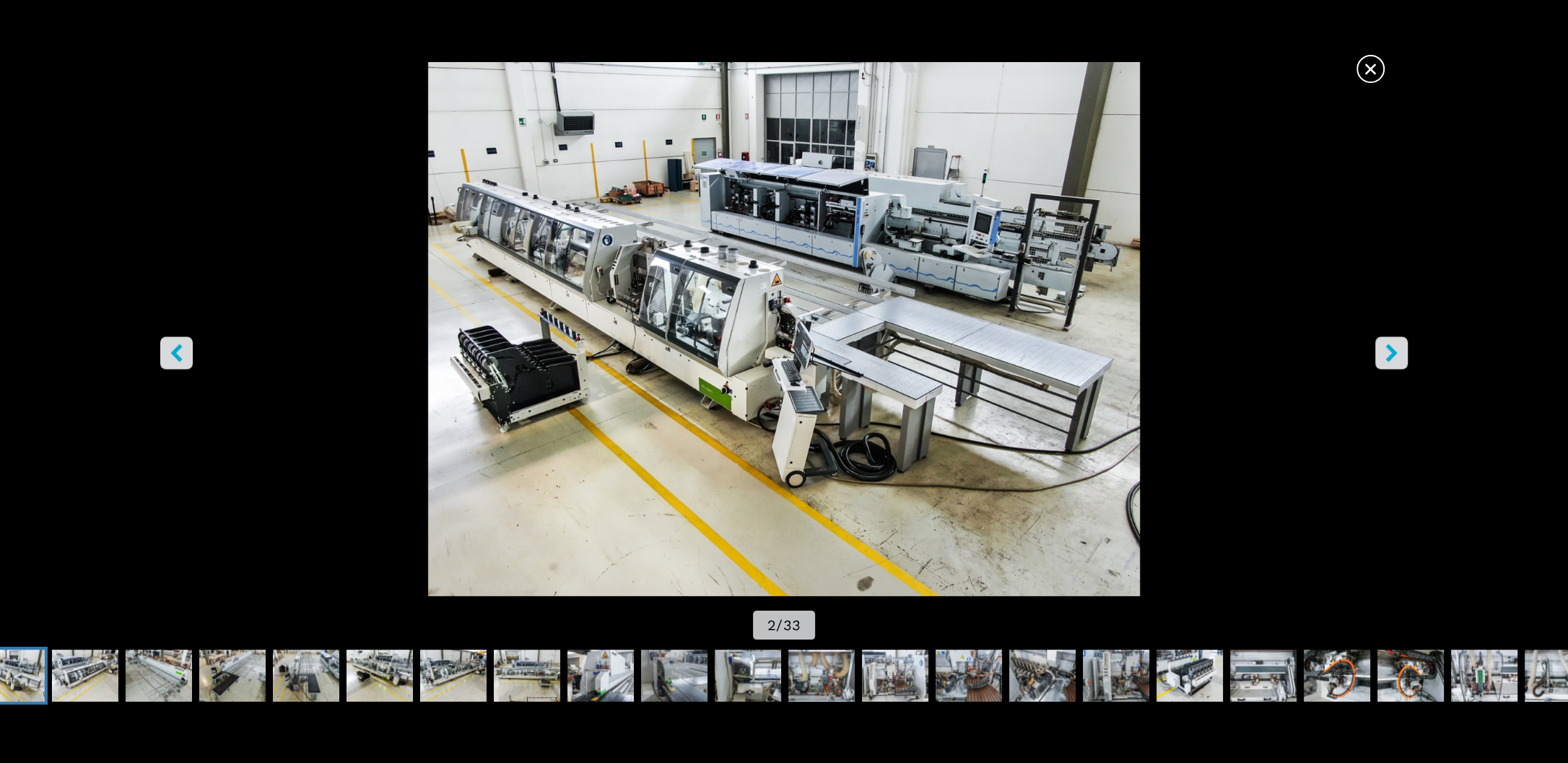
click at [181, 361] on icon "left-button" at bounding box center [177, 352] width 18 height 18
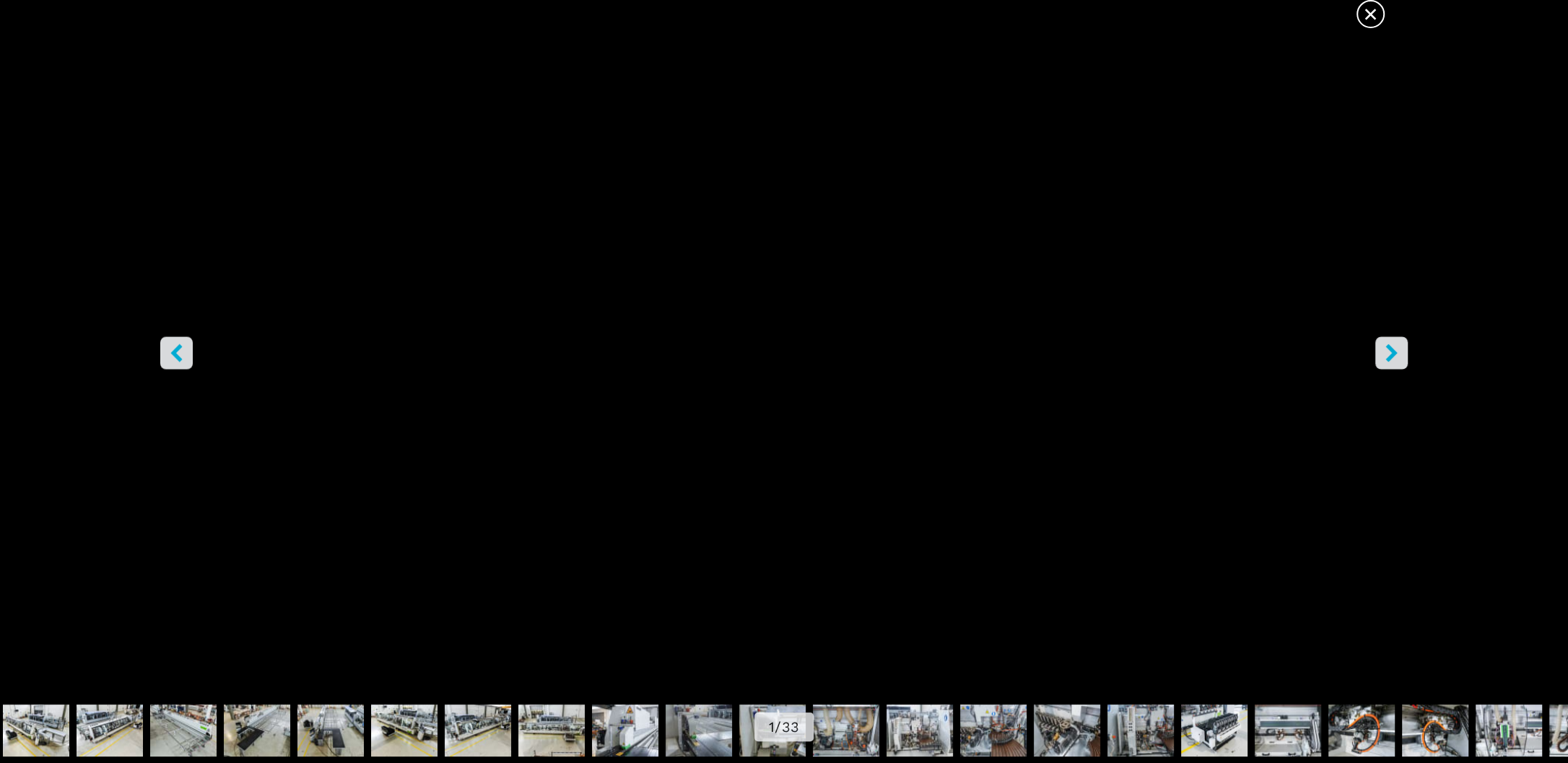
click at [1398, 350] on icon "right-button" at bounding box center [1391, 352] width 18 height 18
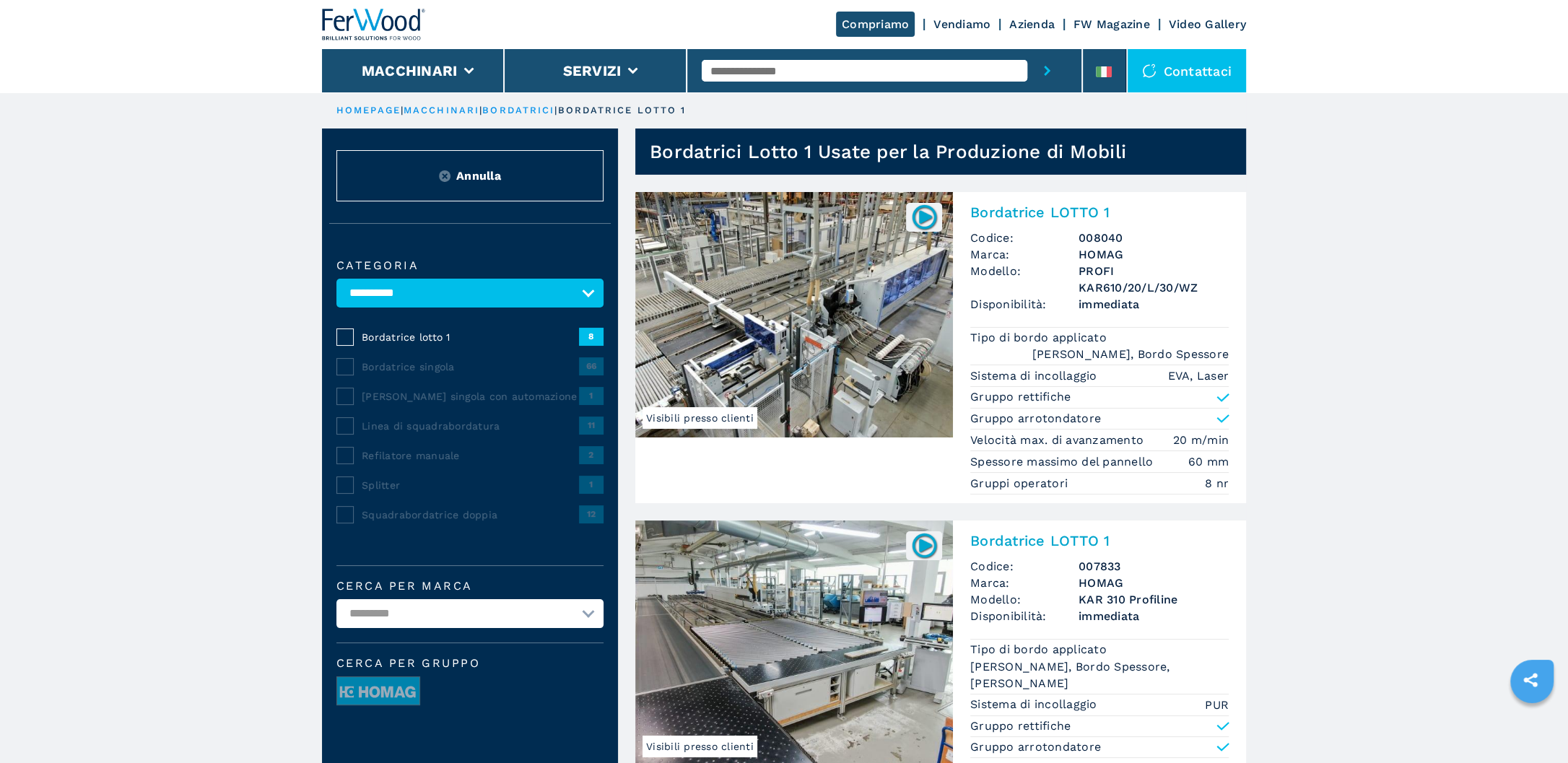
click at [772, 325] on img at bounding box center [794, 315] width 317 height 246
